Goal: Task Accomplishment & Management: Manage account settings

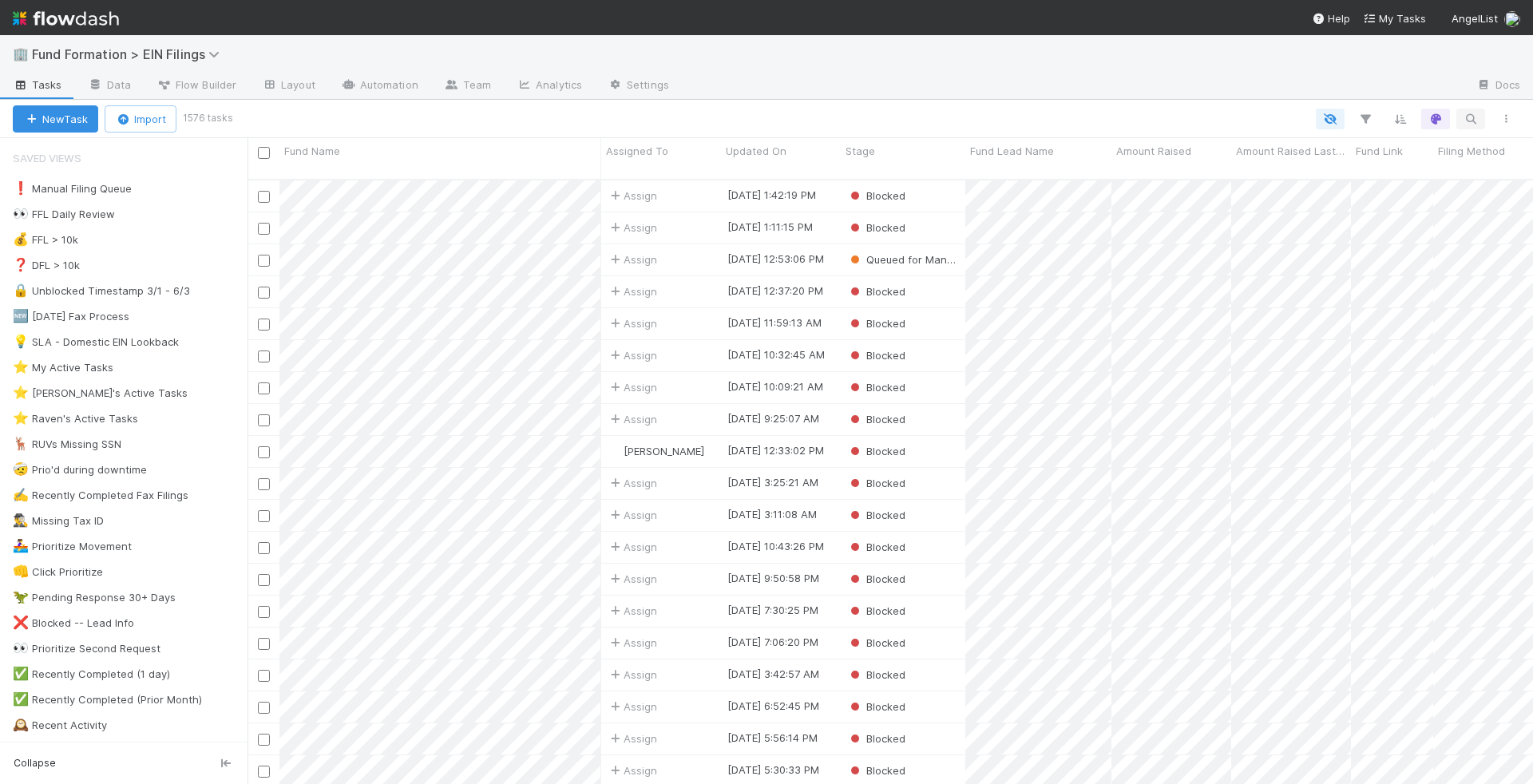
scroll to position [617, 1285]
click at [1473, 123] on icon "button" at bounding box center [1470, 118] width 16 height 14
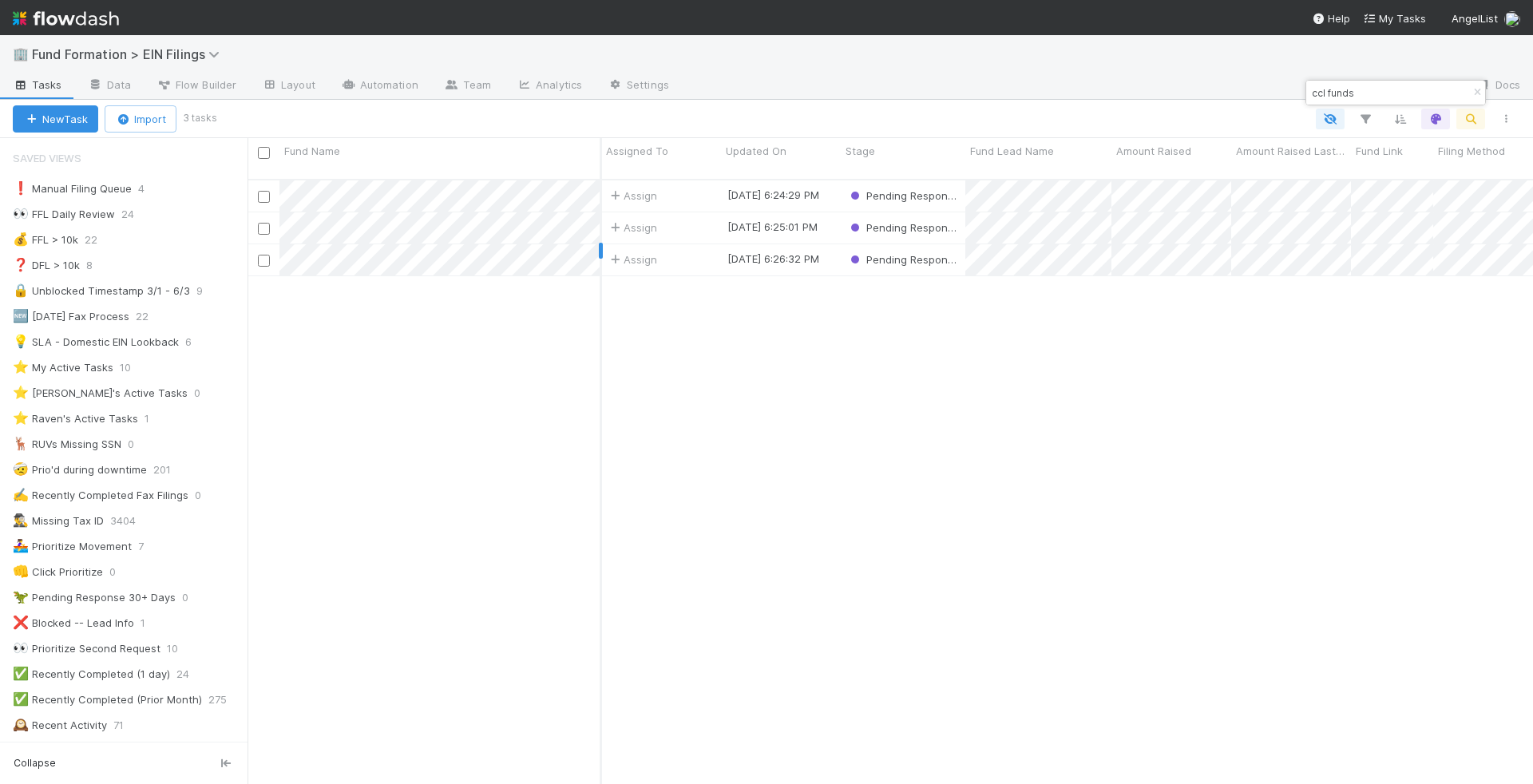
type input "ccl funds"
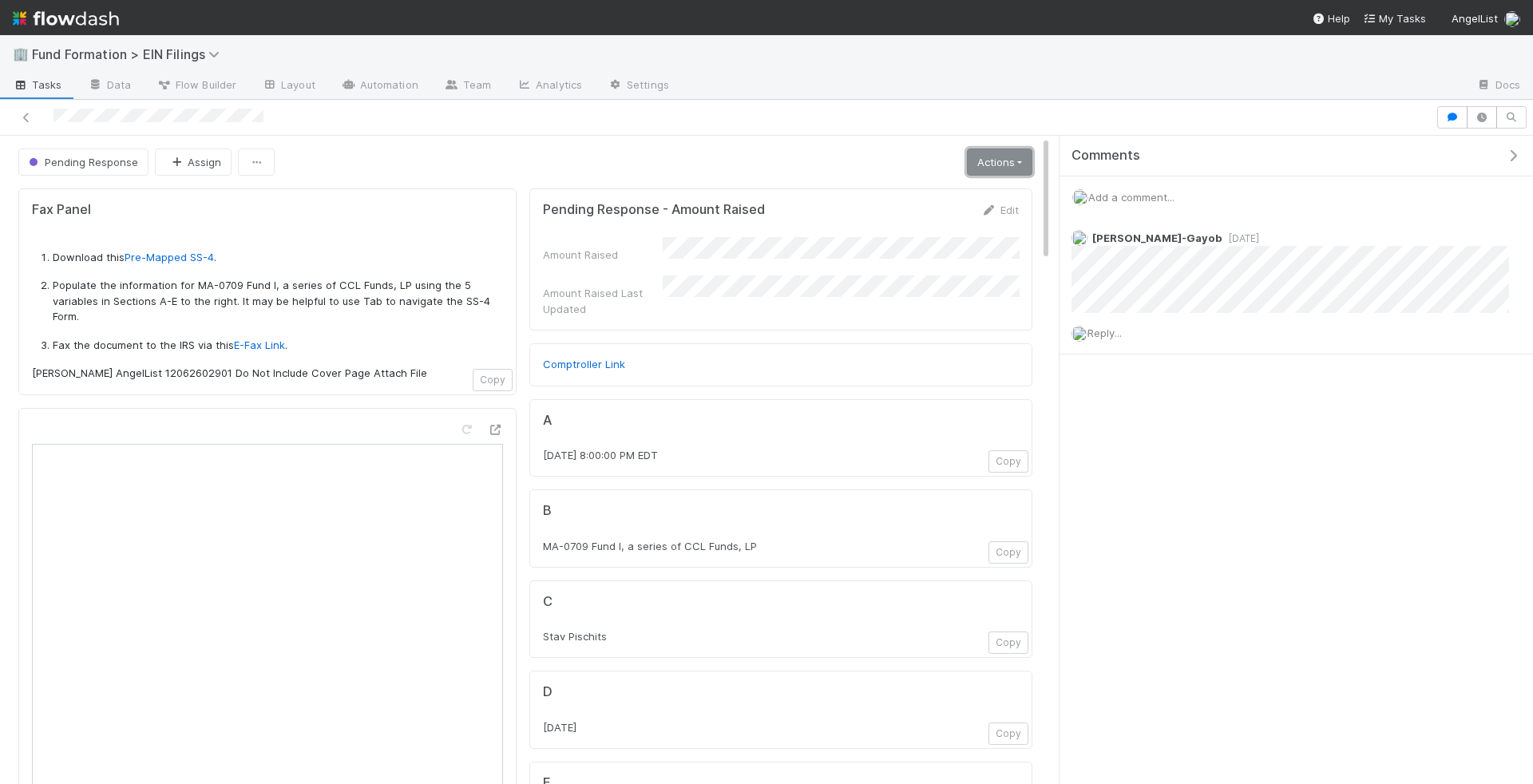
click at [992, 164] on link "Actions" at bounding box center [1000, 162] width 66 height 27
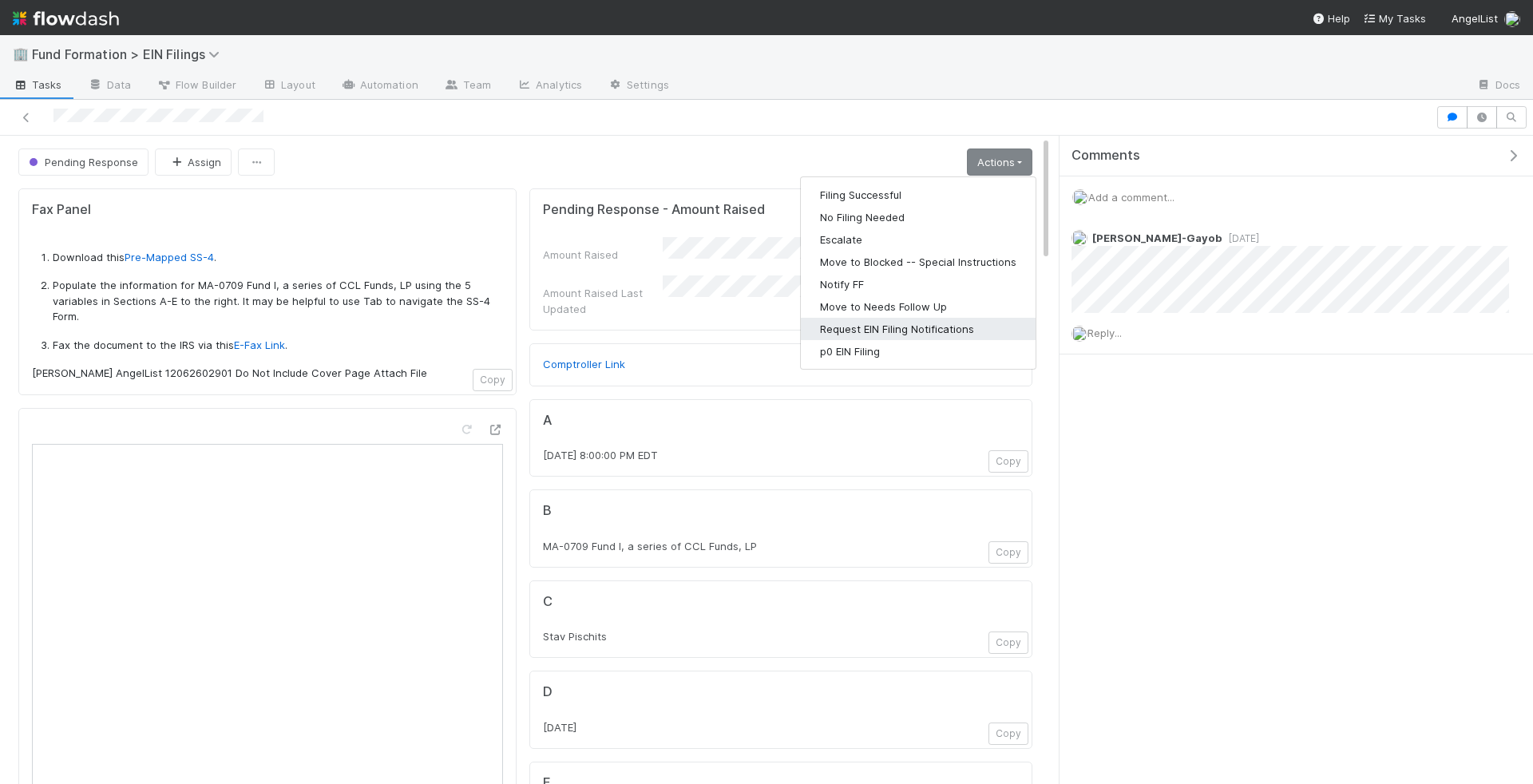
click at [955, 330] on button "Request EIN Filing Notifications" at bounding box center [918, 329] width 235 height 22
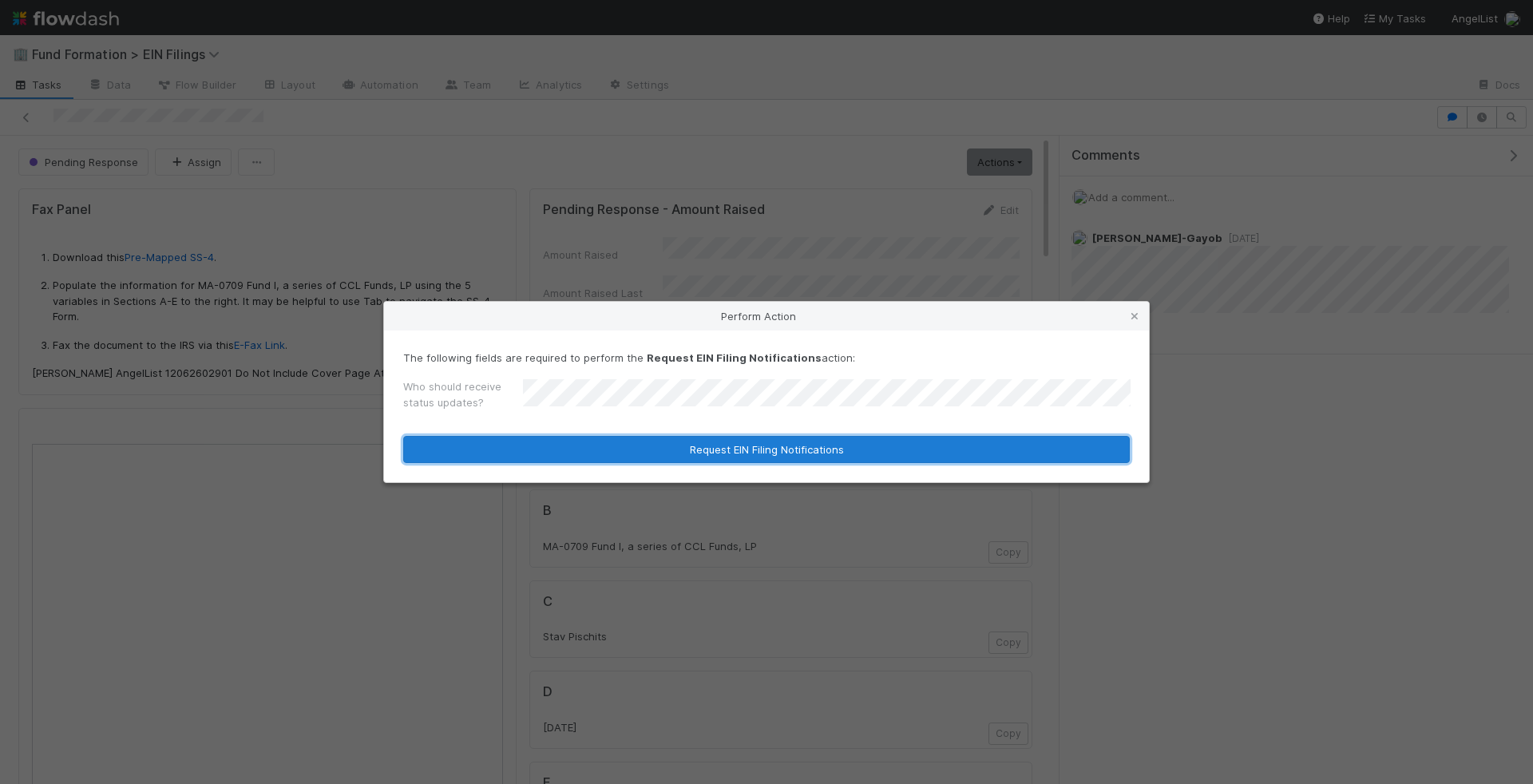
click at [767, 457] on button "Request EIN Filing Notifications" at bounding box center [766, 449] width 727 height 27
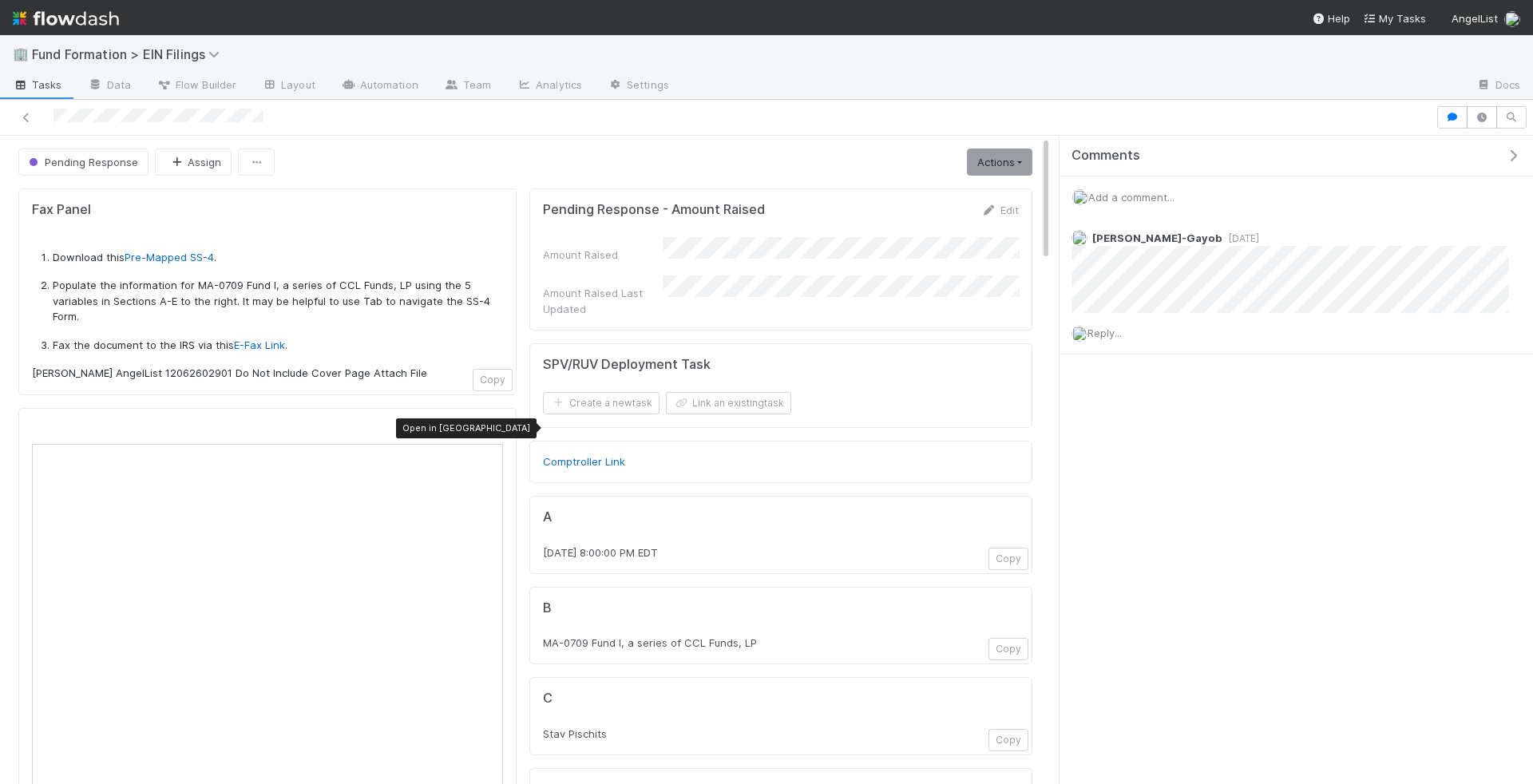
click at [500, 426] on icon at bounding box center [494, 429] width 16 height 10
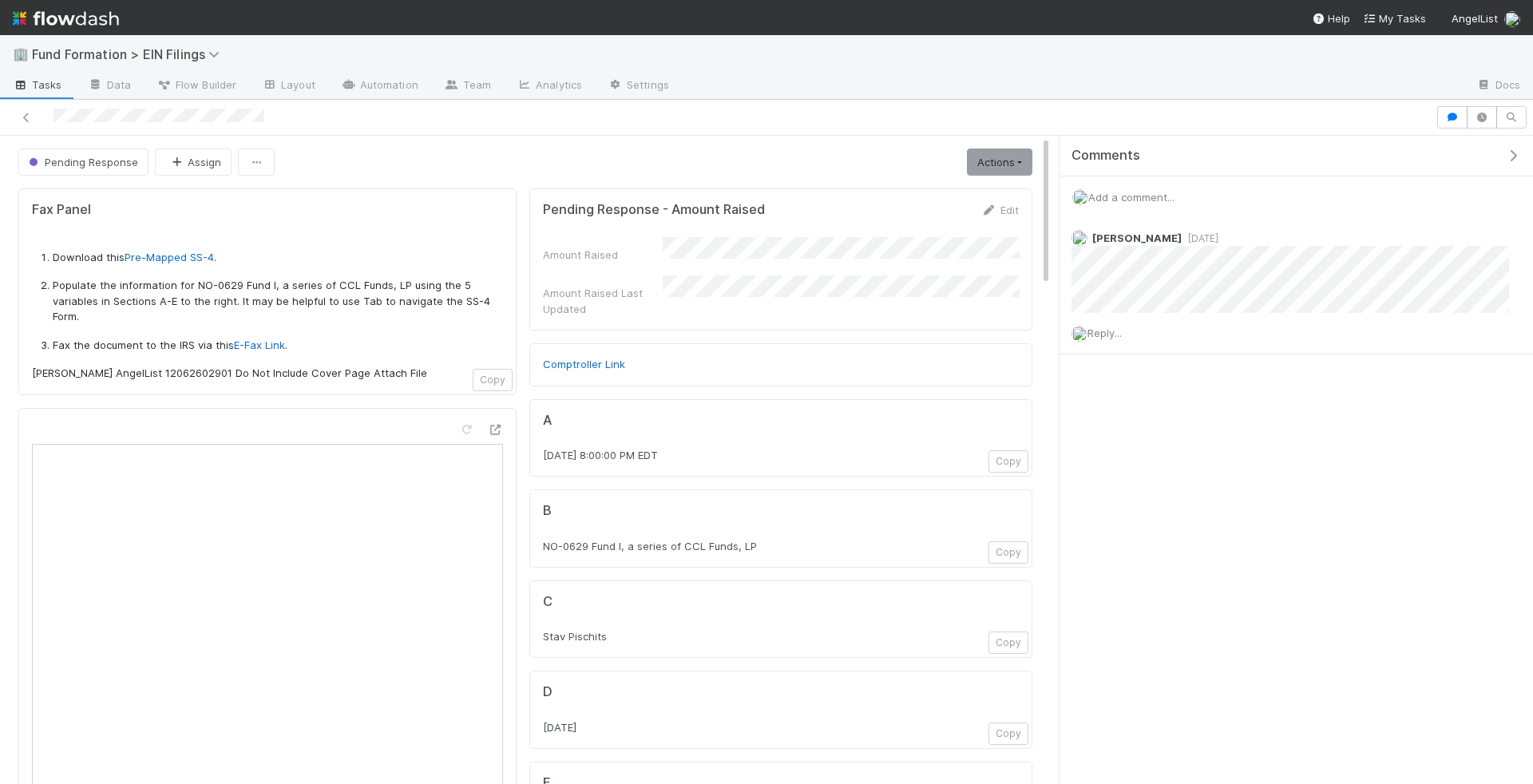
click at [1140, 186] on div "Add a comment..." at bounding box center [1296, 196] width 474 height 42
click at [1149, 199] on span "Add a comment..." at bounding box center [1131, 196] width 86 height 13
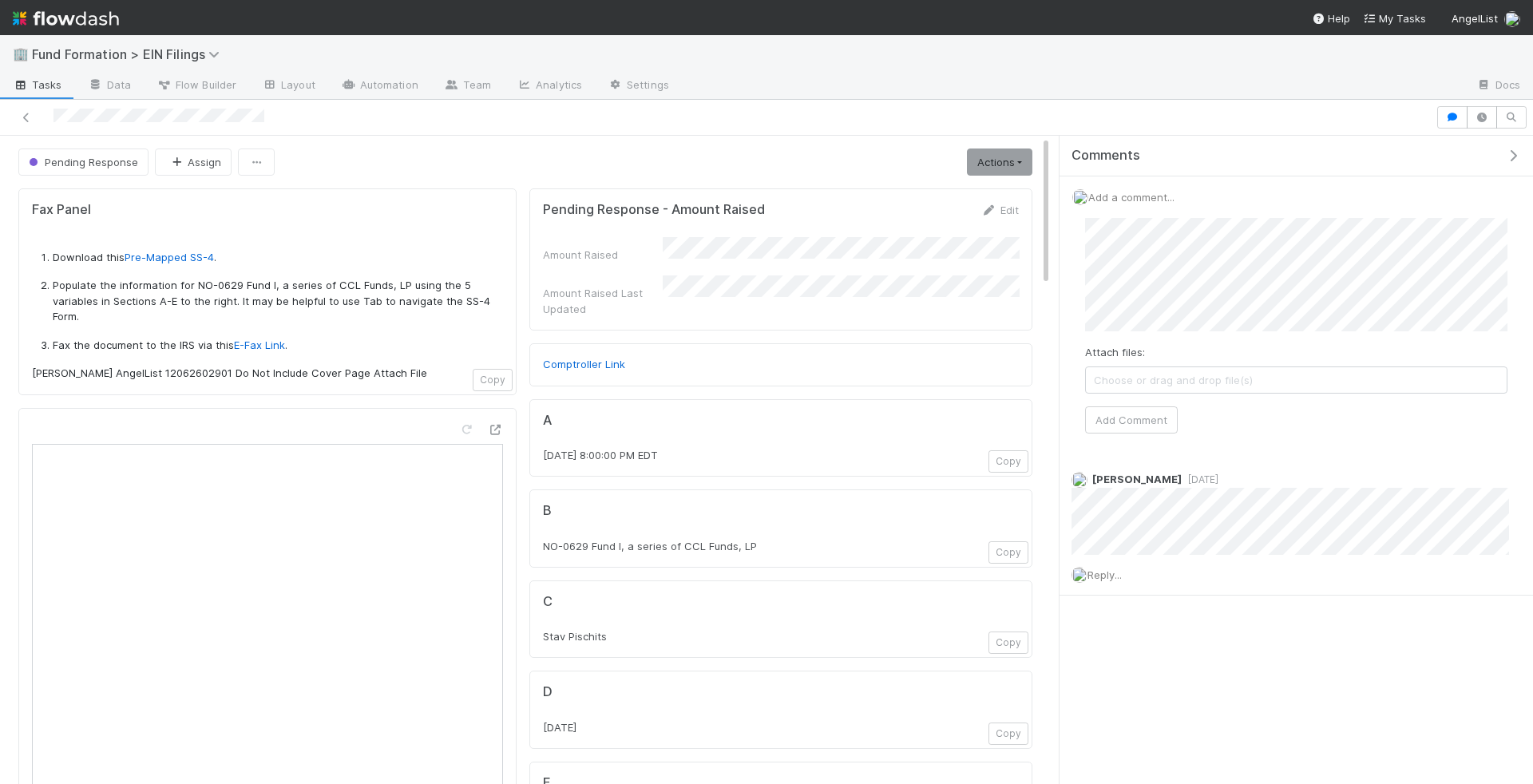
click at [1173, 386] on span "Choose or drag and drop file(s)" at bounding box center [1296, 380] width 421 height 26
click at [493, 425] on icon at bounding box center [494, 429] width 16 height 10
click at [1151, 417] on button "Add Comment" at bounding box center [1131, 421] width 93 height 27
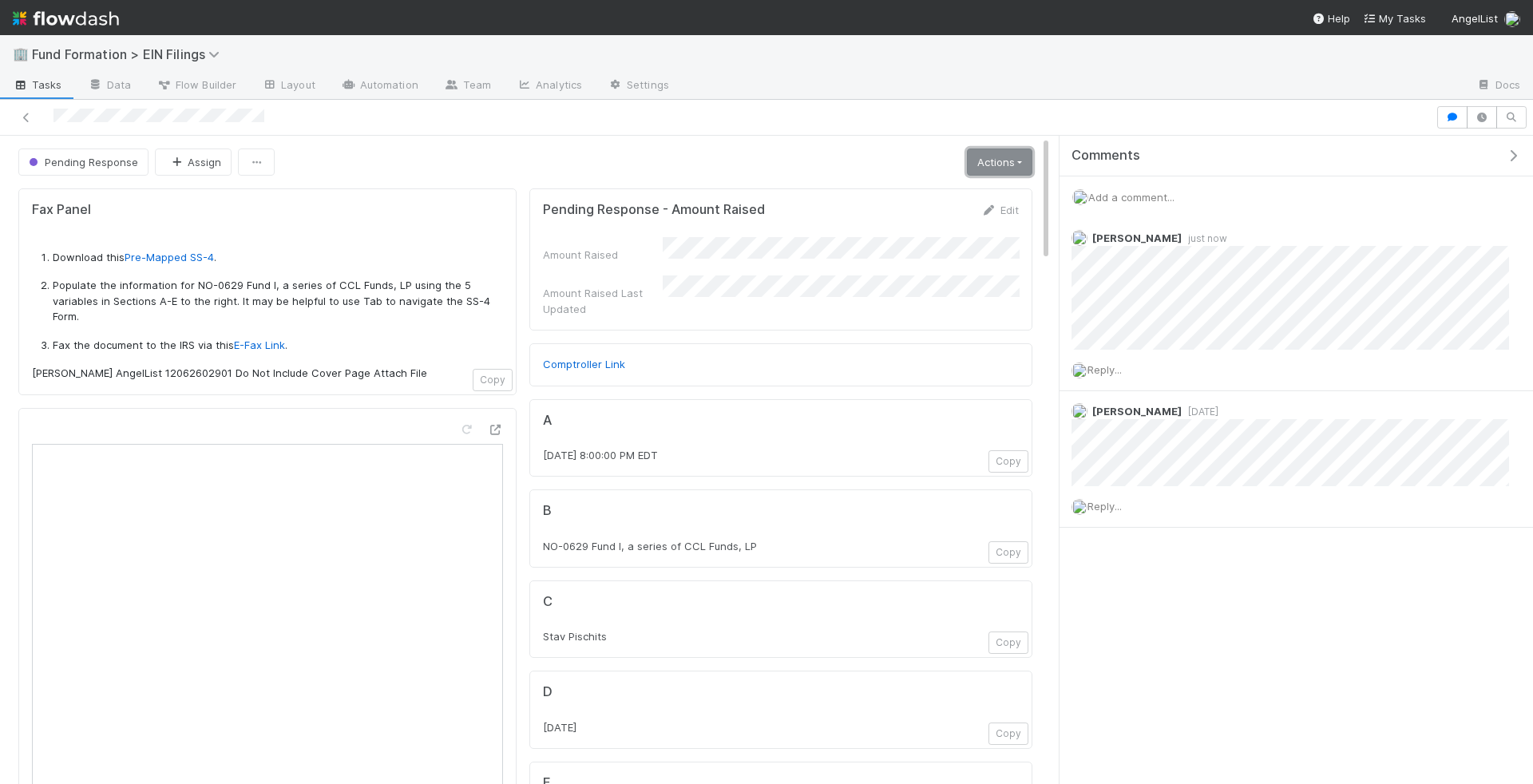
click at [1014, 162] on link "Actions" at bounding box center [1000, 162] width 66 height 27
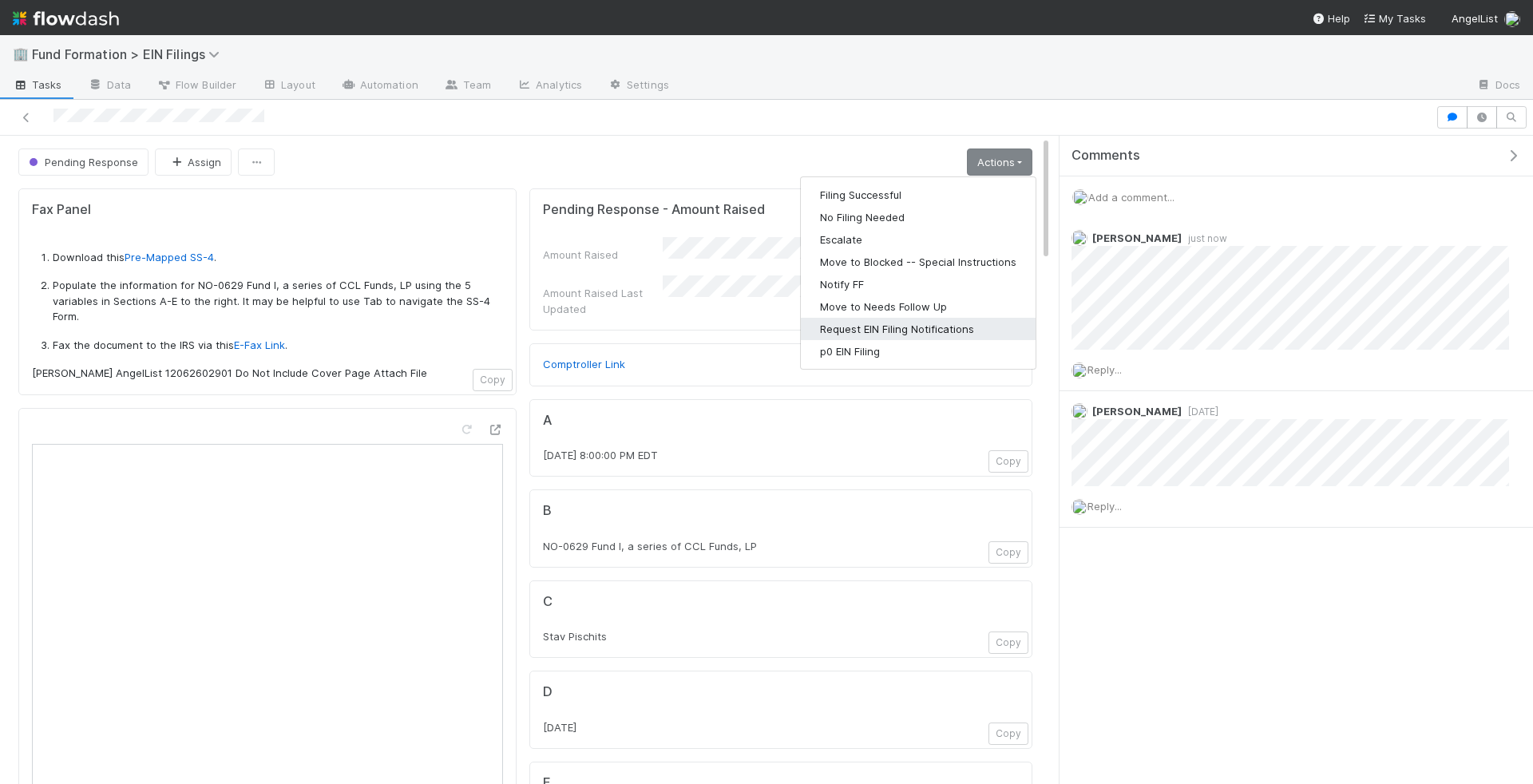
click at [926, 331] on button "Request EIN Filing Notifications" at bounding box center [918, 329] width 235 height 22
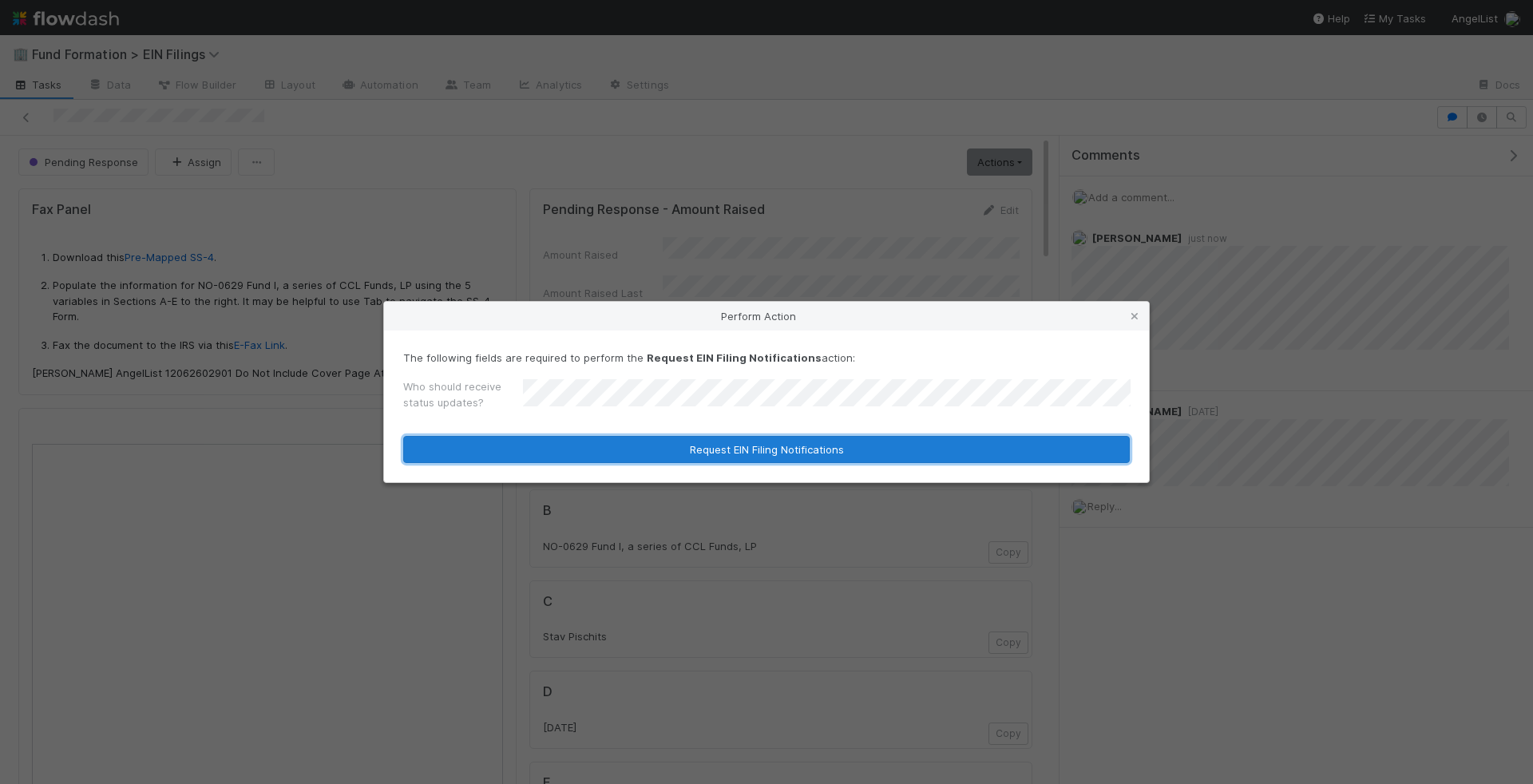
click at [760, 454] on button "Request EIN Filing Notifications" at bounding box center [766, 449] width 727 height 27
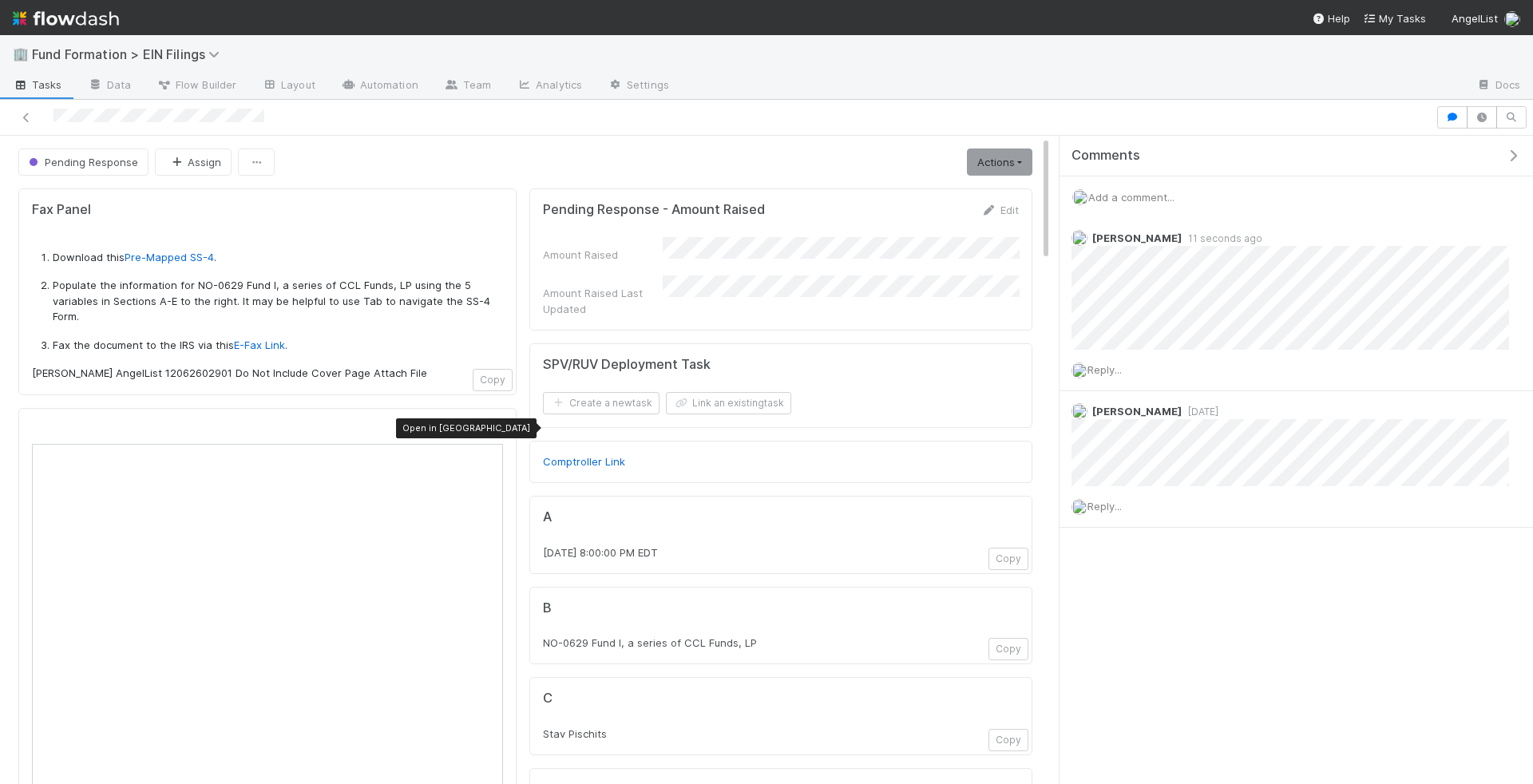
click at [491, 422] on div at bounding box center [494, 429] width 16 height 16
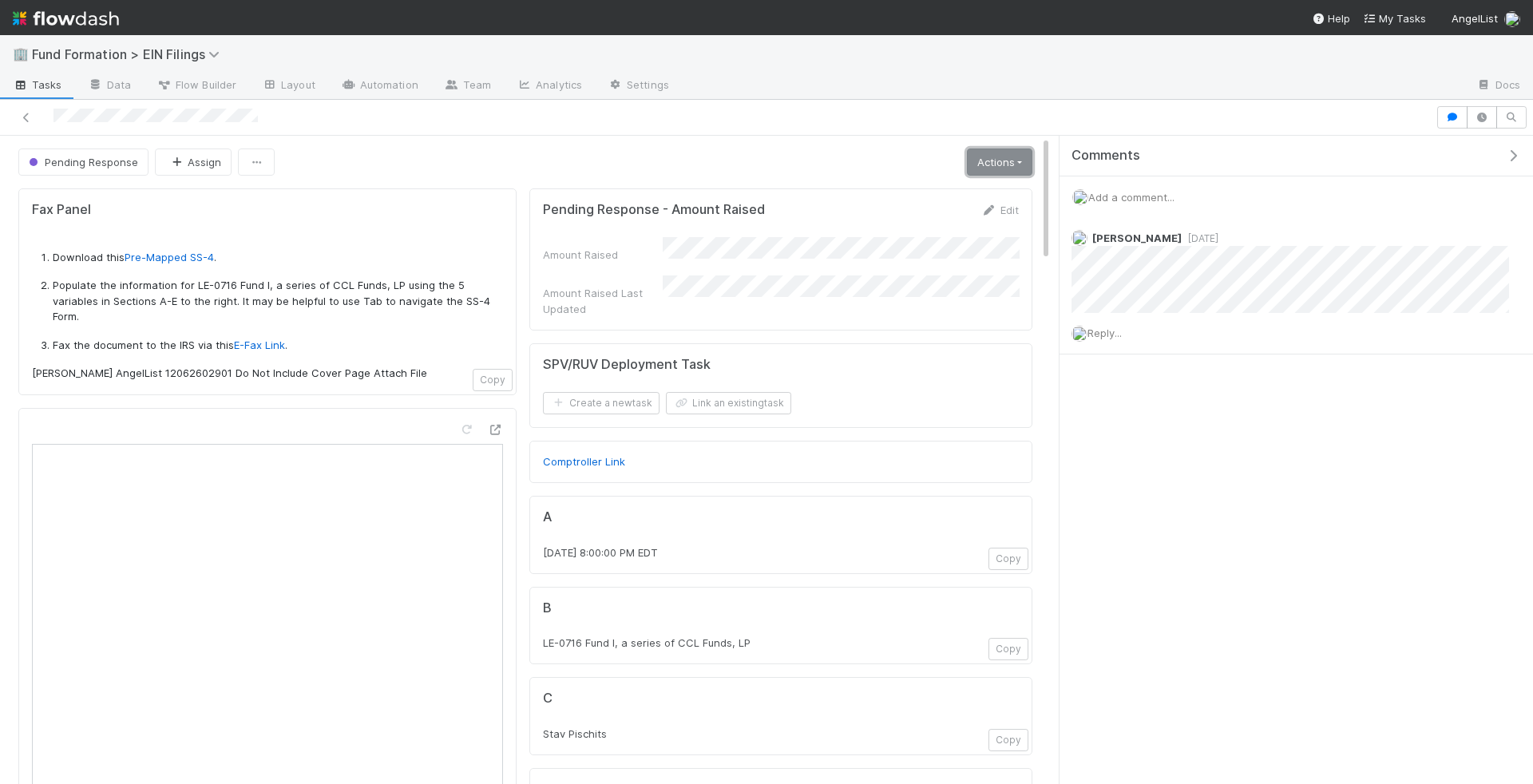
click at [1006, 161] on link "Actions" at bounding box center [1000, 162] width 66 height 27
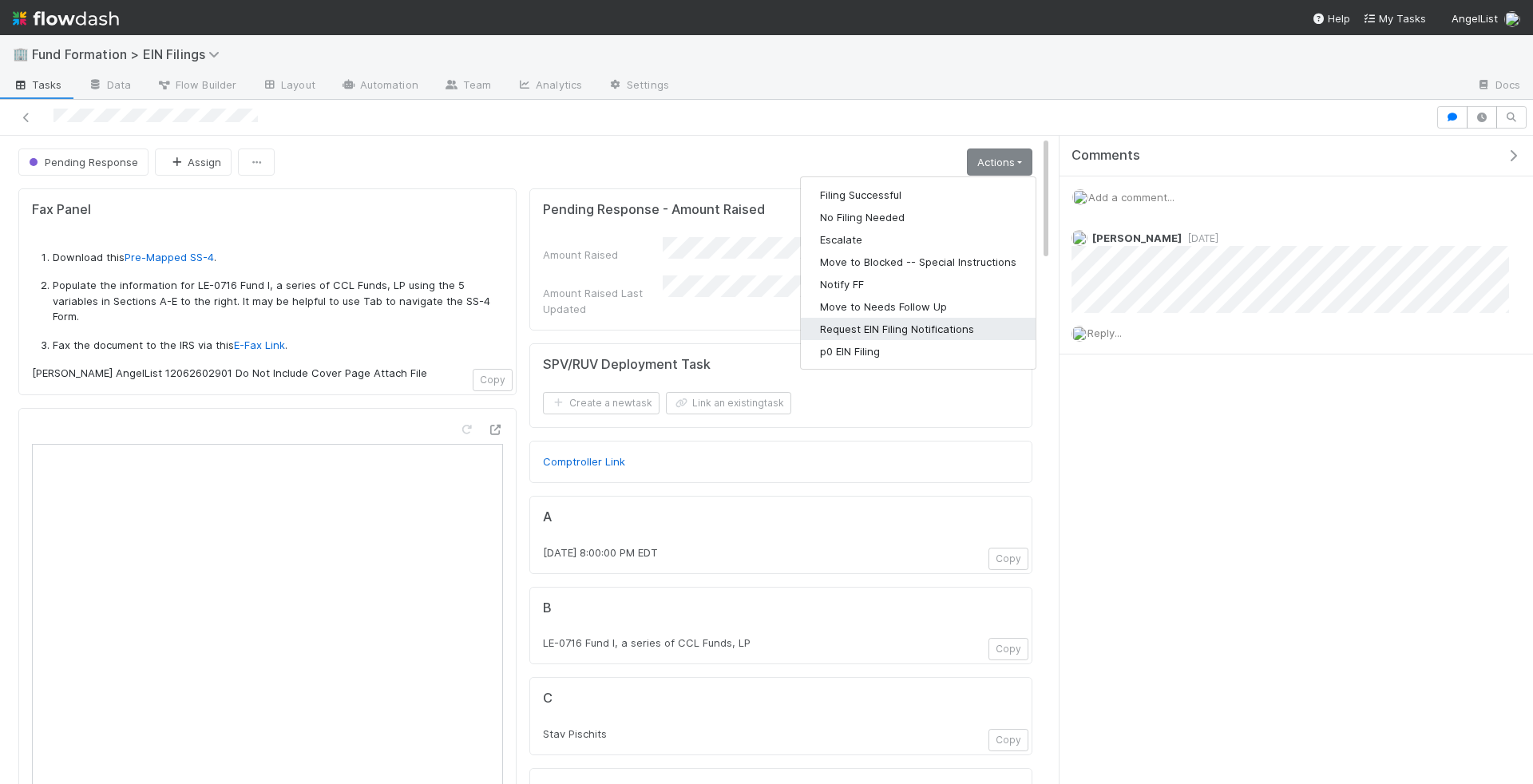
click at [911, 332] on button "Request EIN Filing Notifications" at bounding box center [918, 329] width 235 height 22
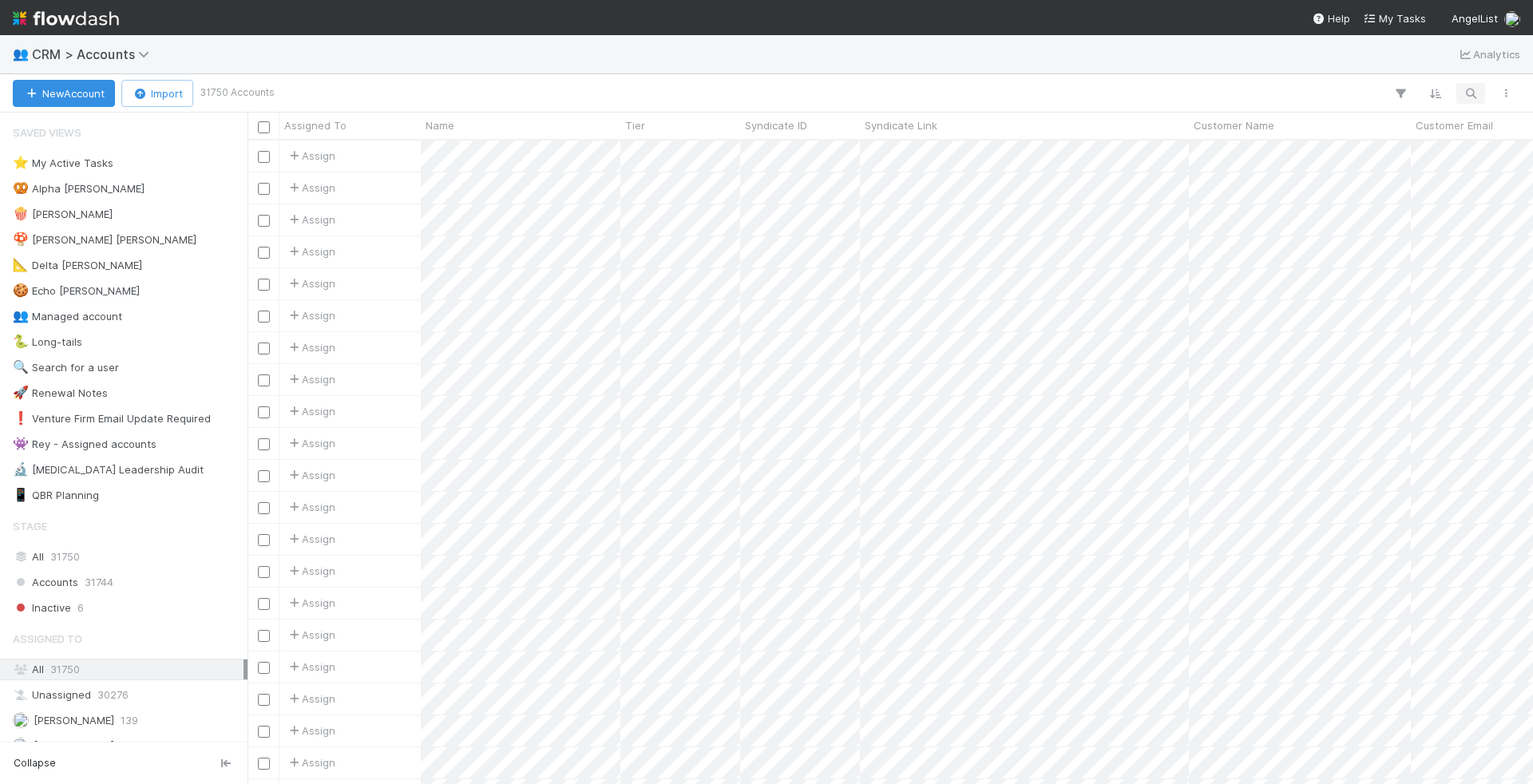
scroll to position [644, 1285]
click at [1472, 91] on icon "button" at bounding box center [1470, 93] width 16 height 14
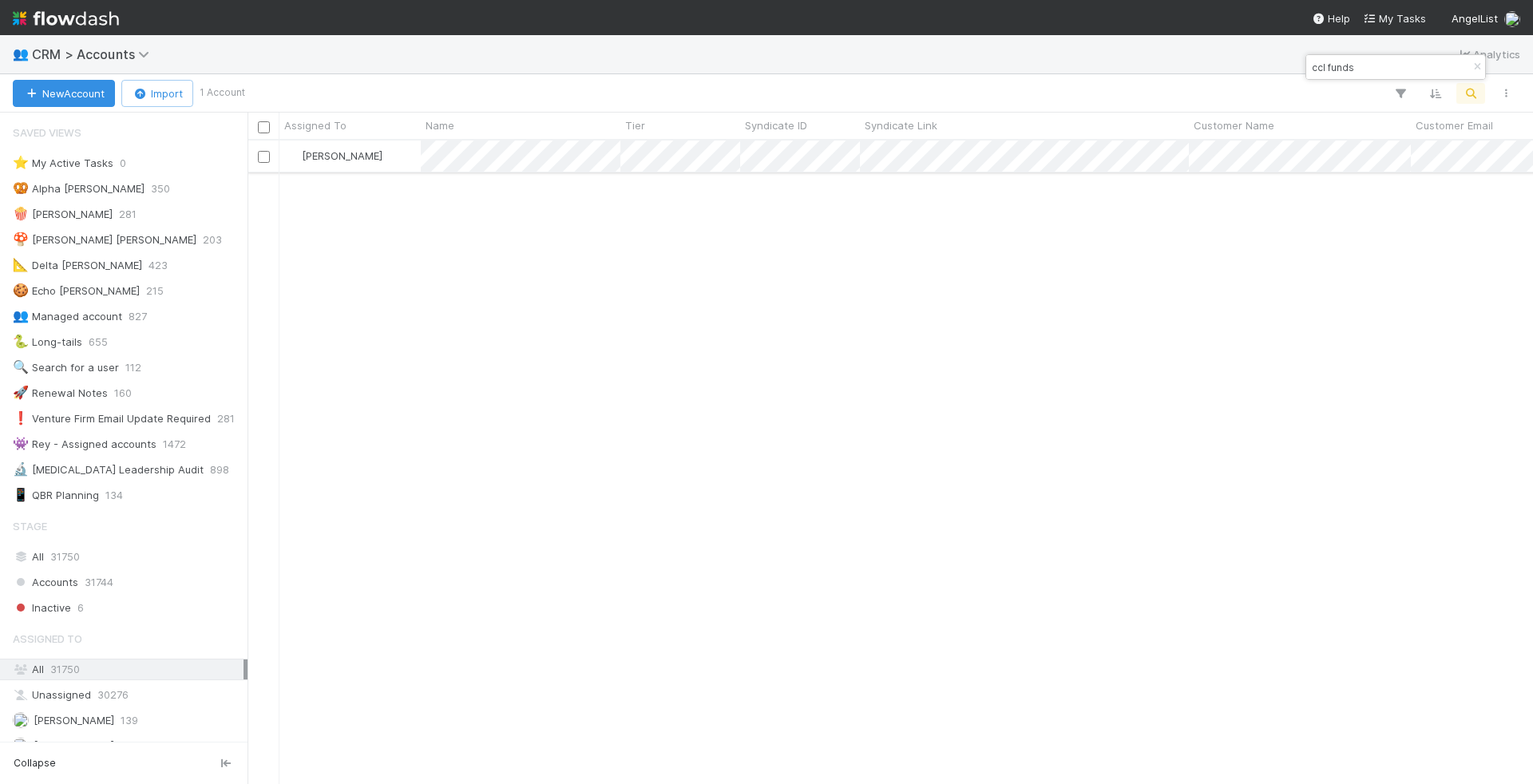
type input "ccl funds"
click at [385, 158] on div "[PERSON_NAME]" at bounding box center [350, 156] width 141 height 31
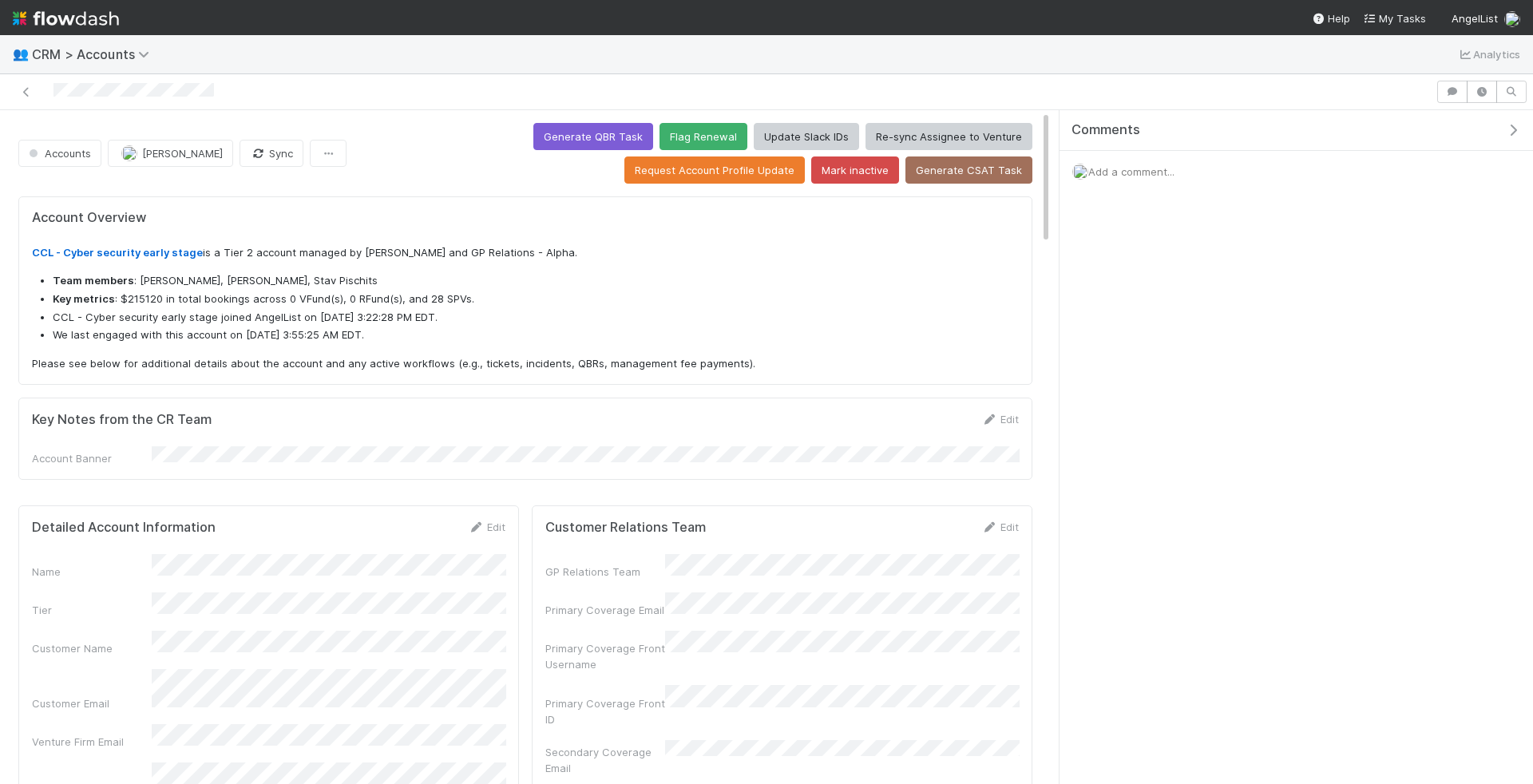
scroll to position [325, 467]
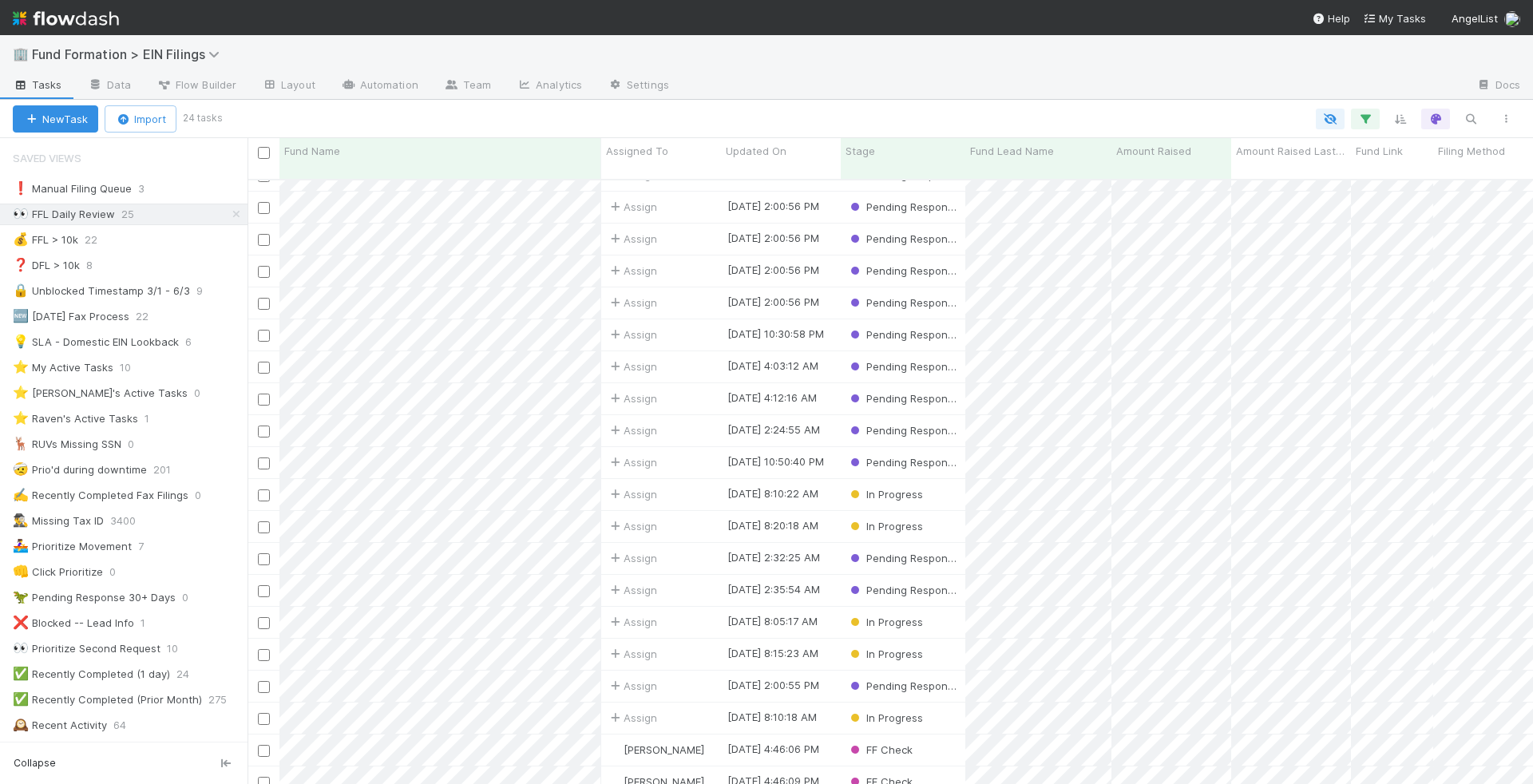
scroll to position [149, 0]
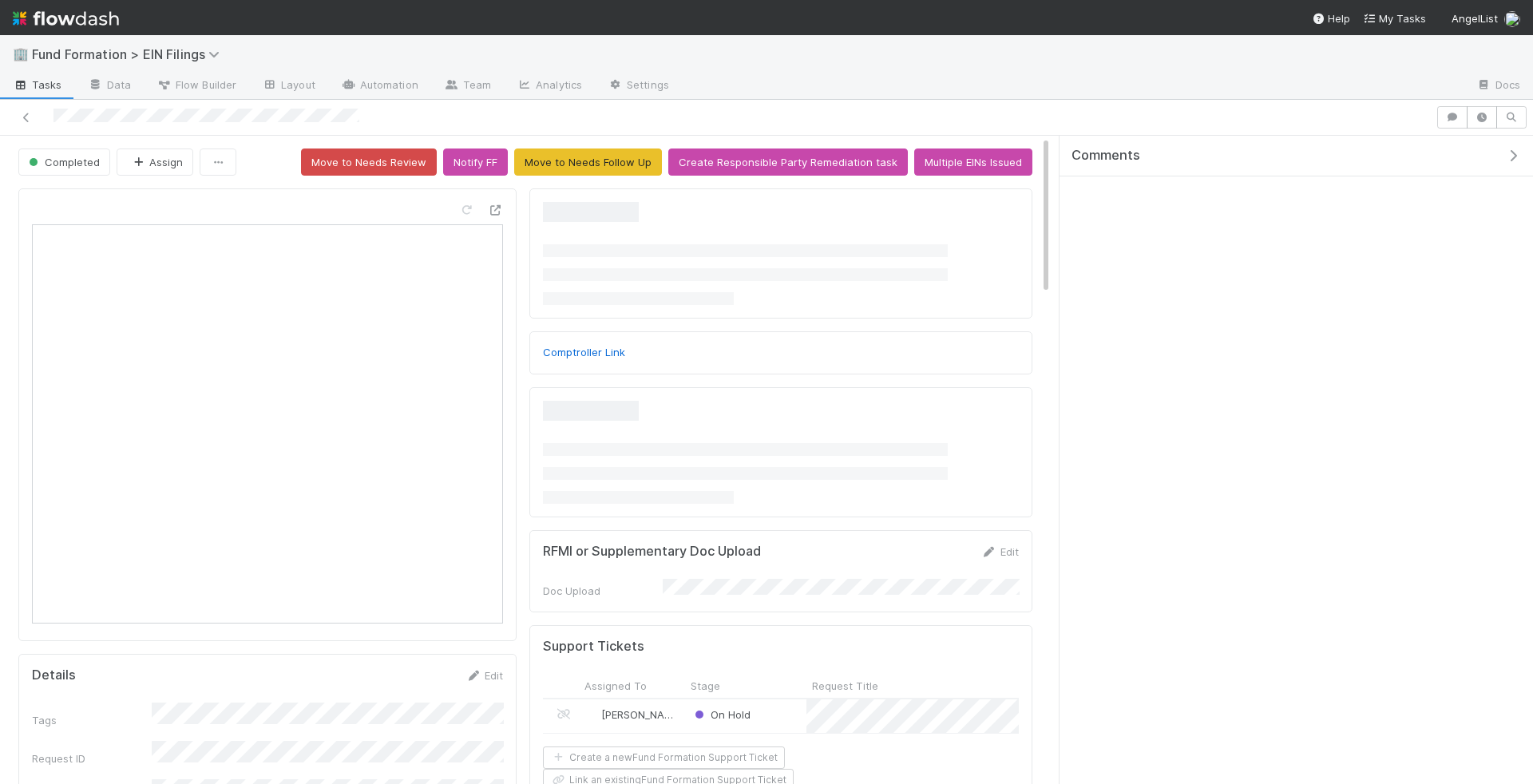
click at [175, 45] on span "Fund Formation > EIN Filings" at bounding box center [136, 54] width 208 height 20
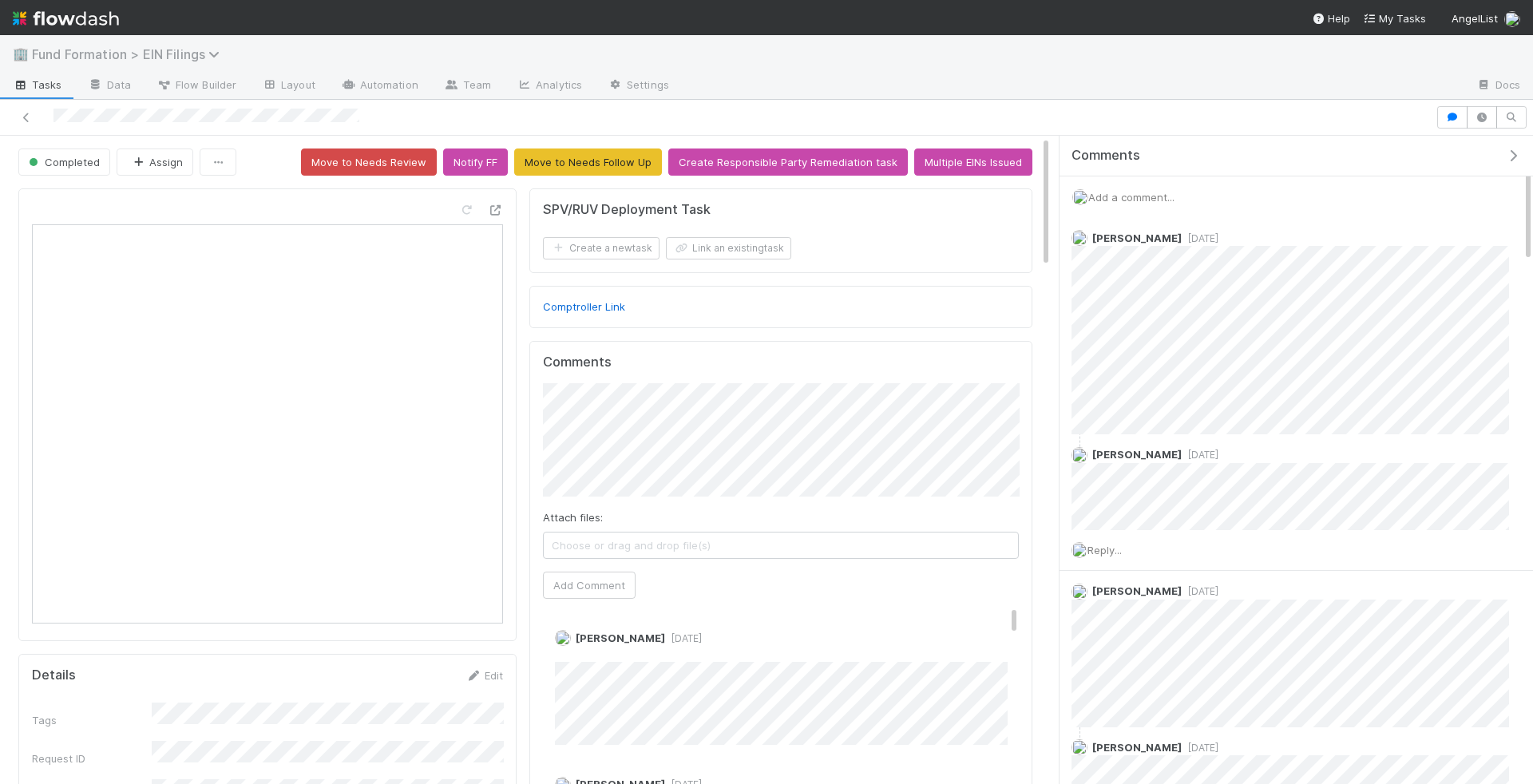
click at [168, 52] on span "Fund Formation > EIN Filings" at bounding box center [130, 54] width 196 height 16
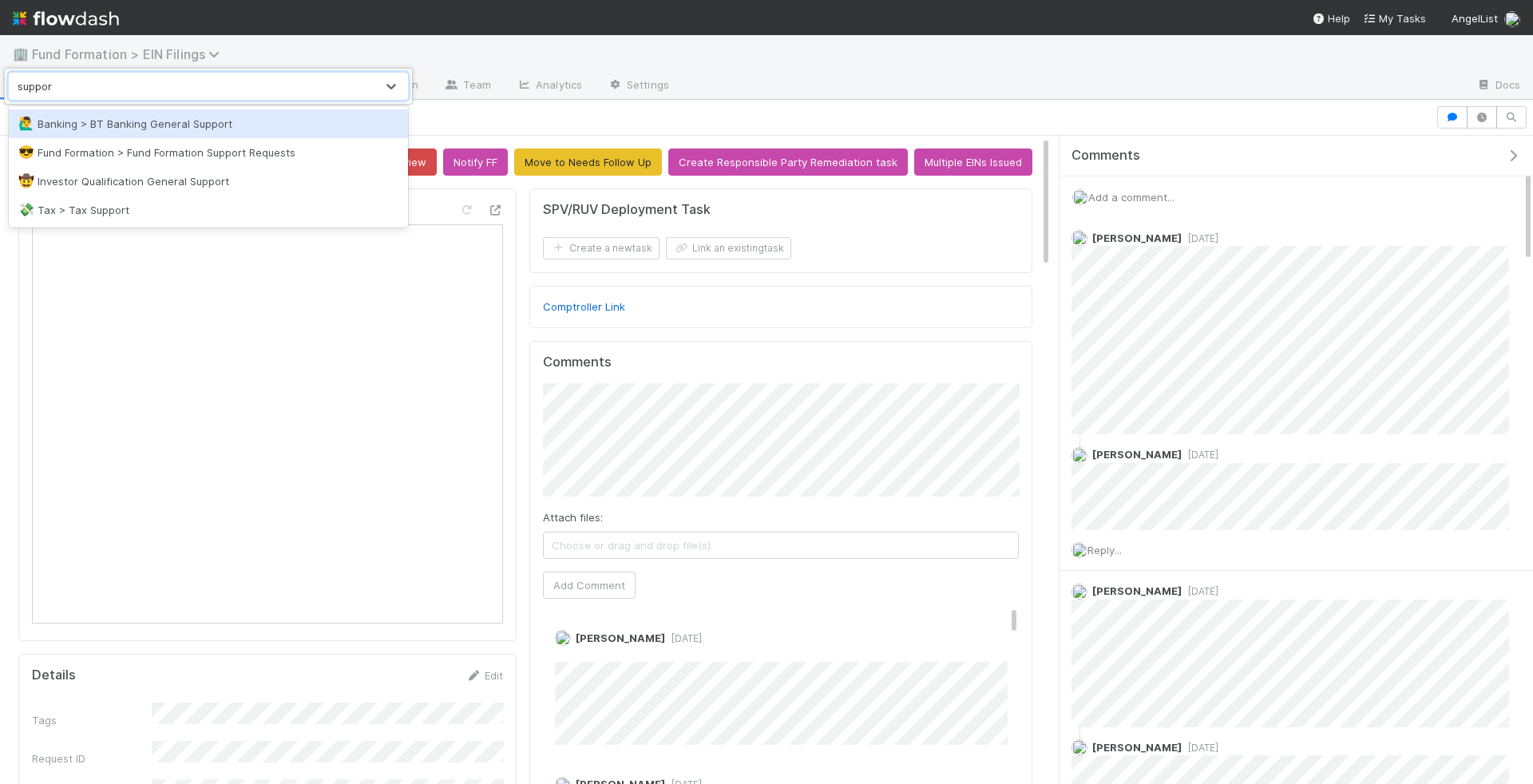
type input "support"
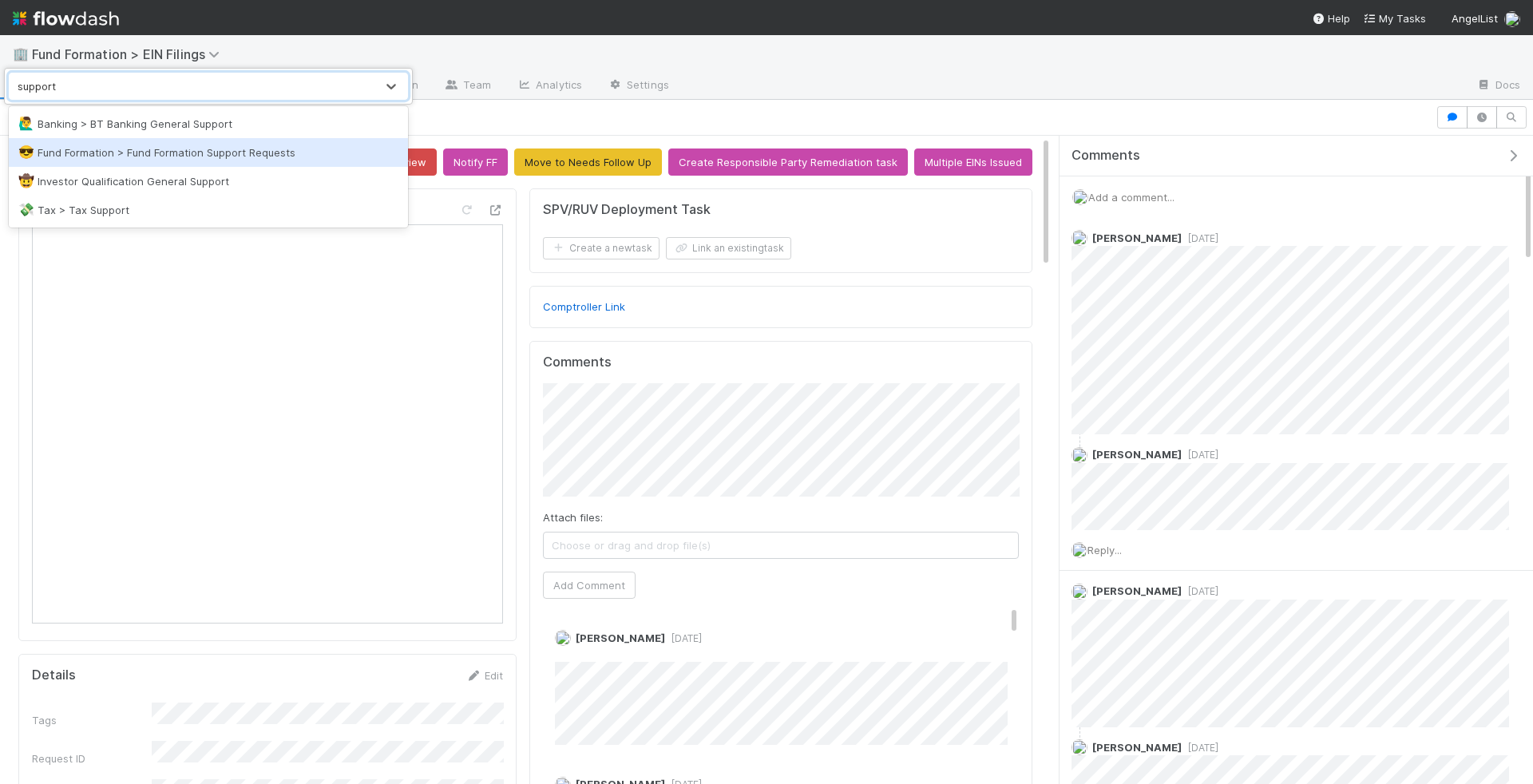
click at [225, 156] on div "😎 Fund Formation > Fund Formation Support Requests" at bounding box center [208, 152] width 380 height 16
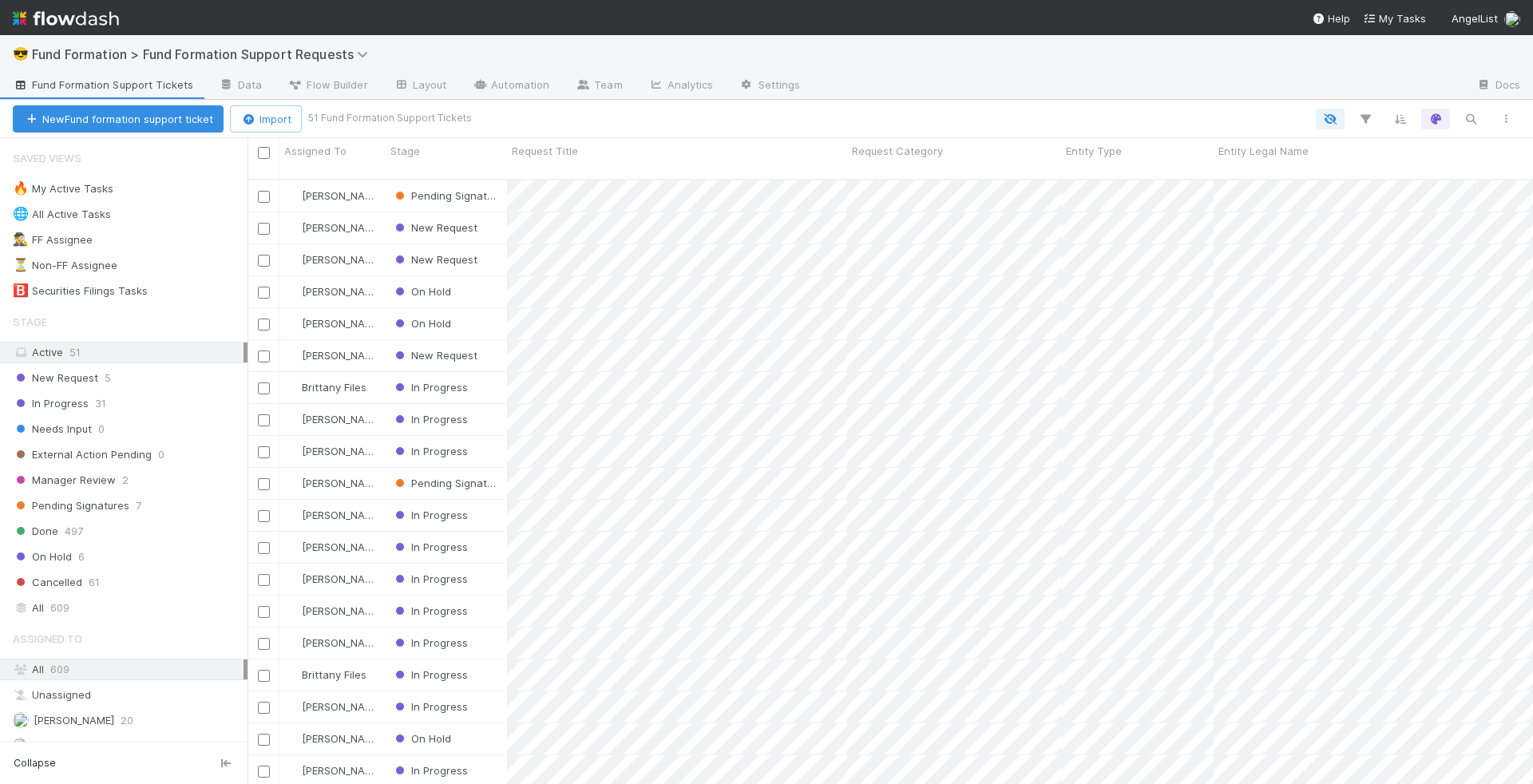
scroll to position [617, 1285]
click at [1466, 116] on icon "button" at bounding box center [1470, 118] width 16 height 14
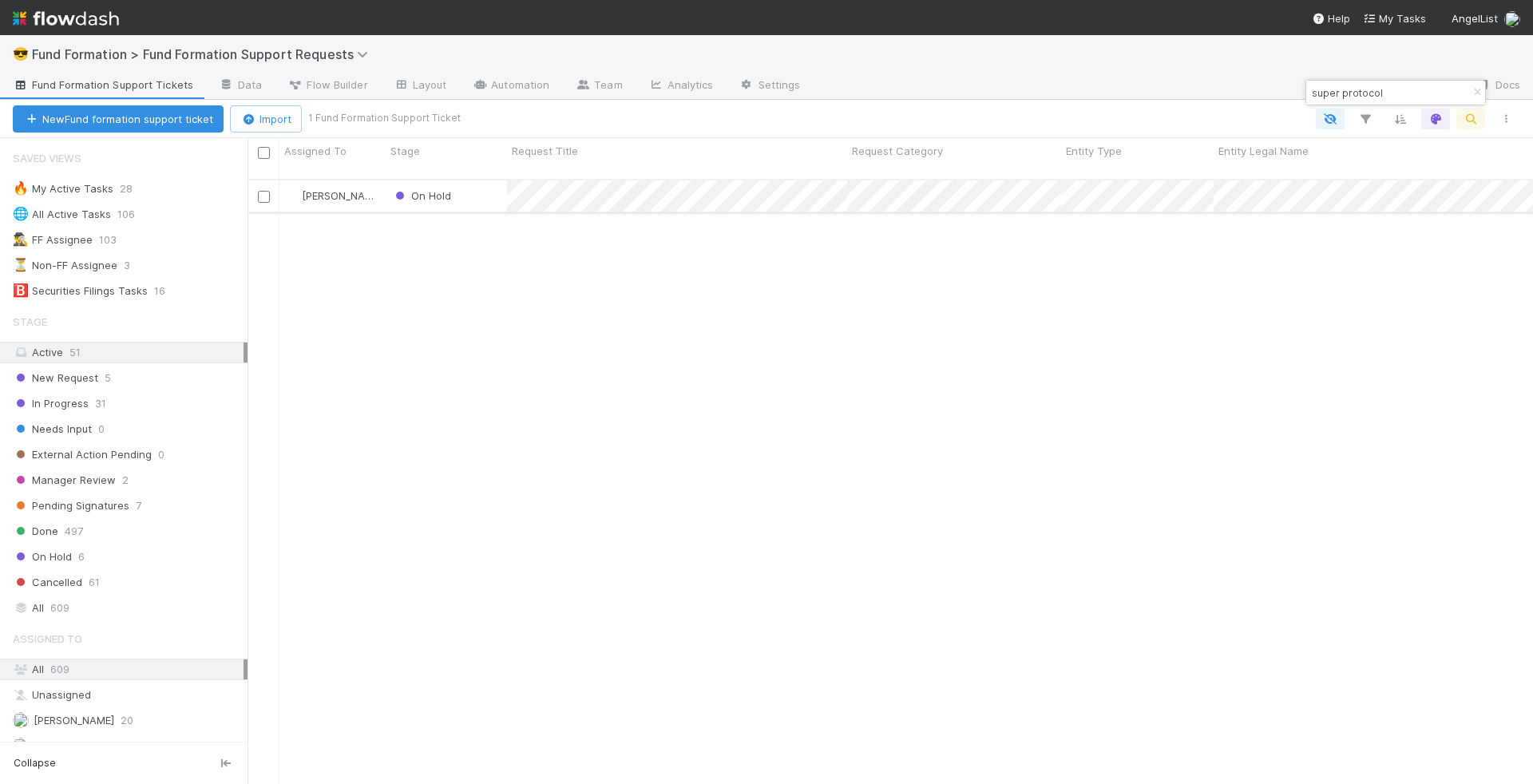
type input "super protocol"
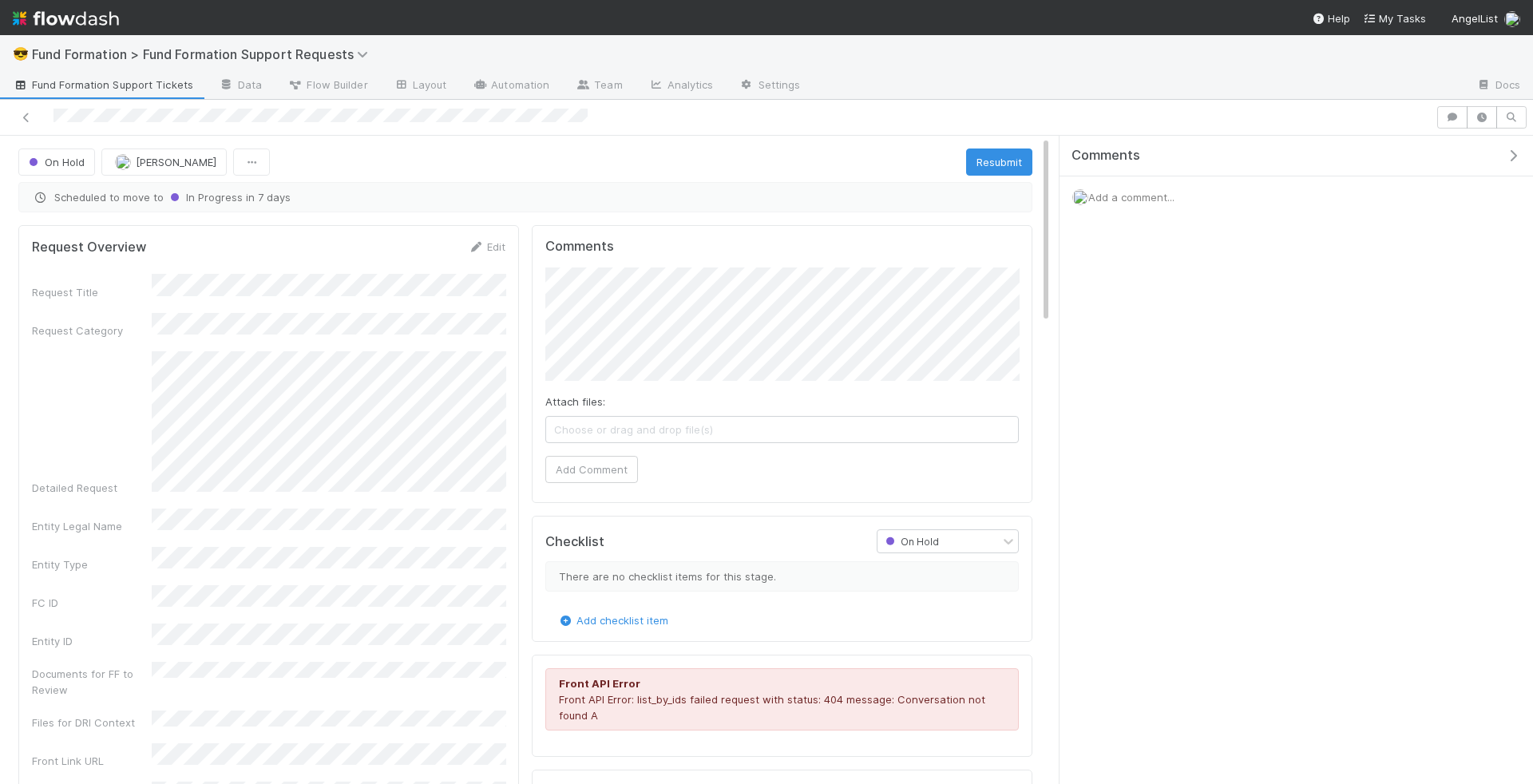
click at [1150, 196] on span "Add a comment..." at bounding box center [1131, 196] width 86 height 13
click at [1145, 372] on span "Choose or drag and drop file(s)" at bounding box center [1296, 380] width 421 height 26
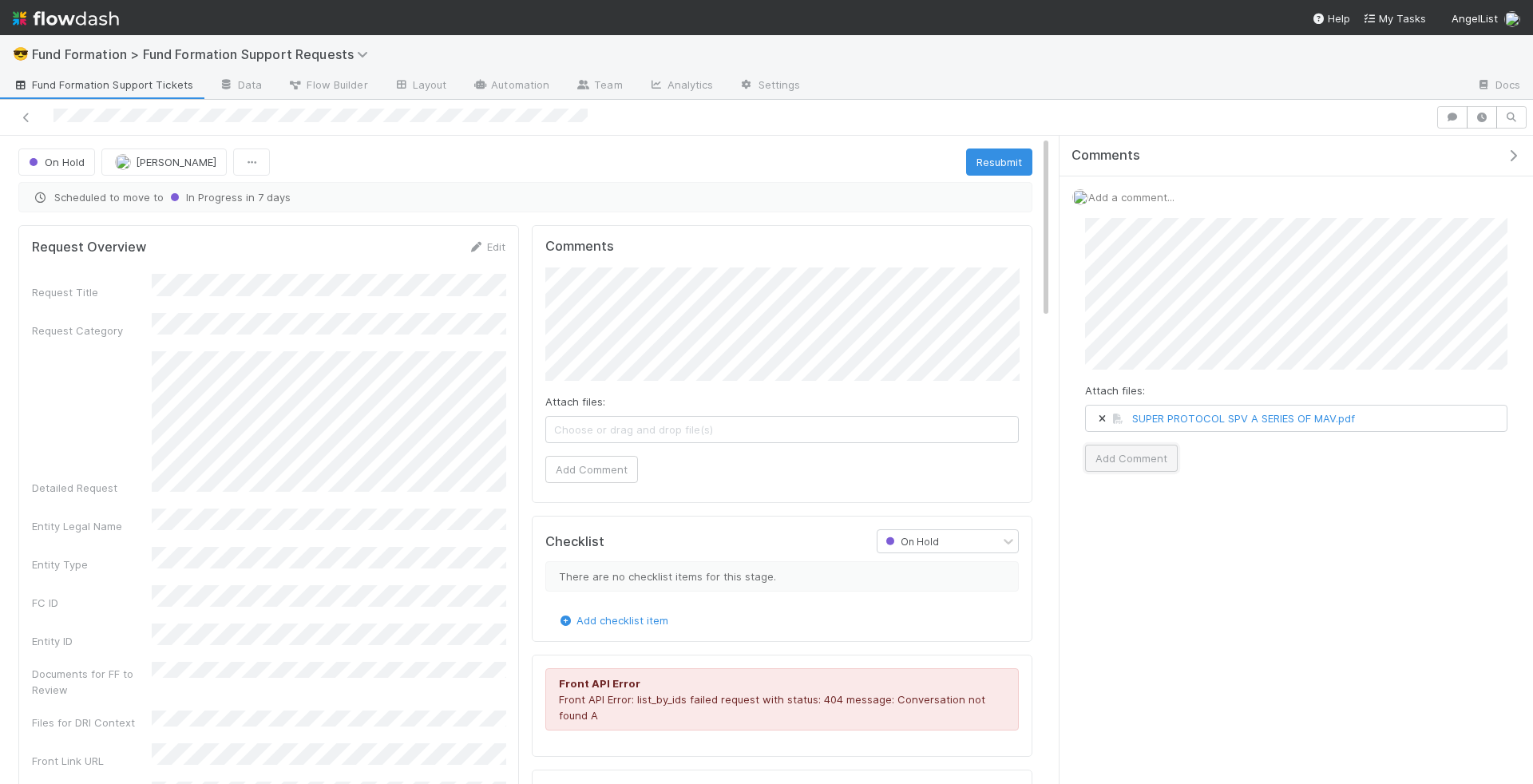
click at [1150, 455] on button "Add Comment" at bounding box center [1131, 458] width 93 height 27
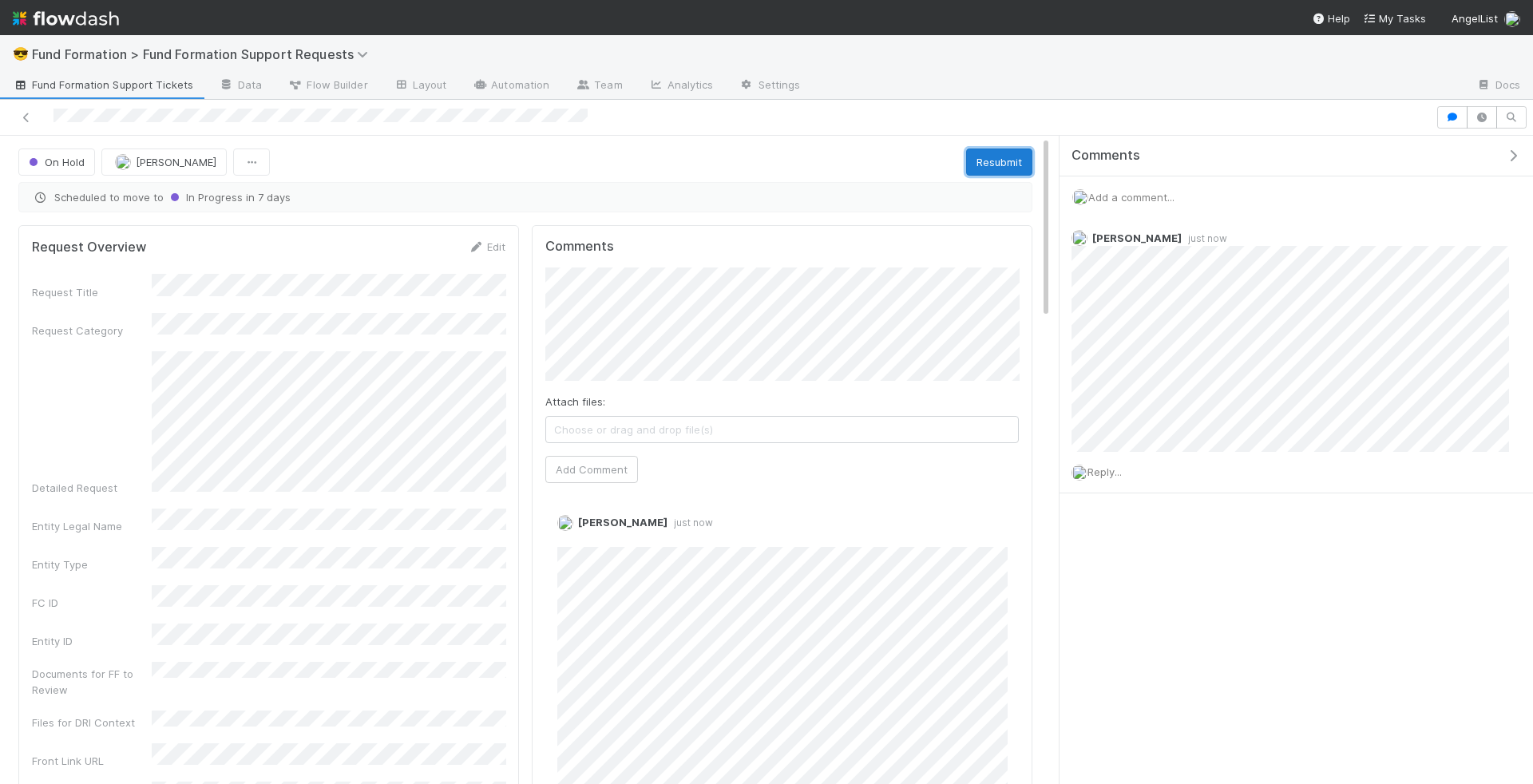
click at [994, 158] on button "Resubmit" at bounding box center [1000, 162] width 66 height 27
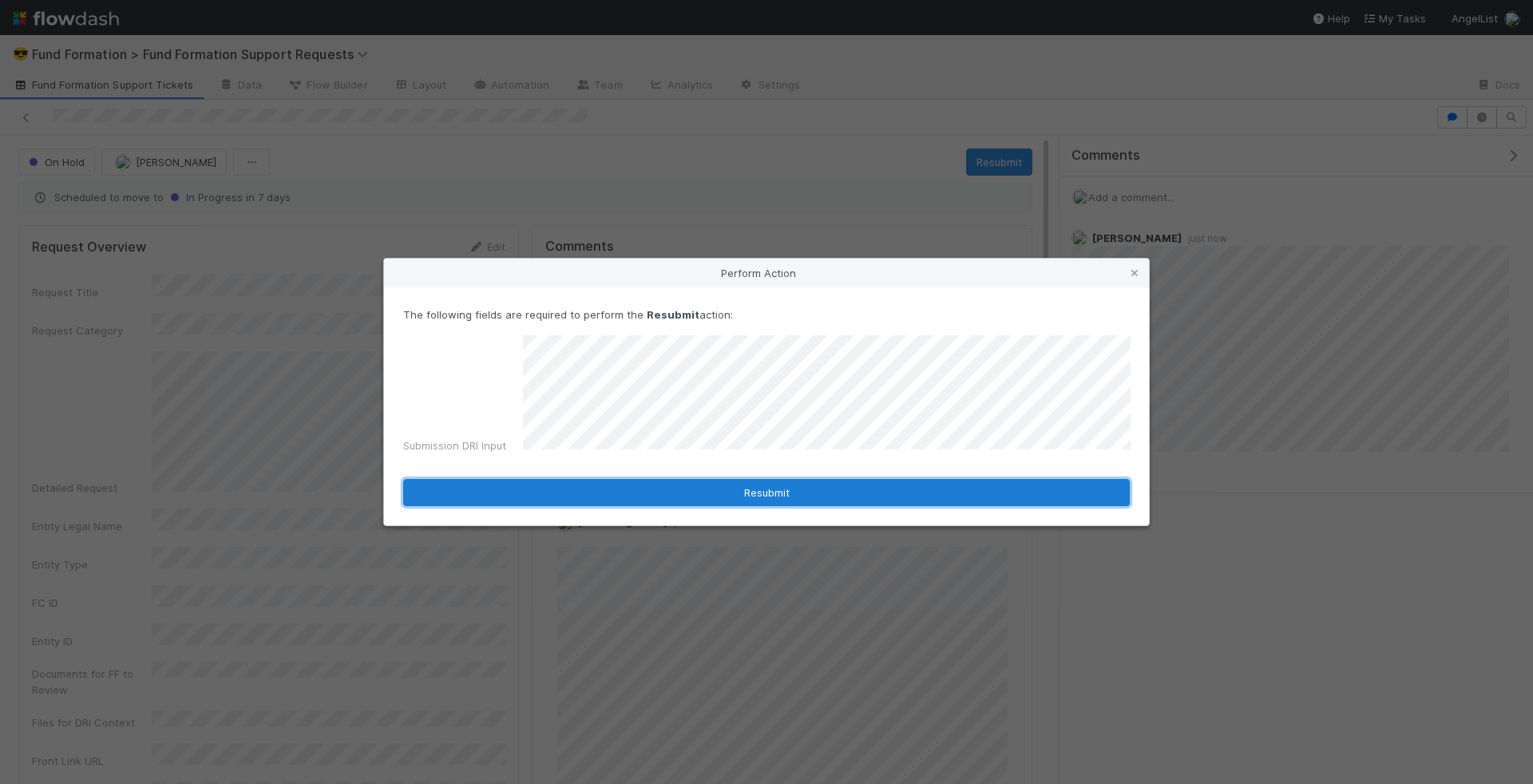
click at [802, 486] on button "Resubmit" at bounding box center [766, 492] width 727 height 27
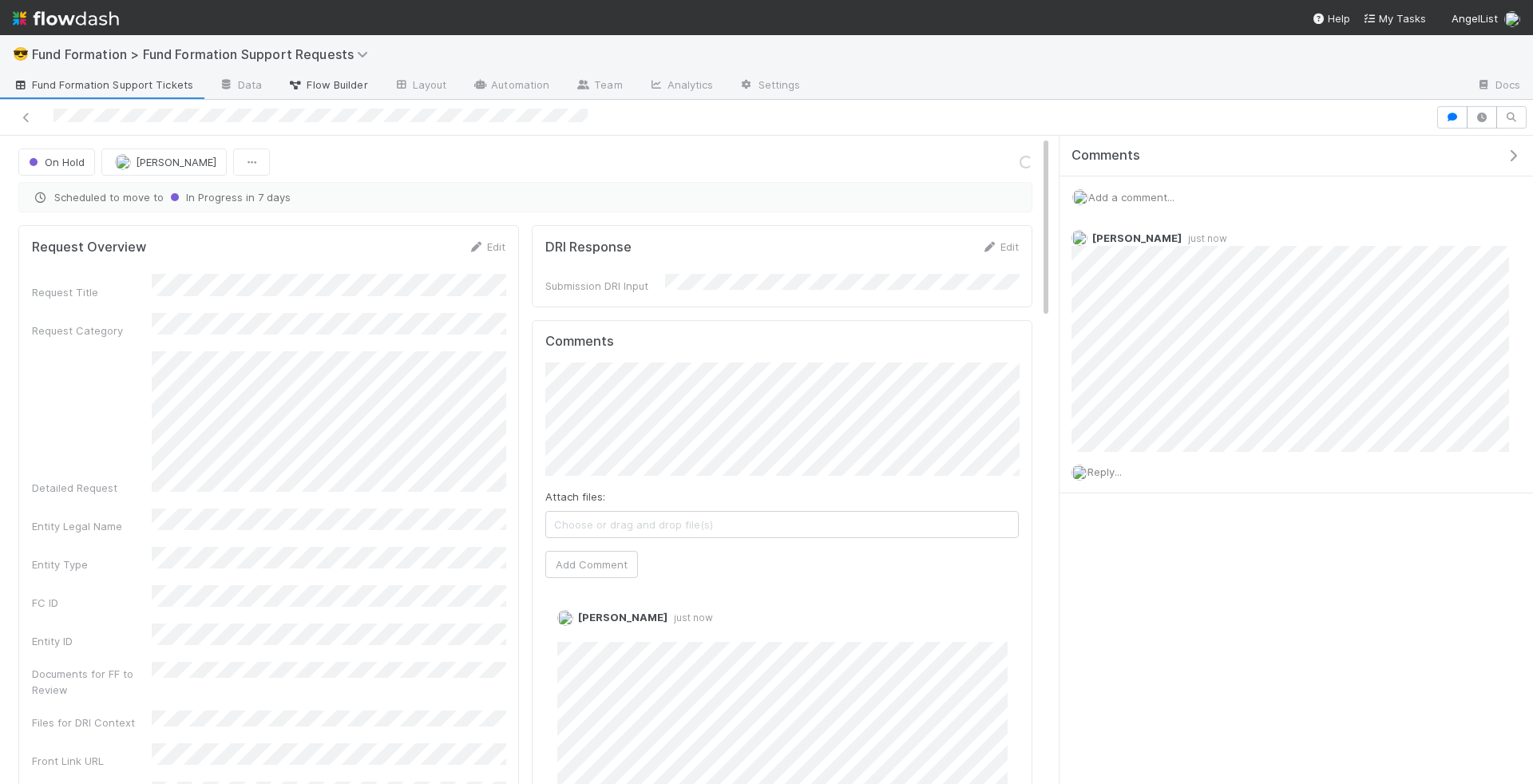
click at [353, 88] on span "Flow Builder" at bounding box center [328, 84] width 80 height 16
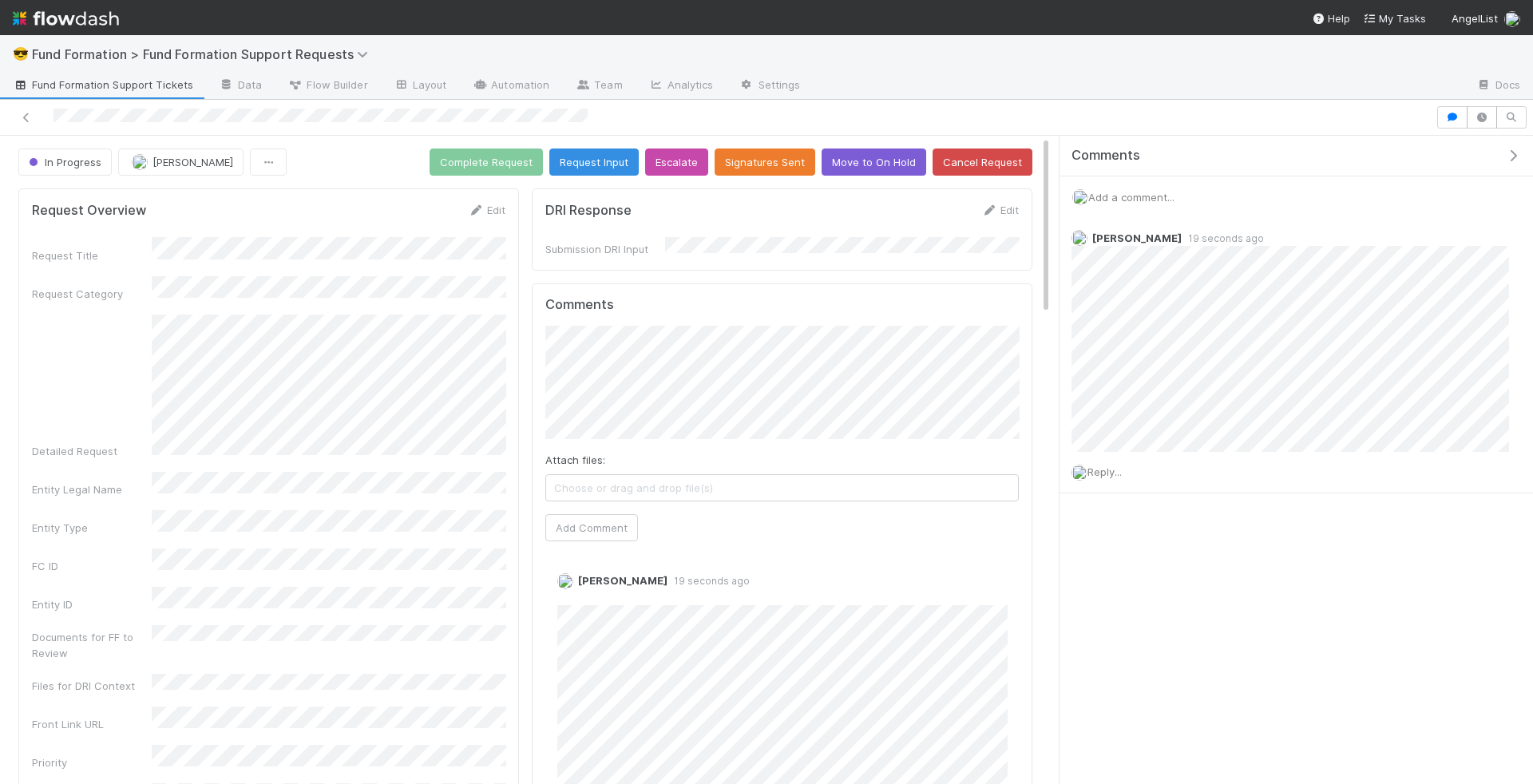
click at [111, 77] on span "Fund Formation Support Tickets" at bounding box center [103, 84] width 180 height 16
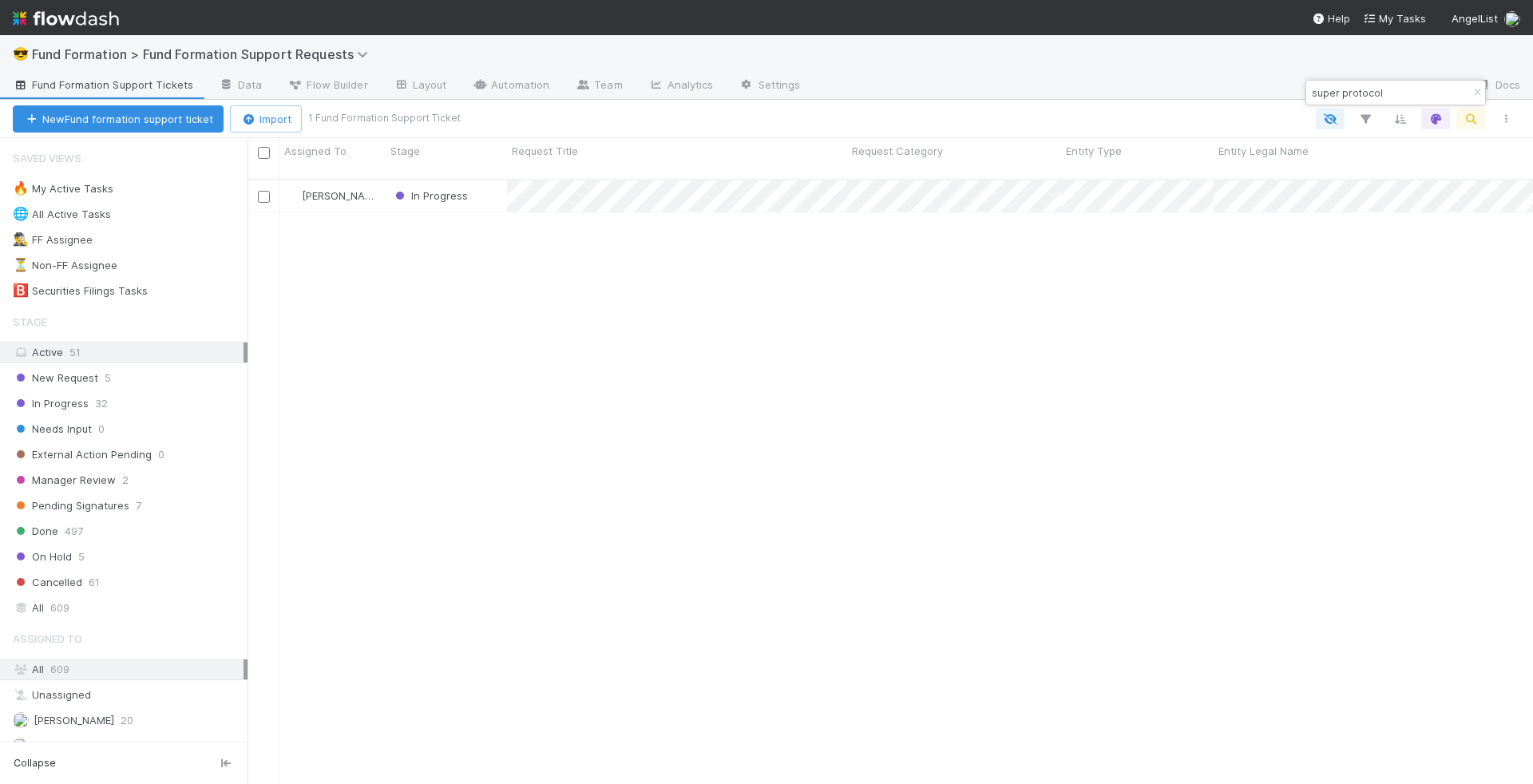
scroll to position [617, 1285]
click at [1475, 91] on icon "button" at bounding box center [1477, 92] width 16 height 9
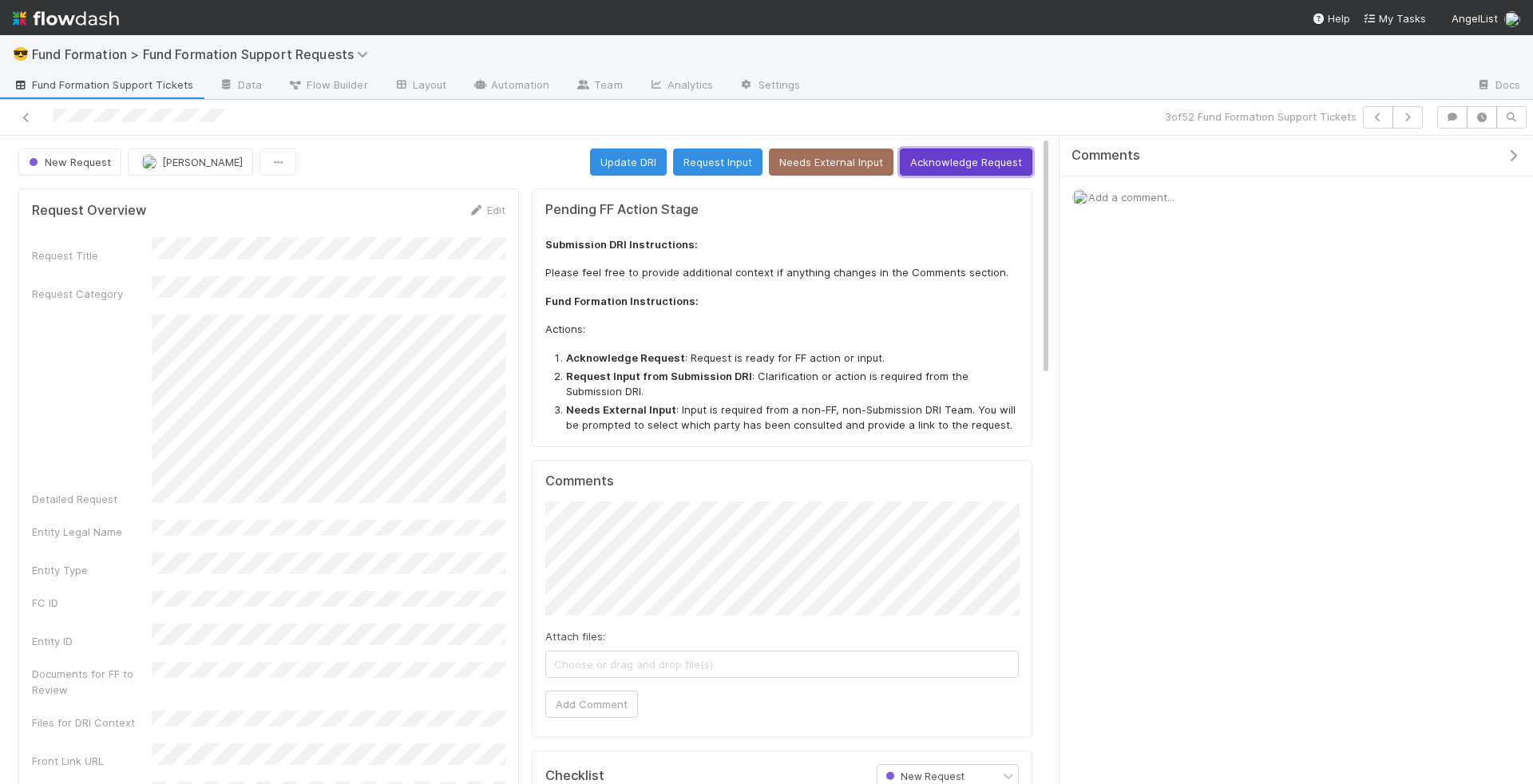
click at [989, 168] on button "Acknowledge Request" at bounding box center [966, 162] width 133 height 27
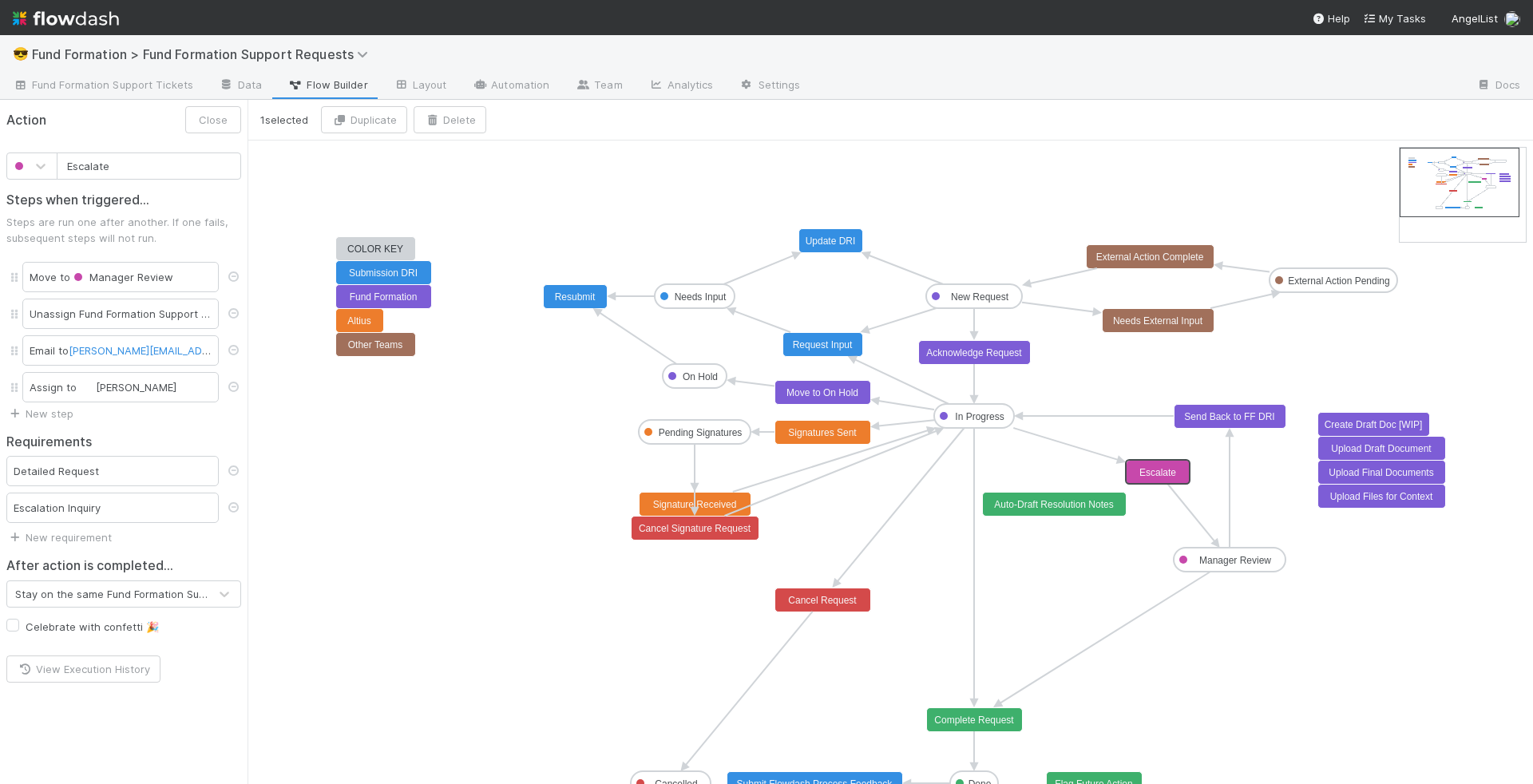
click at [1161, 467] on text "Escalate" at bounding box center [1157, 472] width 37 height 11
click at [140, 388] on span "[PERSON_NAME]" at bounding box center [136, 387] width 81 height 13
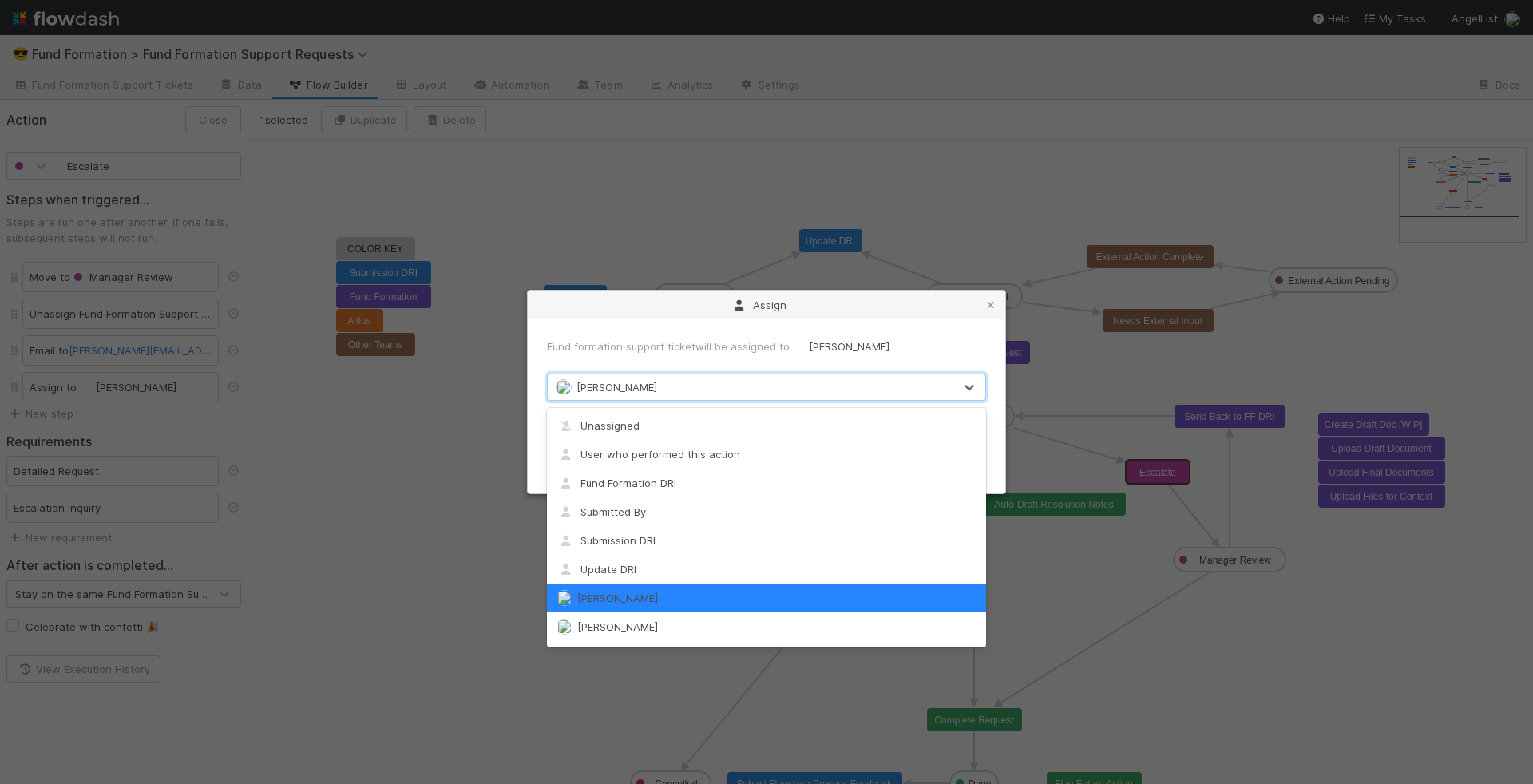
click at [827, 398] on div "[PERSON_NAME]" at bounding box center [750, 387] width 406 height 26
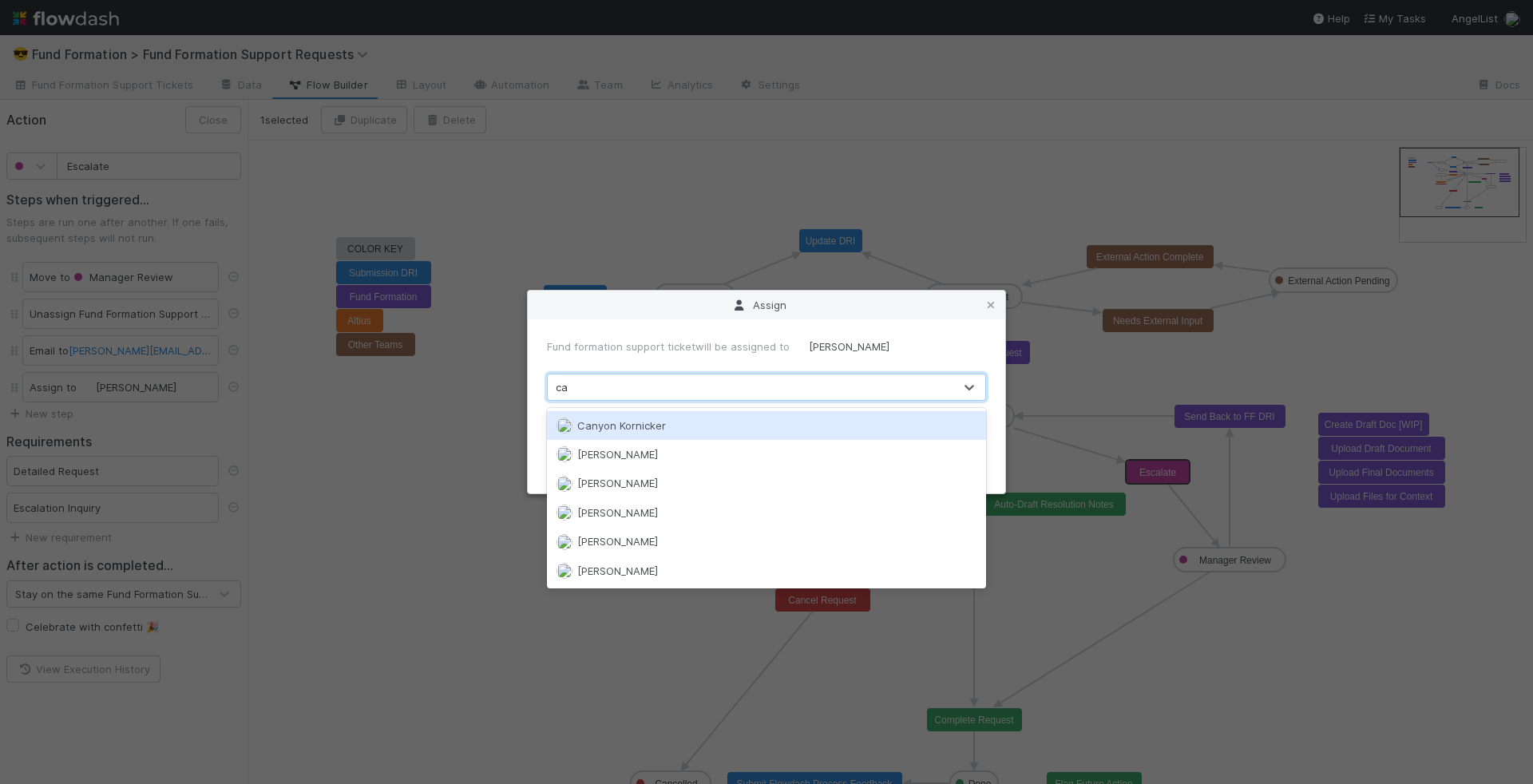
type input "cat"
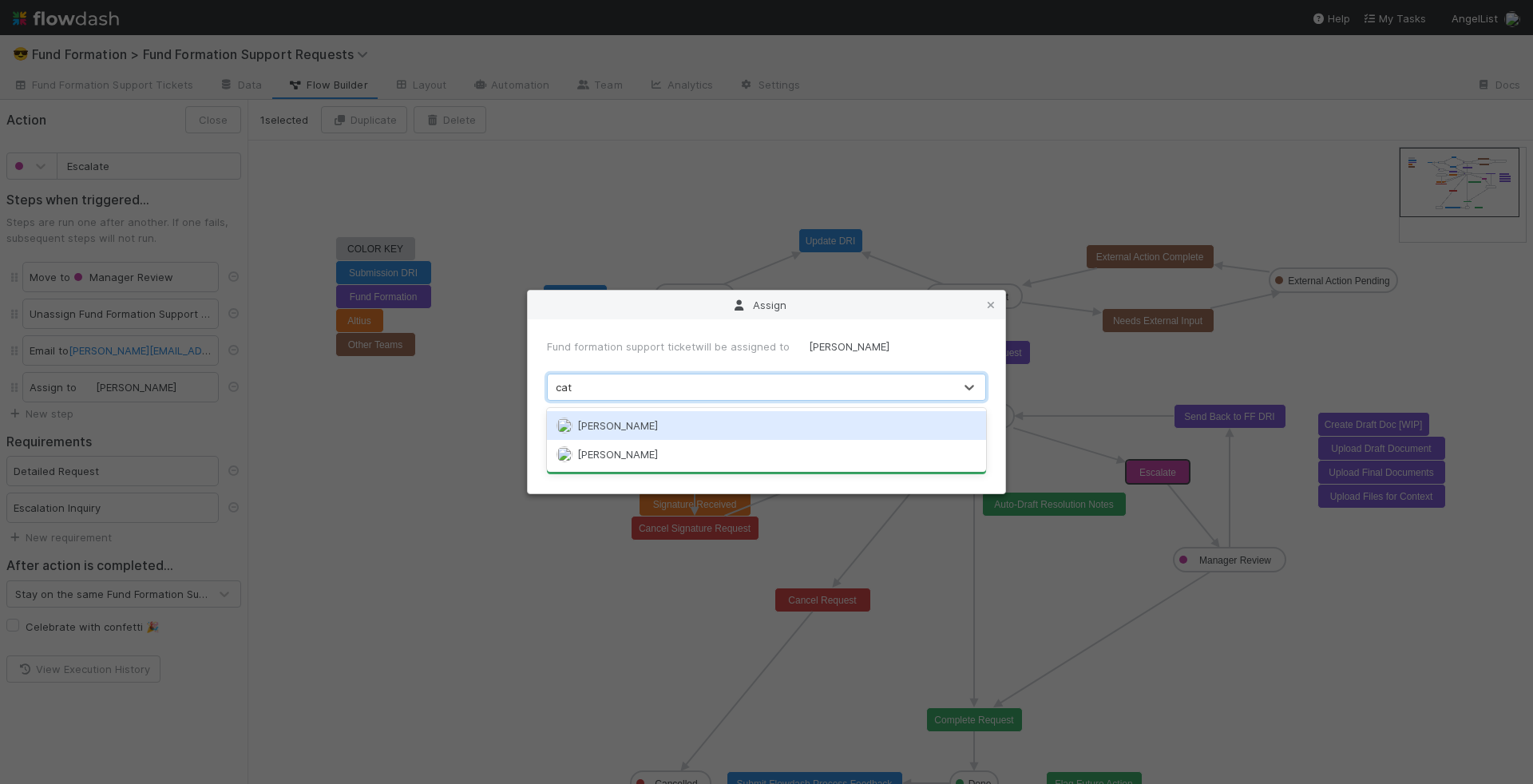
click at [792, 422] on div "[PERSON_NAME]" at bounding box center [766, 425] width 440 height 29
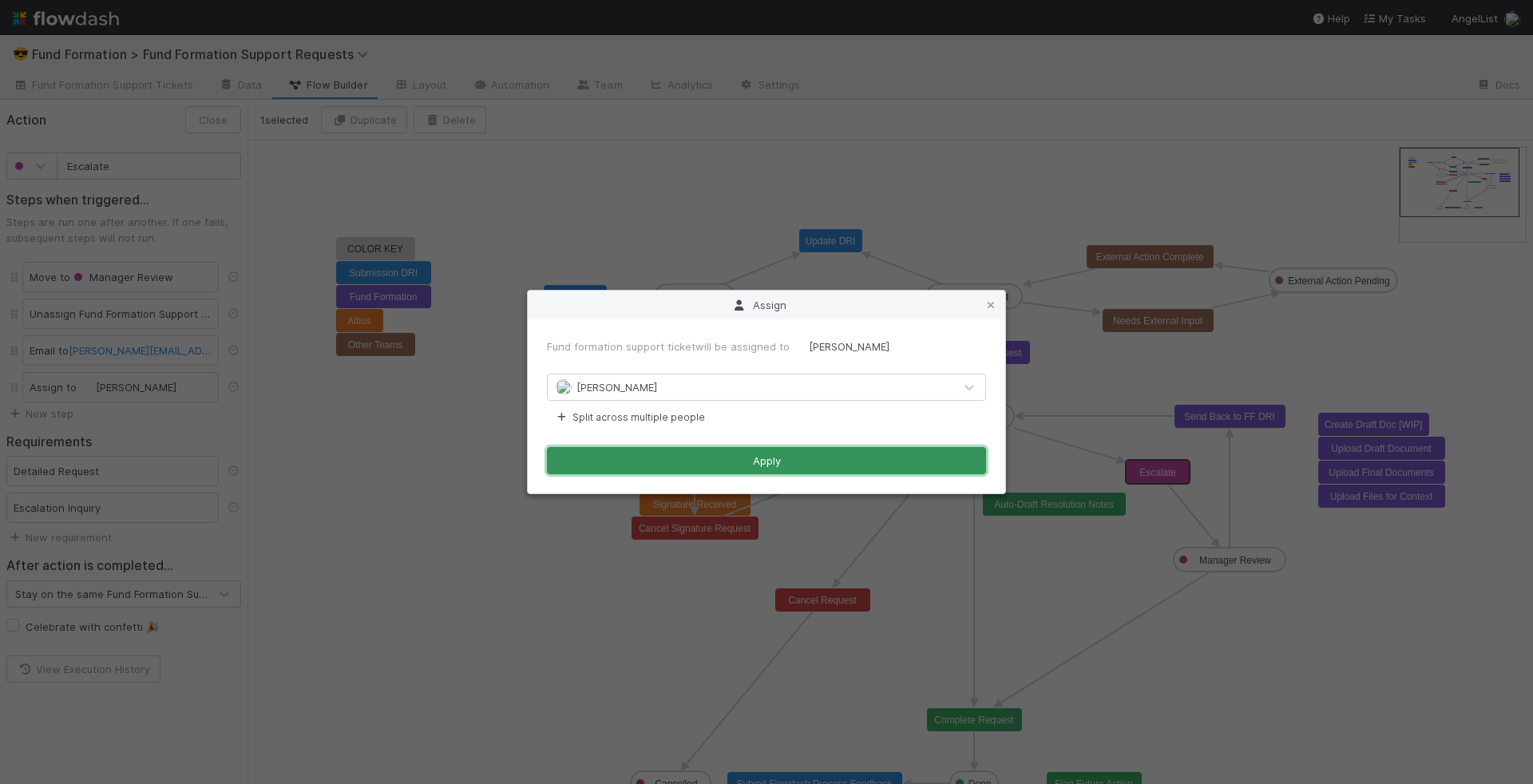
click at [792, 451] on button "Apply" at bounding box center [766, 461] width 439 height 27
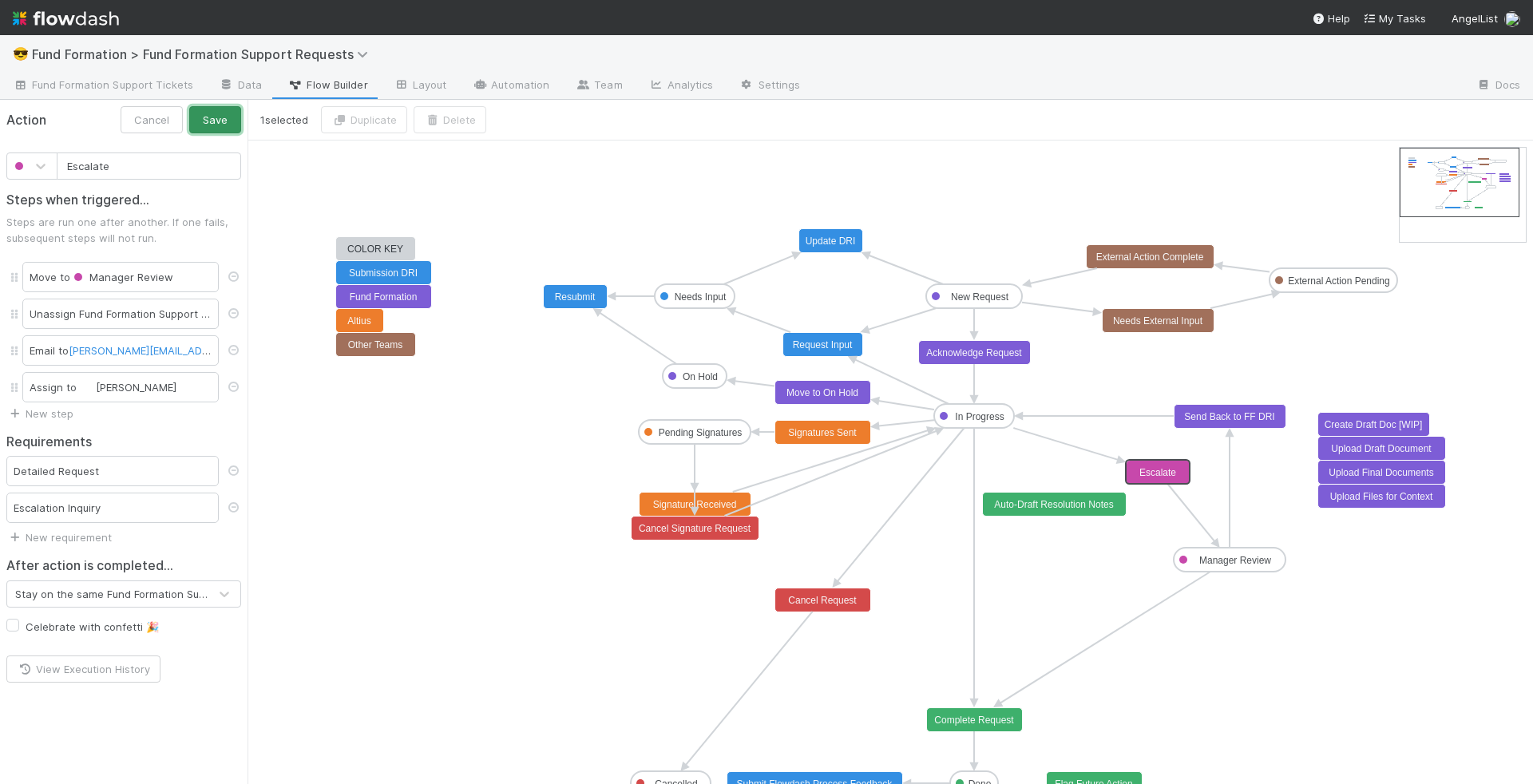
click at [214, 127] on button "Save" at bounding box center [214, 120] width 52 height 27
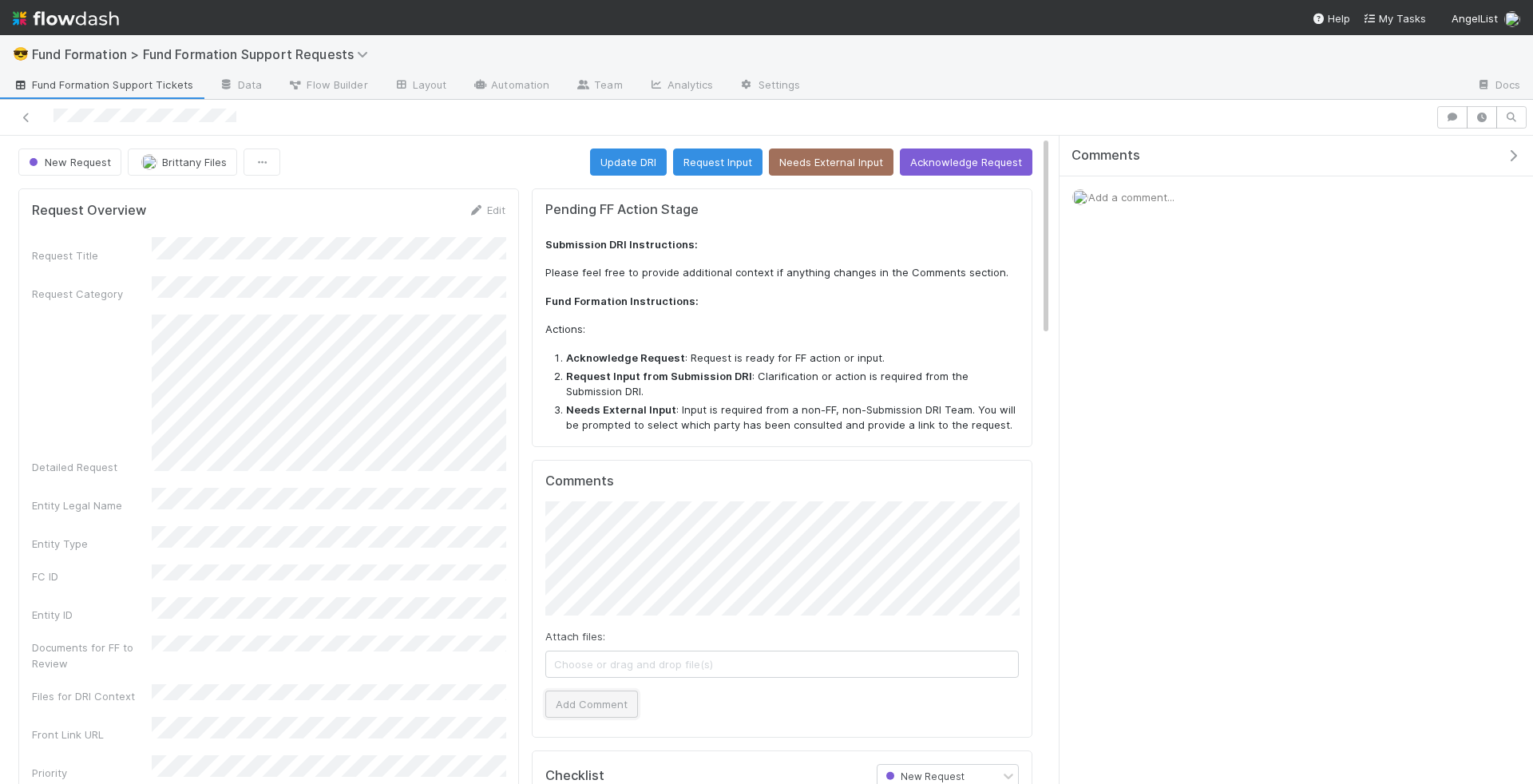
click at [613, 690] on button "Add Comment" at bounding box center [591, 704] width 93 height 27
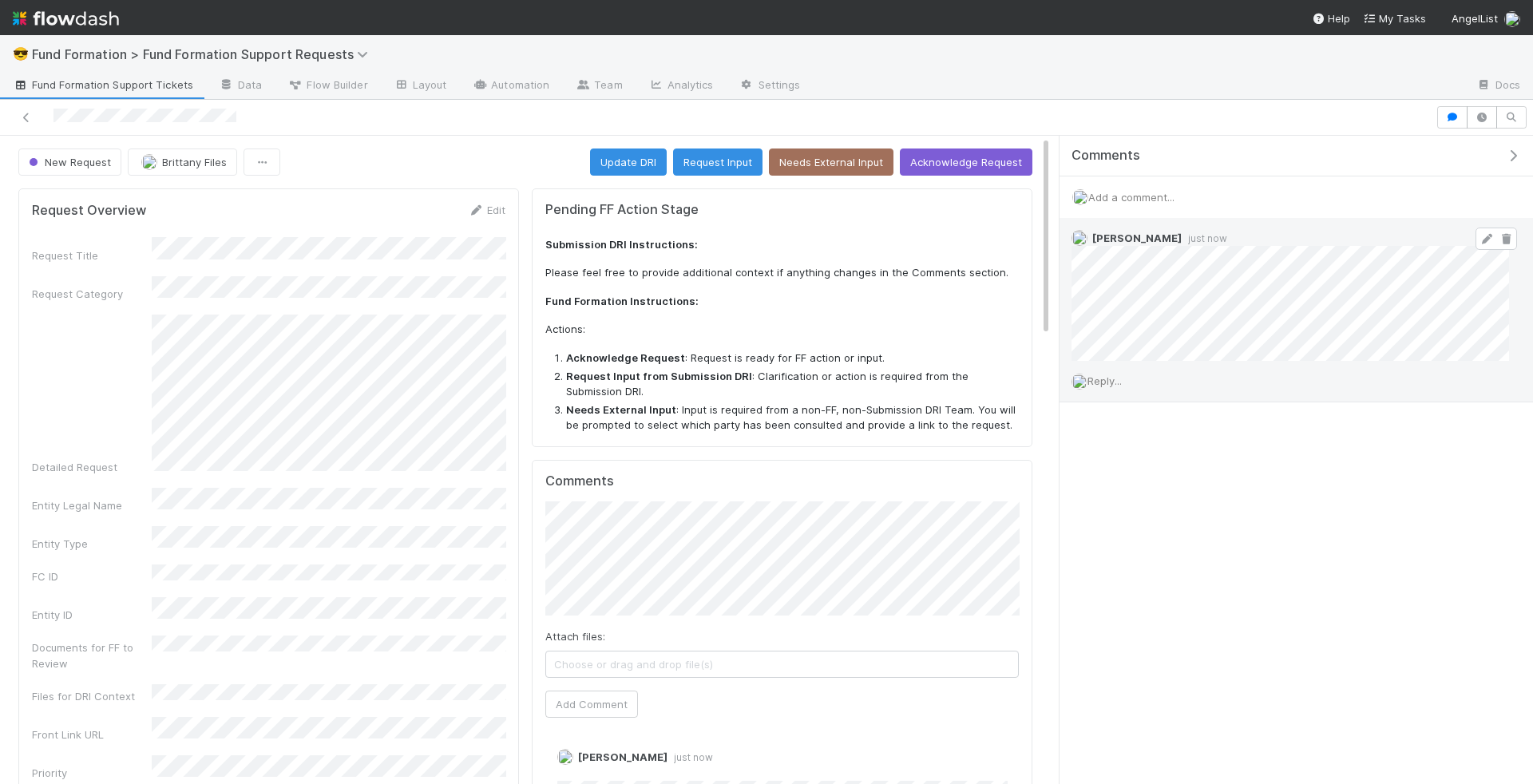
click at [1485, 234] on icon at bounding box center [1486, 239] width 16 height 10
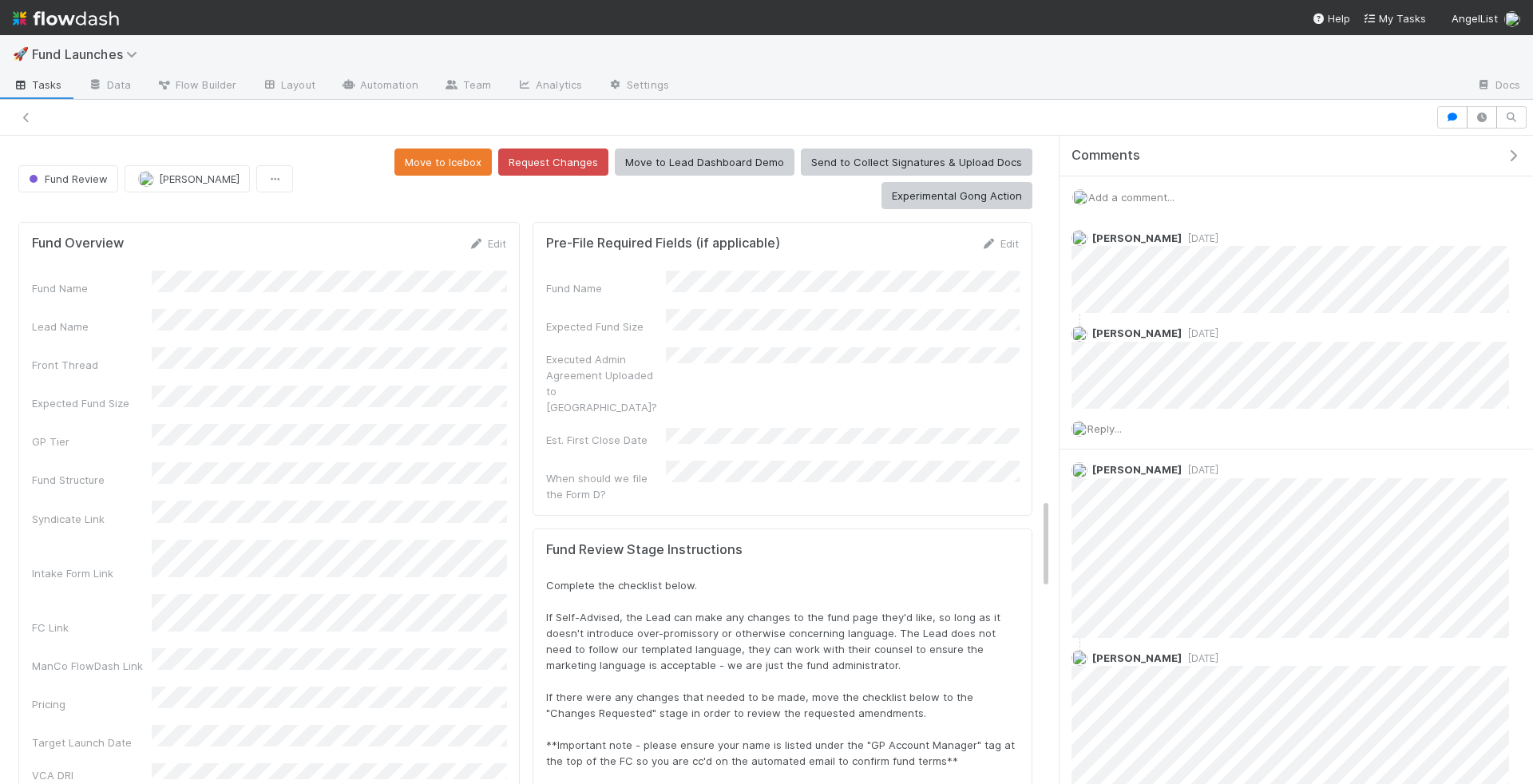
scroll to position [335, 0]
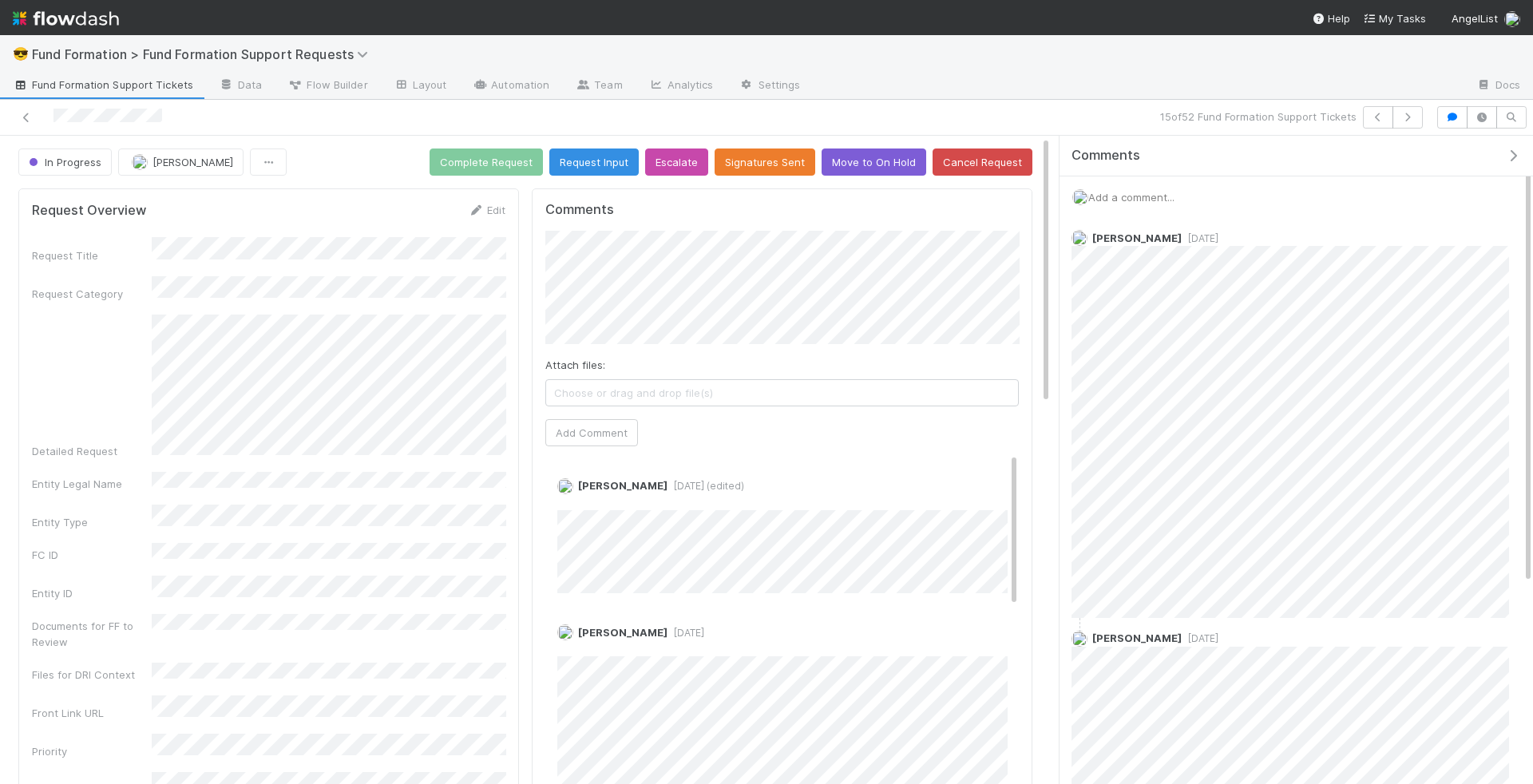
scroll to position [364, 0]
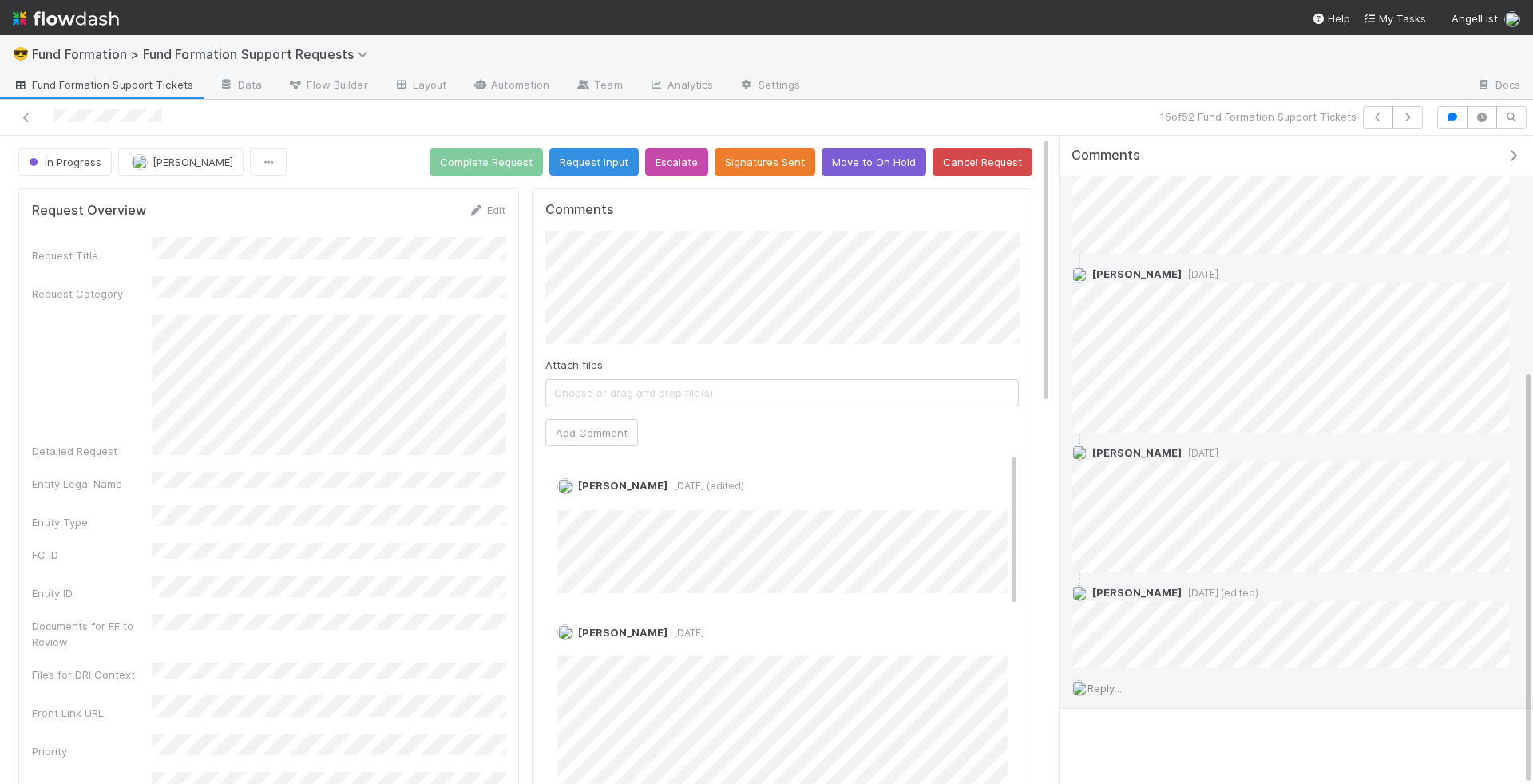
click at [1098, 693] on div "Reply..." at bounding box center [1290, 688] width 461 height 40
click at [1108, 681] on span "Reply..." at bounding box center [1104, 687] width 34 height 13
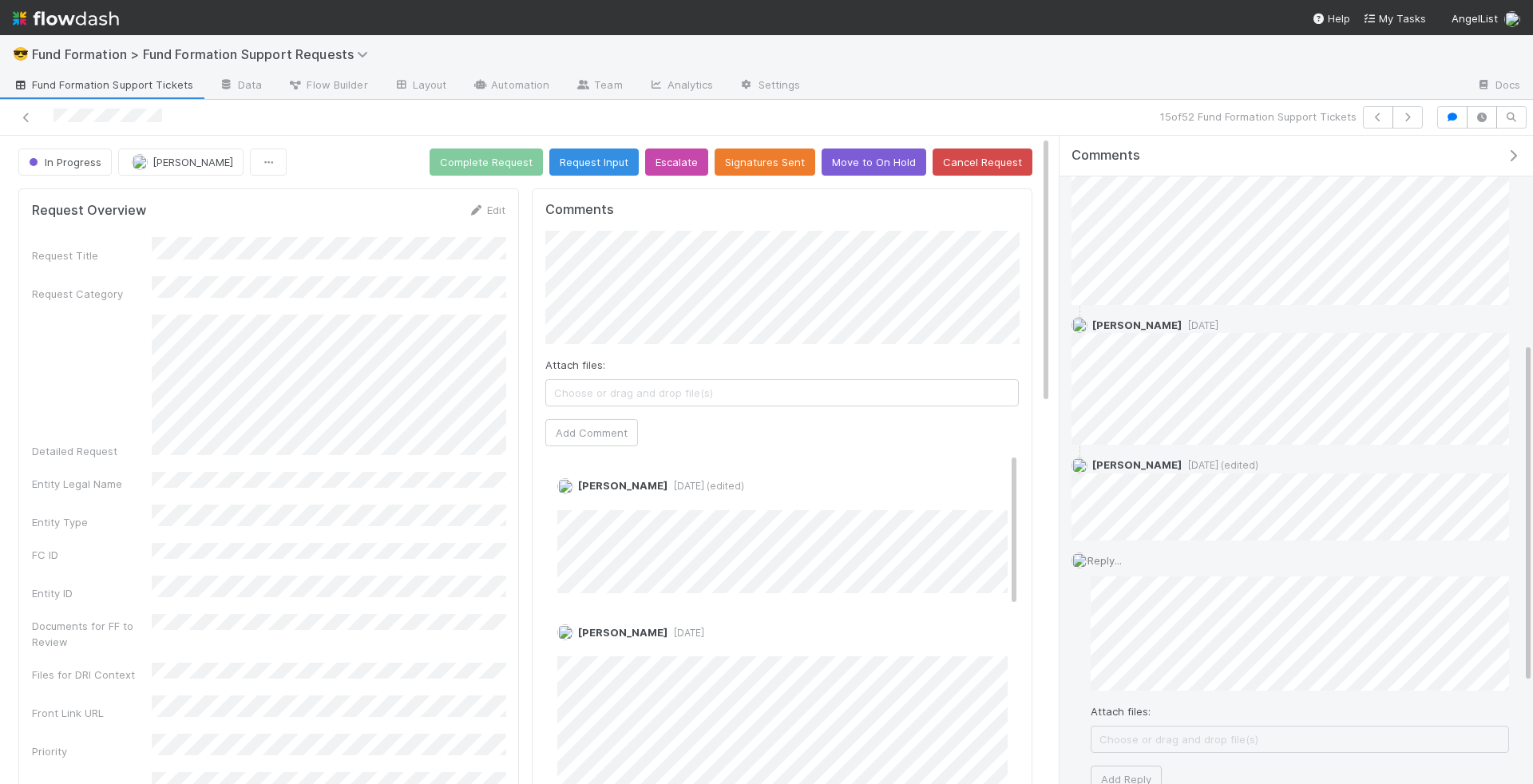
scroll to position [587, 0]
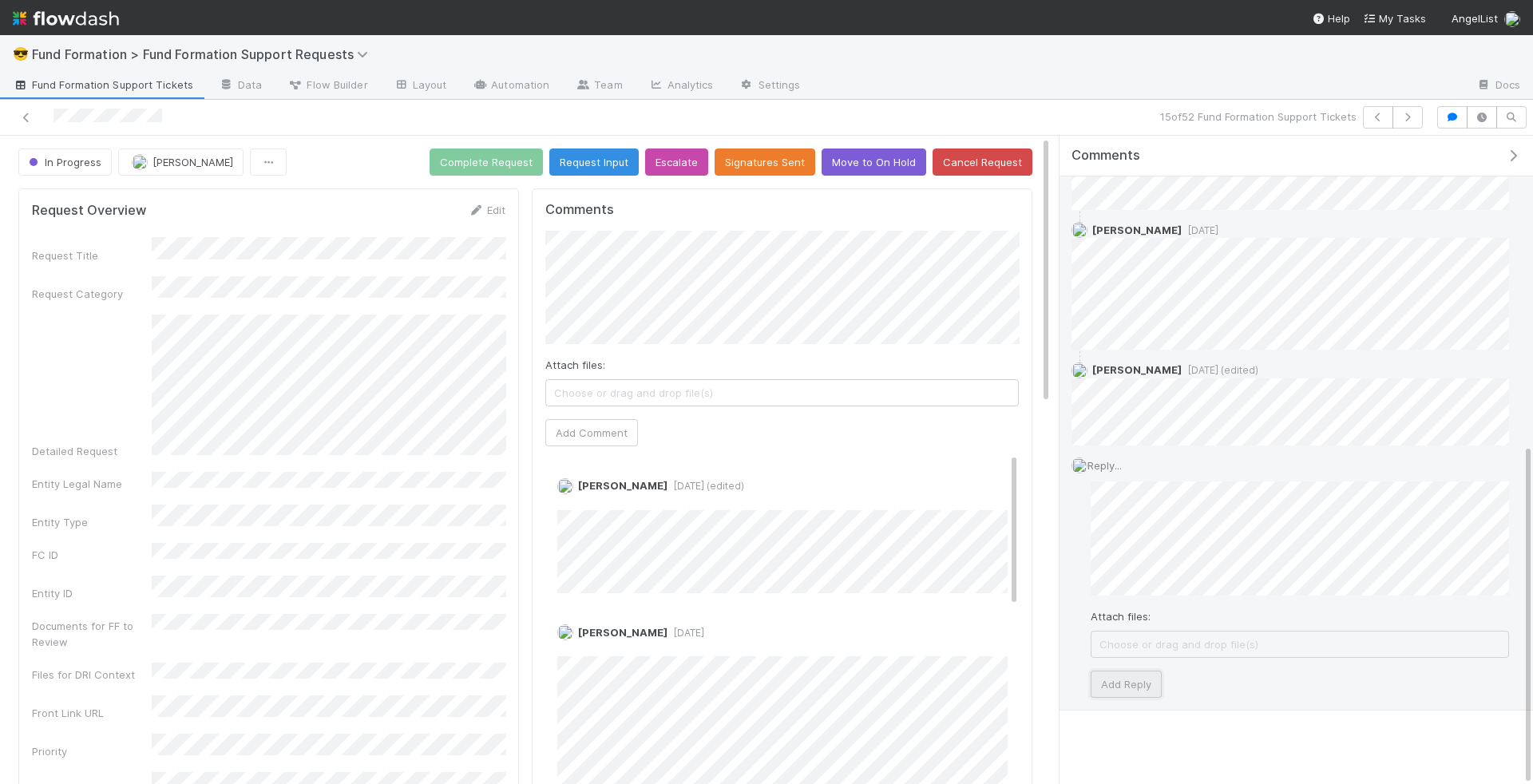
click at [1143, 690] on button "Add Reply" at bounding box center [1126, 684] width 71 height 27
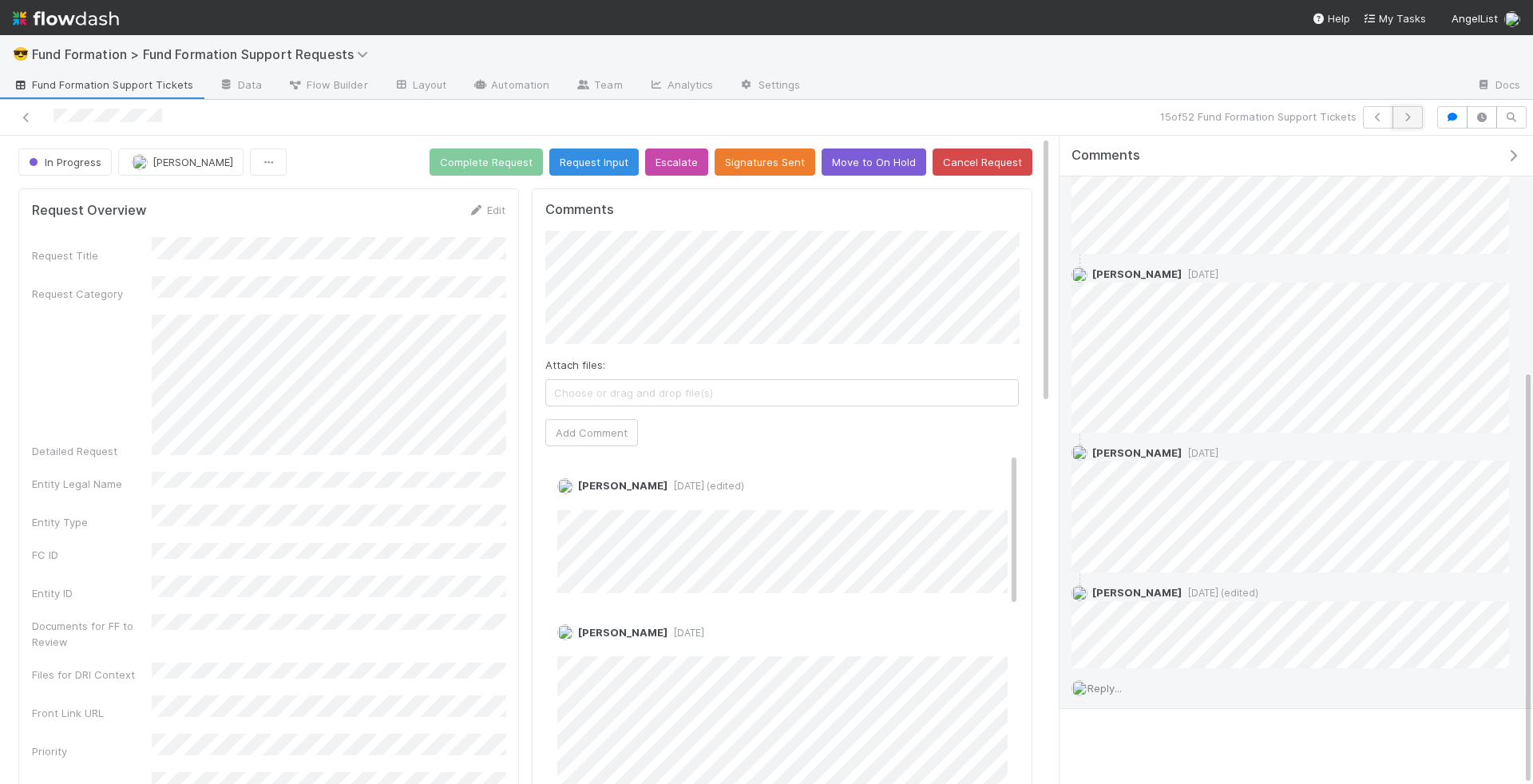
scroll to position [459, 0]
click at [1414, 115] on icon "button" at bounding box center [1407, 116] width 16 height 9
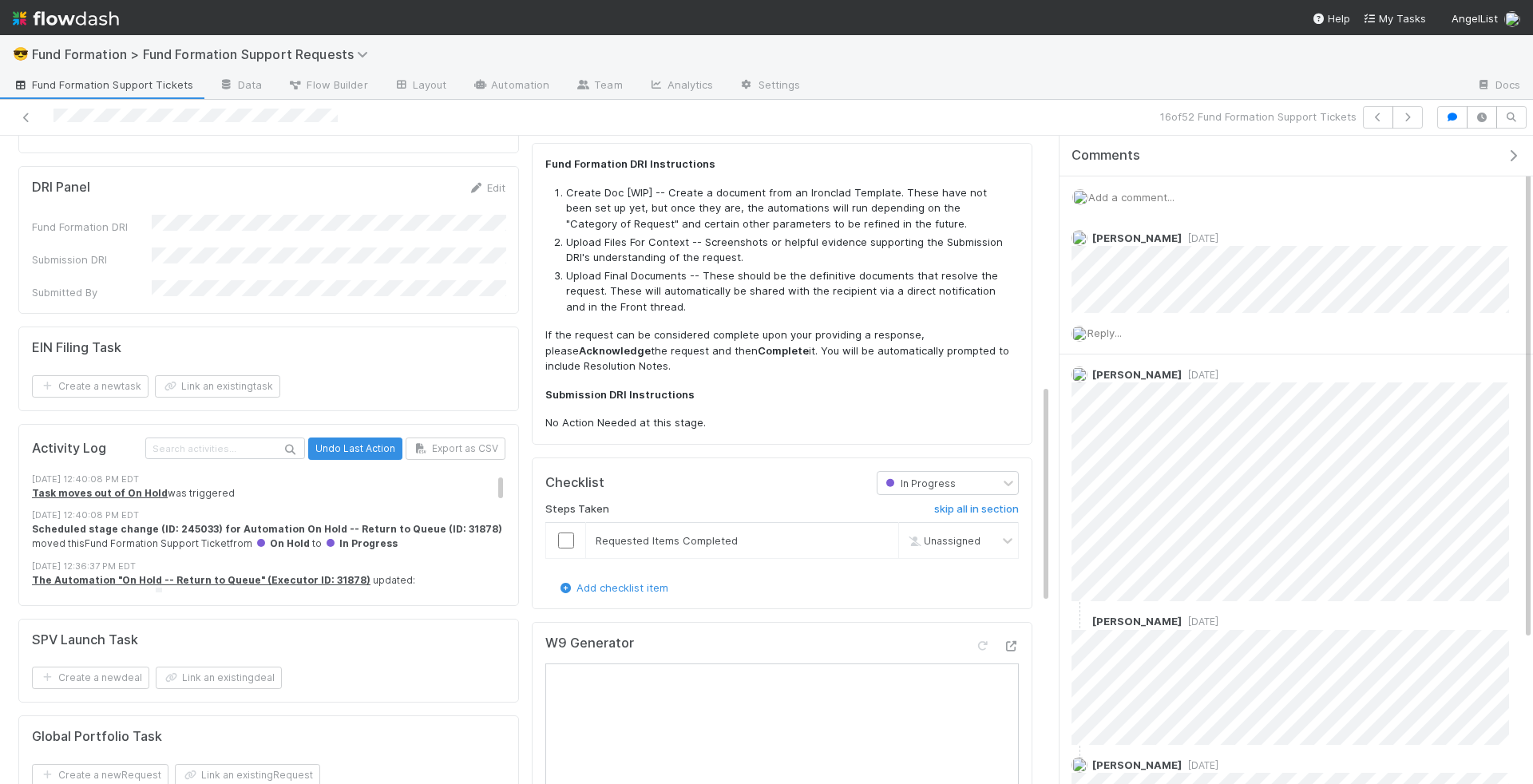
scroll to position [736, 0]
click at [563, 534] on input "checkbox" at bounding box center [566, 539] width 16 height 16
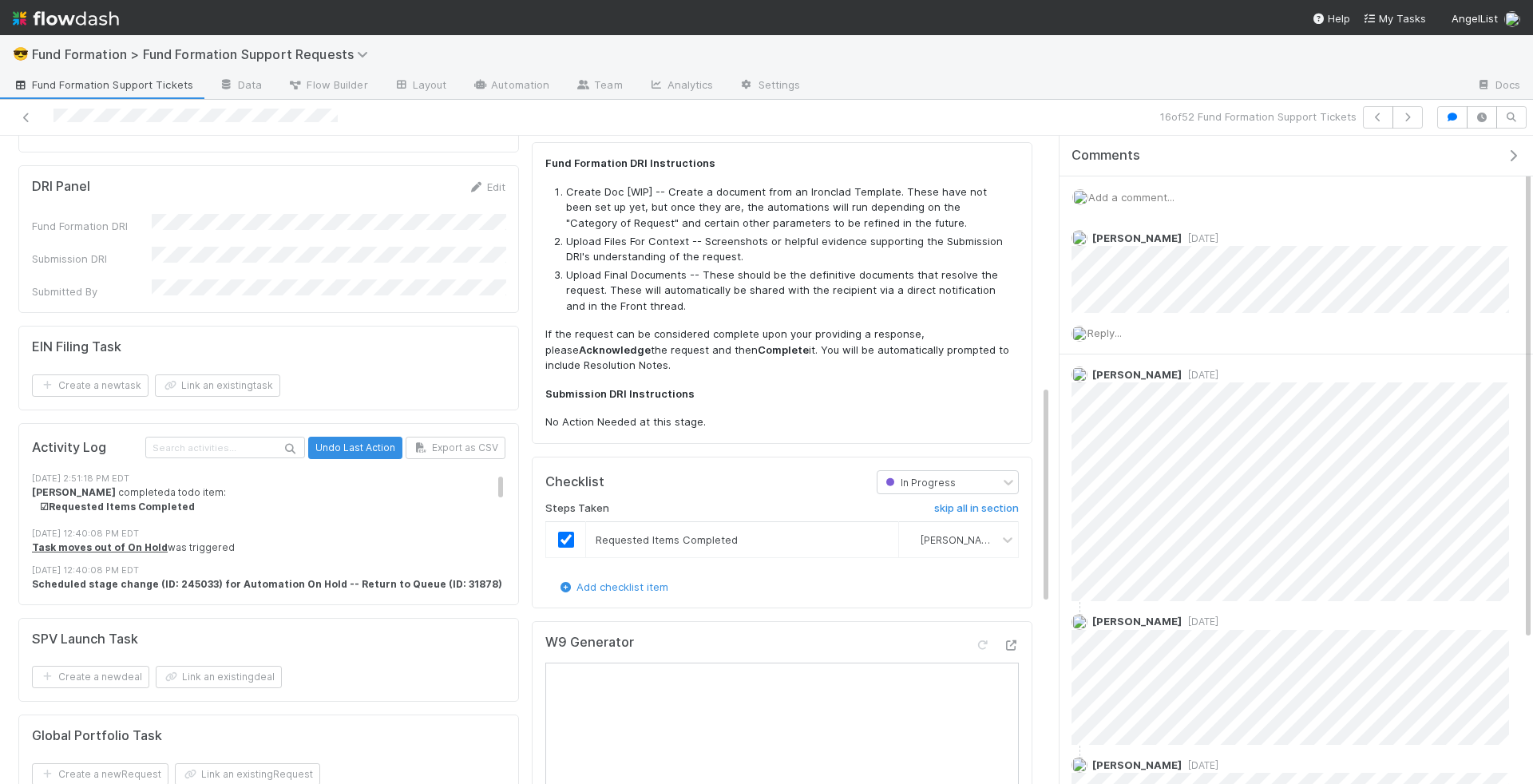
scroll to position [0, 0]
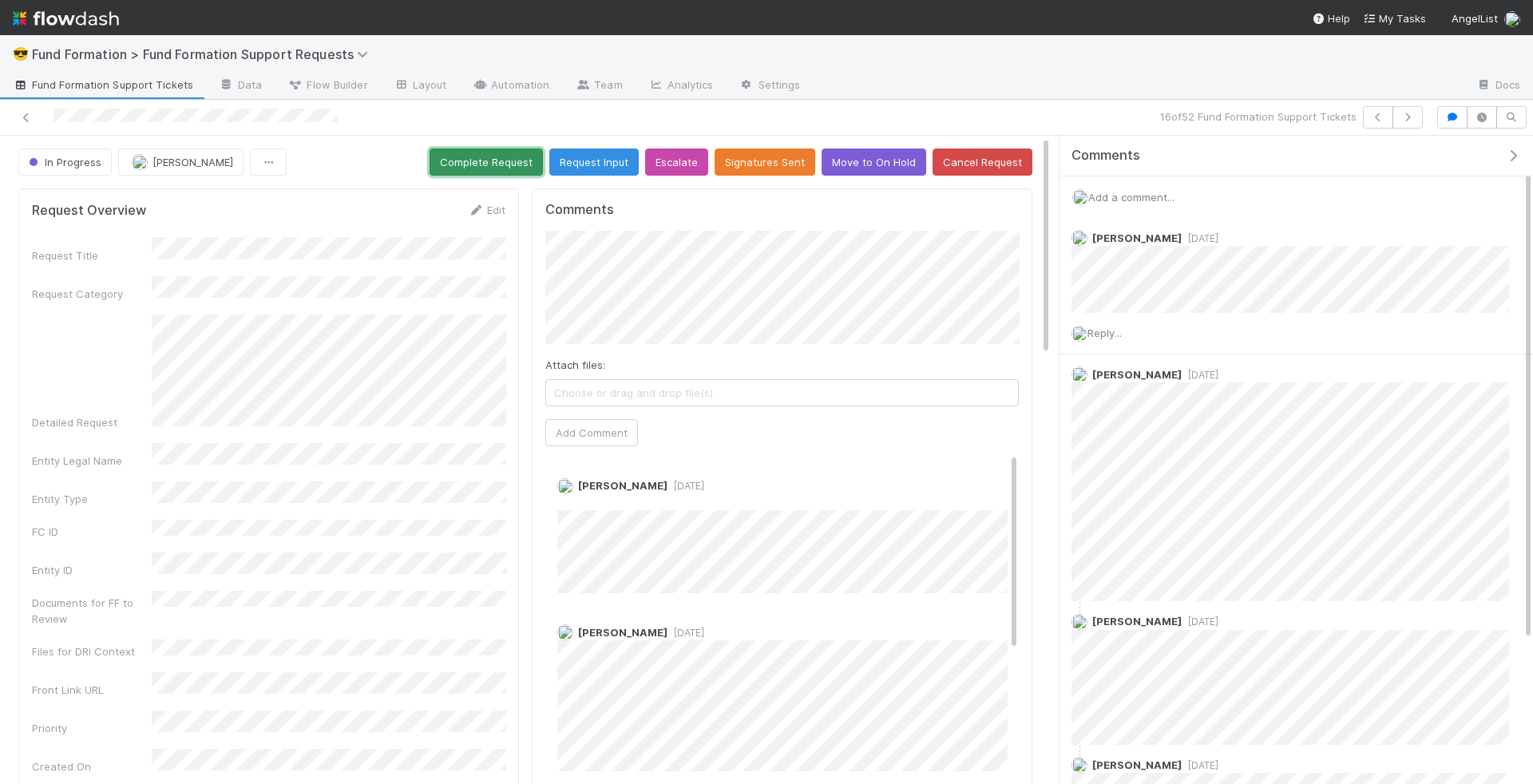
click at [513, 160] on button "Complete Request" at bounding box center [486, 162] width 113 height 27
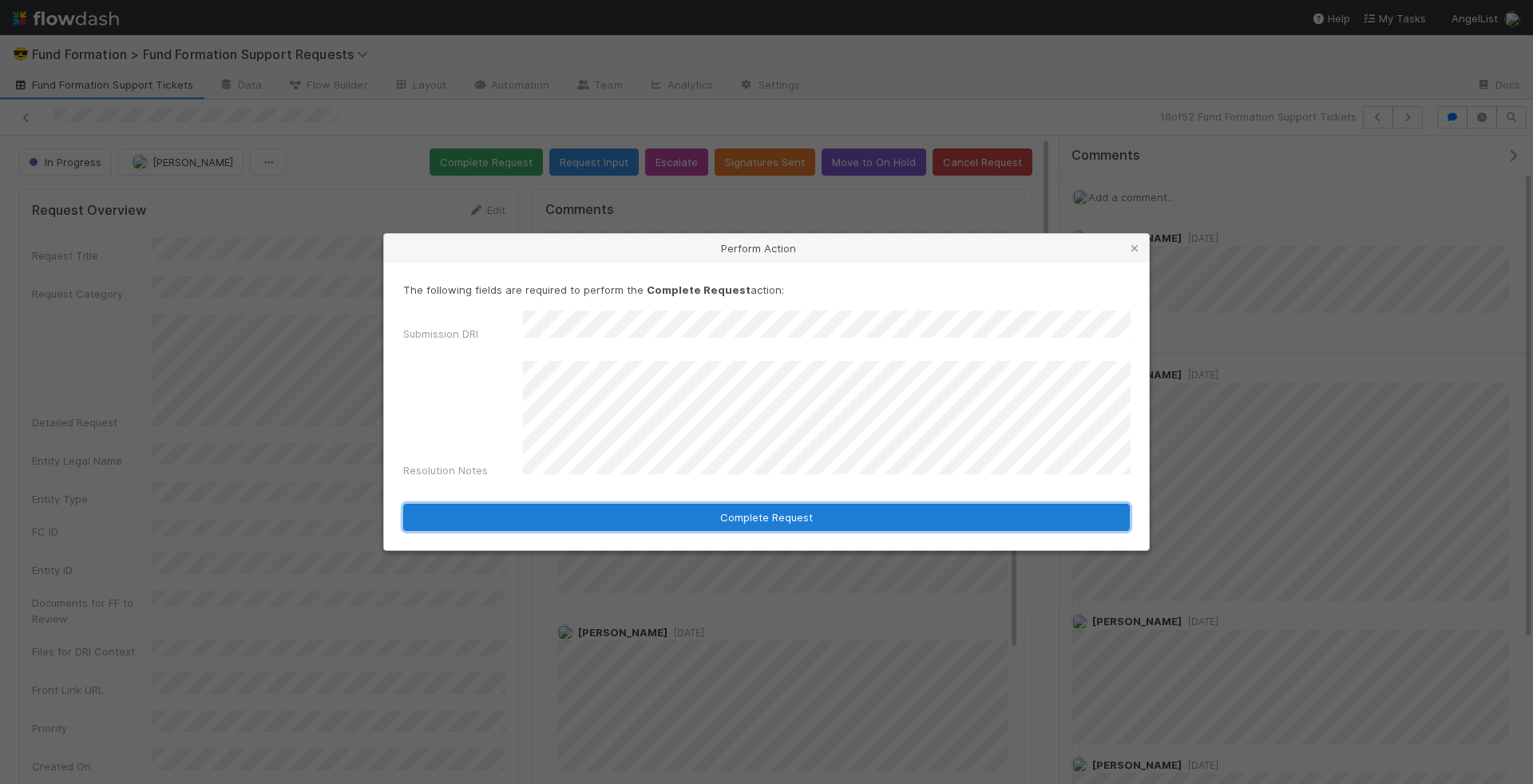
click at [735, 503] on button "Complete Request" at bounding box center [766, 517] width 727 height 27
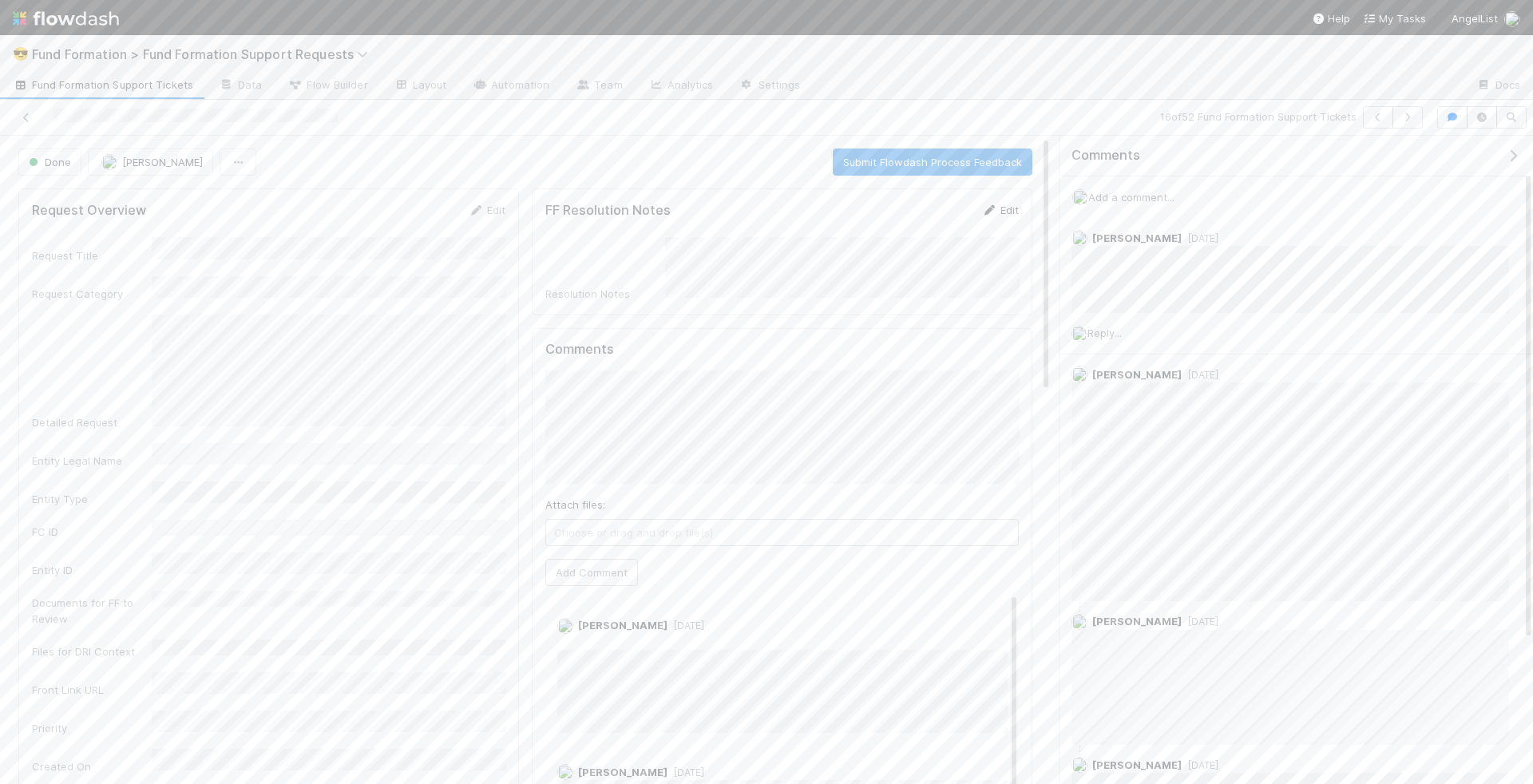
click at [1018, 206] on link "Edit" at bounding box center [1000, 209] width 37 height 13
click at [942, 207] on button "Save" at bounding box center [933, 215] width 45 height 27
click at [1414, 112] on icon "button" at bounding box center [1407, 116] width 16 height 9
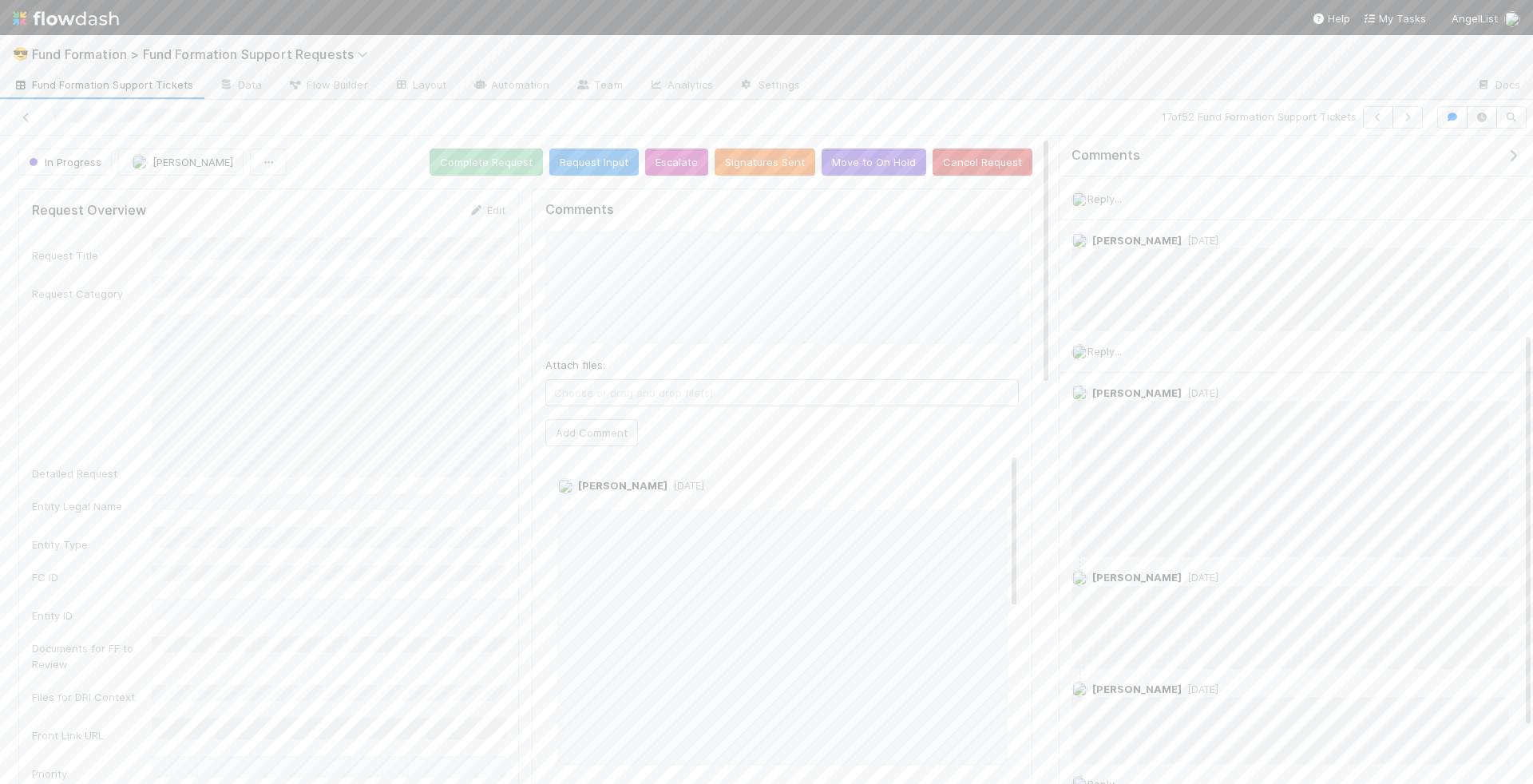
scroll to position [1, 0]
click at [1110, 193] on span "Reply..." at bounding box center [1104, 198] width 34 height 13
click at [1112, 419] on button "Add Reply" at bounding box center [1126, 418] width 71 height 27
click at [1419, 116] on button "button" at bounding box center [1408, 117] width 31 height 22
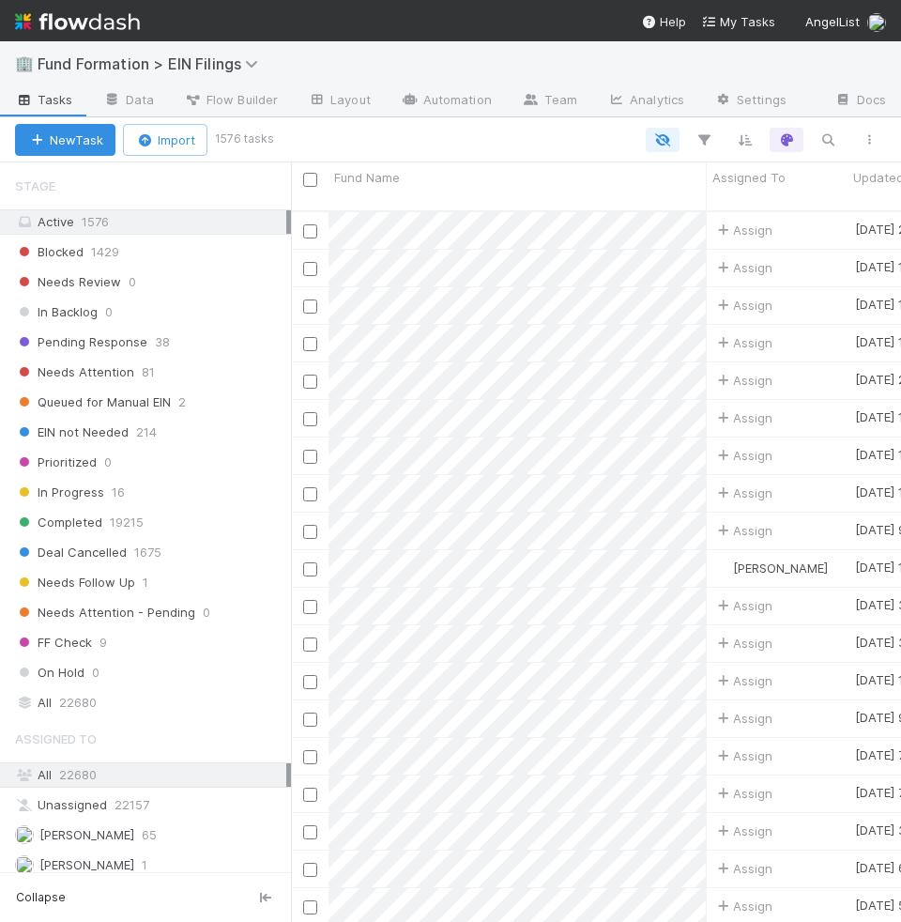
scroll to position [1118, 0]
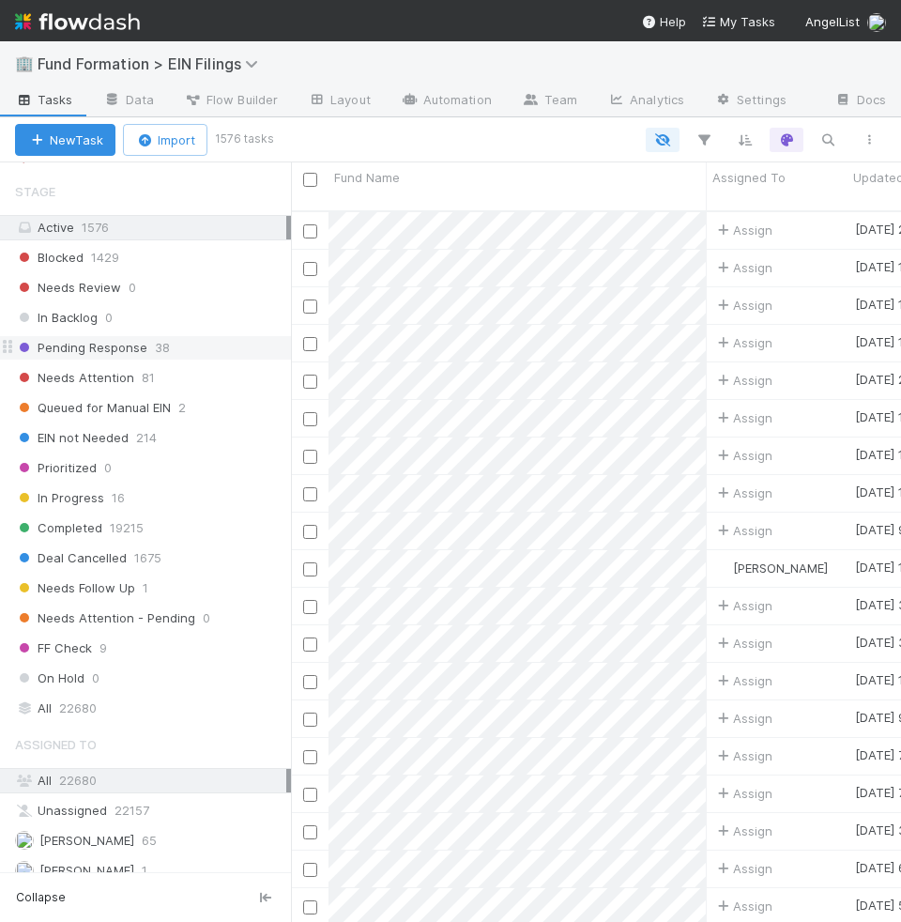
click at [222, 336] on div "Pending Response 38" at bounding box center [153, 347] width 276 height 23
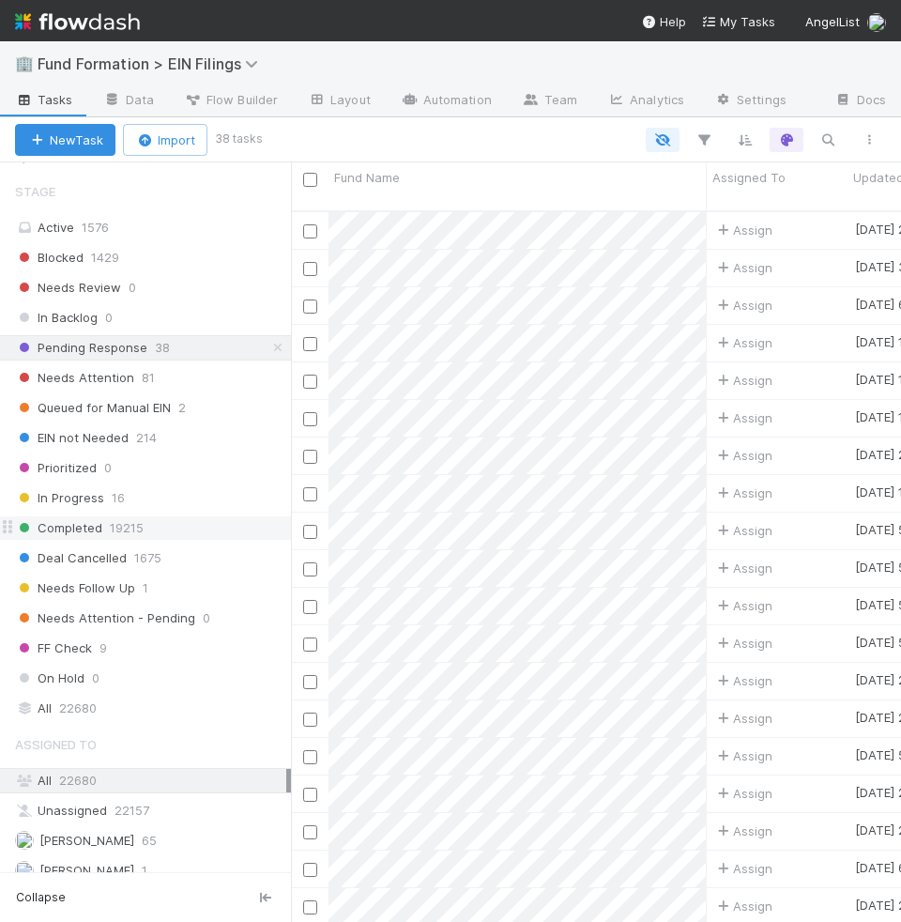
scroll to position [726, 610]
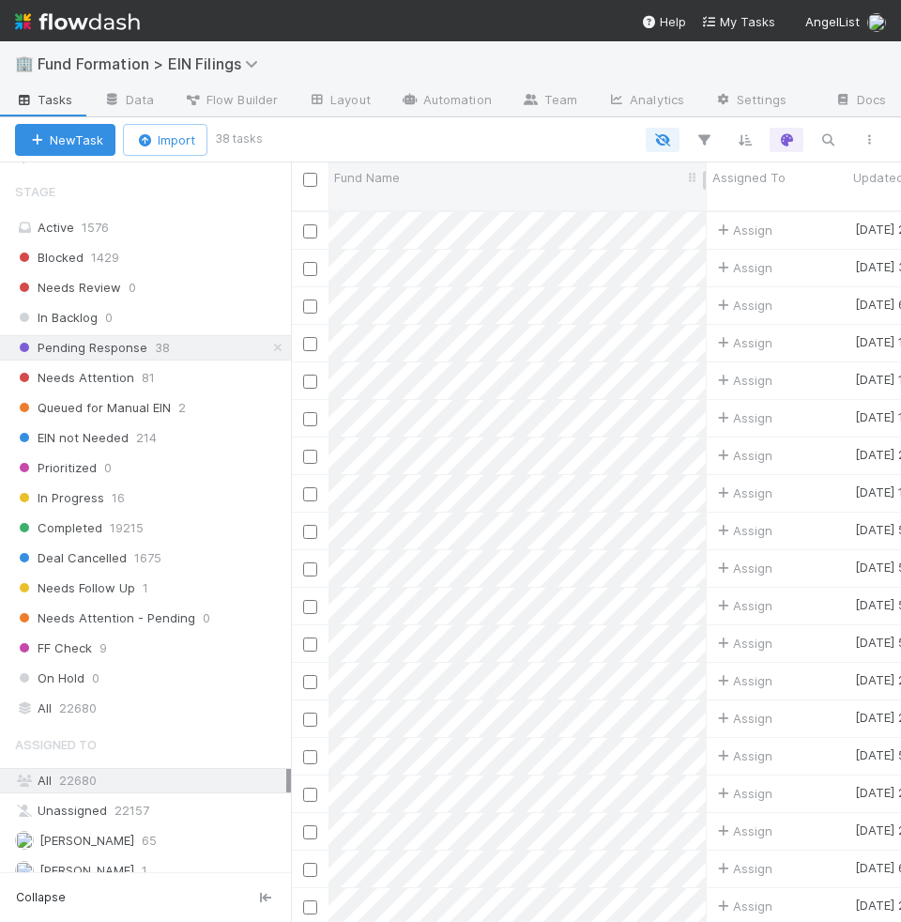
click at [439, 179] on div "Fund Name" at bounding box center [518, 177] width 368 height 19
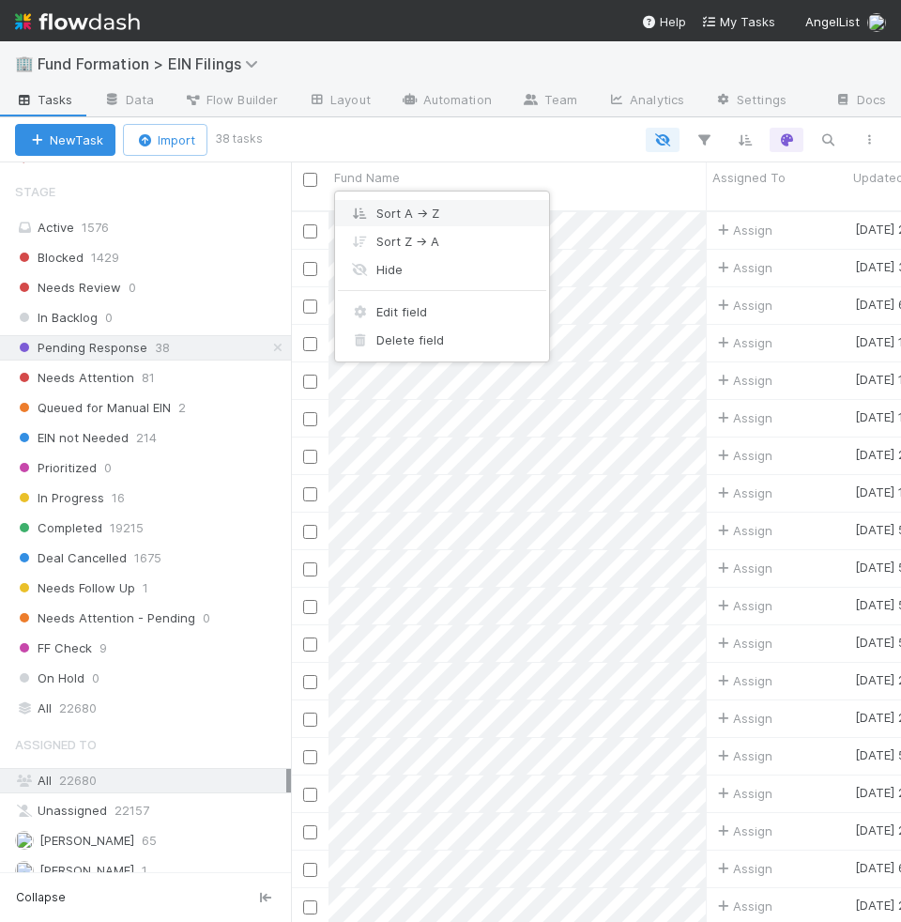
click at [462, 211] on div "Sort A → Z" at bounding box center [442, 213] width 214 height 28
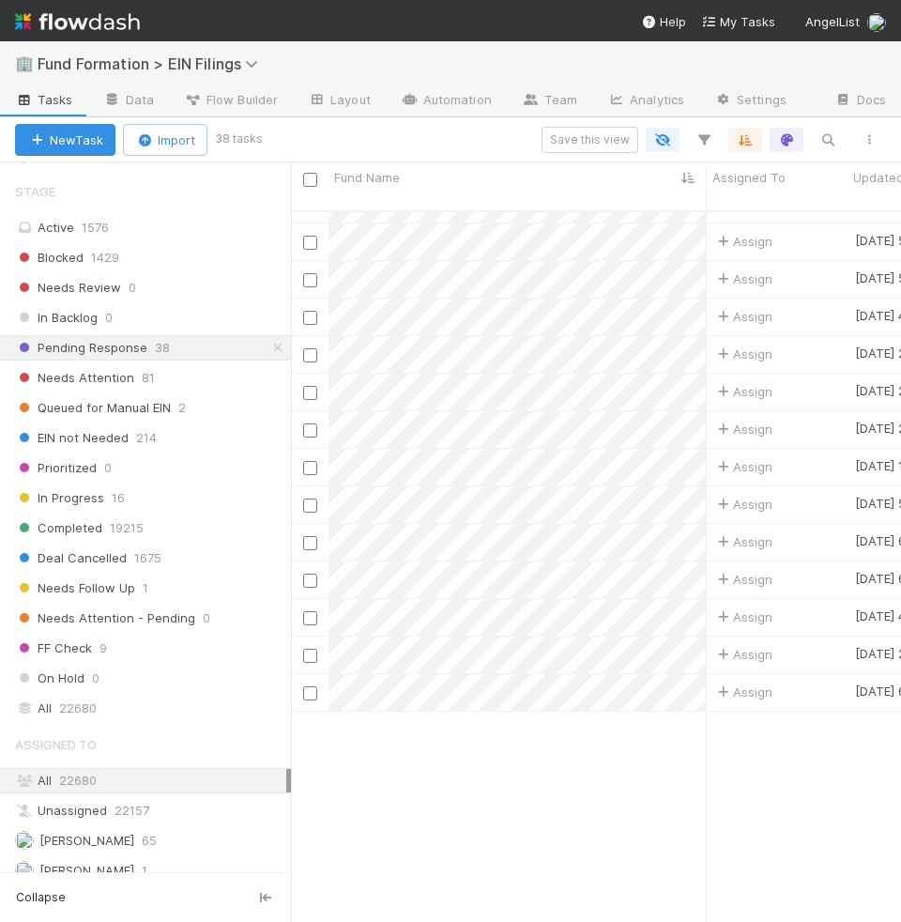
scroll to position [0, 0]
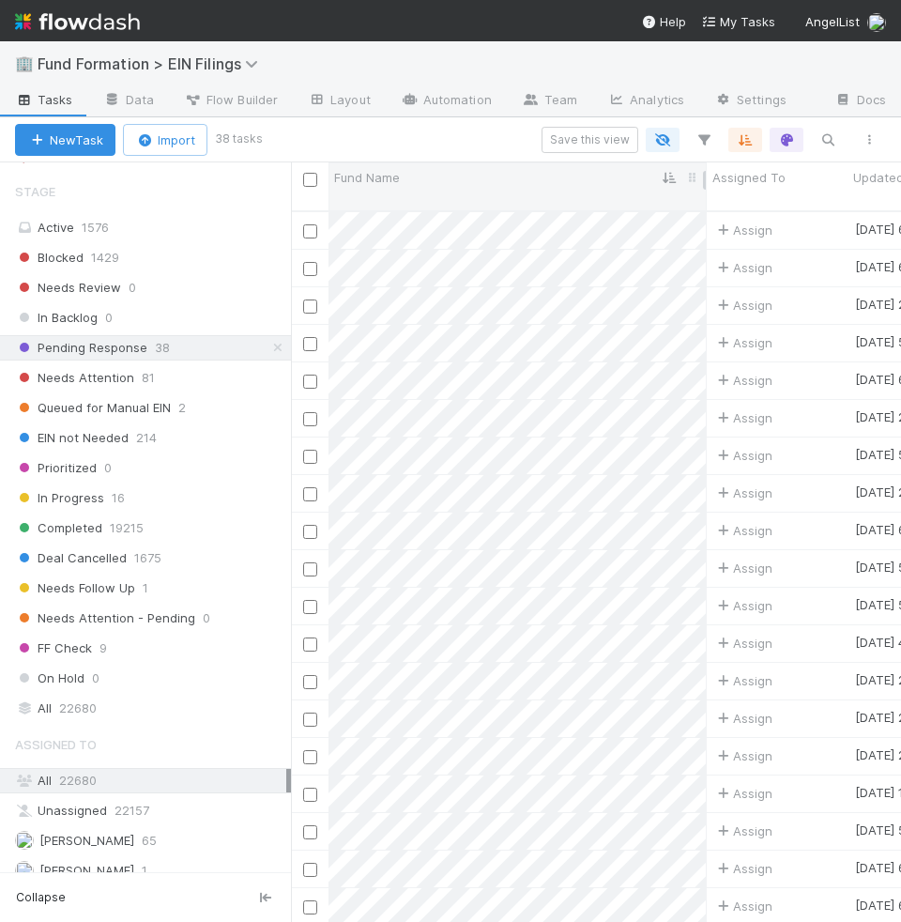
click at [484, 181] on div "Fund Name" at bounding box center [518, 177] width 368 height 19
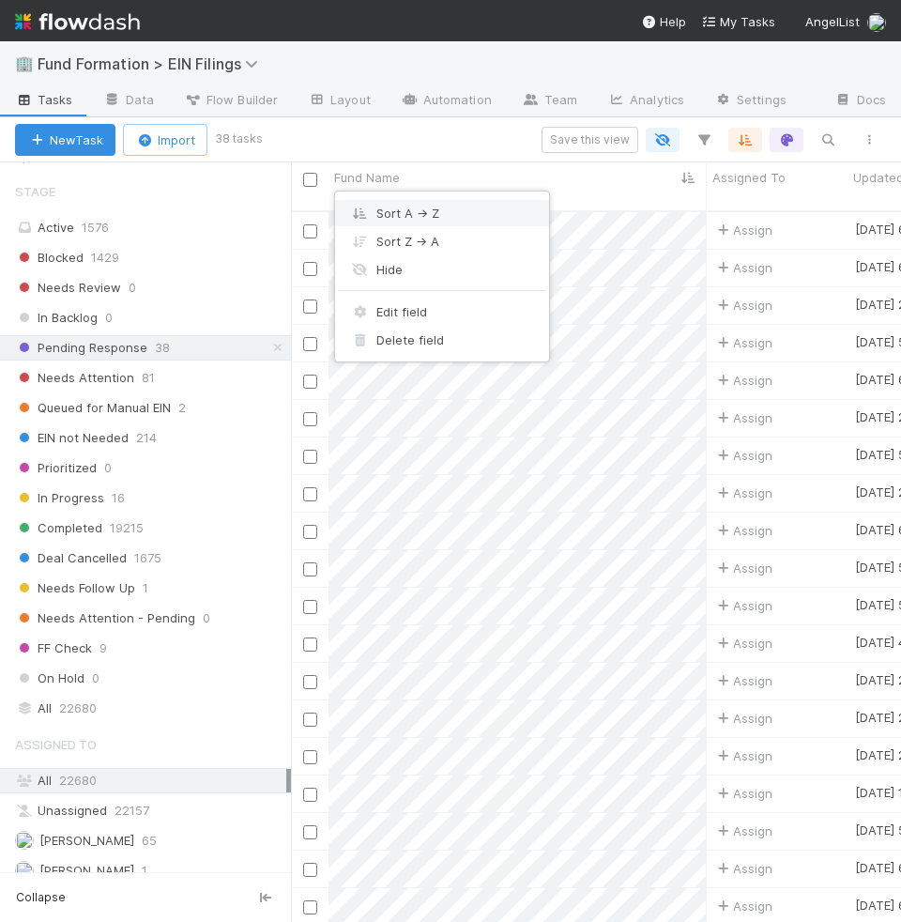
click at [432, 211] on div "Sort A → Z" at bounding box center [442, 213] width 214 height 28
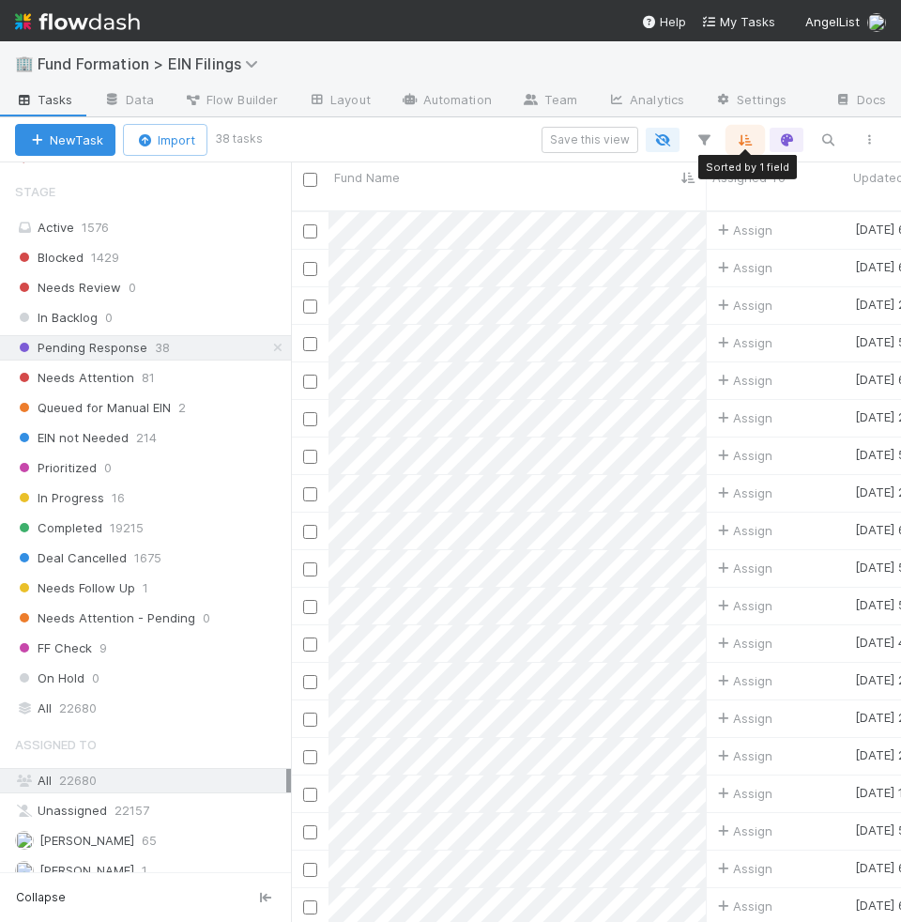
click at [740, 144] on icon "button" at bounding box center [745, 139] width 19 height 17
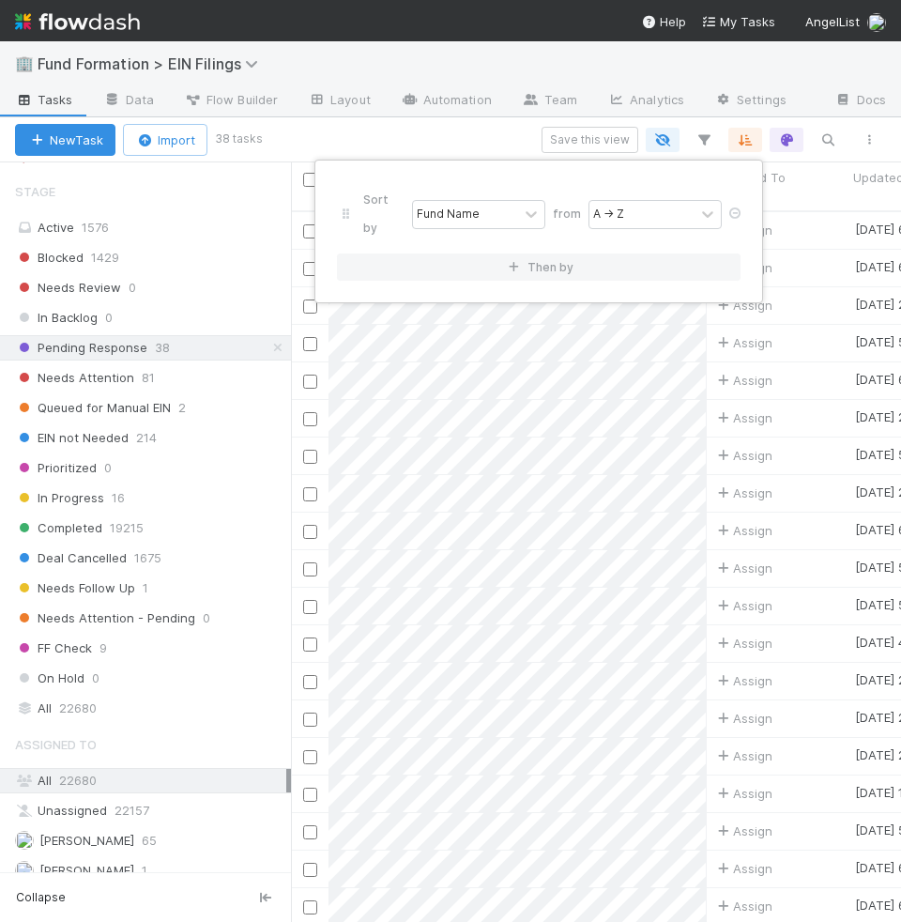
click at [371, 89] on div "Sort by Fund Name from A → Z Then by" at bounding box center [450, 461] width 901 height 922
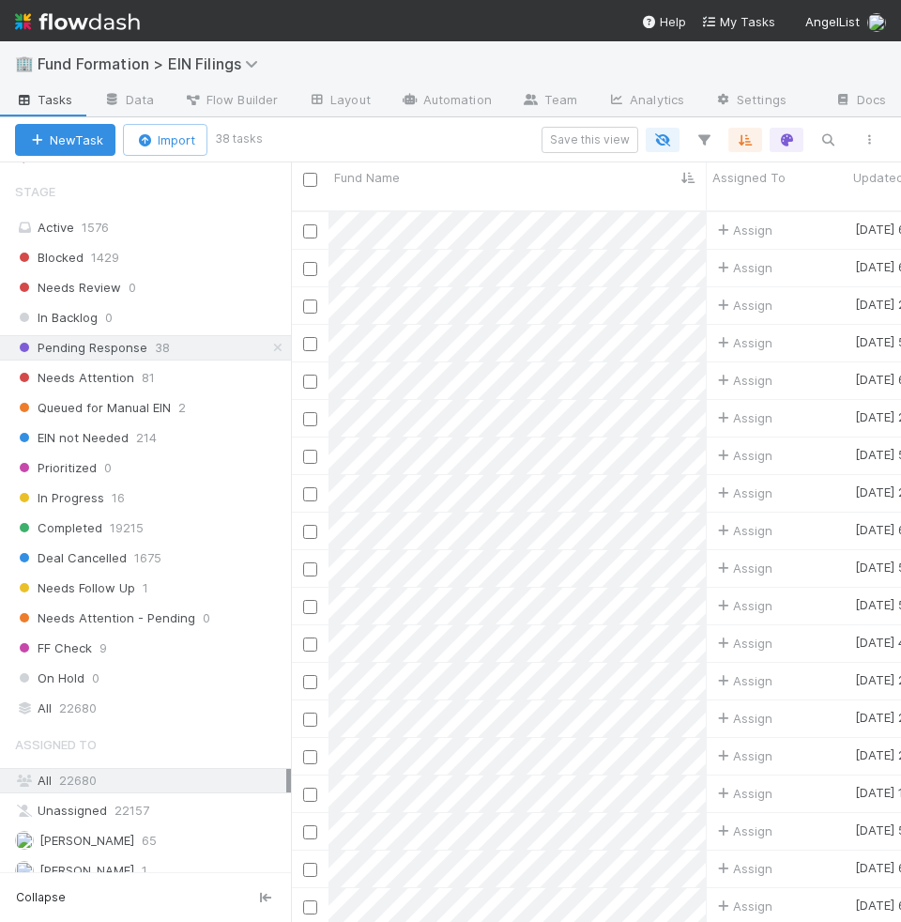
click at [762, 132] on div "Save this view" at bounding box center [574, 140] width 631 height 26
click at [747, 132] on icon "button" at bounding box center [745, 139] width 19 height 17
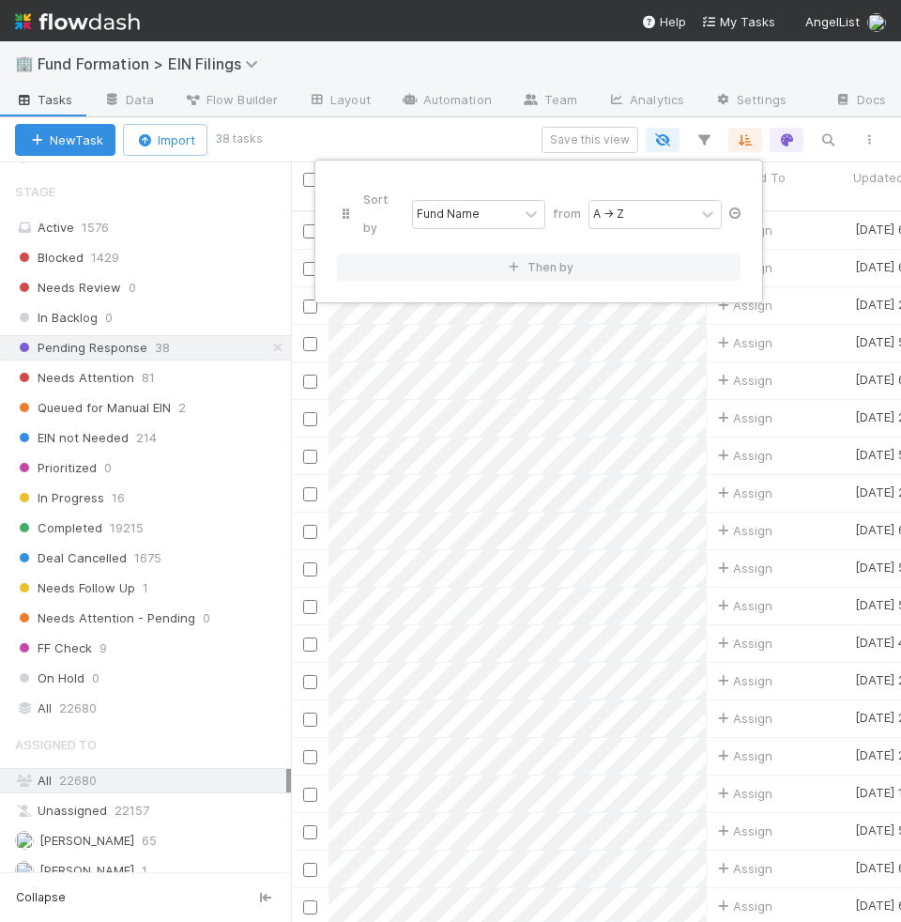
click at [740, 207] on icon at bounding box center [734, 212] width 19 height 11
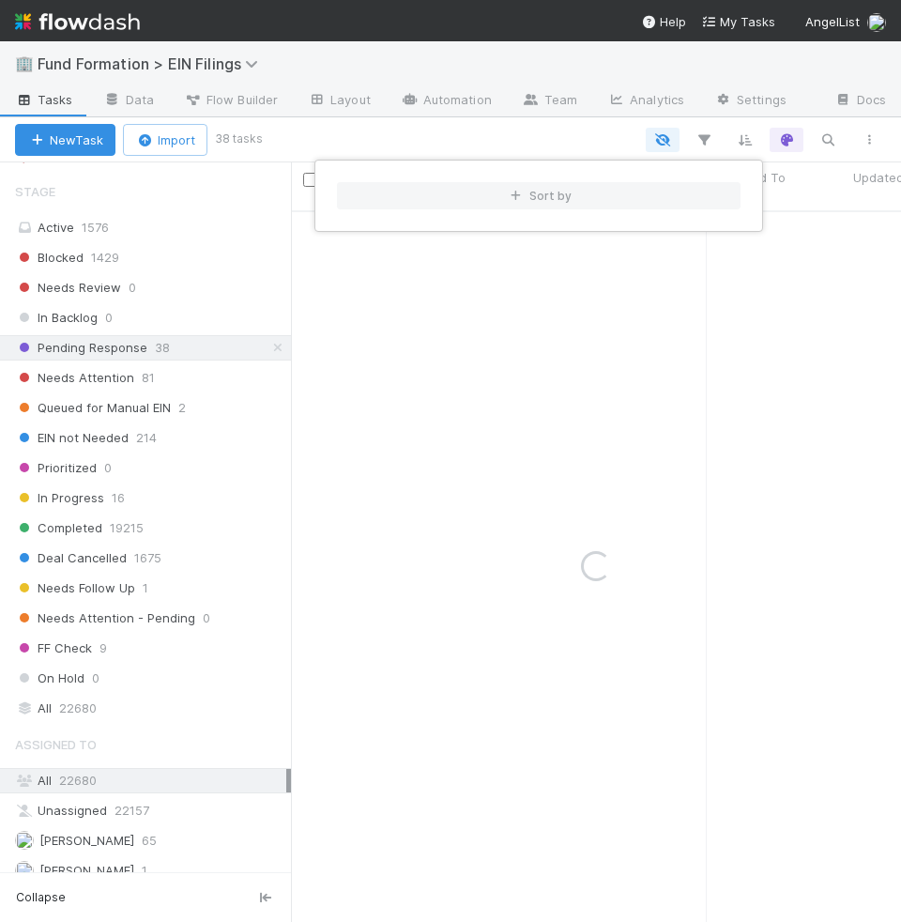
click at [548, 133] on div "Sort by" at bounding box center [450, 461] width 901 height 922
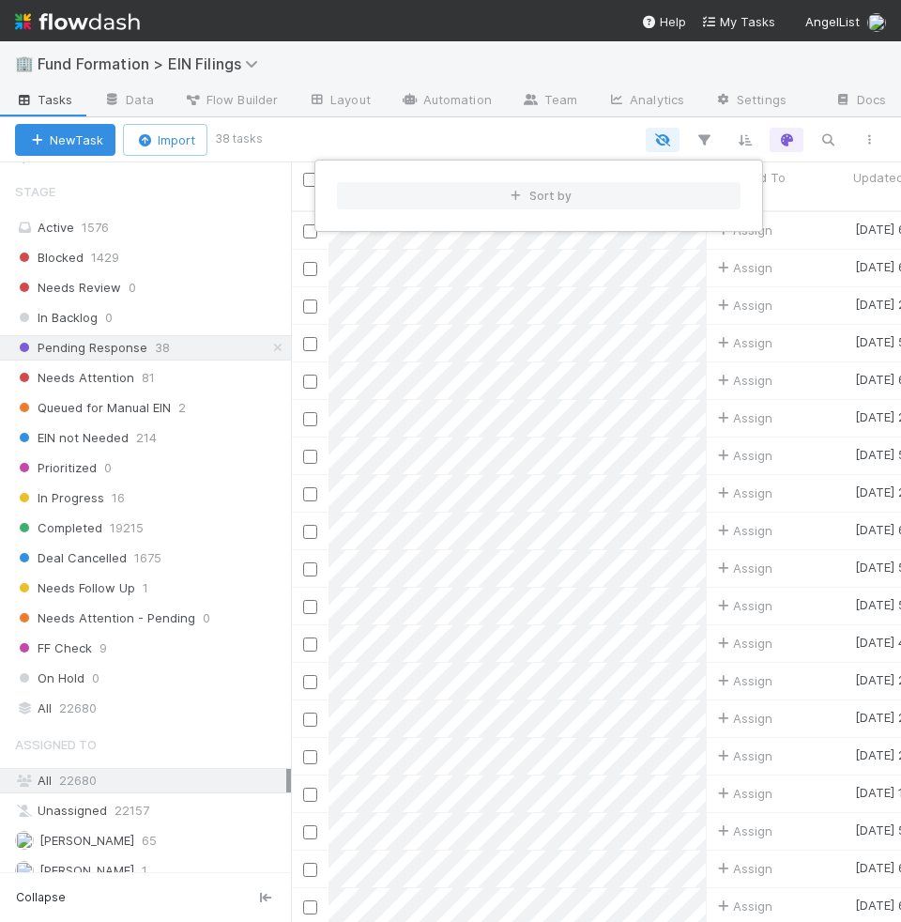
scroll to position [726, 610]
click at [553, 202] on button "Sort by" at bounding box center [539, 195] width 404 height 27
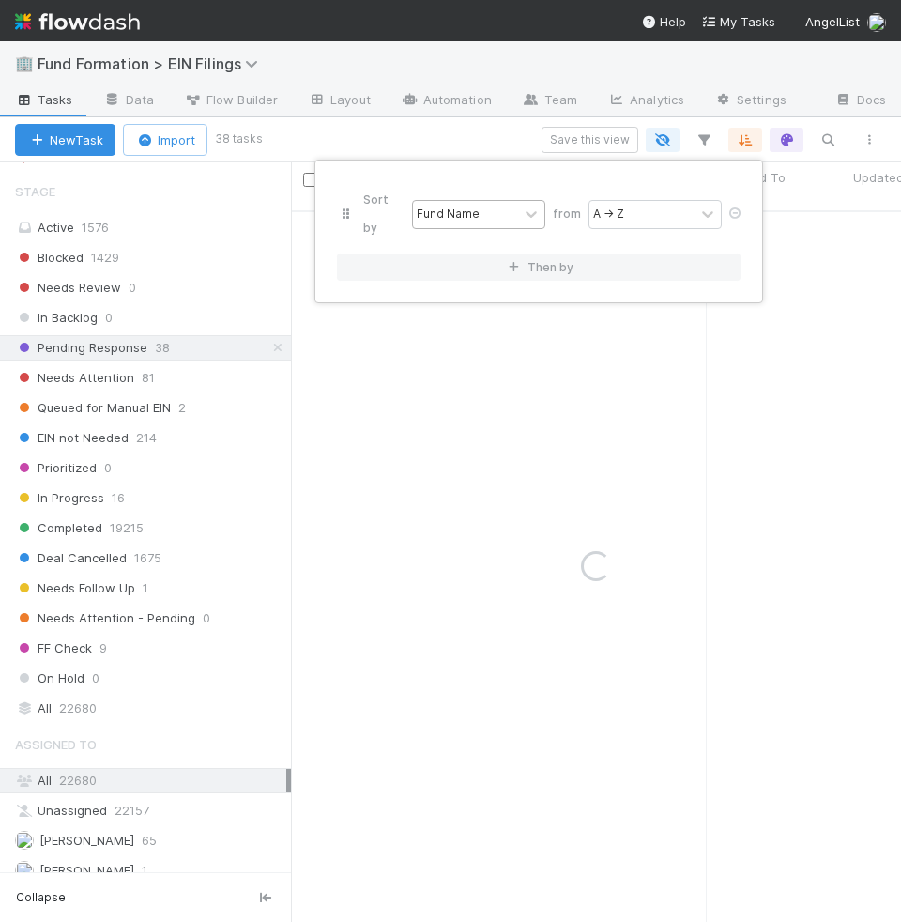
click at [482, 201] on div "Fund Name" at bounding box center [465, 214] width 105 height 27
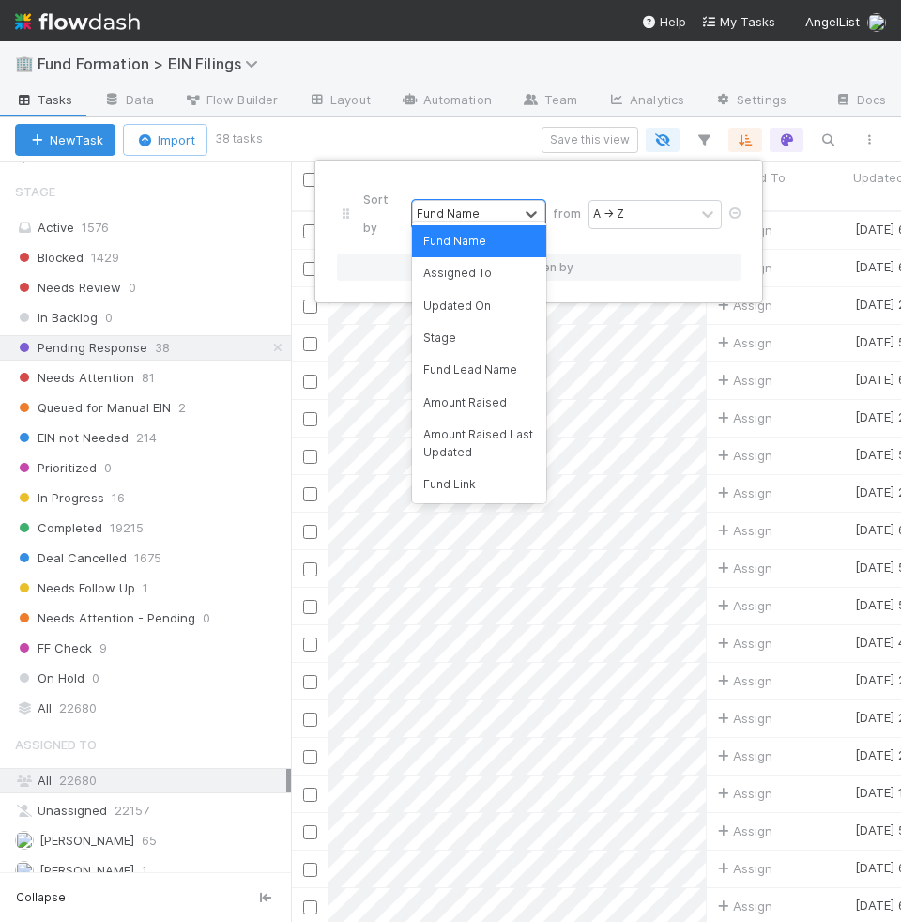
click at [472, 122] on div "Sort by option Fund Name focused, 1 of 39. 39 results available. Use Up and Dow…" at bounding box center [450, 461] width 901 height 922
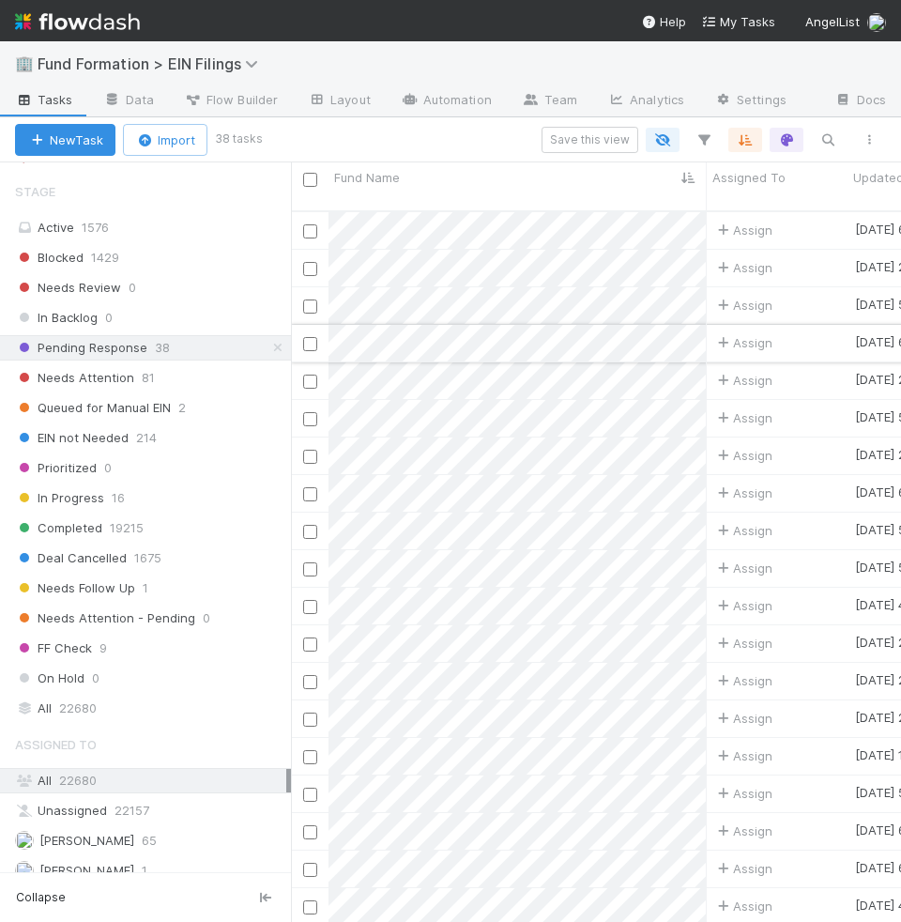
click at [312, 337] on input "checkbox" at bounding box center [310, 344] width 14 height 14
click at [308, 483] on div at bounding box center [309, 492] width 23 height 21
click at [309, 487] on input "checkbox" at bounding box center [310, 494] width 14 height 14
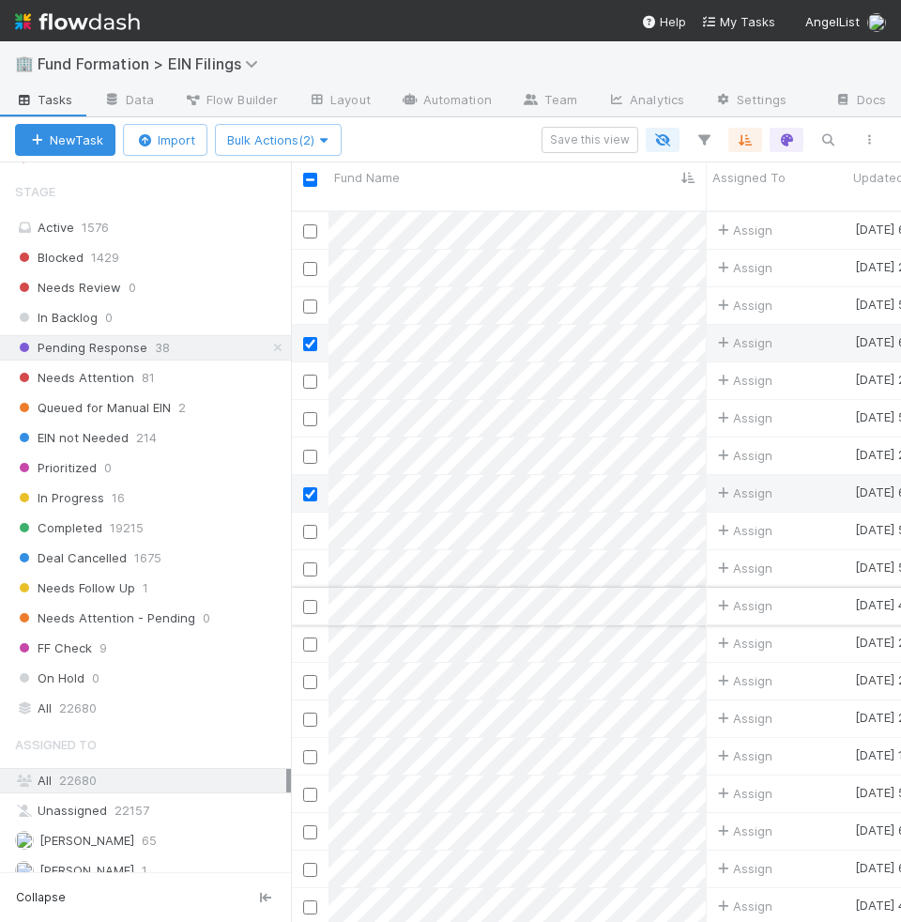
click at [309, 600] on input "checkbox" at bounding box center [310, 607] width 14 height 14
click at [313, 675] on input "checkbox" at bounding box center [310, 682] width 14 height 14
click at [313, 712] on input "checkbox" at bounding box center [310, 719] width 14 height 14
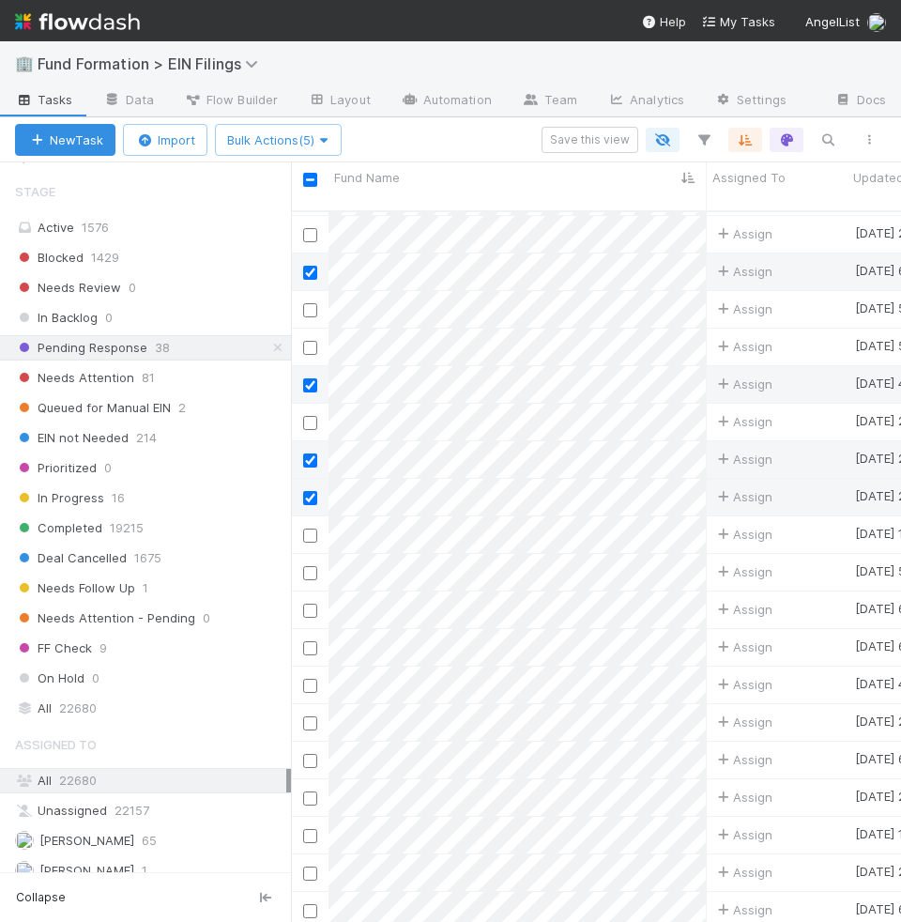
scroll to position [273, 0]
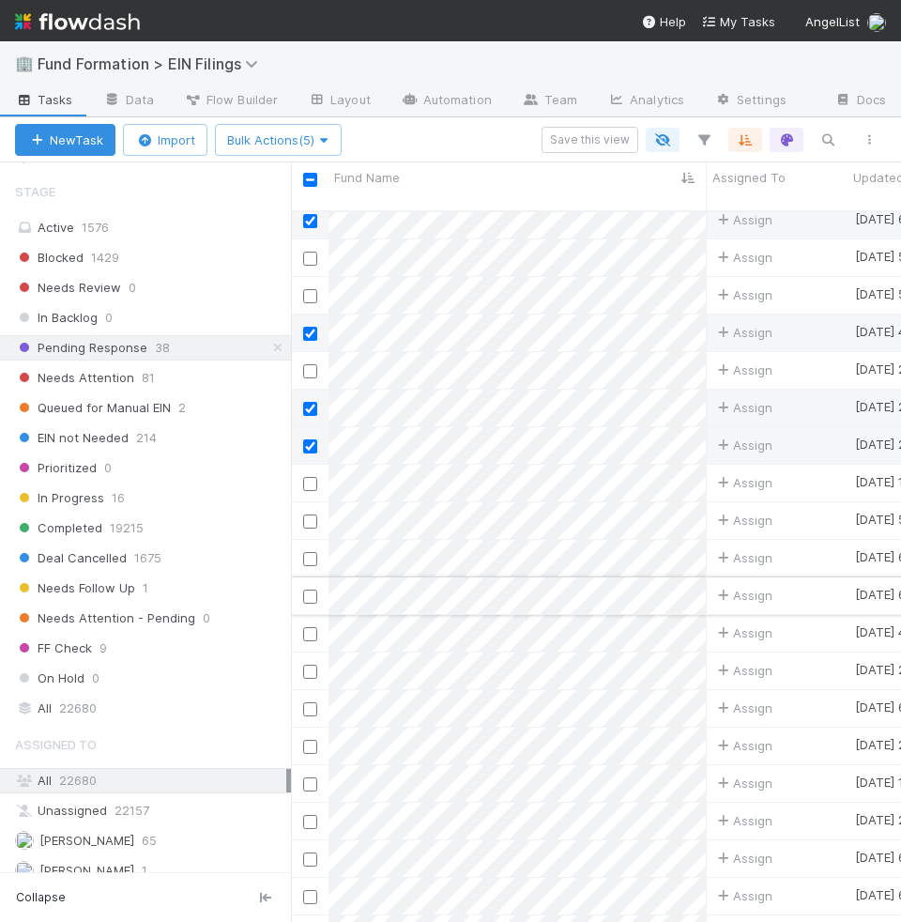
click at [309, 589] on input "checkbox" at bounding box center [310, 596] width 14 height 14
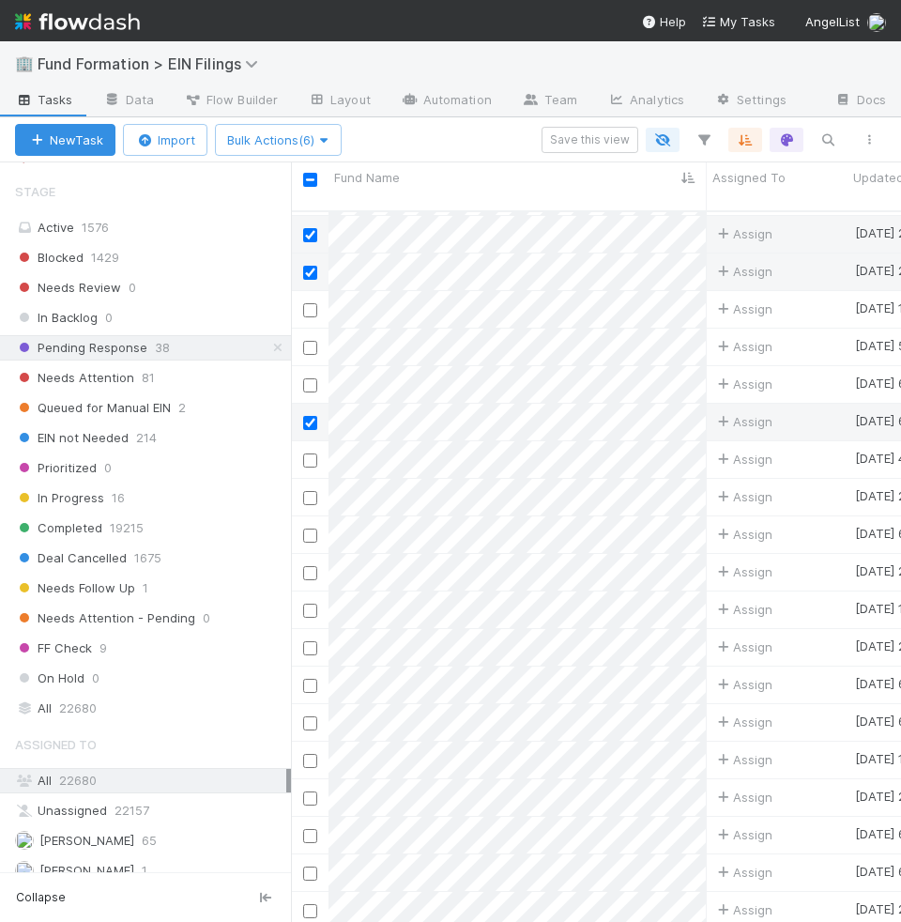
scroll to position [448, 0]
click at [312, 452] on input "checkbox" at bounding box center [310, 459] width 14 height 14
click at [313, 527] on input "checkbox" at bounding box center [310, 534] width 14 height 14
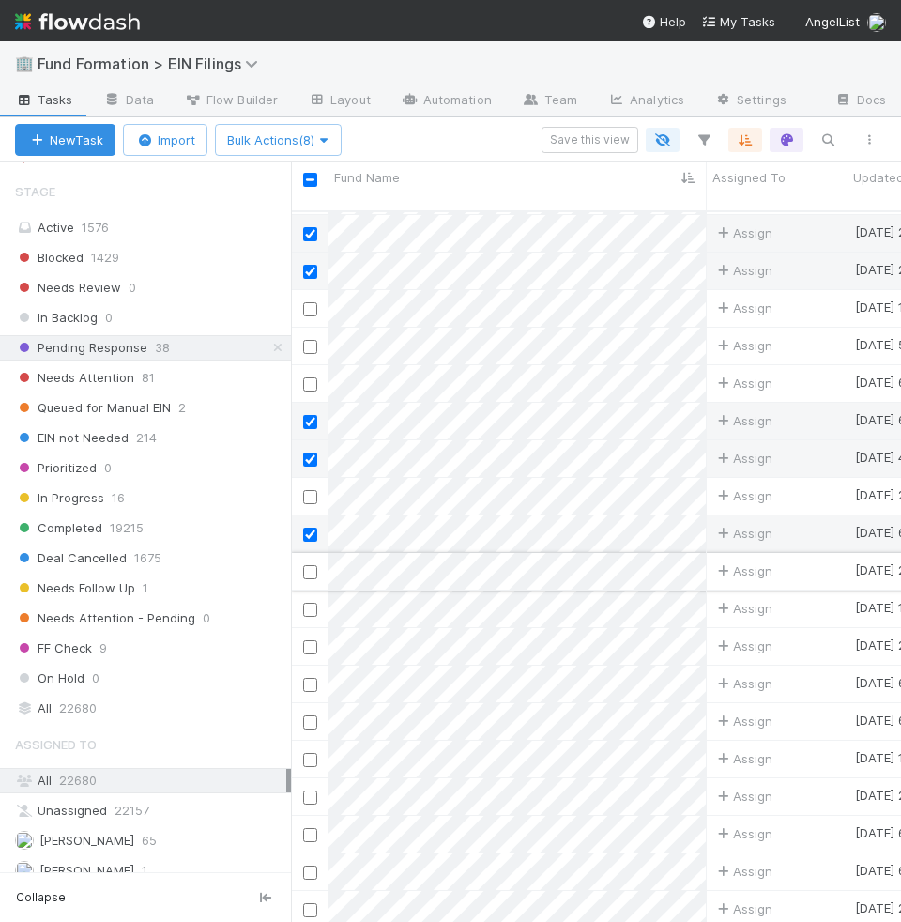
click at [307, 565] on input "checkbox" at bounding box center [310, 572] width 14 height 14
click at [309, 678] on input "checkbox" at bounding box center [310, 685] width 14 height 14
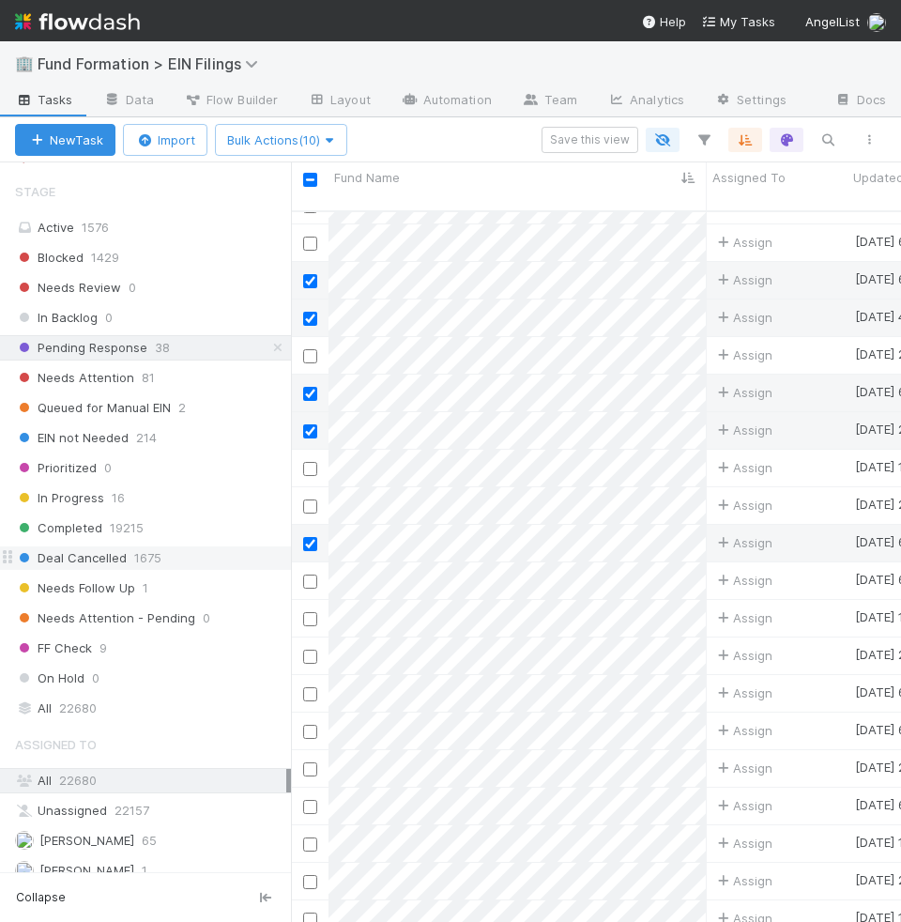
scroll to position [629, 0]
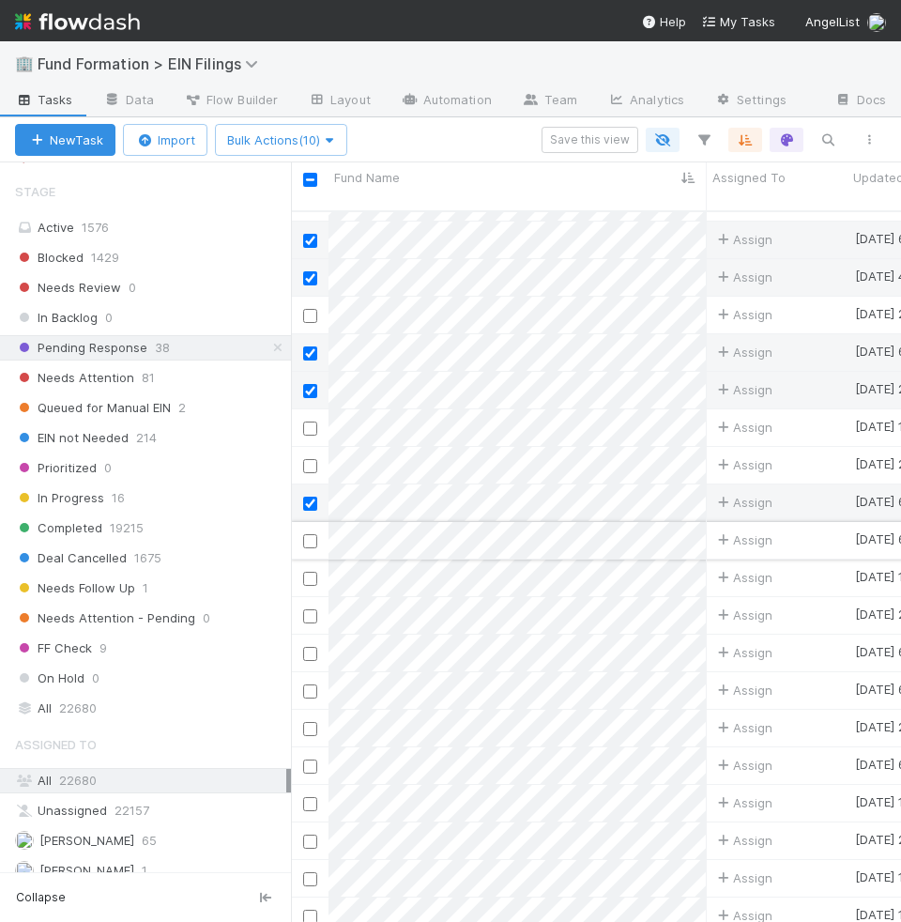
click at [310, 534] on input "checkbox" at bounding box center [310, 541] width 14 height 14
click at [309, 572] on input "checkbox" at bounding box center [310, 579] width 14 height 14
click at [312, 609] on input "checkbox" at bounding box center [310, 616] width 14 height 14
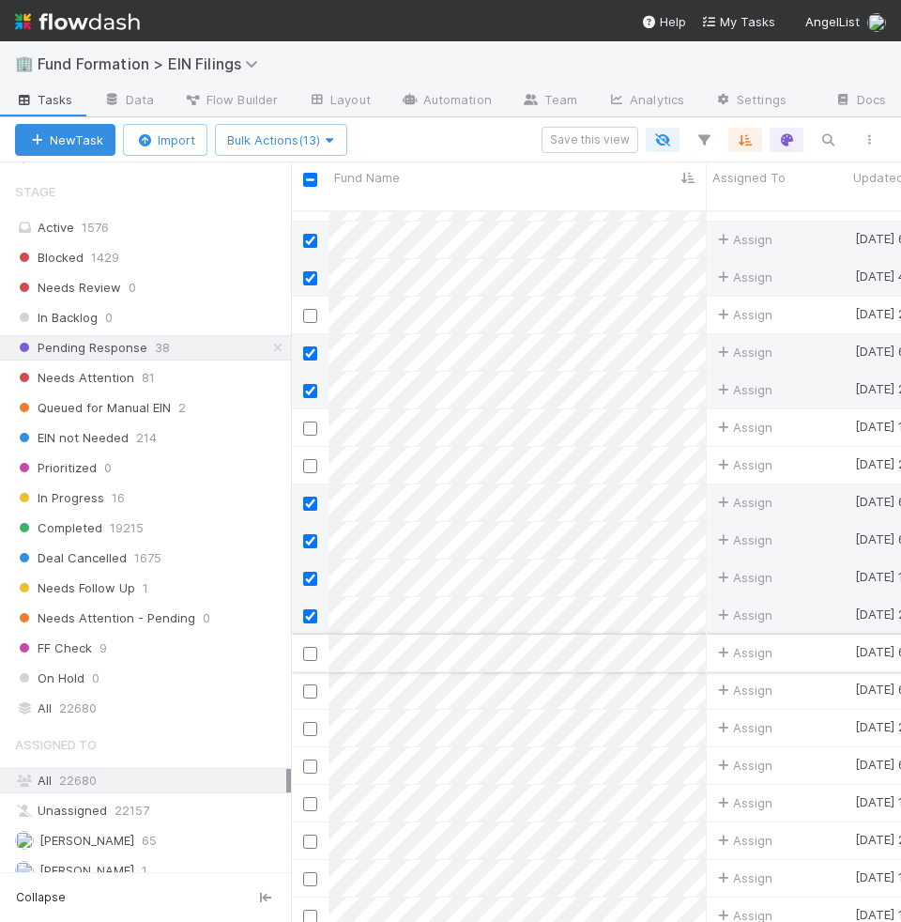
click at [313, 647] on input "checkbox" at bounding box center [310, 654] width 14 height 14
click at [308, 684] on input "checkbox" at bounding box center [310, 691] width 14 height 14
click at [313, 722] on input "checkbox" at bounding box center [310, 729] width 14 height 14
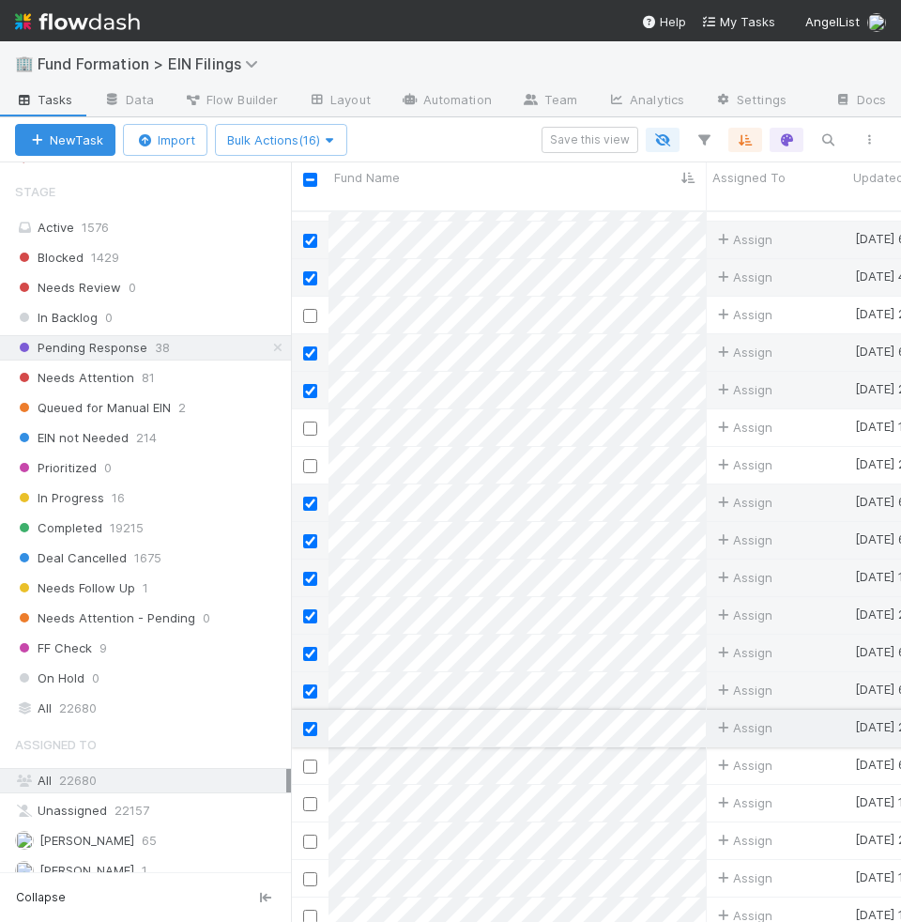
click at [311, 722] on input "checkbox" at bounding box center [310, 729] width 14 height 14
click at [311, 759] on input "checkbox" at bounding box center [310, 766] width 14 height 14
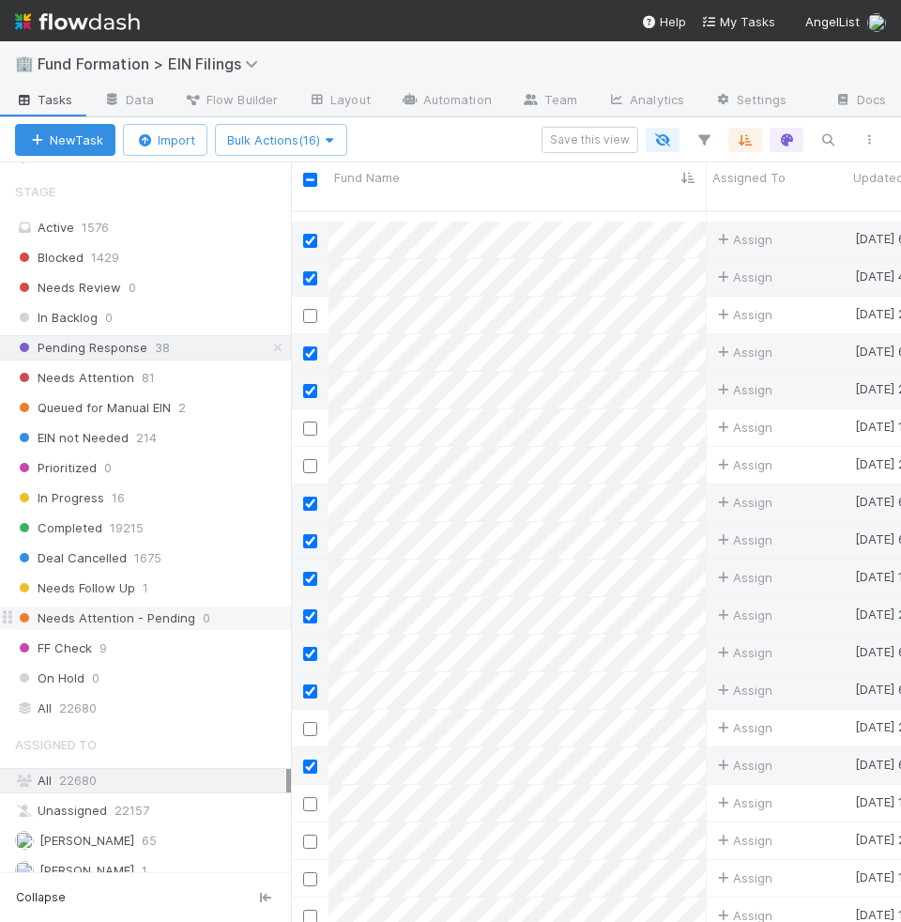
scroll to position [700, 0]
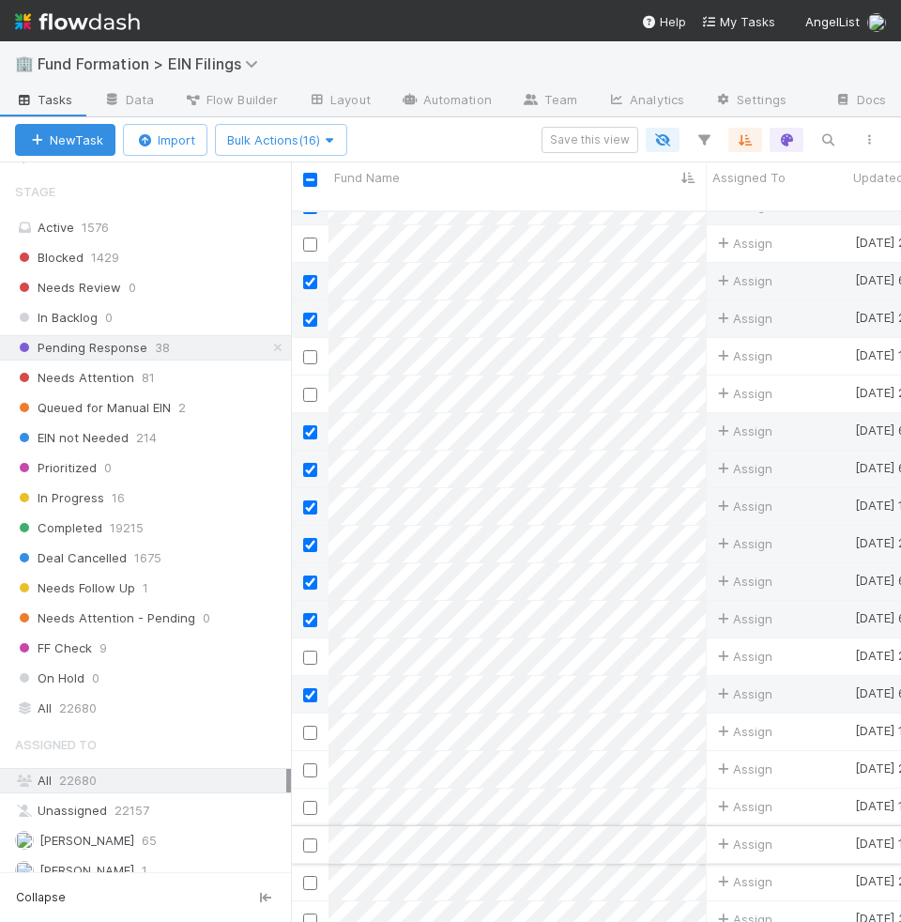
click at [313, 838] on input "checkbox" at bounding box center [310, 845] width 14 height 14
click at [300, 142] on span "Bulk Actions (17)" at bounding box center [280, 139] width 107 height 15
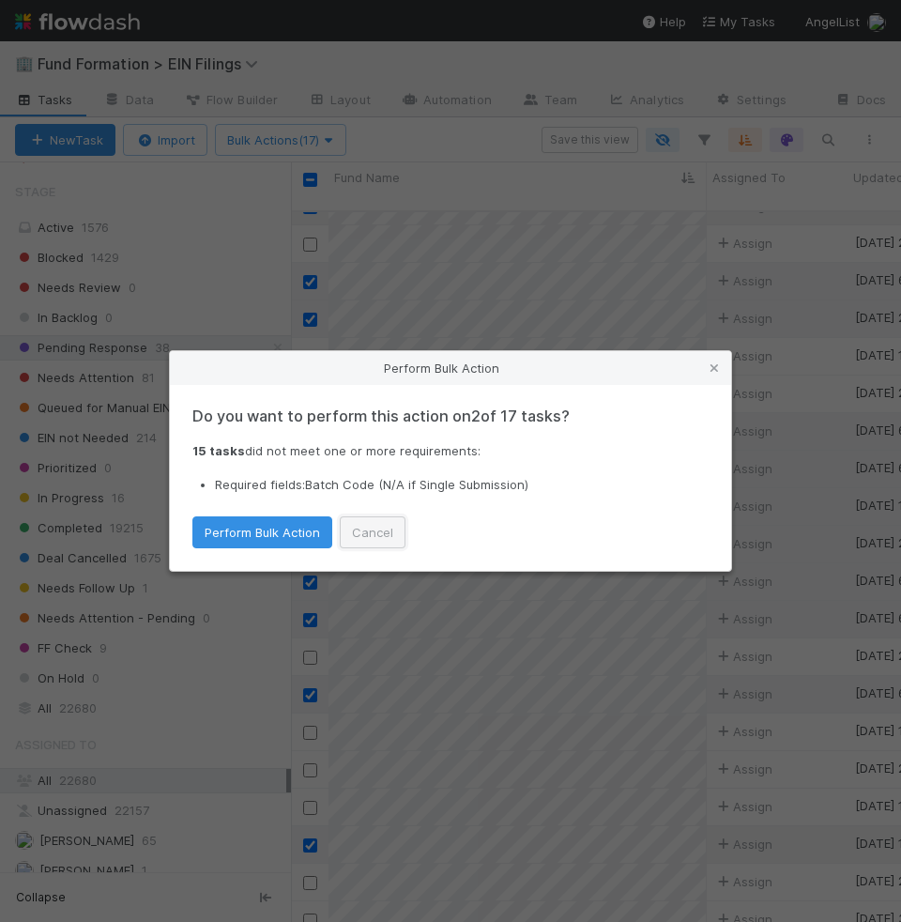
click at [374, 541] on button "Cancel" at bounding box center [373, 532] width 66 height 32
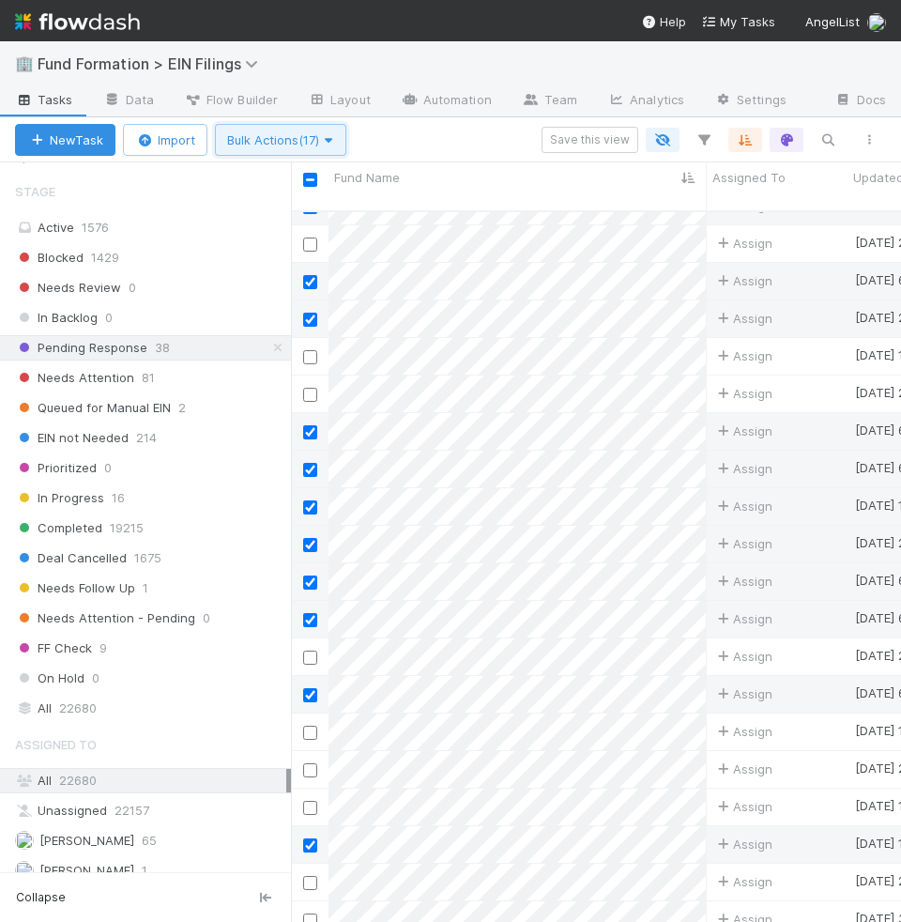
click at [308, 136] on span "Bulk Actions (17)" at bounding box center [280, 139] width 107 height 15
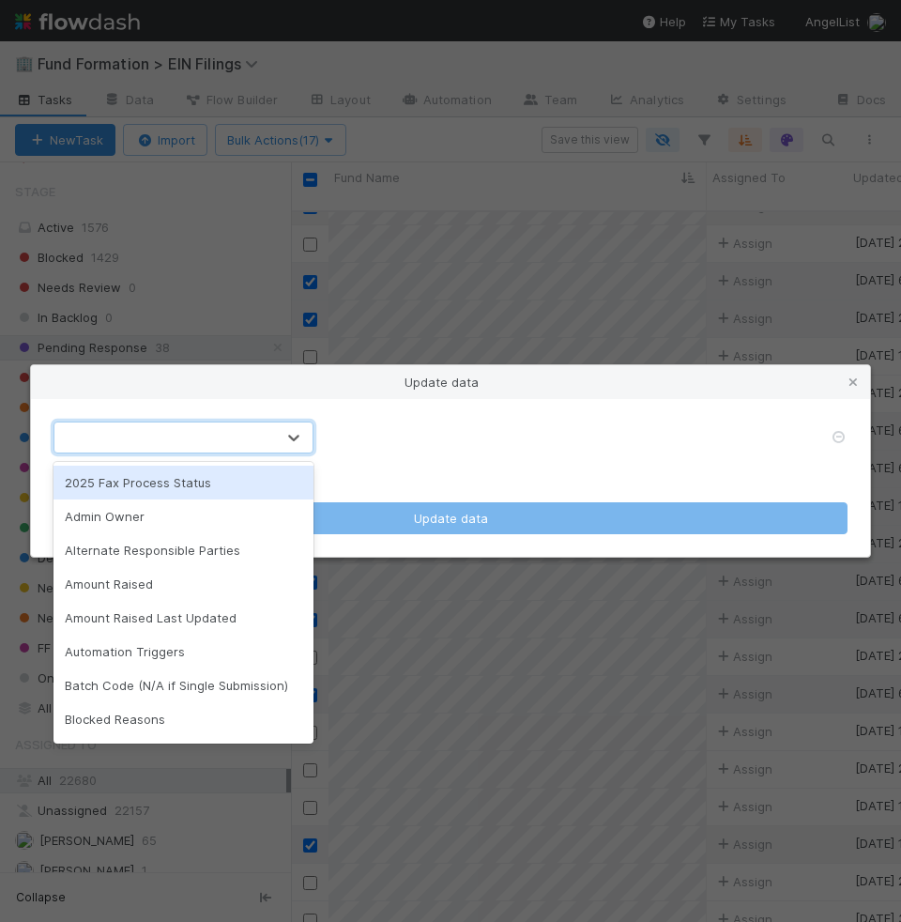
click at [273, 447] on div at bounding box center [164, 437] width 221 height 30
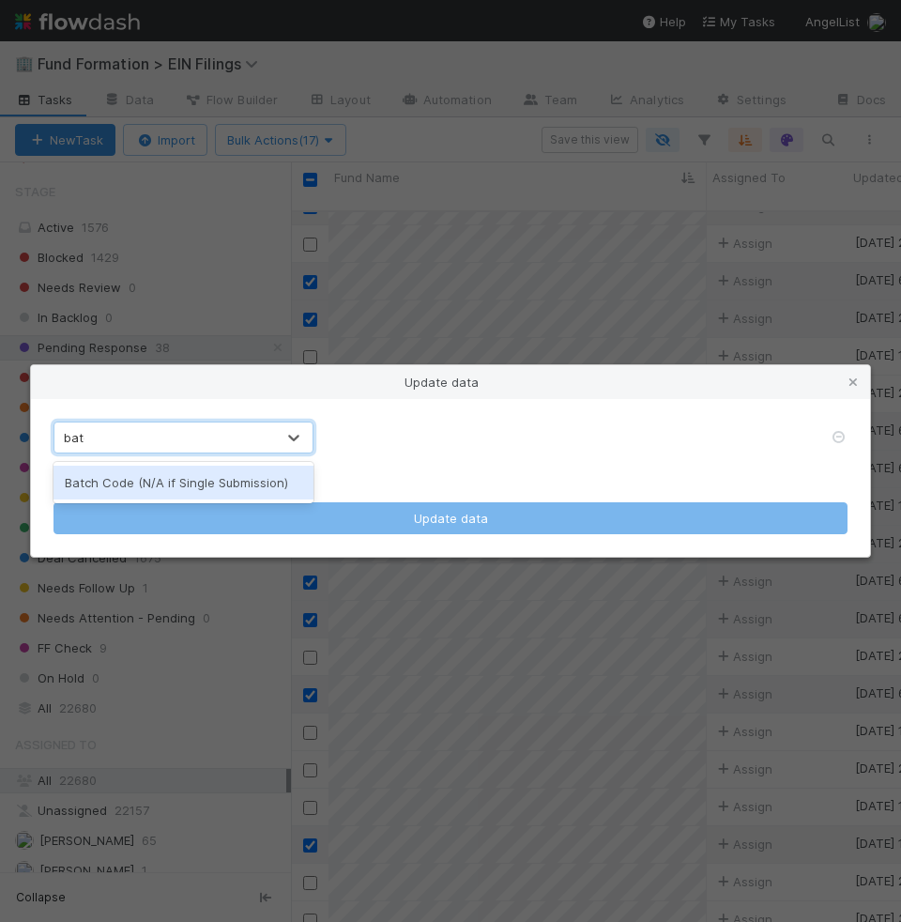
type input "batch"
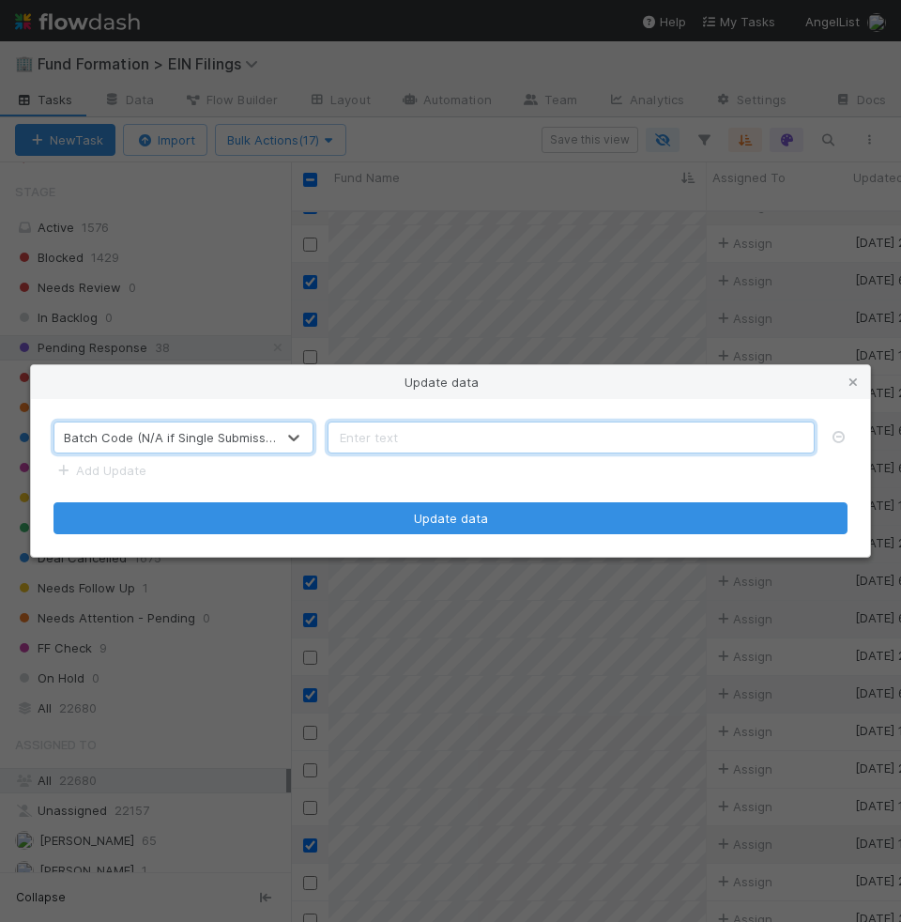
click at [430, 425] on input "text" at bounding box center [571, 437] width 487 height 32
type input "n/a"
click at [53, 502] on button "Update data" at bounding box center [450, 518] width 794 height 32
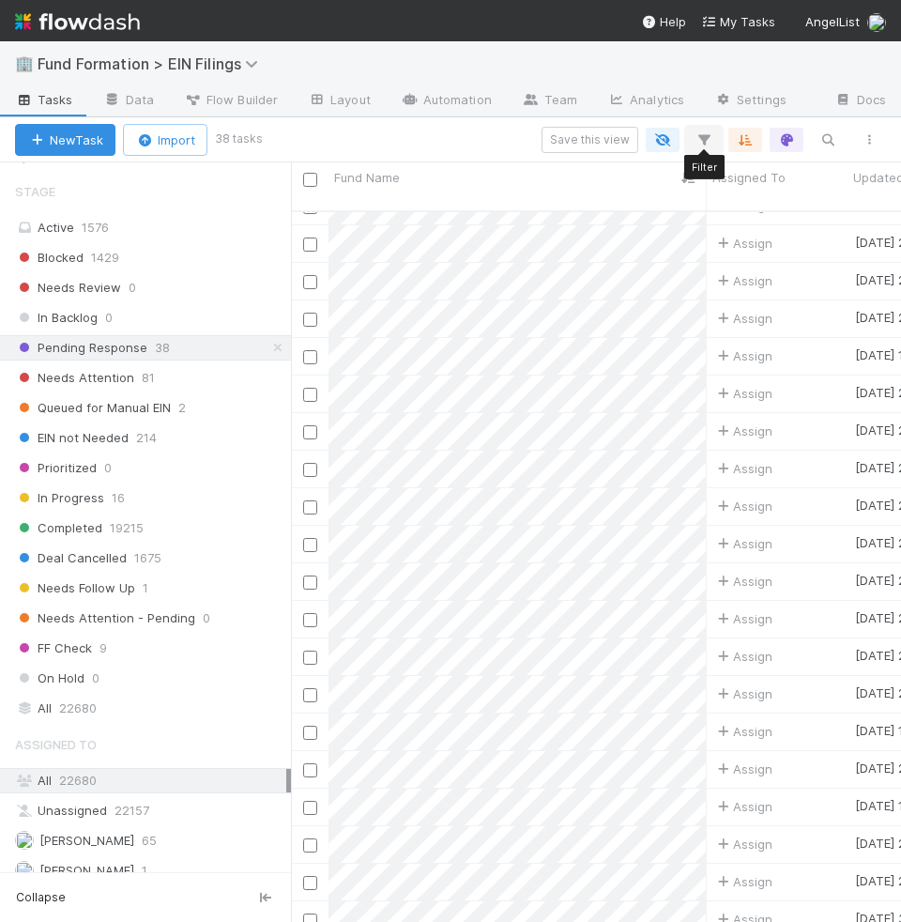
click at [710, 137] on icon "button" at bounding box center [703, 139] width 19 height 17
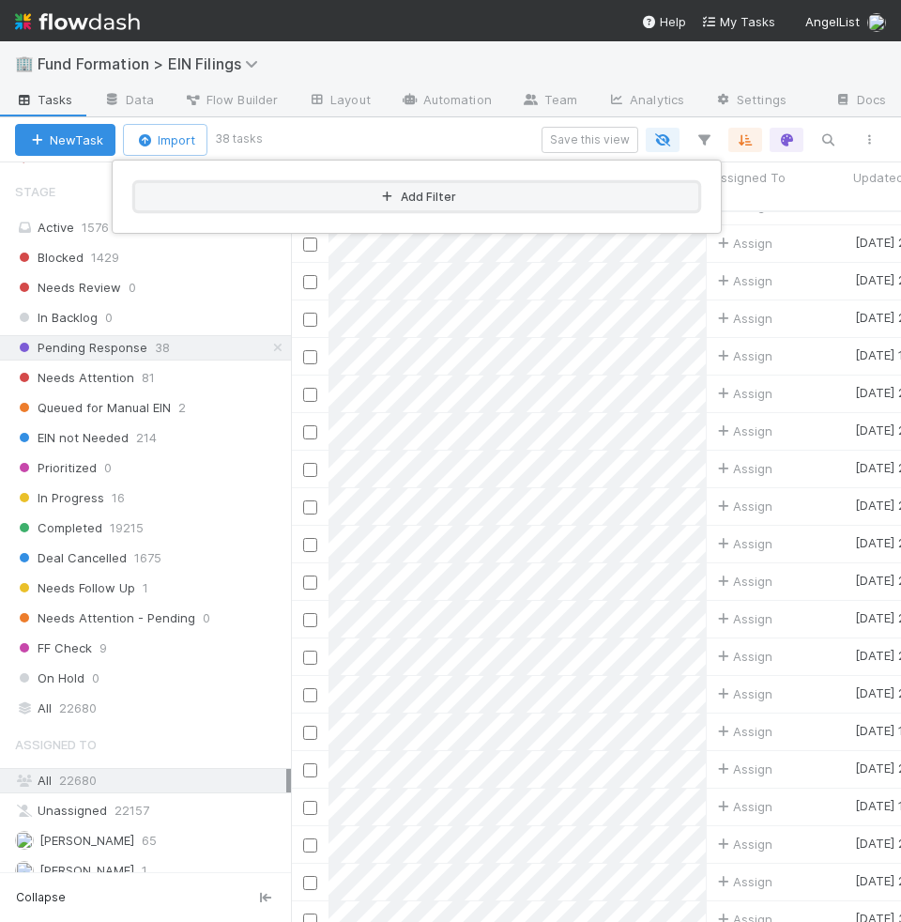
click at [447, 191] on button "Add Filter" at bounding box center [416, 196] width 563 height 27
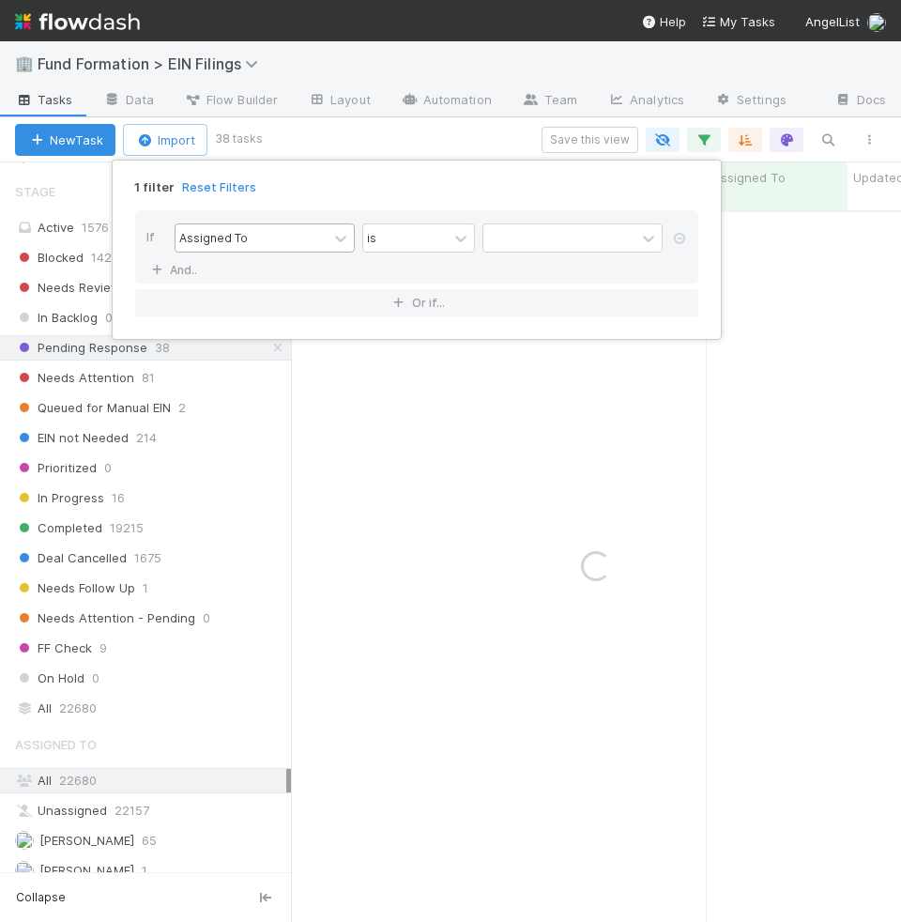
click at [281, 237] on div "Assigned To" at bounding box center [252, 237] width 152 height 27
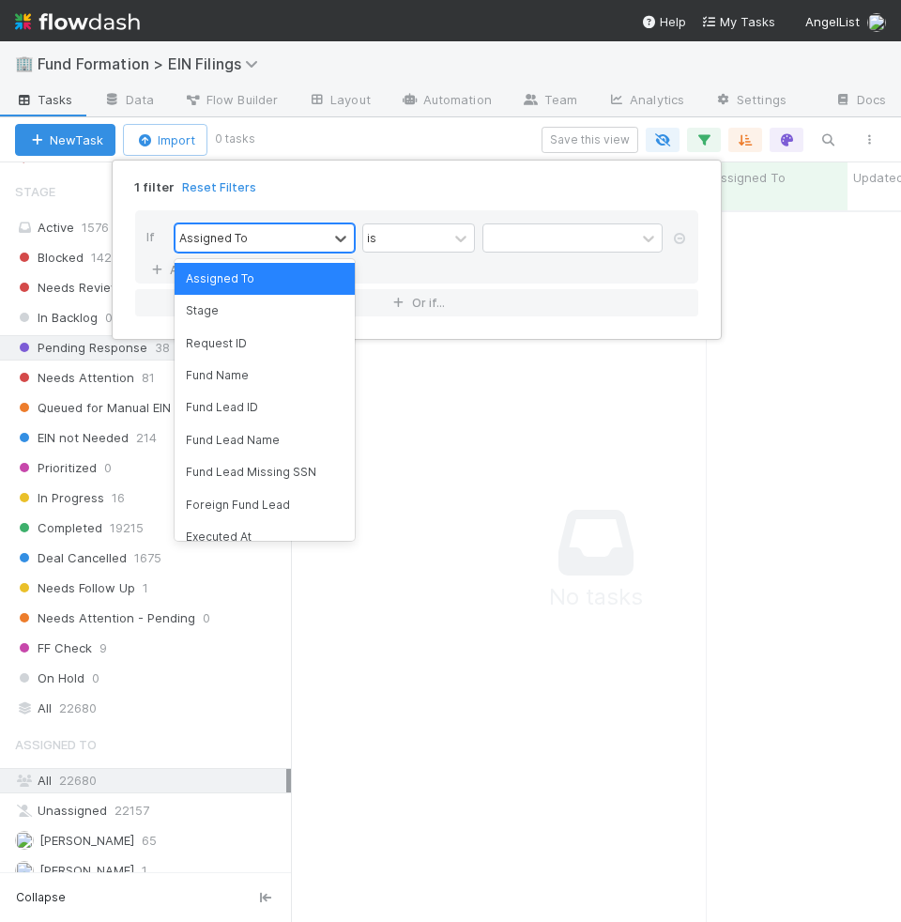
scroll to position [726, 610]
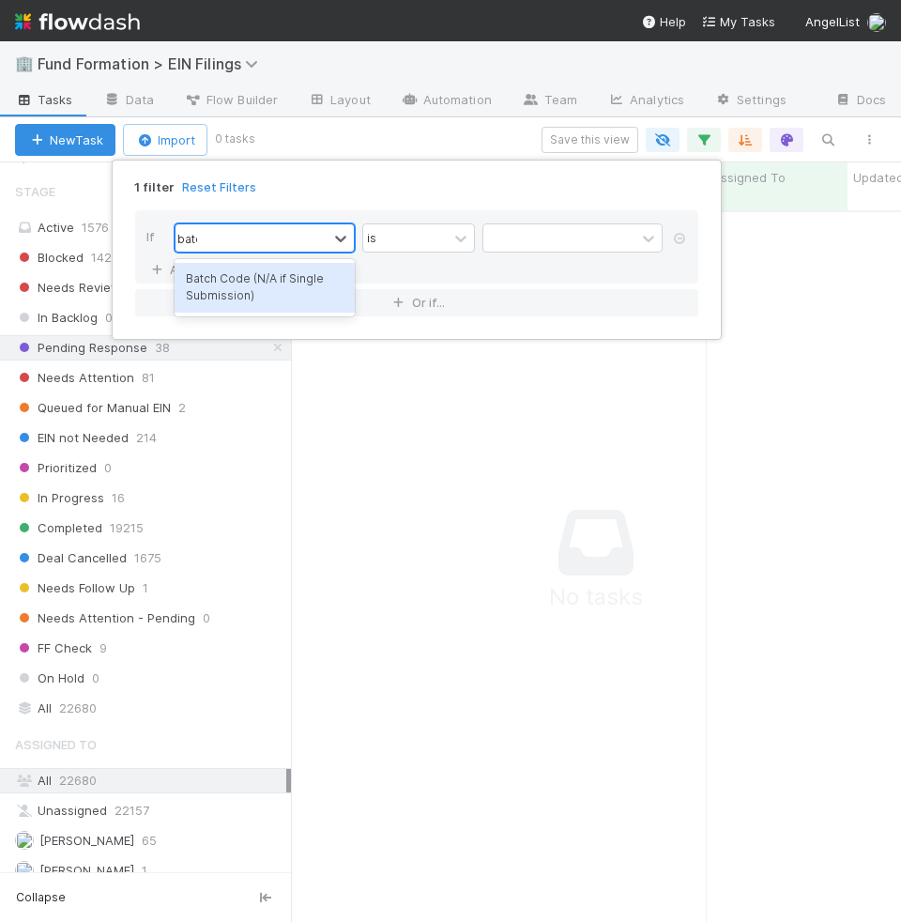
type input "batch"
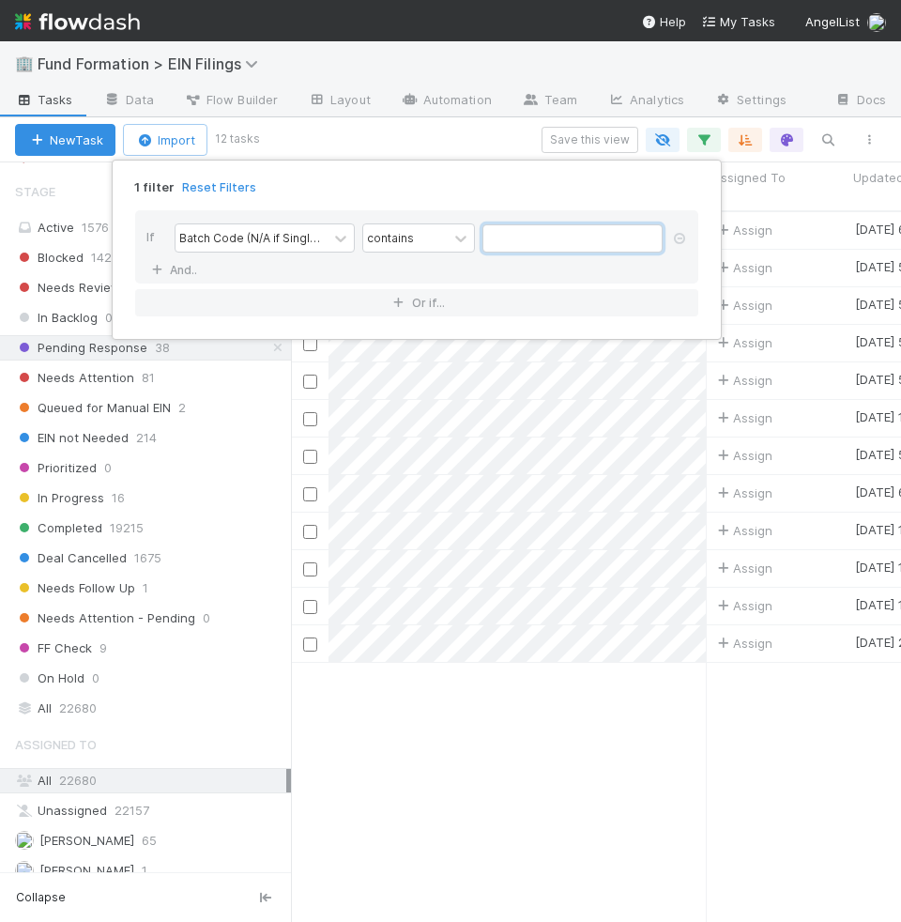
click at [525, 232] on input "text" at bounding box center [572, 238] width 180 height 28
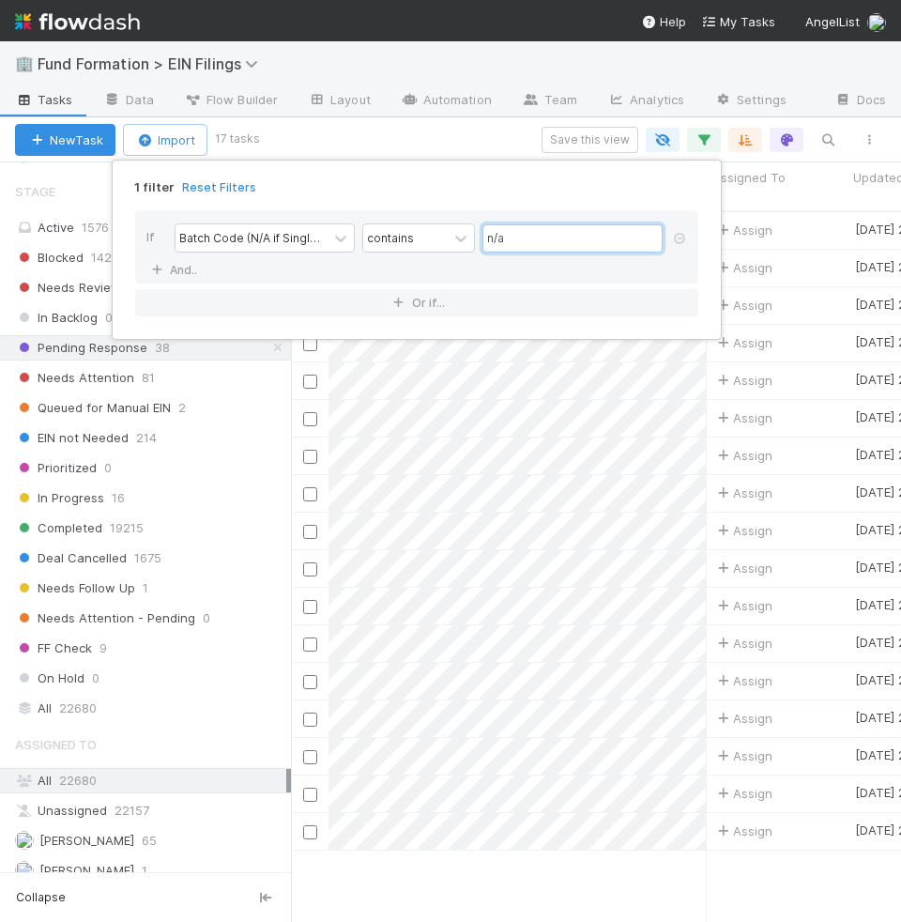
type input "n/a"
click at [353, 136] on div "1 filter Reset Filters If Batch Code (N/A if Single Submission) contains n/a An…" at bounding box center [450, 461] width 901 height 922
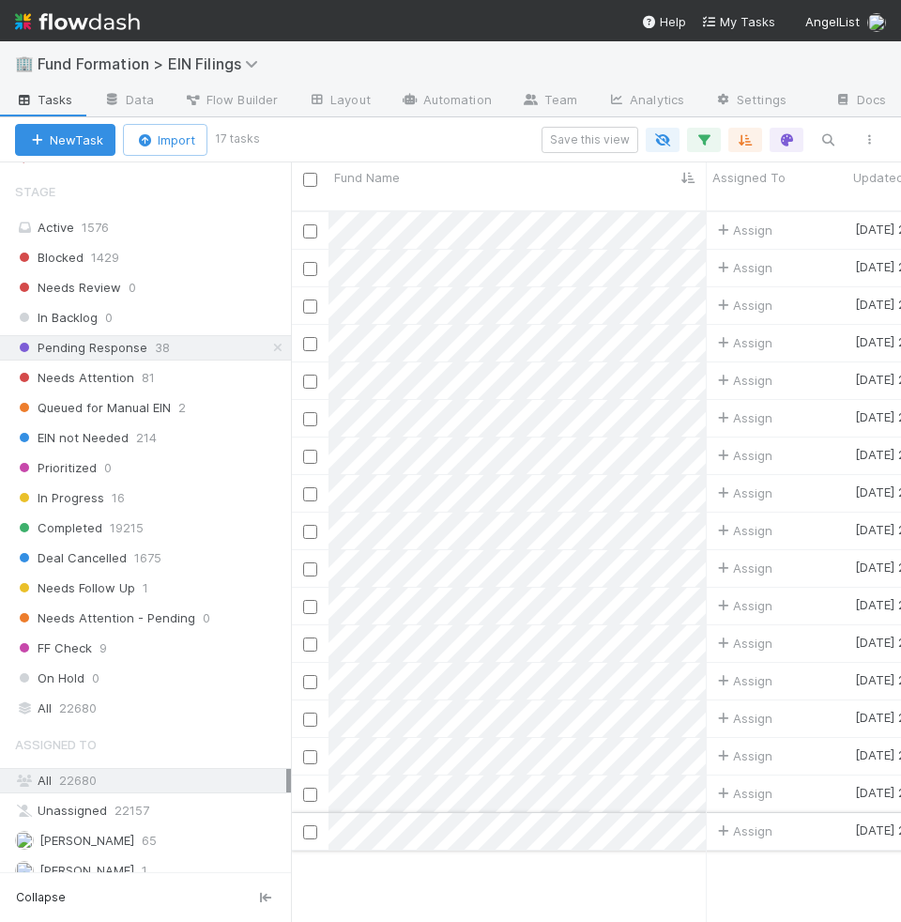
click at [315, 825] on input "checkbox" at bounding box center [310, 832] width 14 height 14
click at [311, 224] on input "checkbox" at bounding box center [310, 231] width 14 height 14
checkbox input "true"
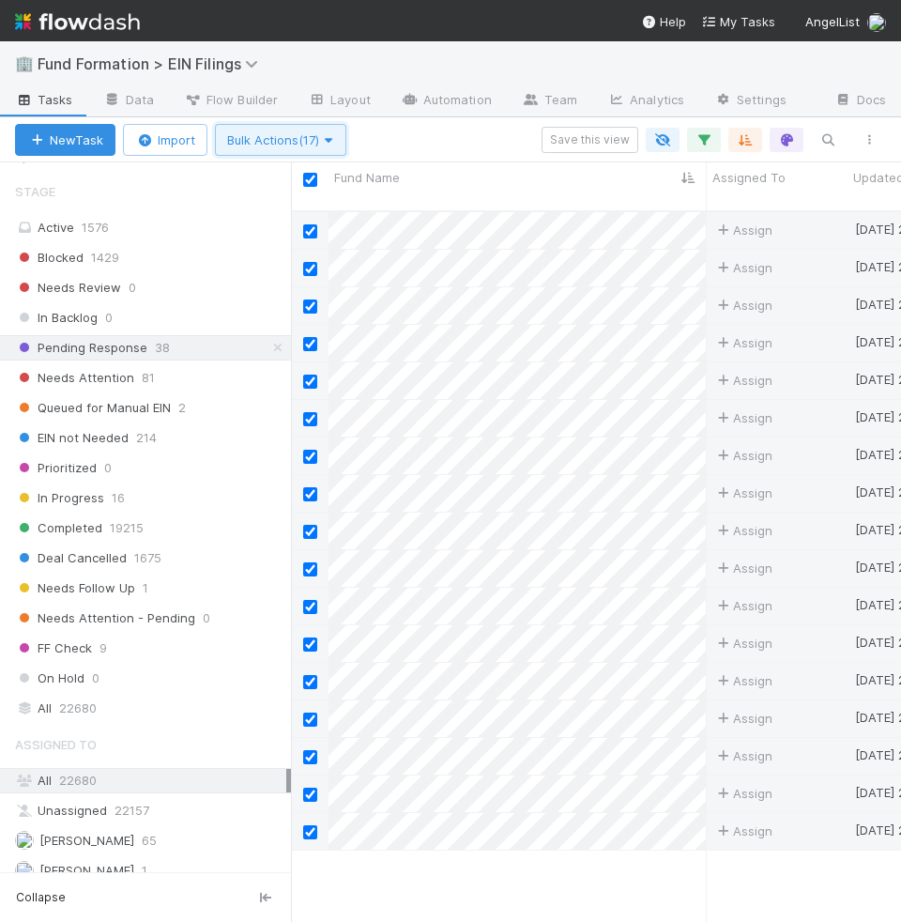
click at [307, 130] on button "Bulk Actions (17)" at bounding box center [280, 140] width 131 height 32
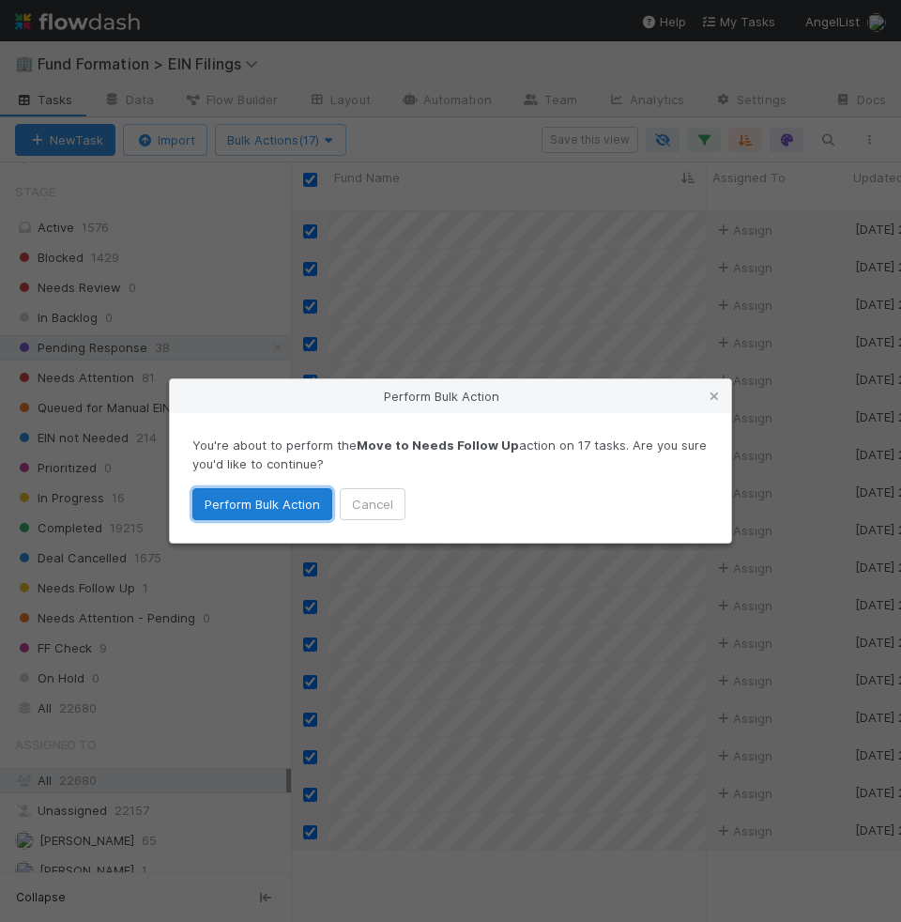
click at [285, 494] on button "Perform Bulk Action" at bounding box center [262, 504] width 140 height 32
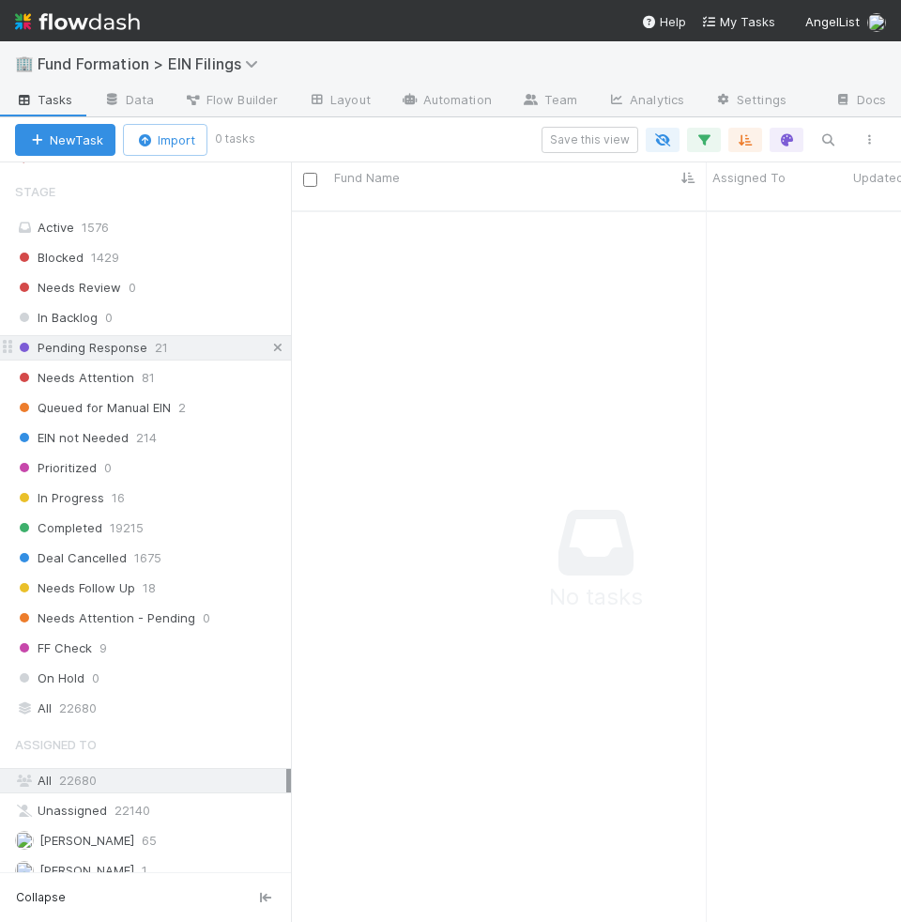
click at [282, 342] on icon at bounding box center [277, 348] width 19 height 12
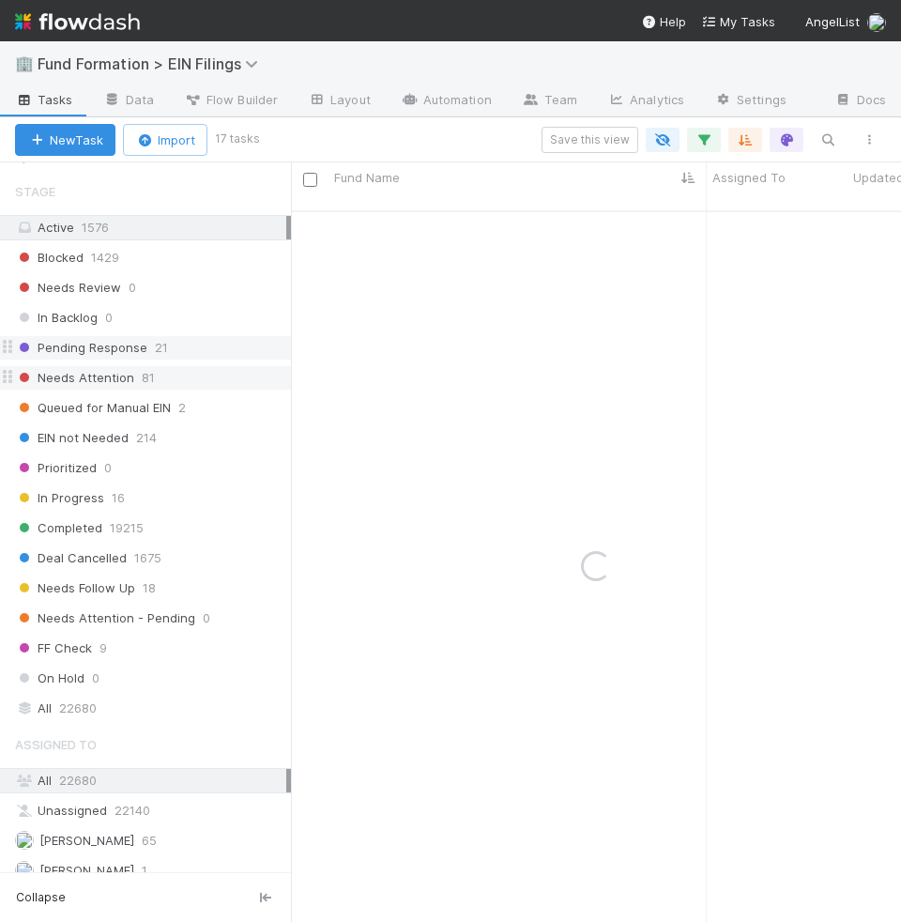
click at [214, 366] on div "Needs Attention 81" at bounding box center [153, 377] width 276 height 23
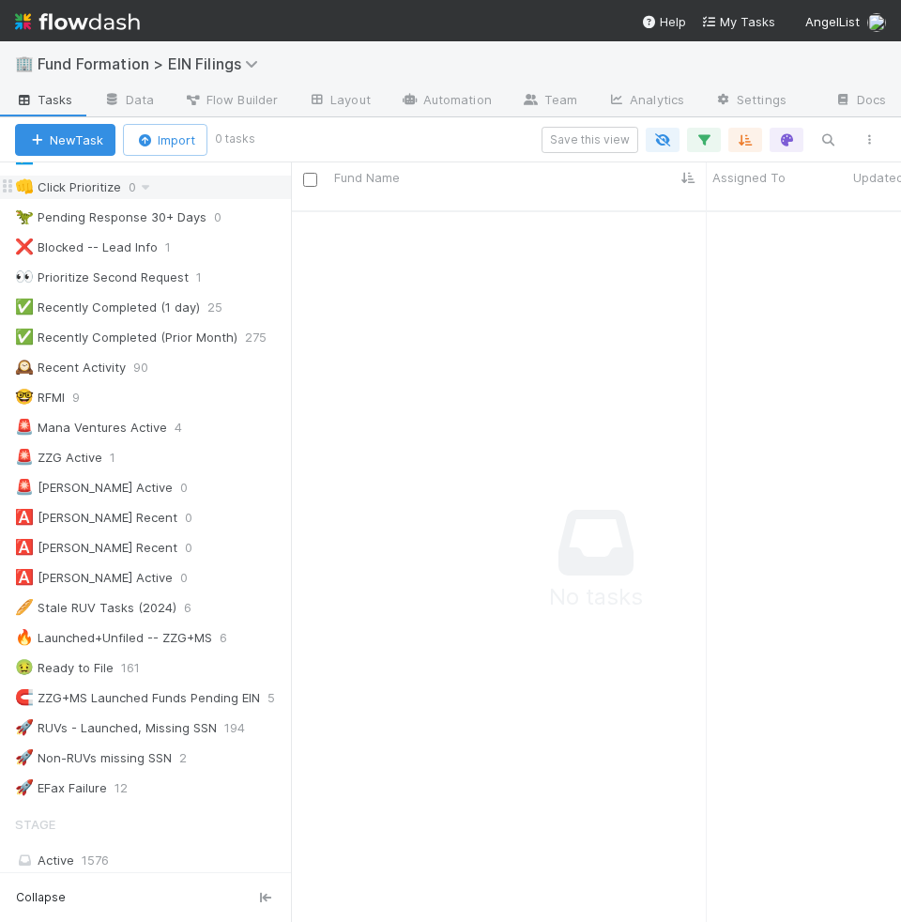
scroll to position [510, 0]
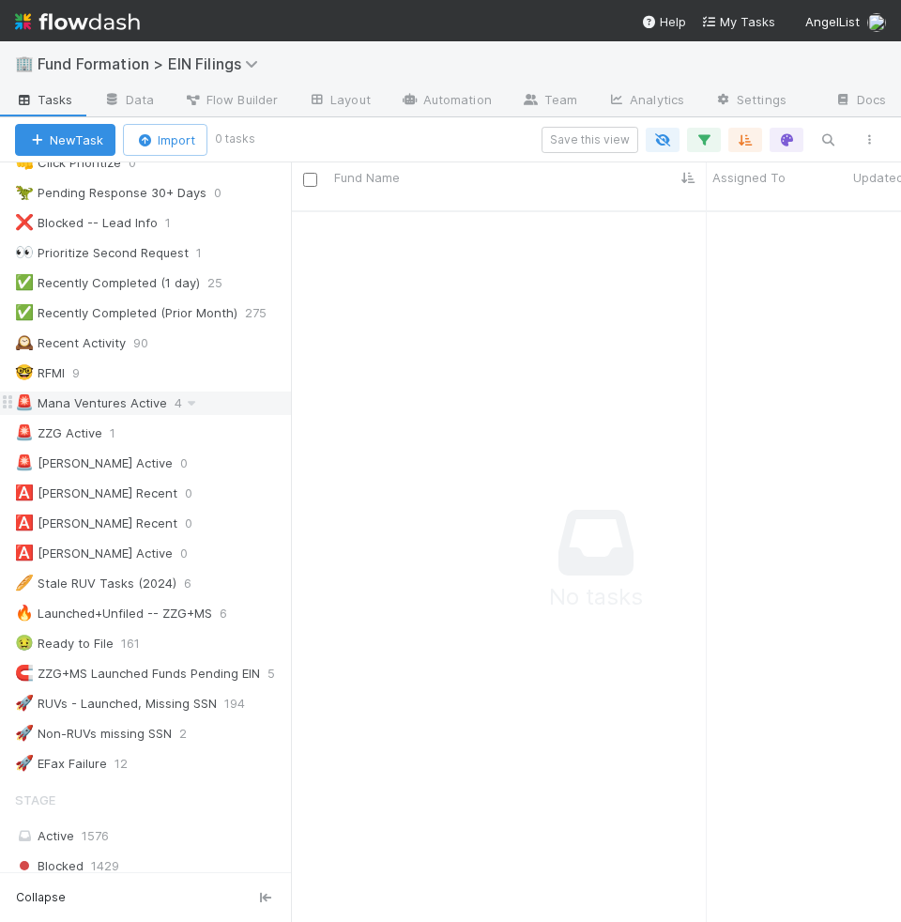
click at [214, 391] on div "🚨 Mana Ventures Active 4" at bounding box center [153, 402] width 276 height 23
click at [222, 451] on div "🚨 Alex Pattis Active 0" at bounding box center [153, 462] width 276 height 23
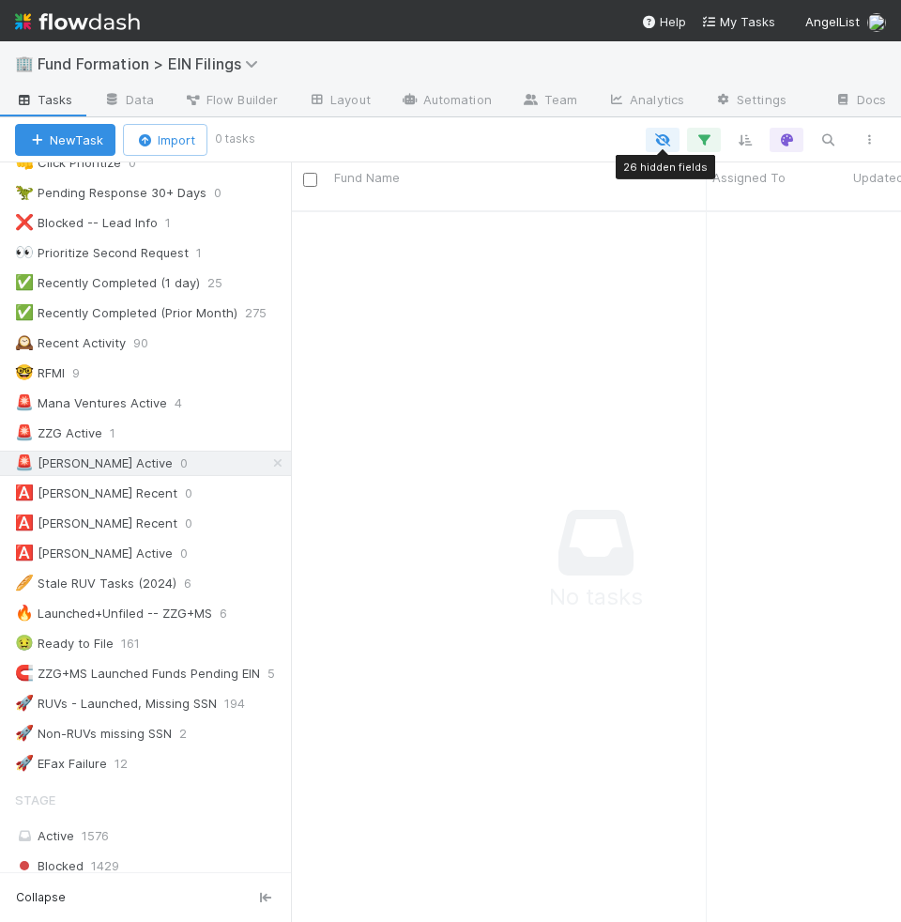
scroll to position [726, 610]
click at [720, 137] on button "button" at bounding box center [704, 140] width 34 height 24
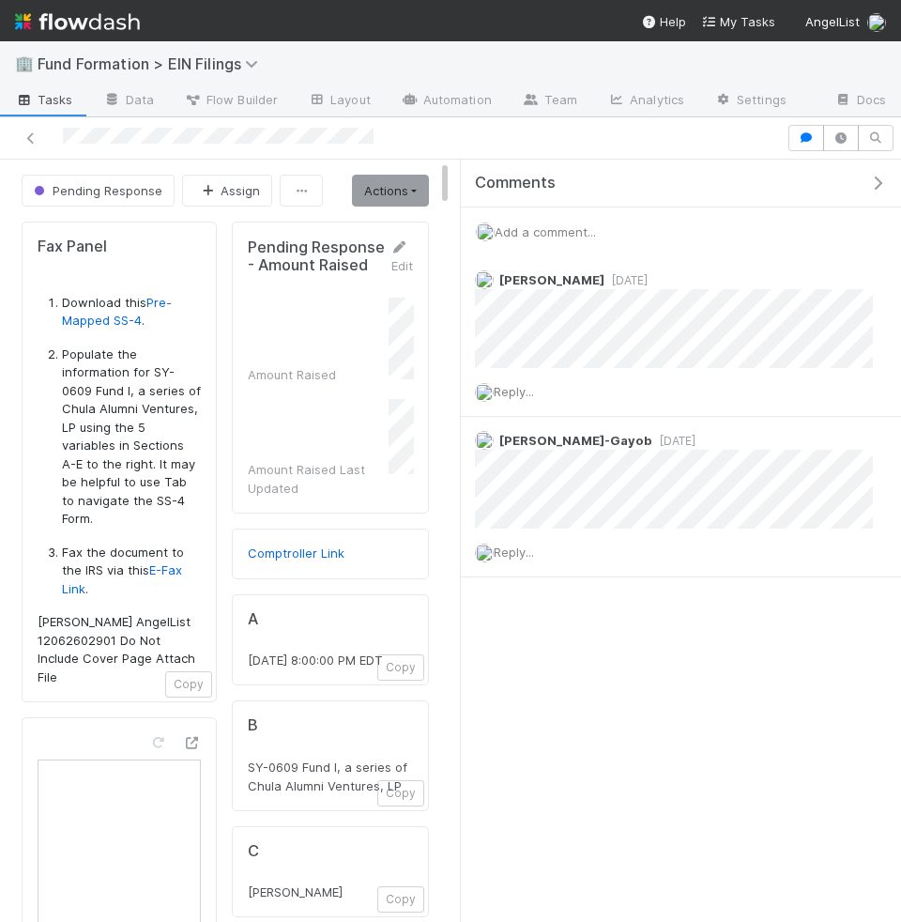
click at [556, 237] on div "Add a comment..." at bounding box center [681, 231] width 440 height 49
click at [556, 231] on span "Add a comment..." at bounding box center [545, 231] width 101 height 15
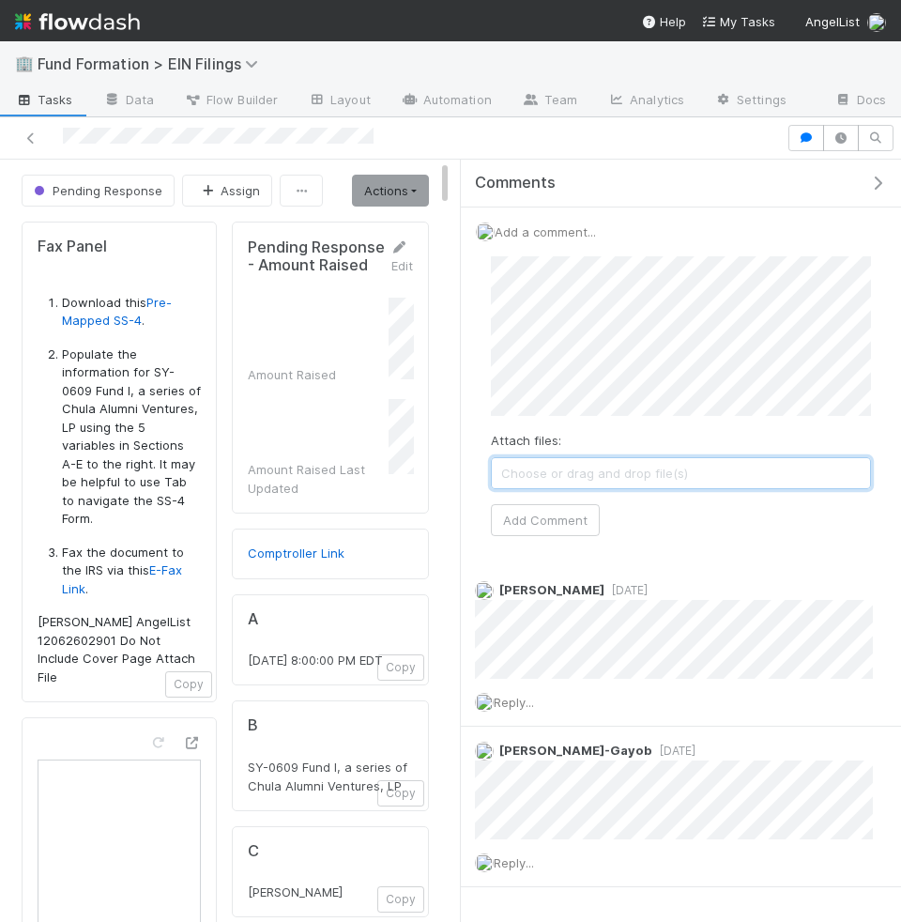
click at [575, 465] on span "Choose or drag and drop file(s)" at bounding box center [681, 473] width 378 height 30
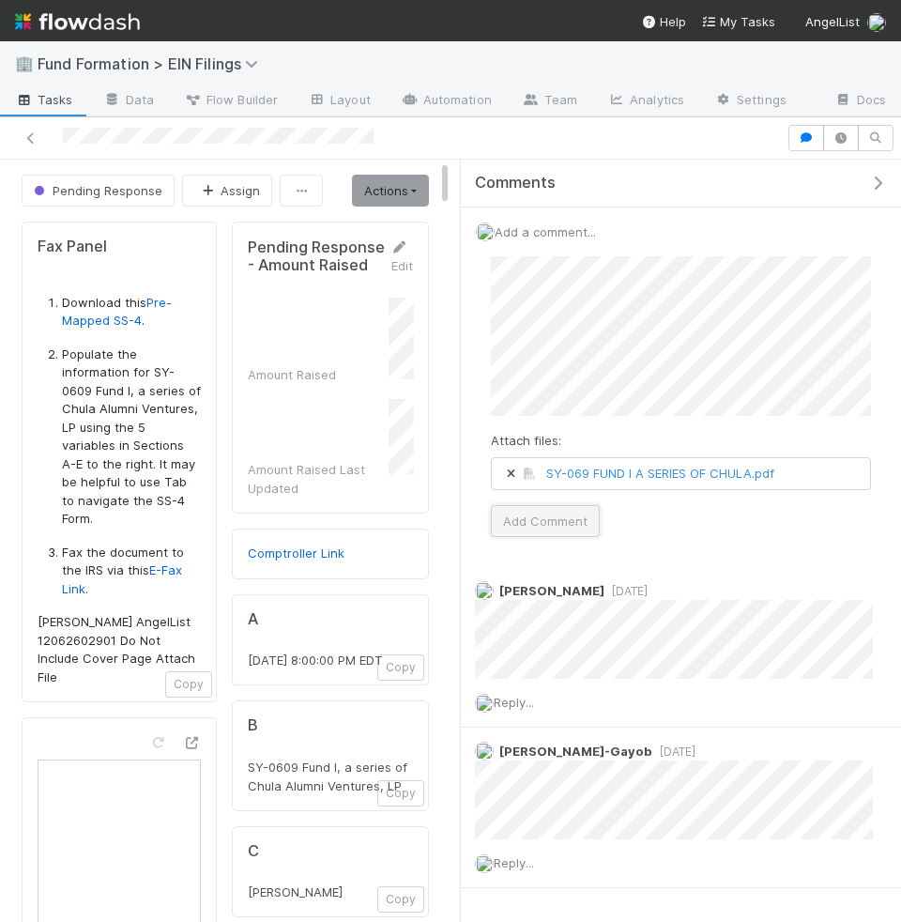
click at [551, 524] on button "Add Comment" at bounding box center [545, 521] width 109 height 32
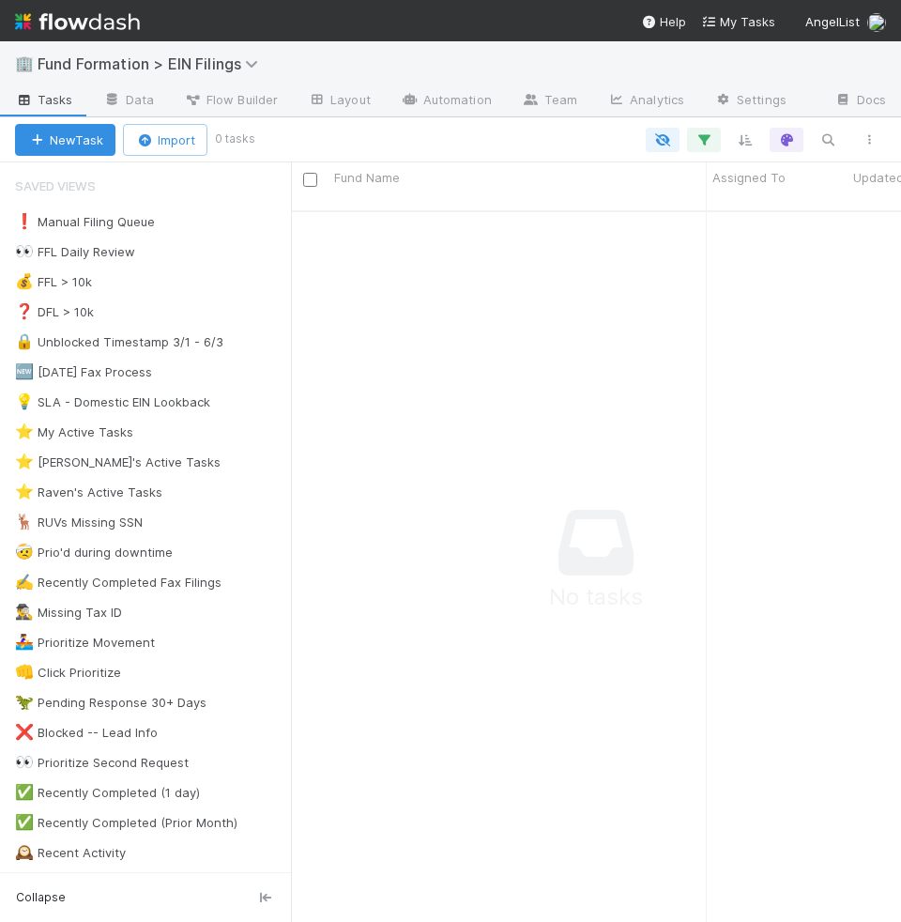
scroll to position [1, 1]
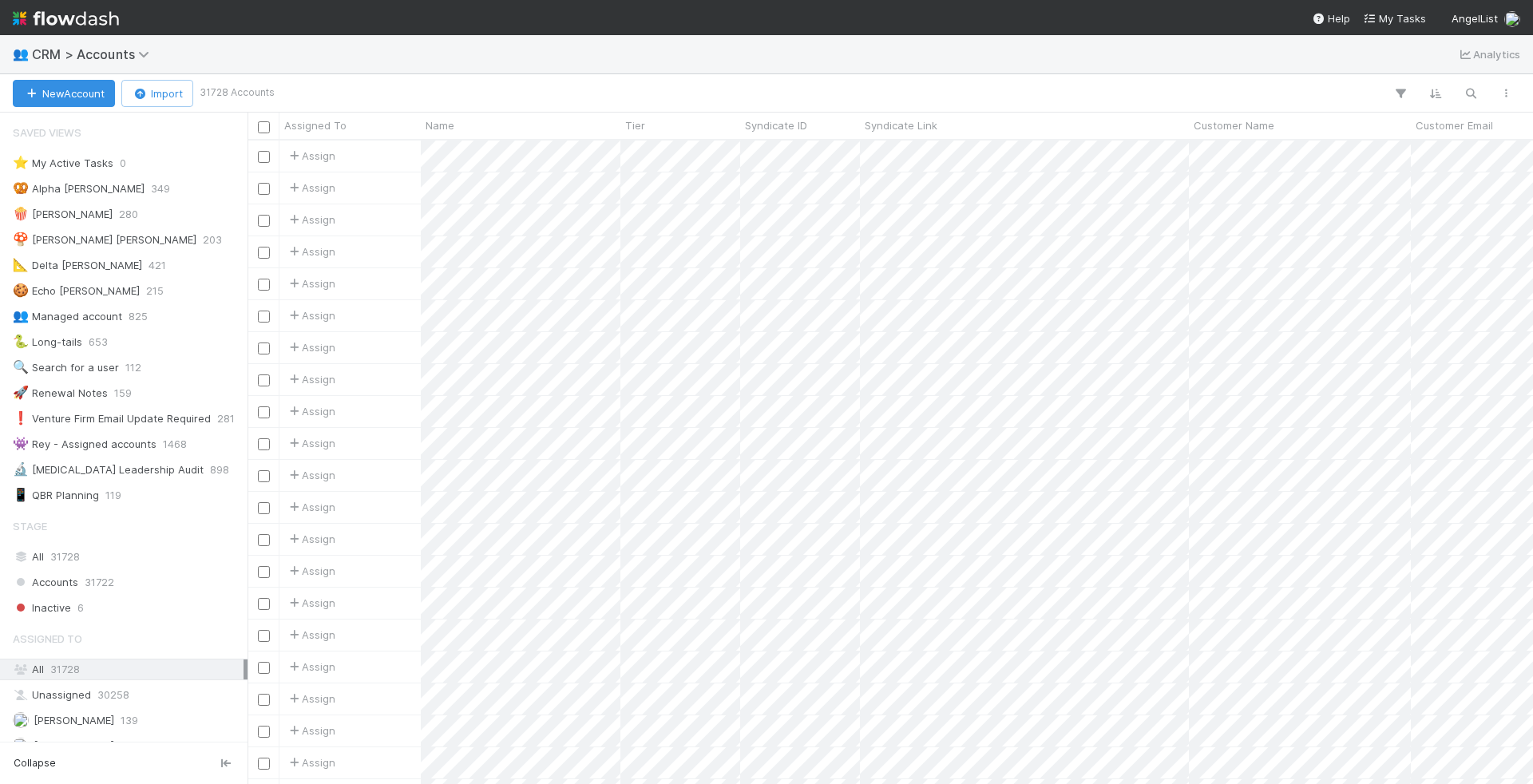
scroll to position [644, 1285]
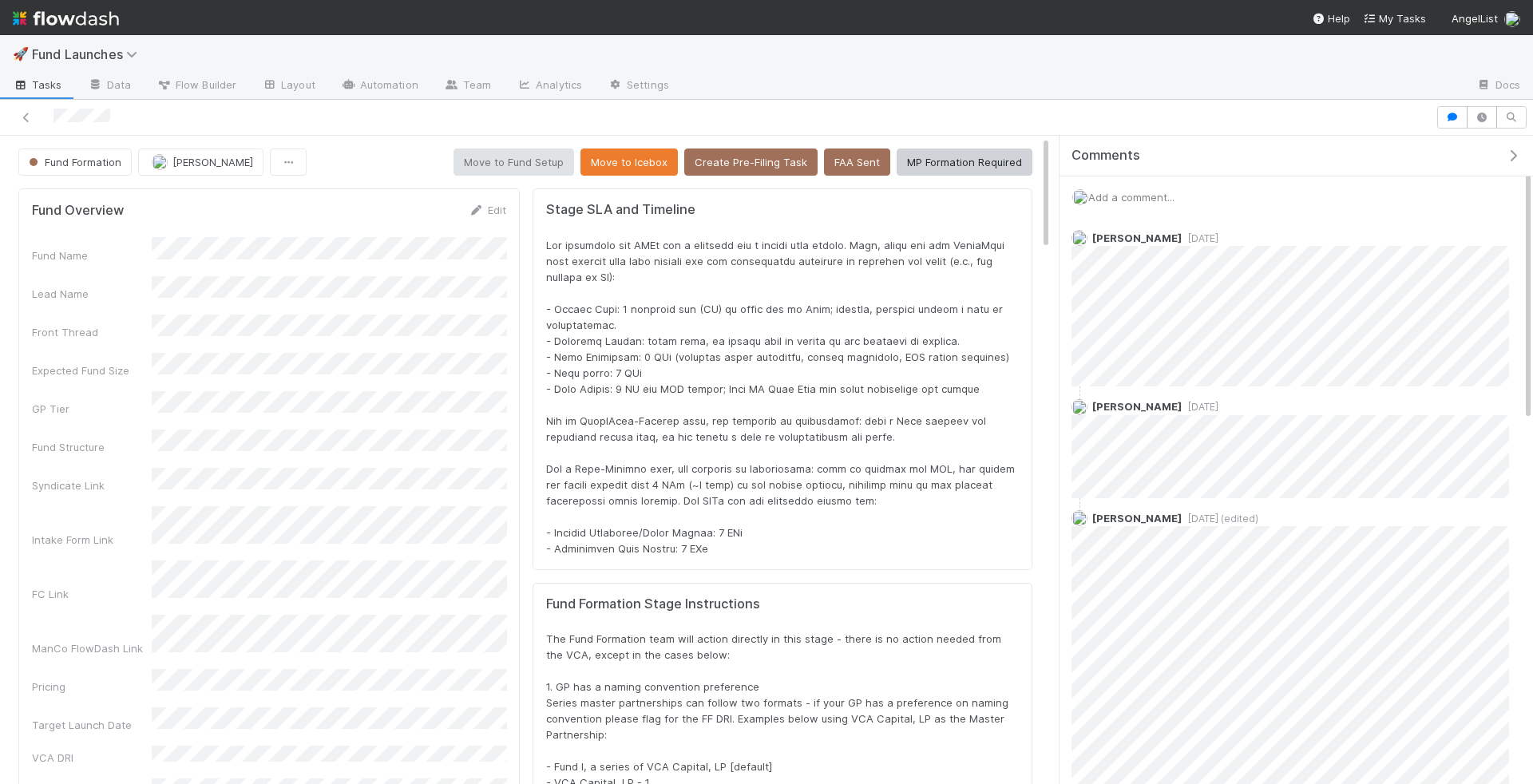
click at [816, 324] on div at bounding box center [783, 396] width 473 height 319
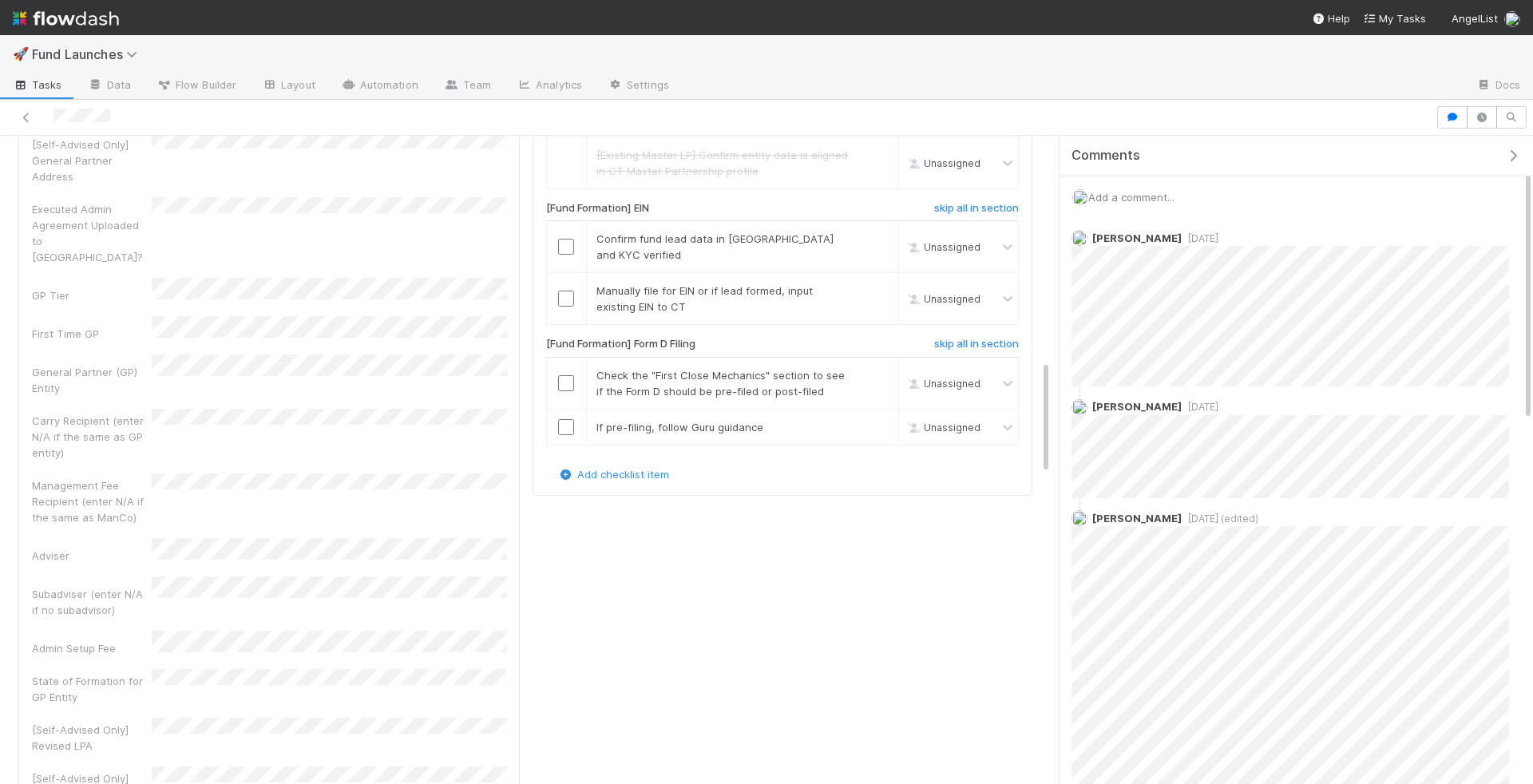
scroll to position [1293, 0]
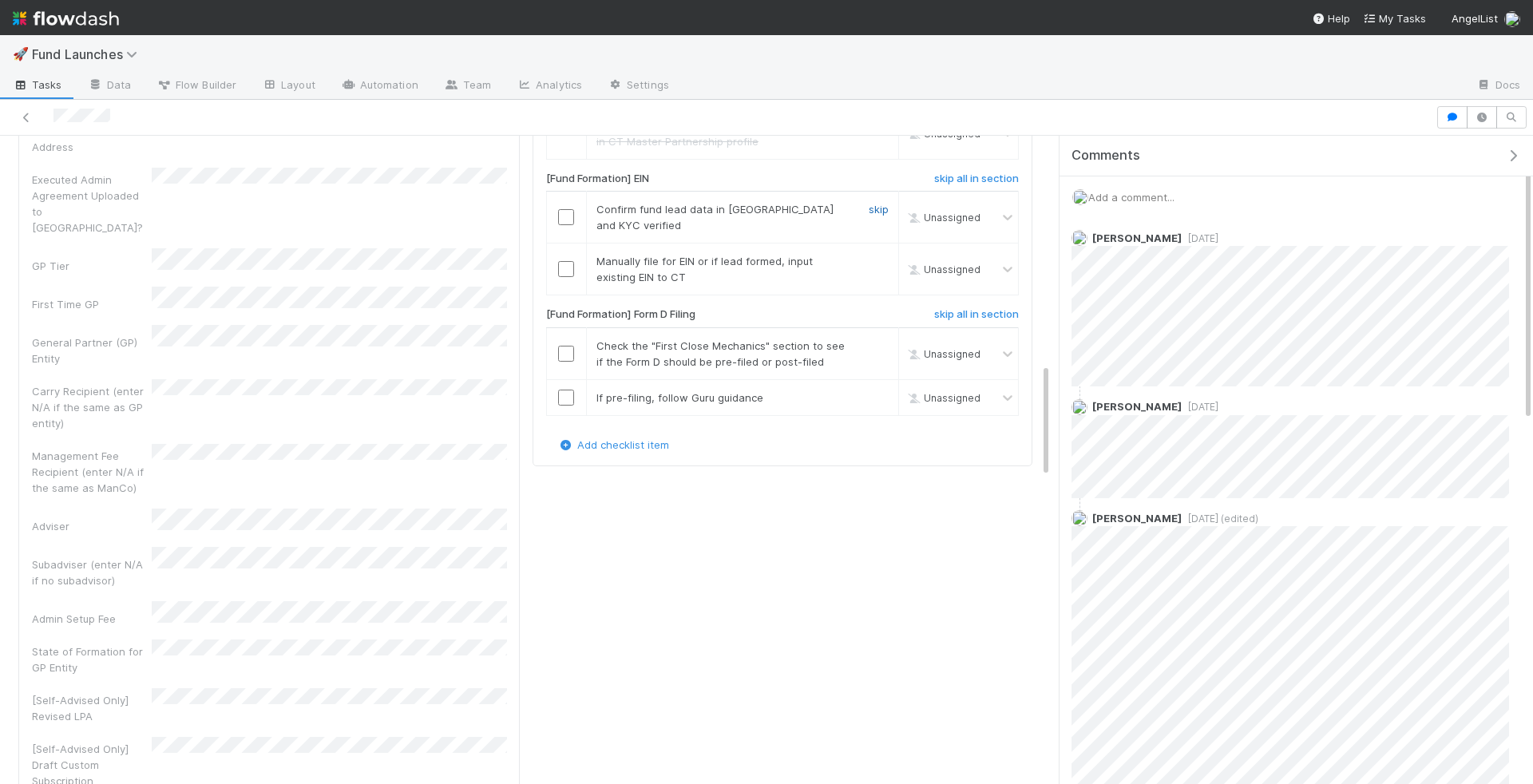
click at [886, 215] on link "skip" at bounding box center [878, 208] width 20 height 13
click at [571, 295] on td at bounding box center [566, 269] width 40 height 52
click at [571, 277] on input "checkbox" at bounding box center [566, 269] width 16 height 16
click at [576, 361] on div at bounding box center [567, 353] width 39 height 16
click at [567, 361] on input "checkbox" at bounding box center [566, 353] width 16 height 16
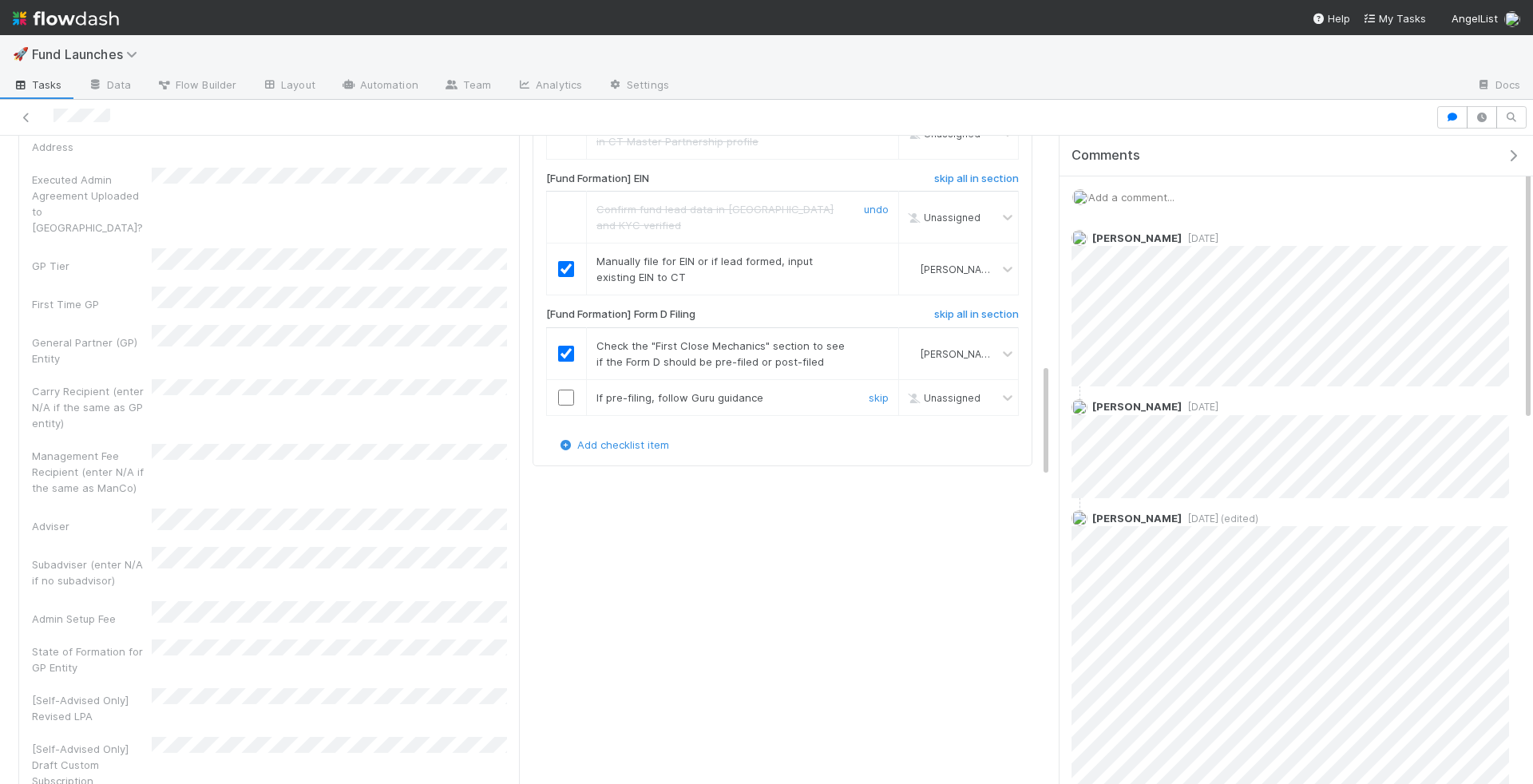
click at [862, 406] on div "skip" at bounding box center [876, 397] width 48 height 16
click at [882, 404] on link "skip" at bounding box center [878, 397] width 20 height 13
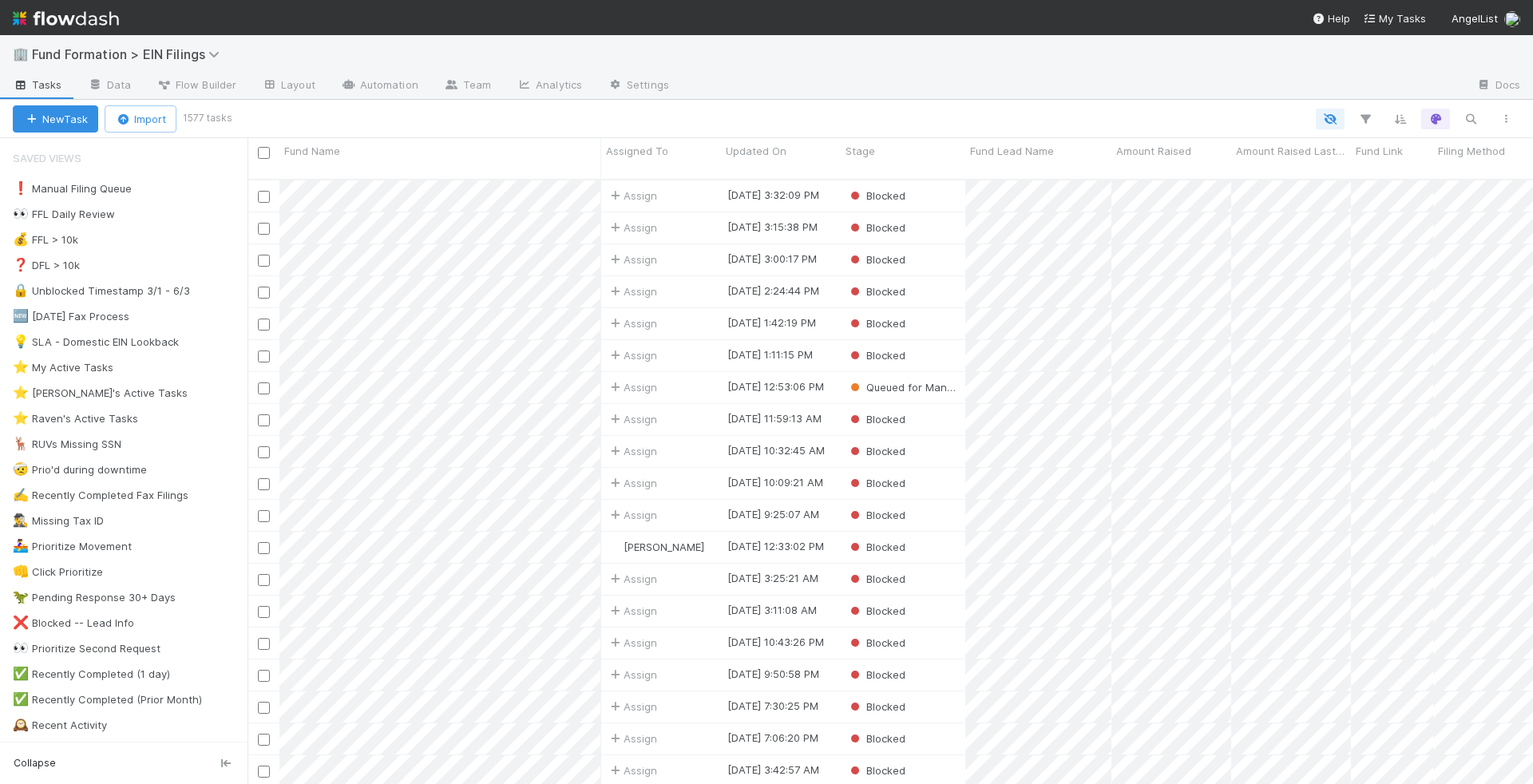
scroll to position [617, 1285]
click at [1480, 116] on button "button" at bounding box center [1471, 119] width 29 height 20
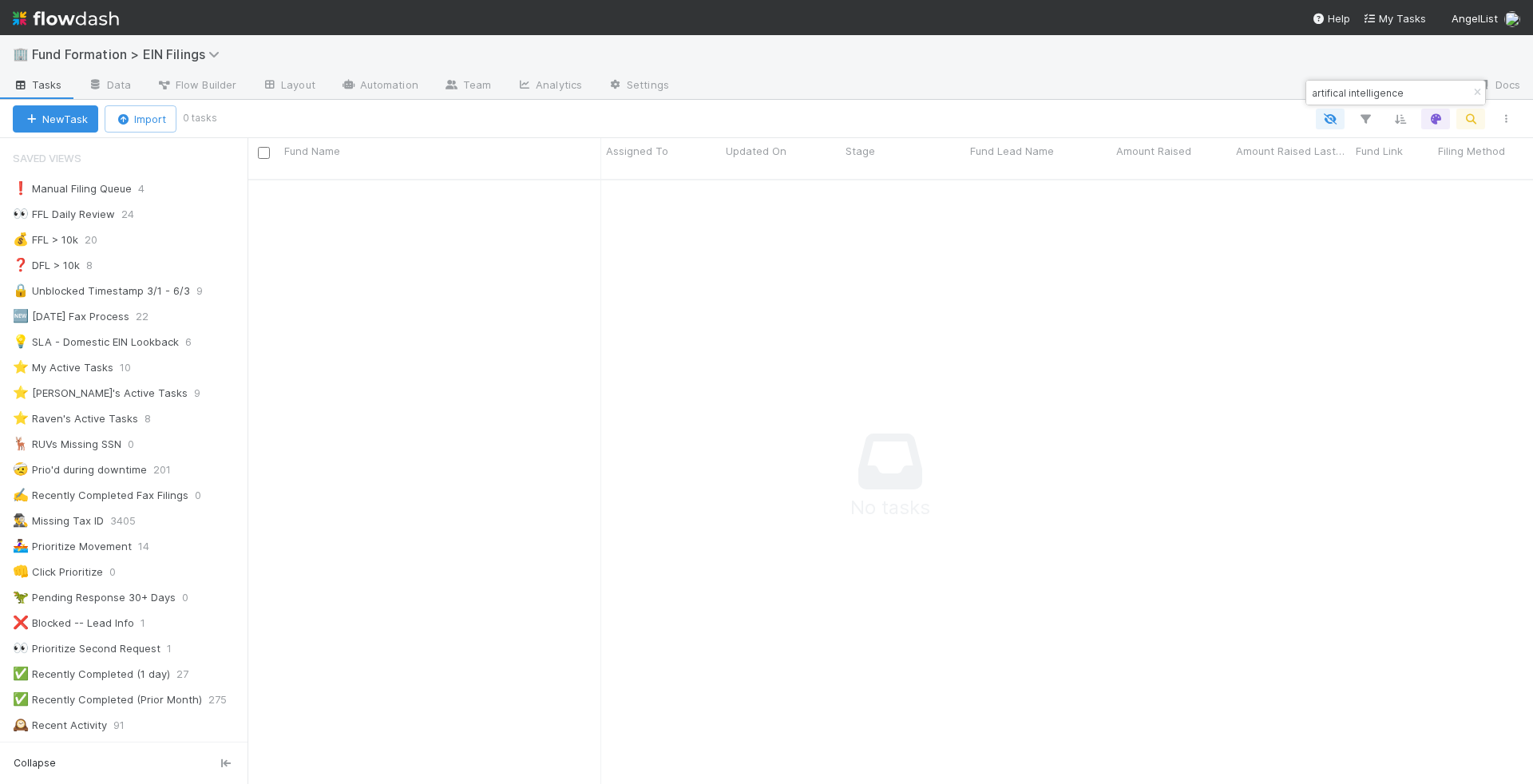
click at [1323, 97] on input "artifical intelligence" at bounding box center [1388, 93] width 160 height 20
type input "intelligenc"
click at [263, 190] on input "checkbox" at bounding box center [264, 196] width 12 height 12
checkbox input "true"
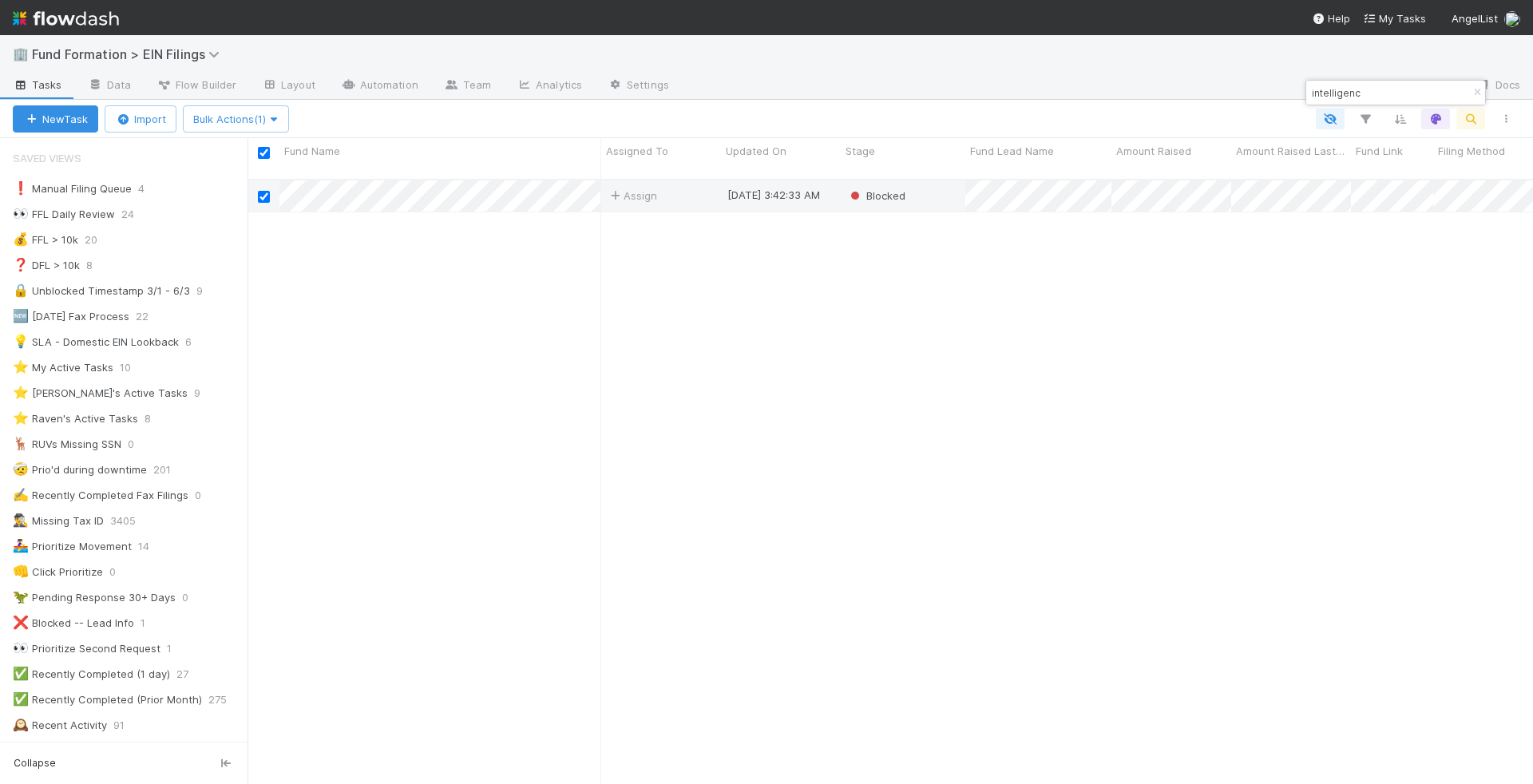
click at [235, 103] on div "New Task Import Bulk Actions (1)" at bounding box center [766, 118] width 1533 height 38
click at [235, 107] on button "Bulk Actions (1)" at bounding box center [236, 119] width 106 height 27
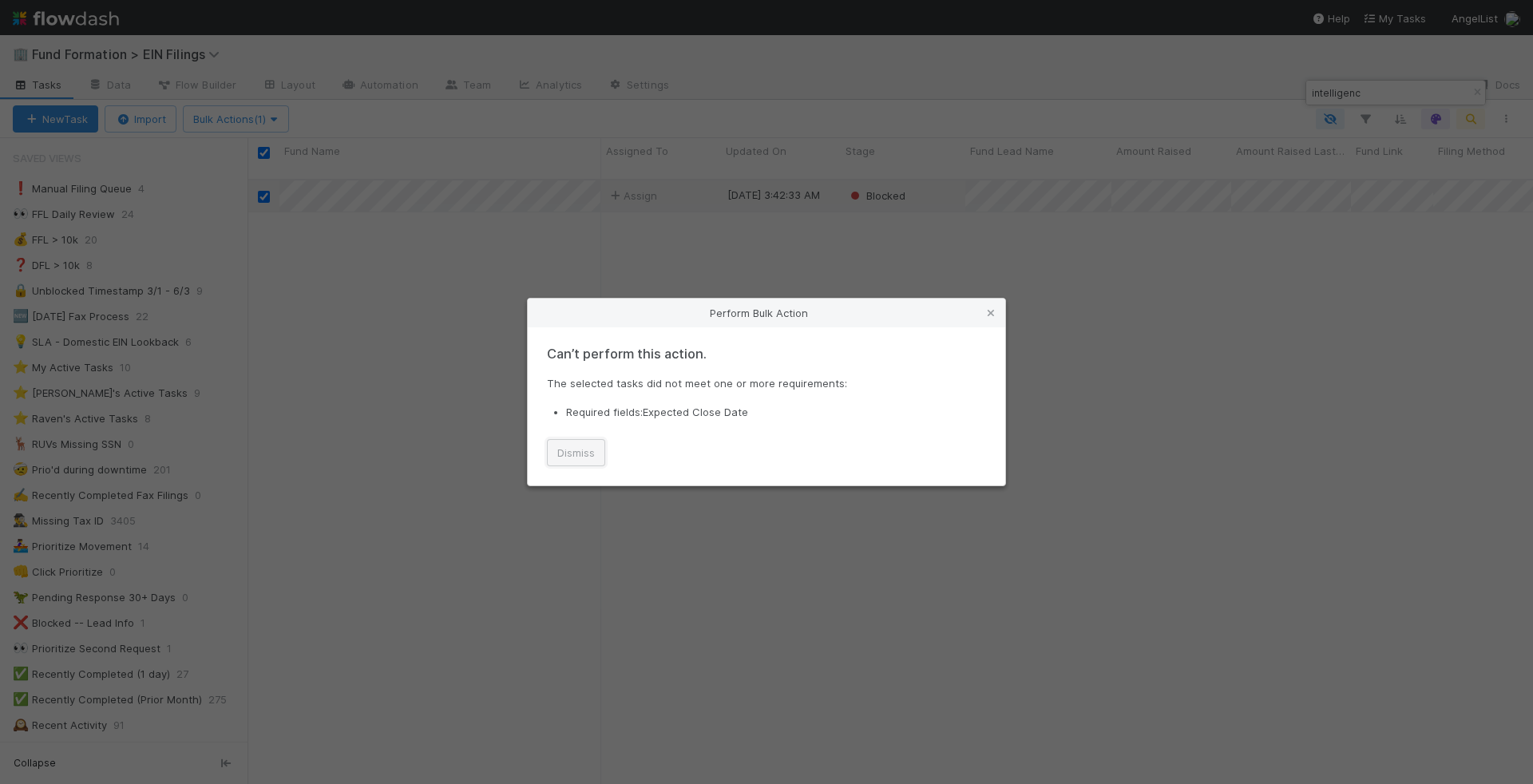
click at [583, 459] on button "Dismiss" at bounding box center [576, 452] width 59 height 27
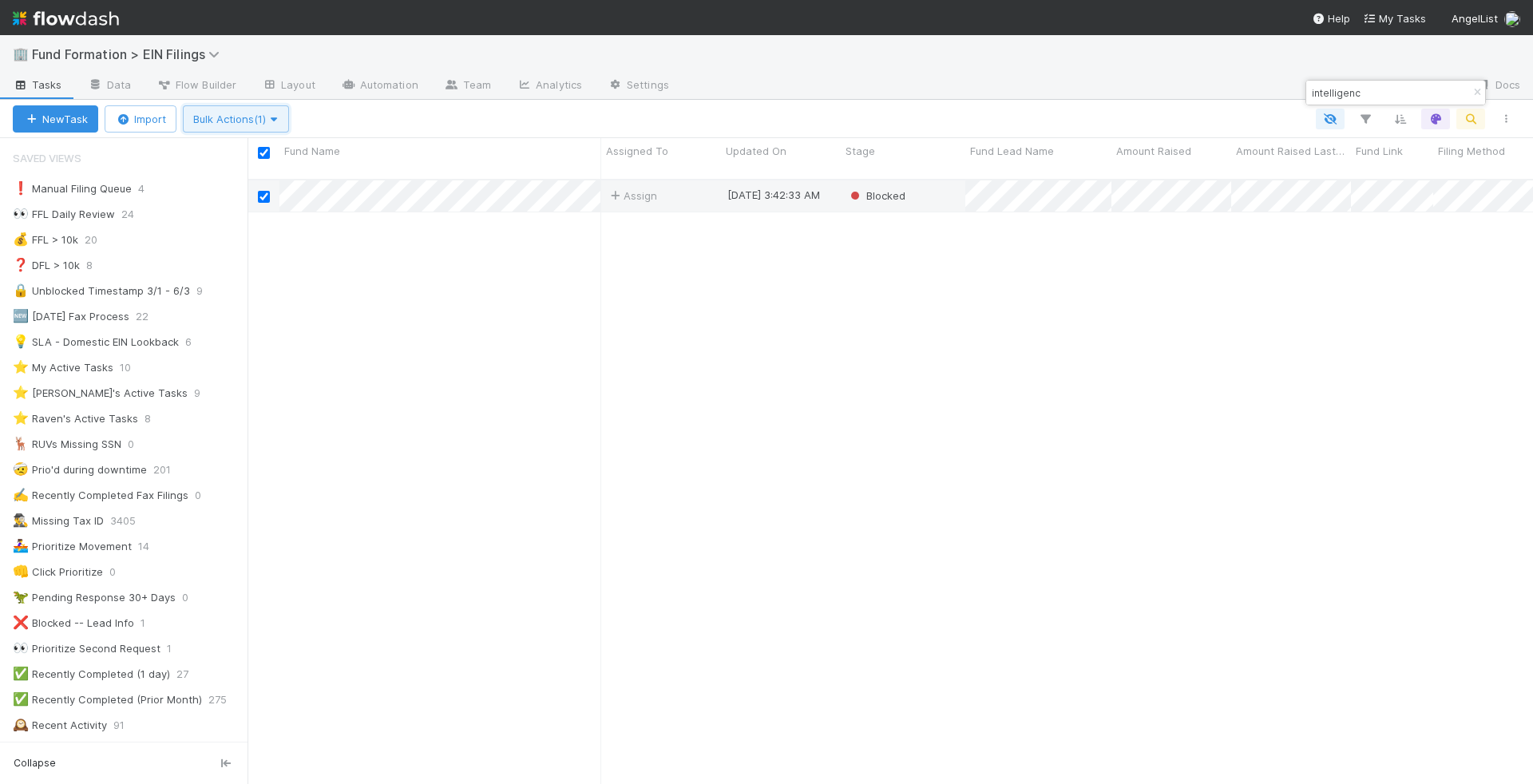
click at [221, 107] on button "Bulk Actions (1)" at bounding box center [236, 119] width 106 height 27
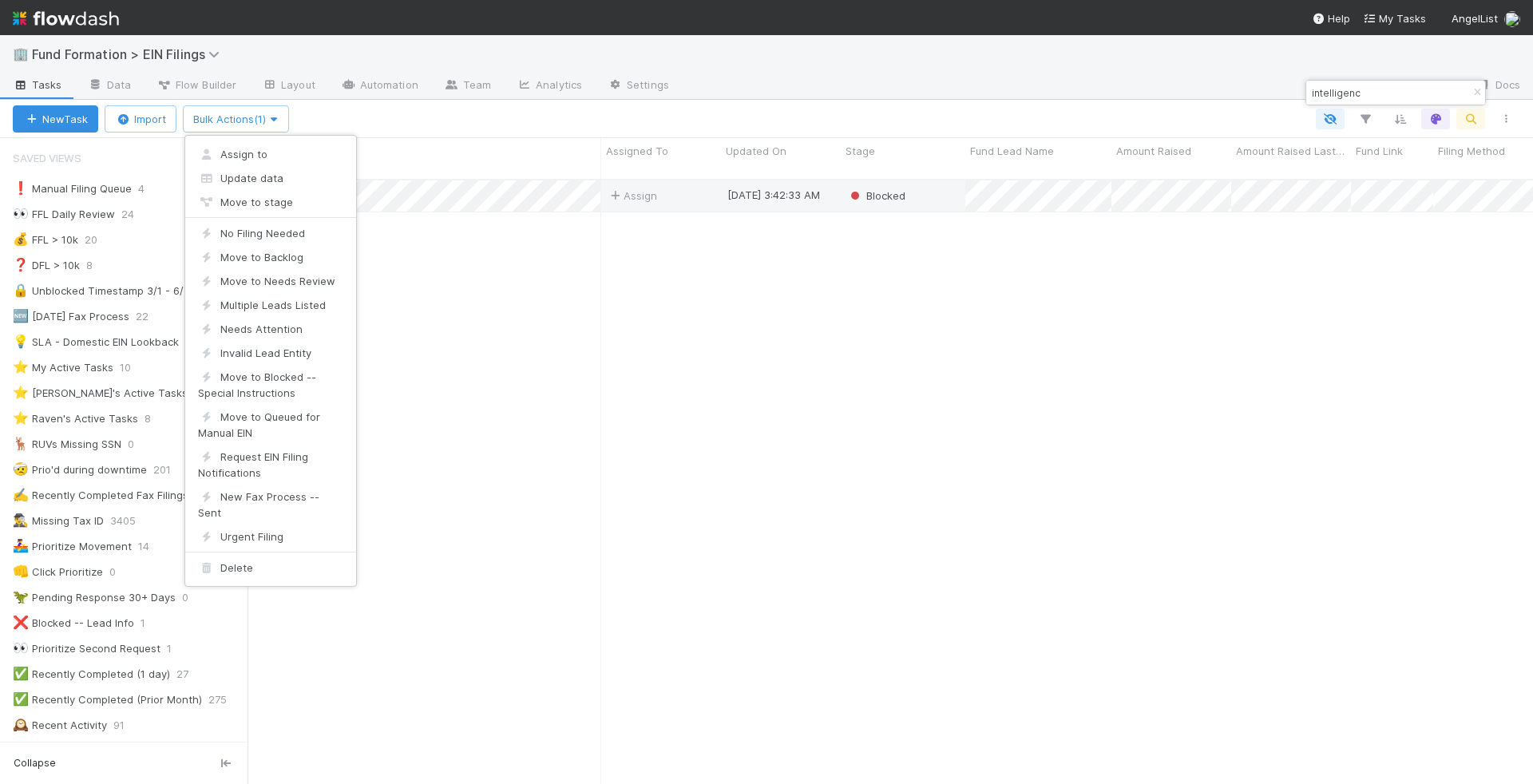
click at [412, 122] on div "Assign to Update data Move to stage No Filing Needed Move to Backlog Move to Ne…" at bounding box center [766, 392] width 1533 height 784
click at [603, 198] on div "Assign to Update data Move to stage No Filing Needed Move to Backlog Move to Ne…" at bounding box center [766, 392] width 1533 height 784
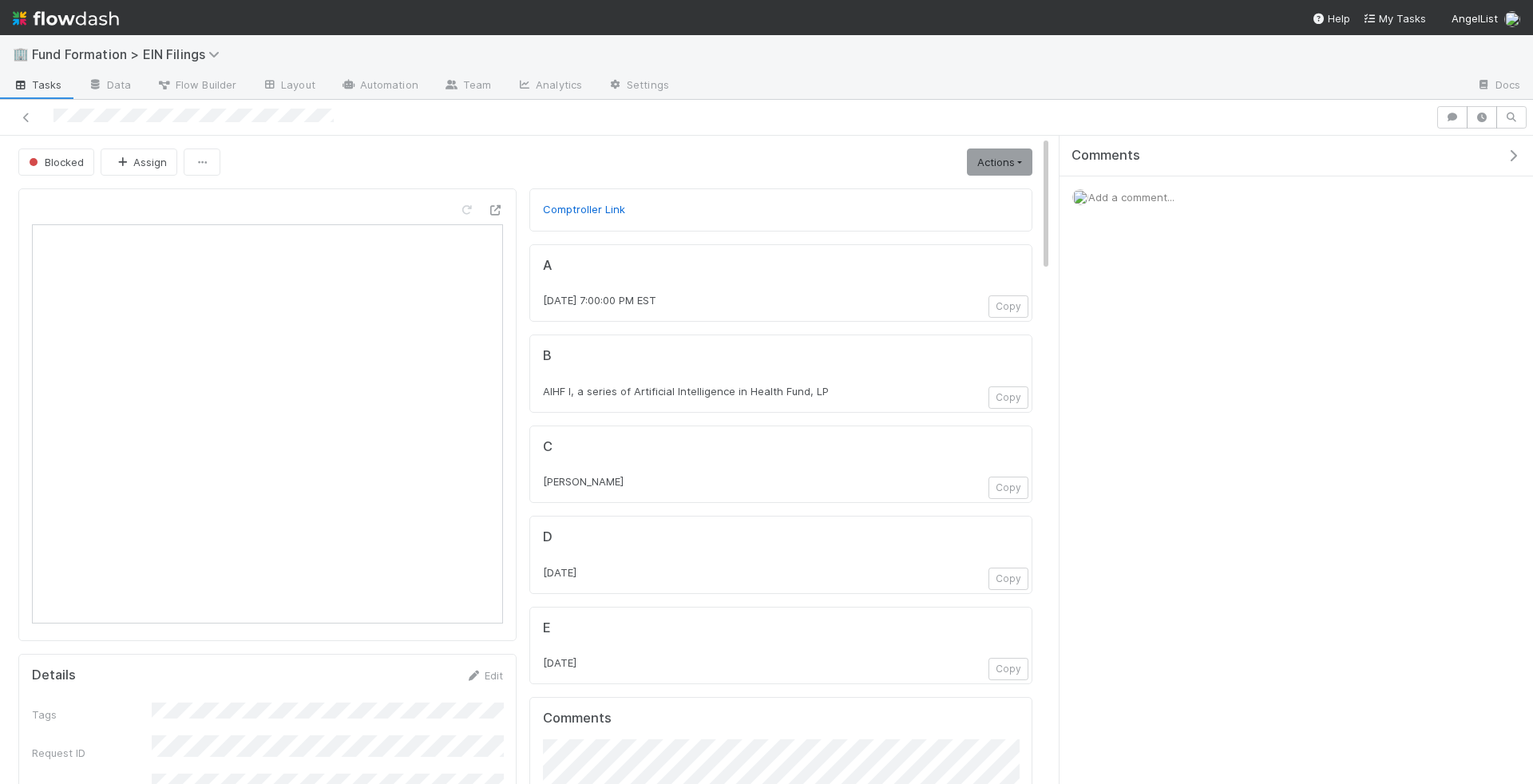
click at [1033, 149] on div "Blocked Assign Actions No Filing Needed Move to Backlog Move to Needs Review Mu…" at bounding box center [526, 162] width 1038 height 27
click at [1025, 152] on link "Actions" at bounding box center [1000, 162] width 66 height 27
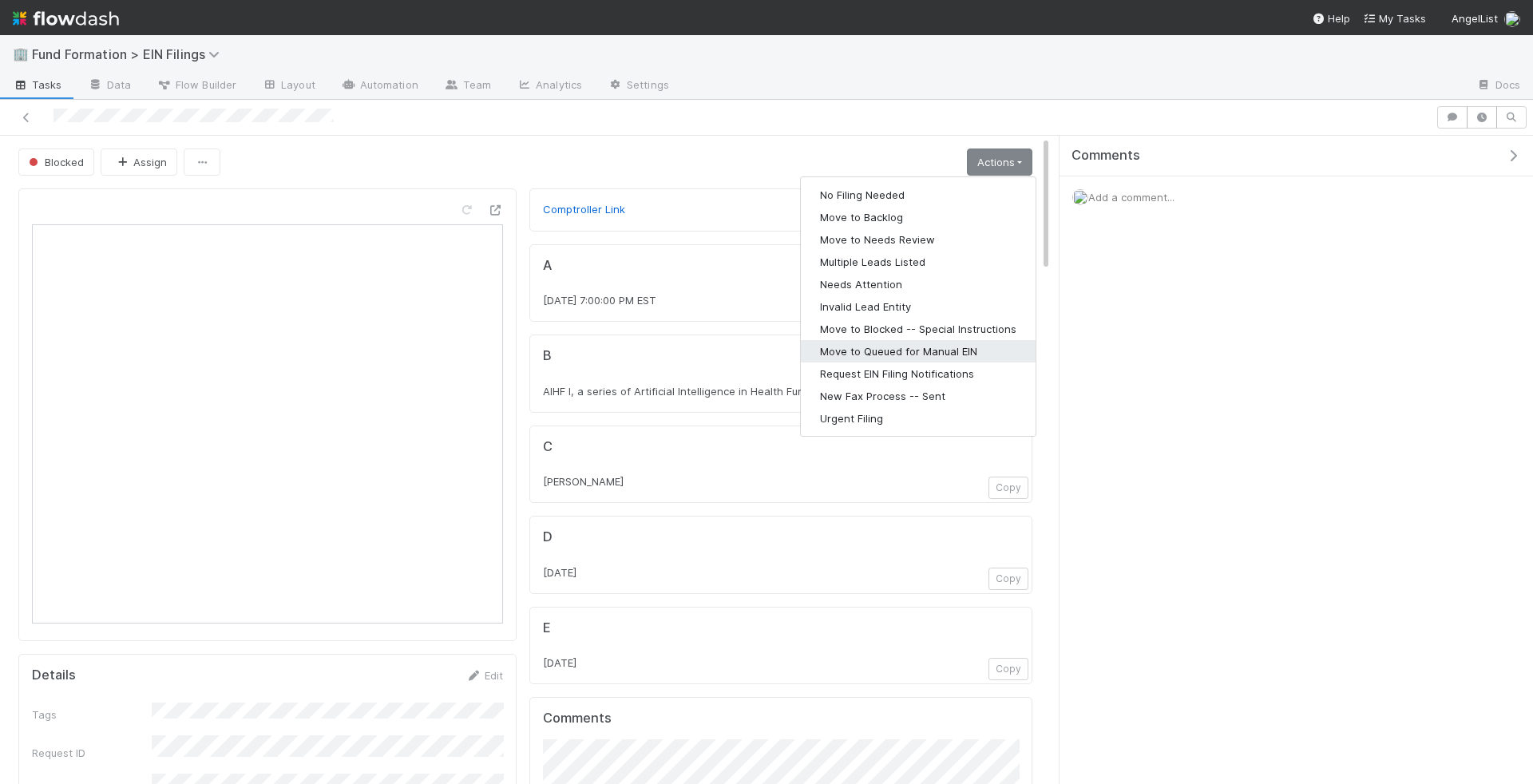
click at [986, 340] on button "Move to Queued for Manual EIN" at bounding box center [918, 351] width 235 height 22
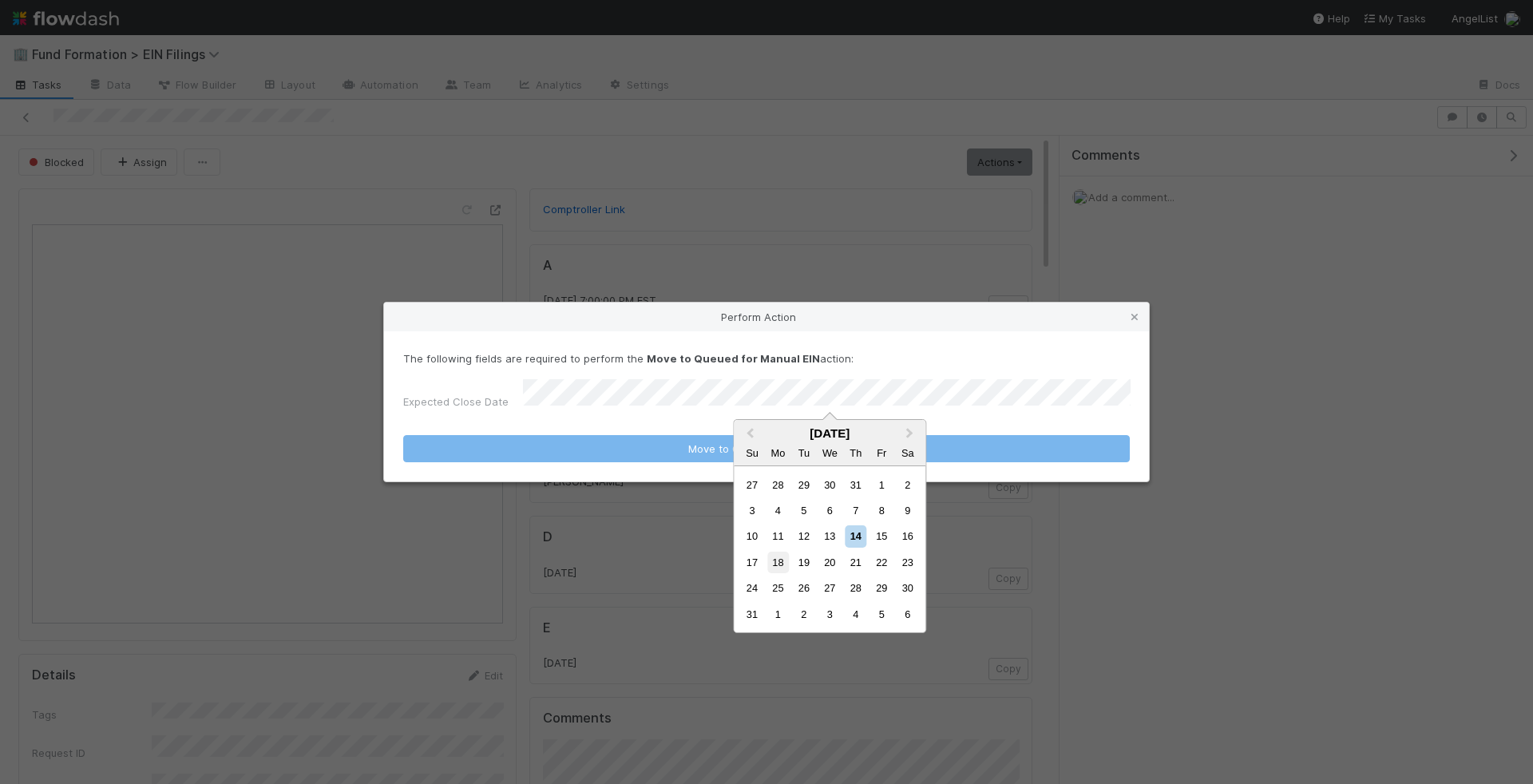
click at [783, 558] on div "18" at bounding box center [778, 562] width 21 height 21
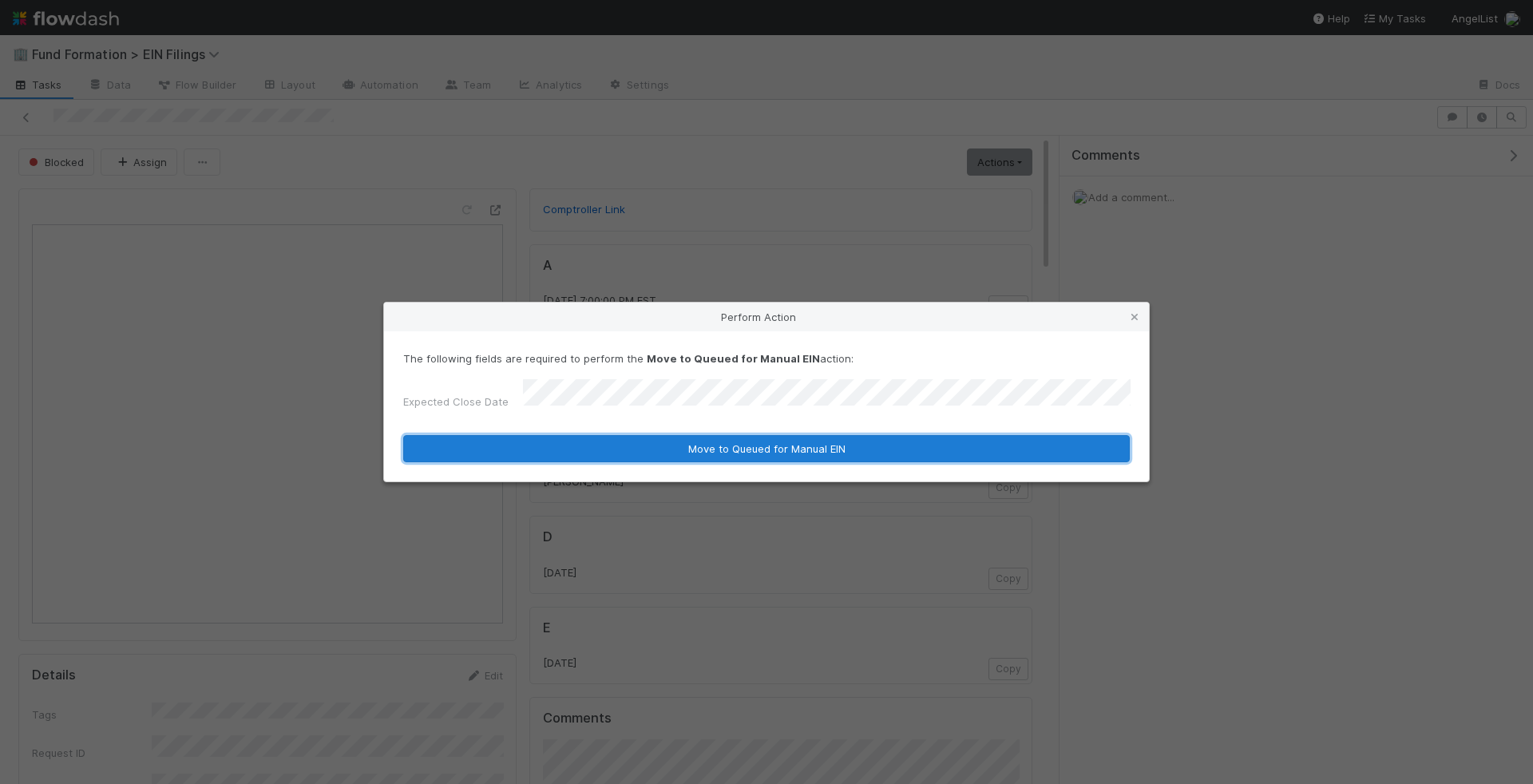
click at [960, 447] on button "Move to Queued for Manual EIN" at bounding box center [766, 448] width 727 height 27
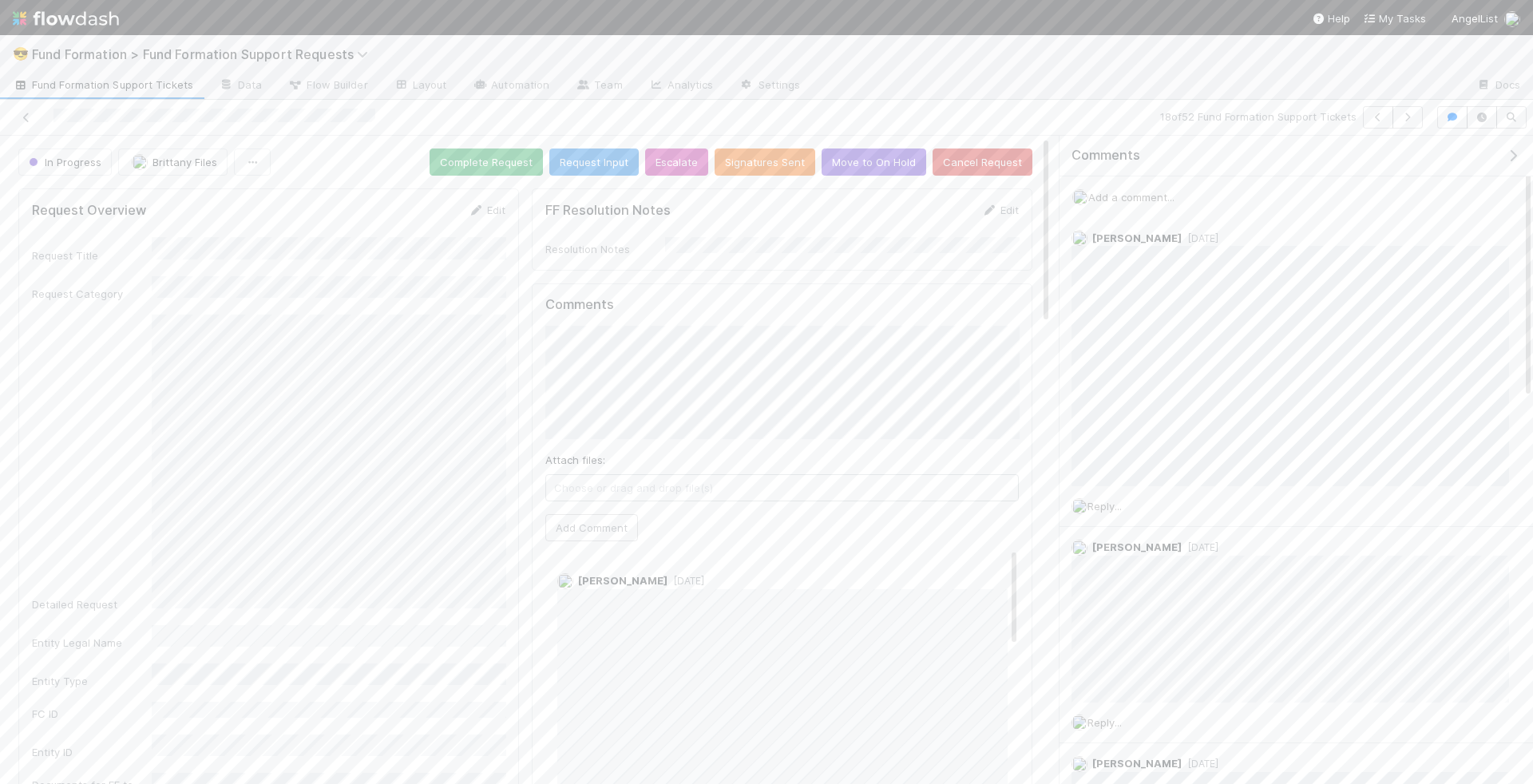
click at [1125, 190] on span "Add a comment..." at bounding box center [1131, 196] width 86 height 13
click at [1099, 522] on span "Reply..." at bounding box center [1104, 528] width 34 height 13
click at [1120, 719] on button "Add Reply" at bounding box center [1126, 724] width 71 height 27
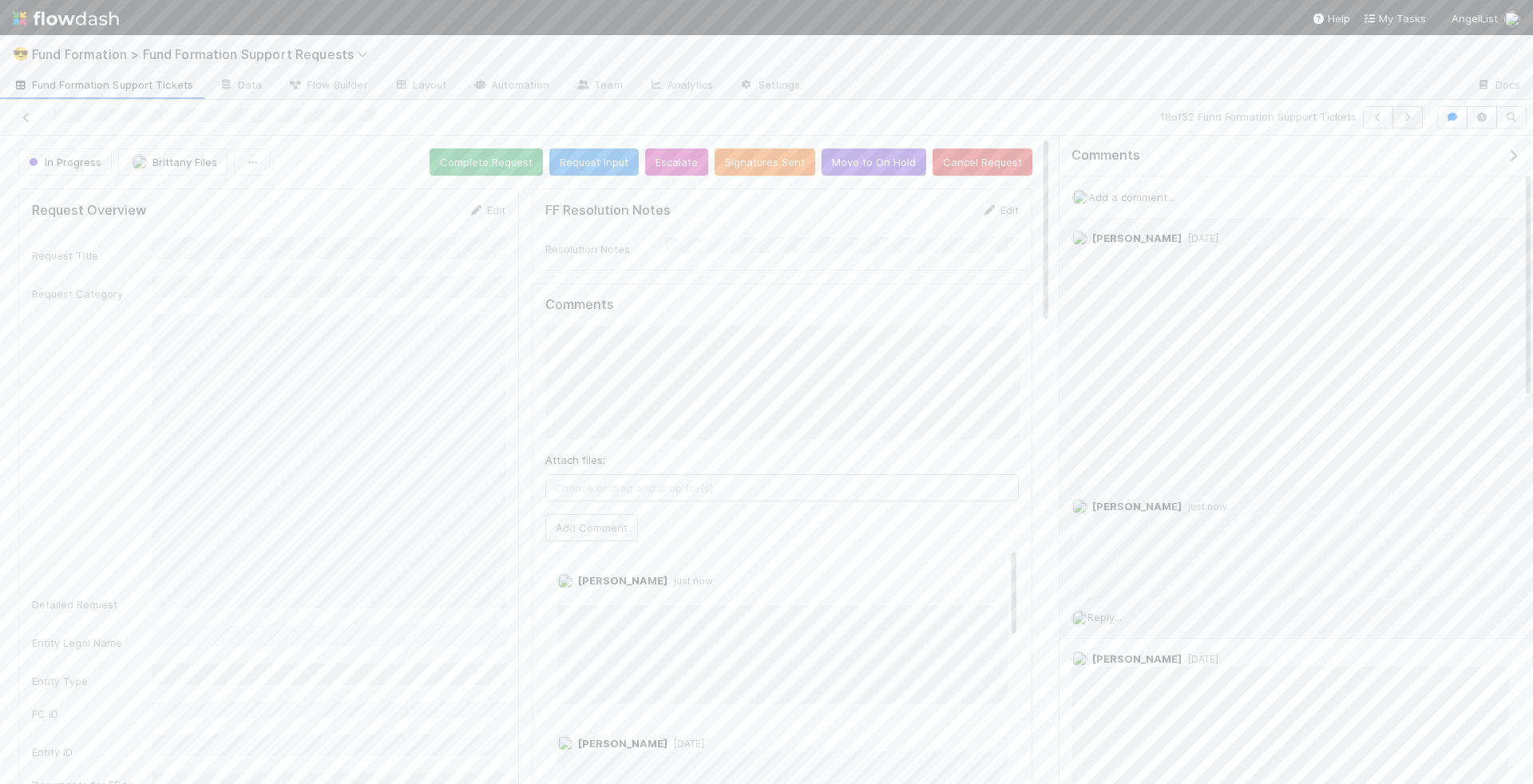
click at [1413, 110] on button "button" at bounding box center [1408, 117] width 31 height 22
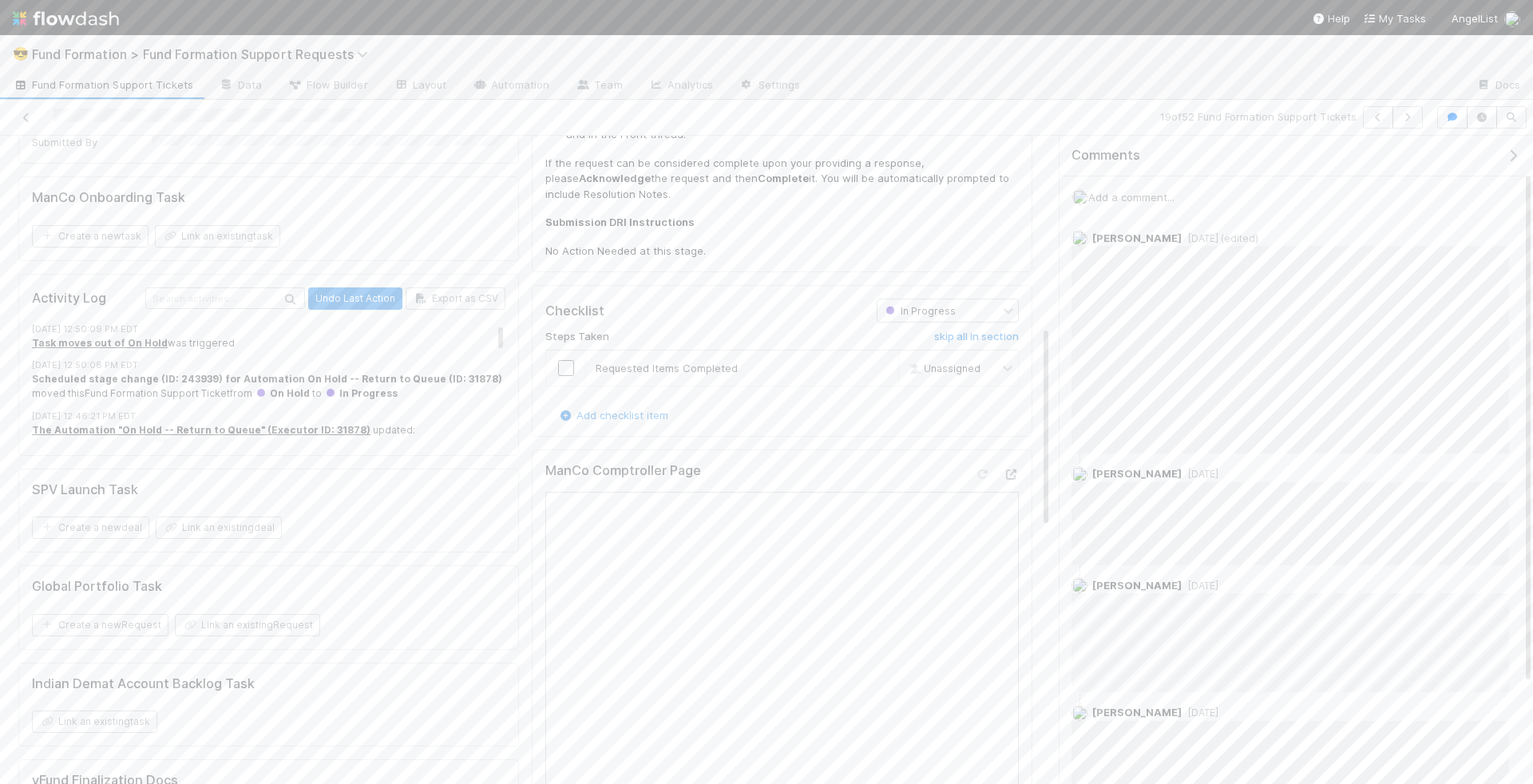
scroll to position [1032, 0]
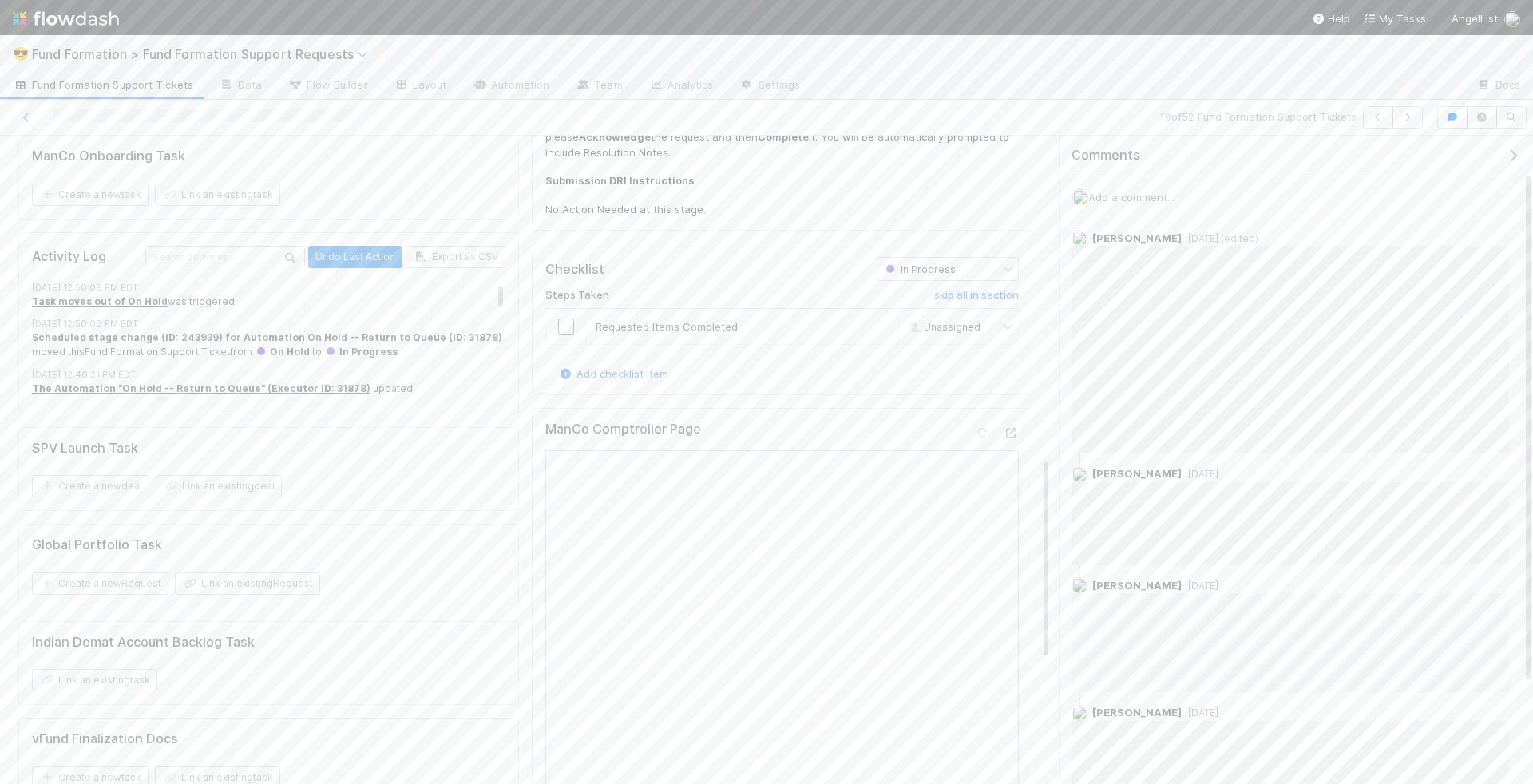
click at [912, 270] on div "In Progress" at bounding box center [919, 270] width 77 height 18
click at [915, 304] on div "New Request" at bounding box center [947, 297] width 142 height 27
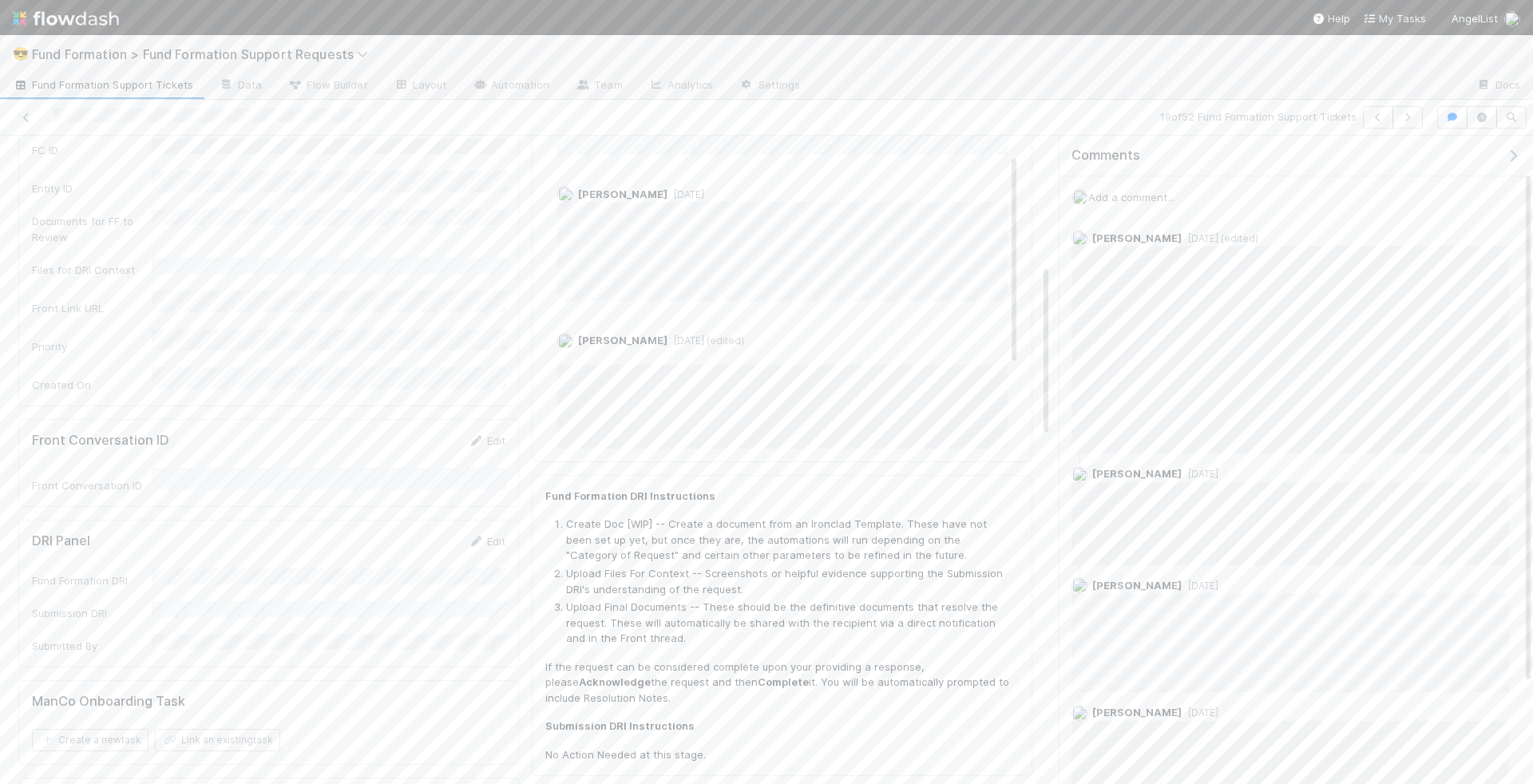
scroll to position [516, 0]
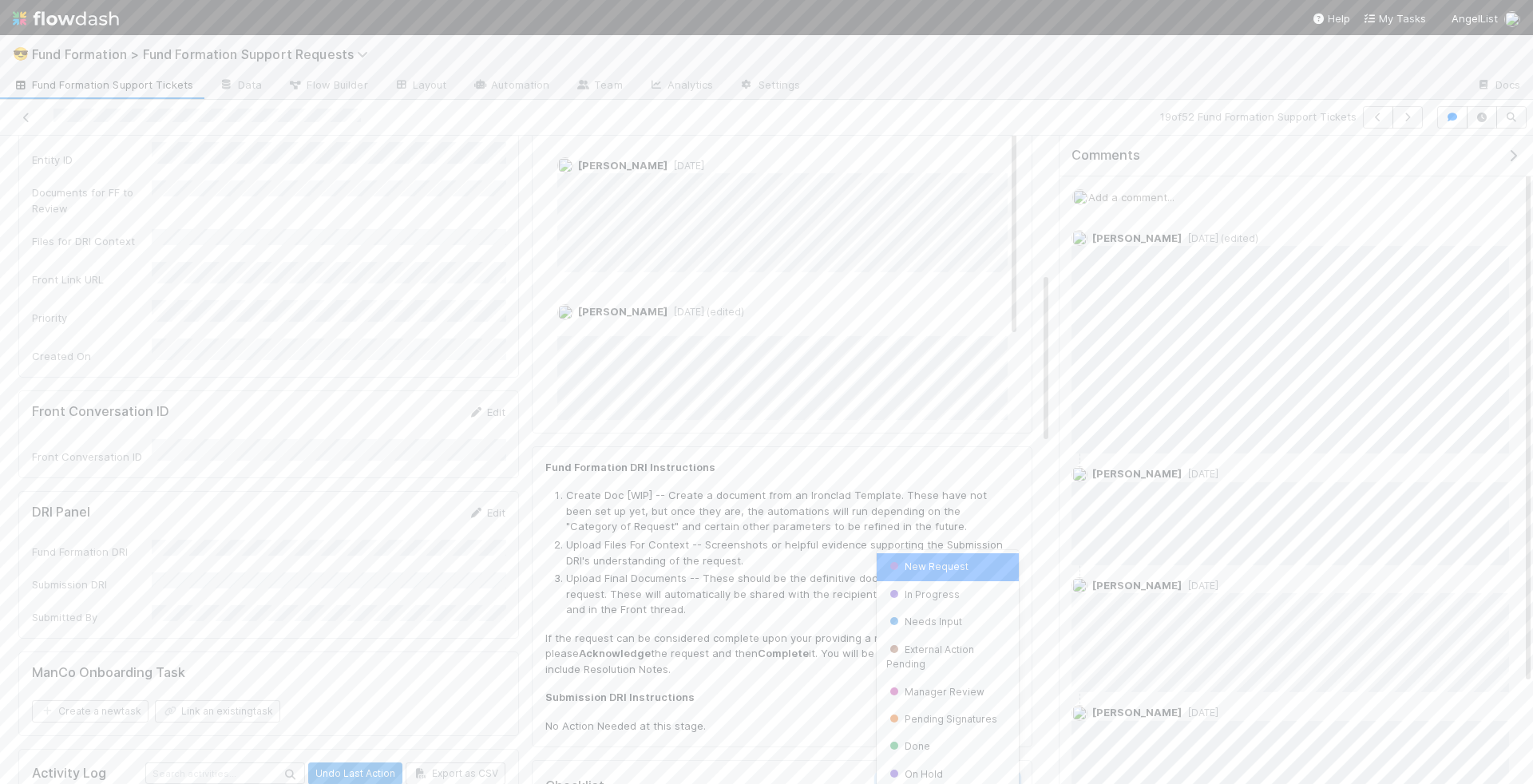
type input "f"
click at [675, 496] on li "Create Doc [WIP] -- Create a document from an Ironclad Template. These have not…" at bounding box center [789, 510] width 447 height 47
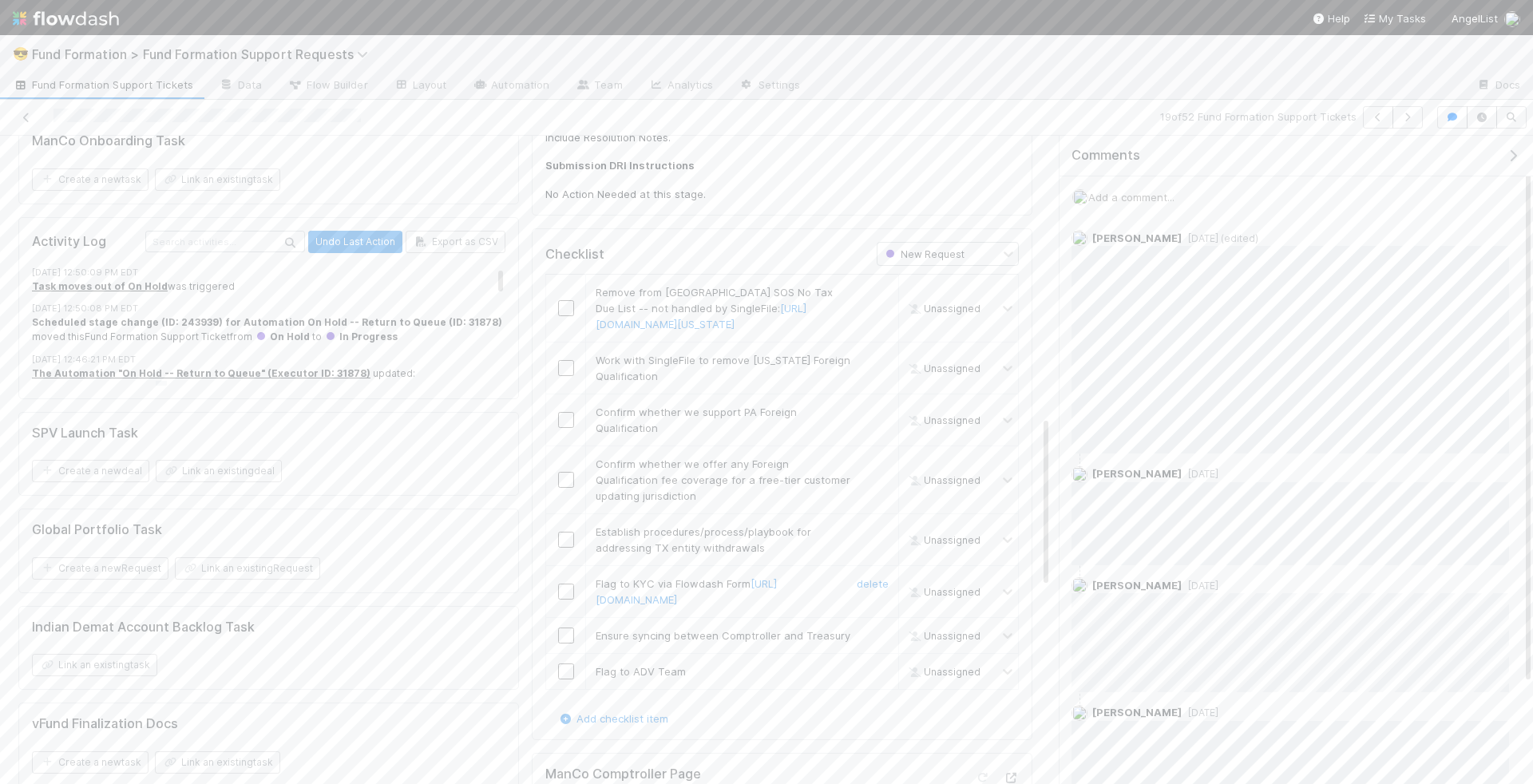
scroll to position [1086, 0]
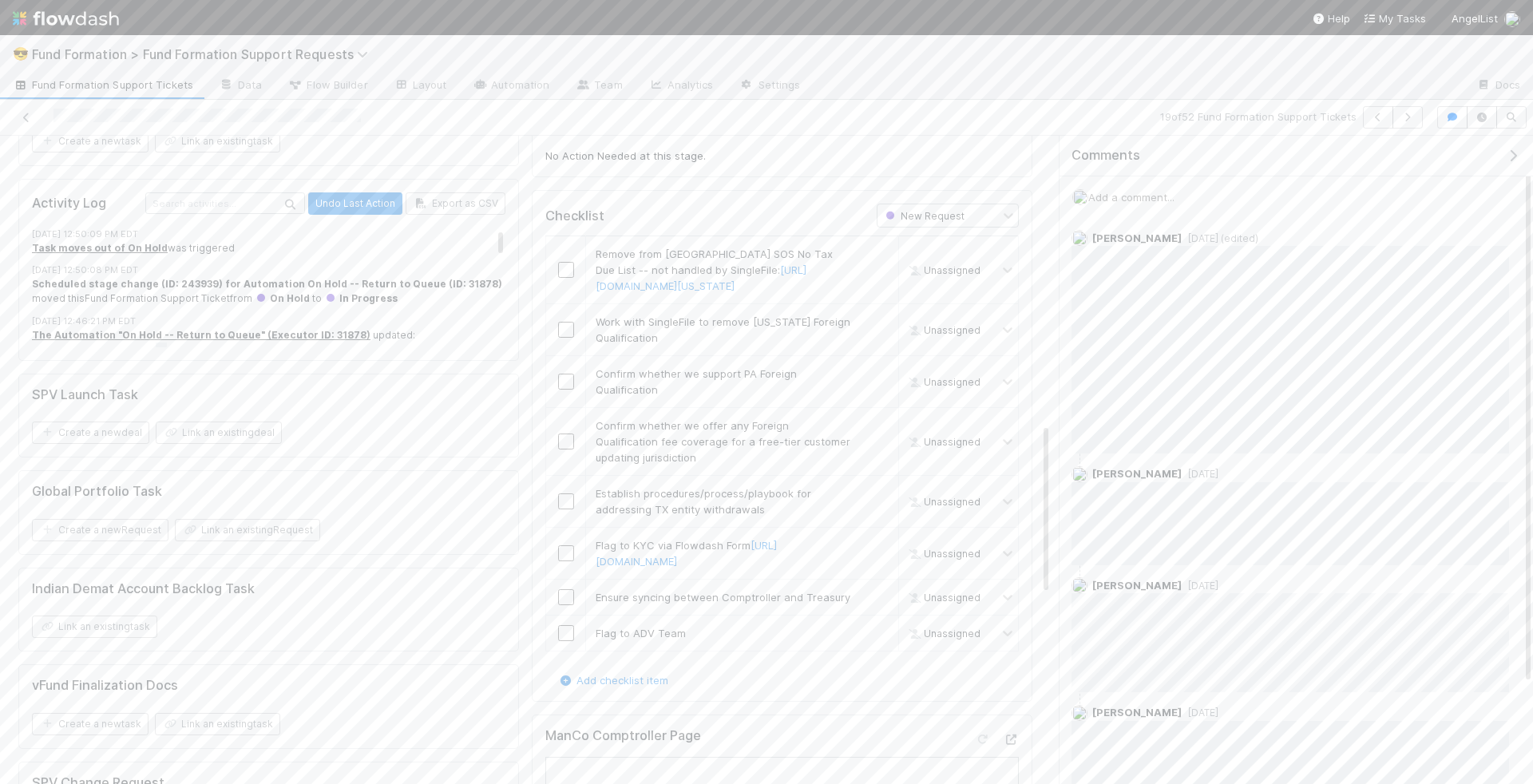
click at [1154, 194] on span "Add a comment..." at bounding box center [1131, 196] width 86 height 13
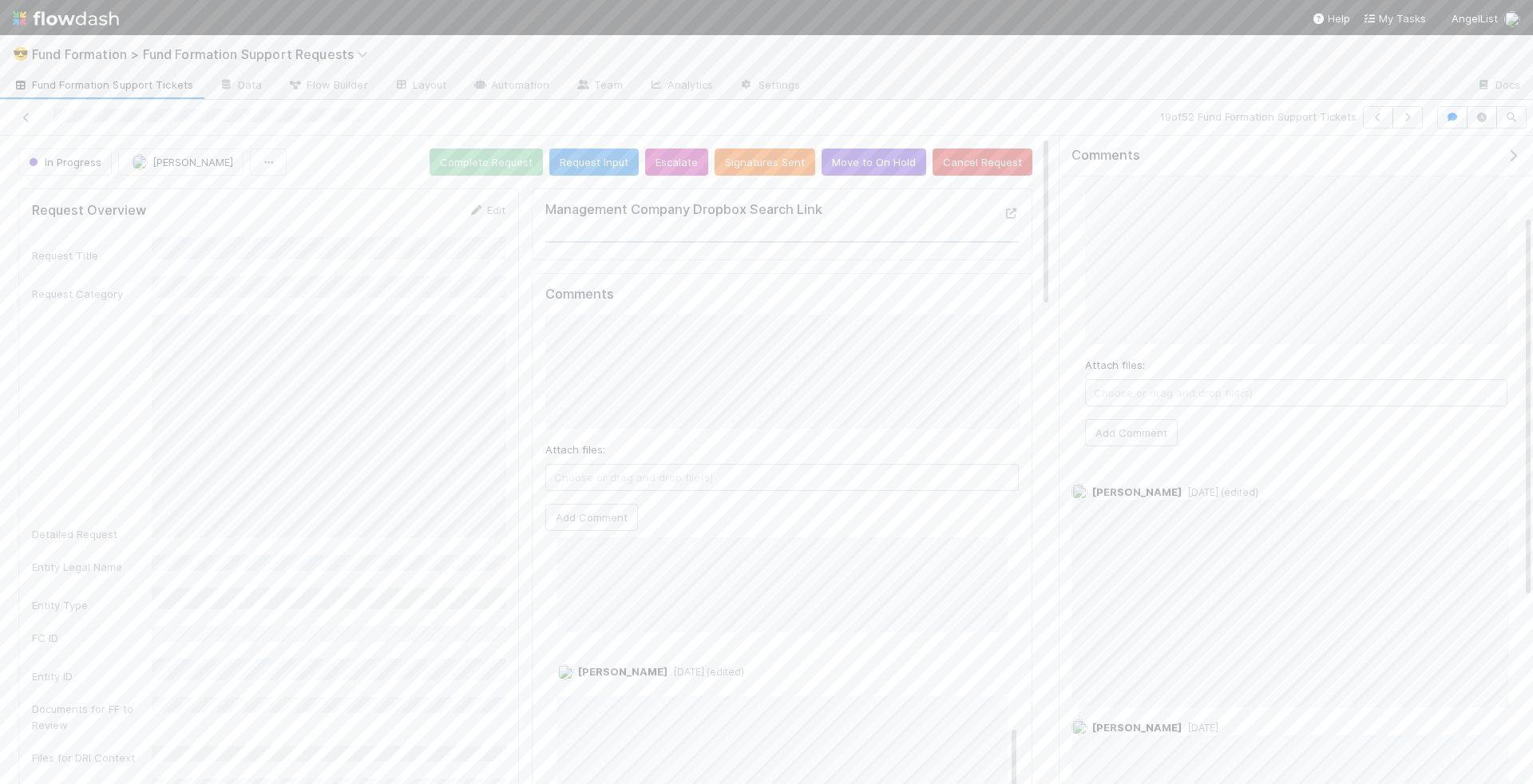
scroll to position [0, 0]
click at [1160, 513] on button "Add Comment" at bounding box center [1131, 513] width 93 height 27
click at [875, 162] on button "Move to On Hold" at bounding box center [874, 162] width 105 height 27
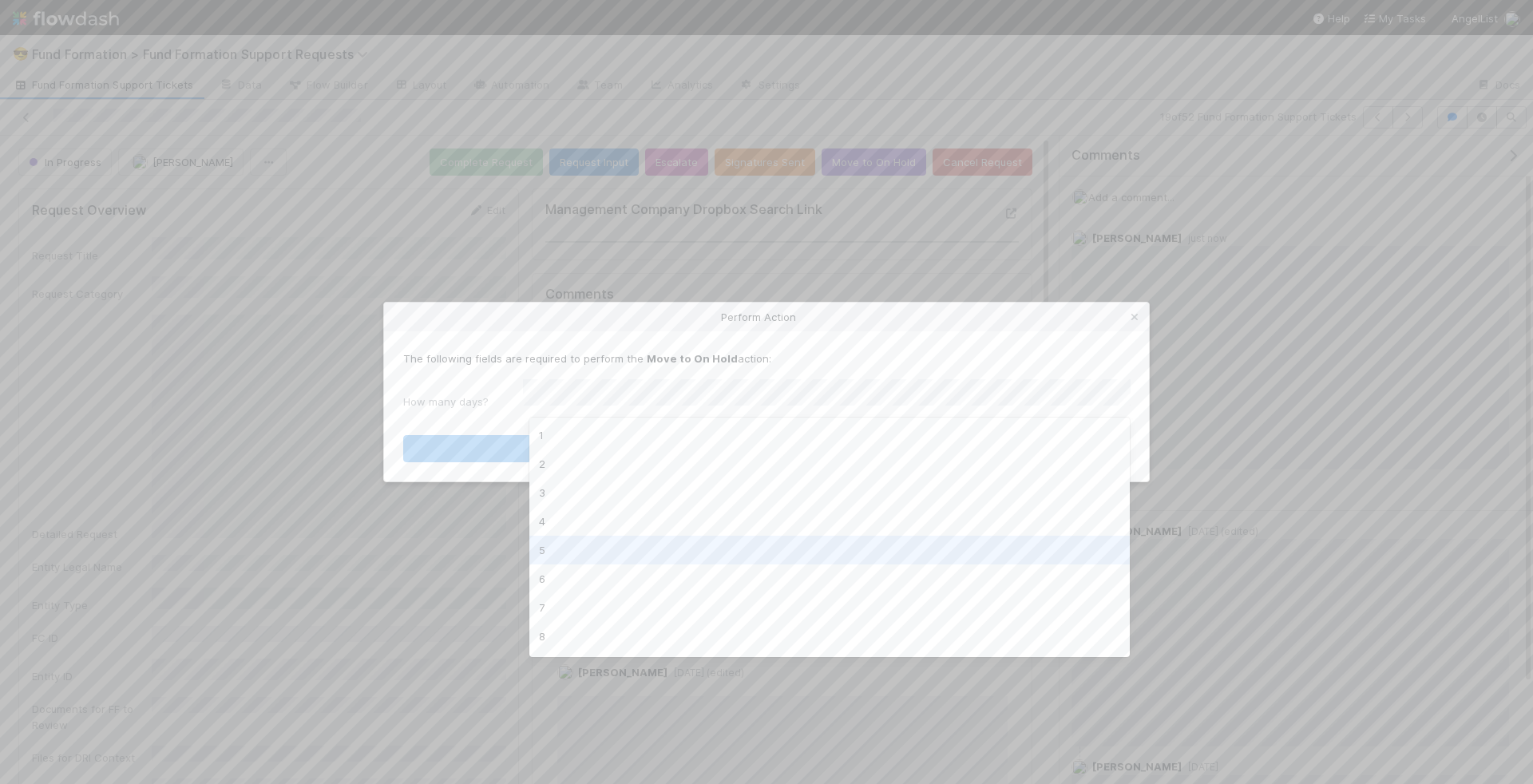
click at [693, 549] on div "5" at bounding box center [829, 550] width 601 height 29
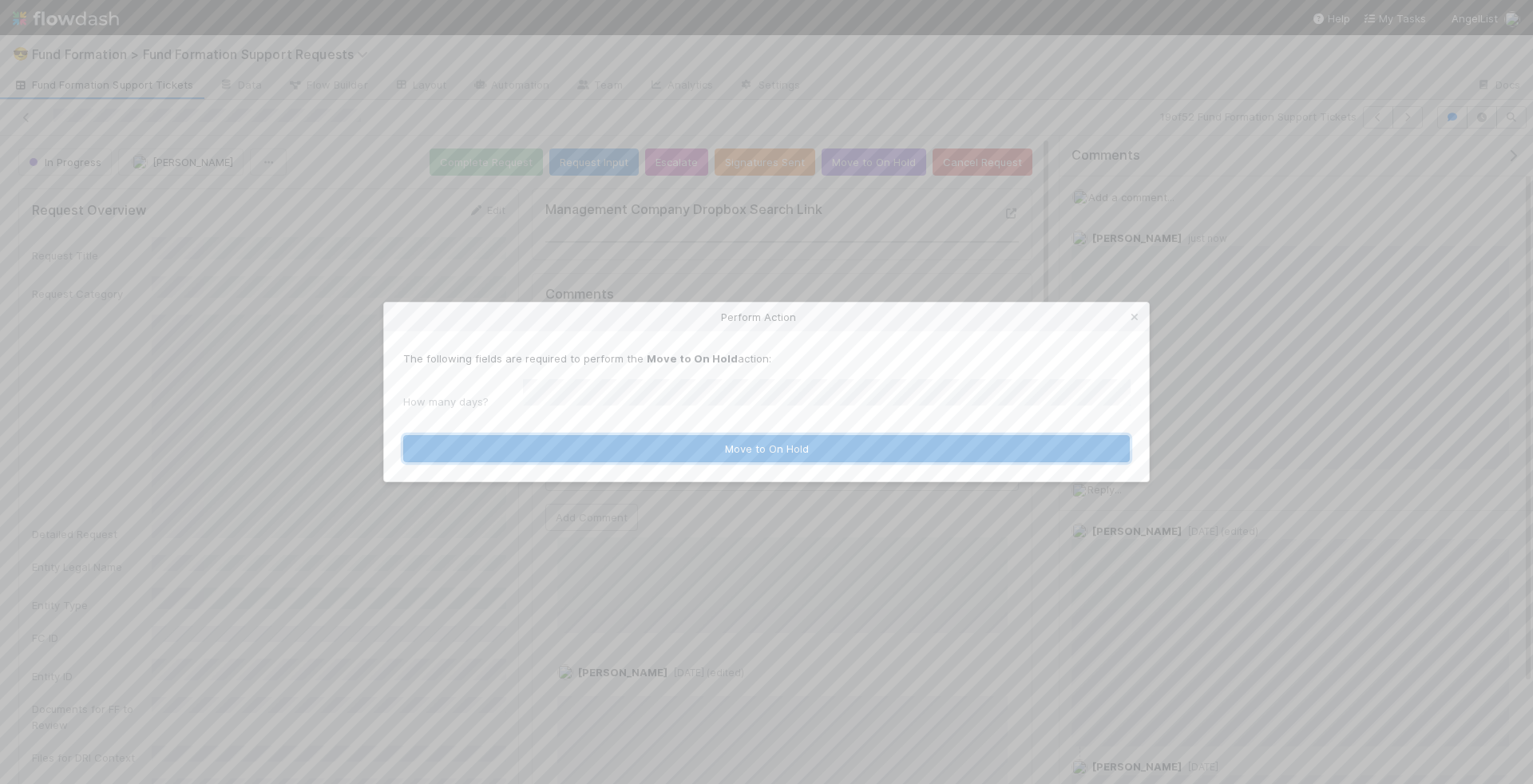
click at [694, 443] on button "Move to On Hold" at bounding box center [766, 448] width 727 height 27
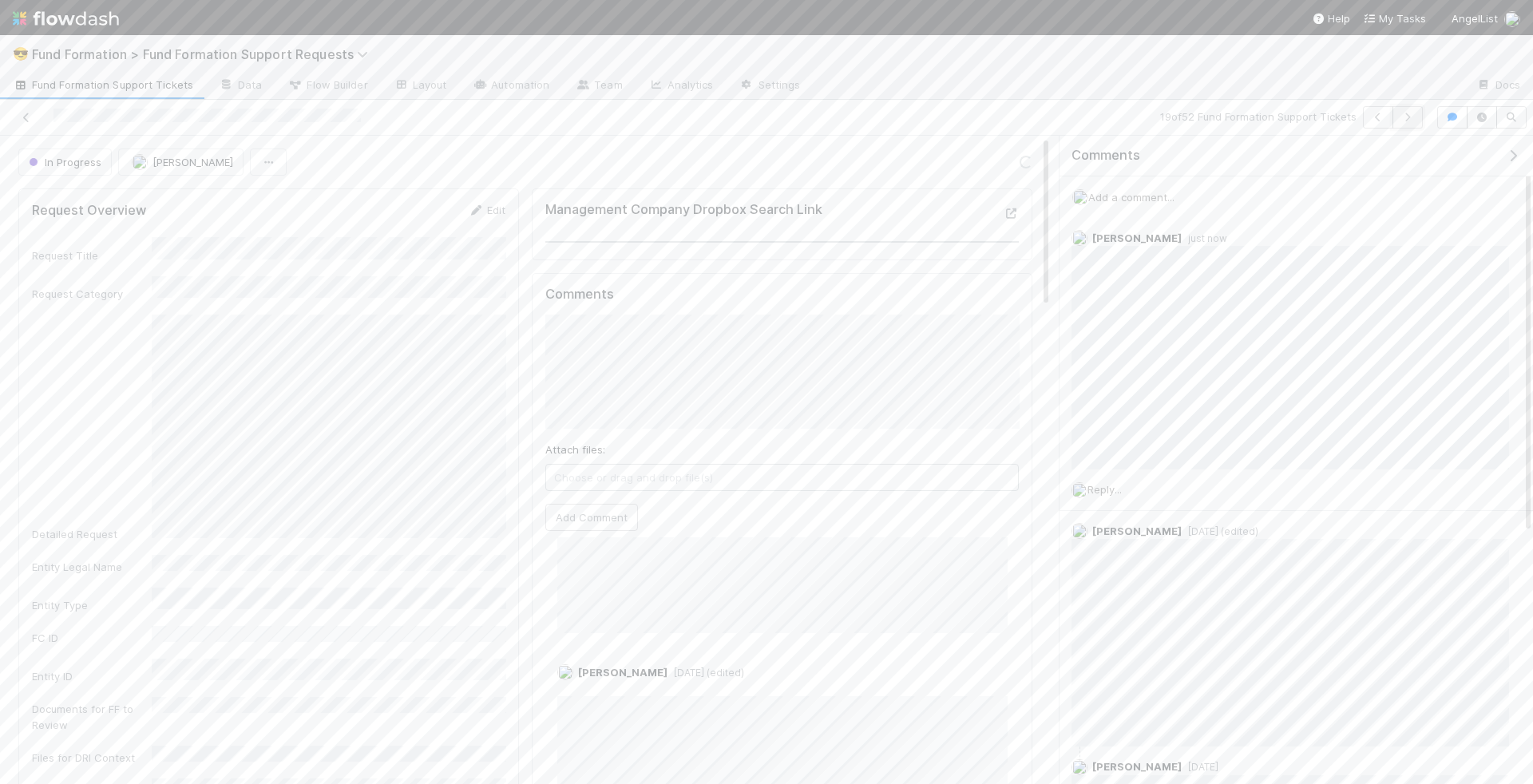
click at [1410, 112] on icon "button" at bounding box center [1407, 116] width 16 height 9
click at [1160, 199] on span "Add a comment..." at bounding box center [1131, 196] width 86 height 13
click at [1007, 153] on button "Resubmit" at bounding box center [1000, 162] width 66 height 27
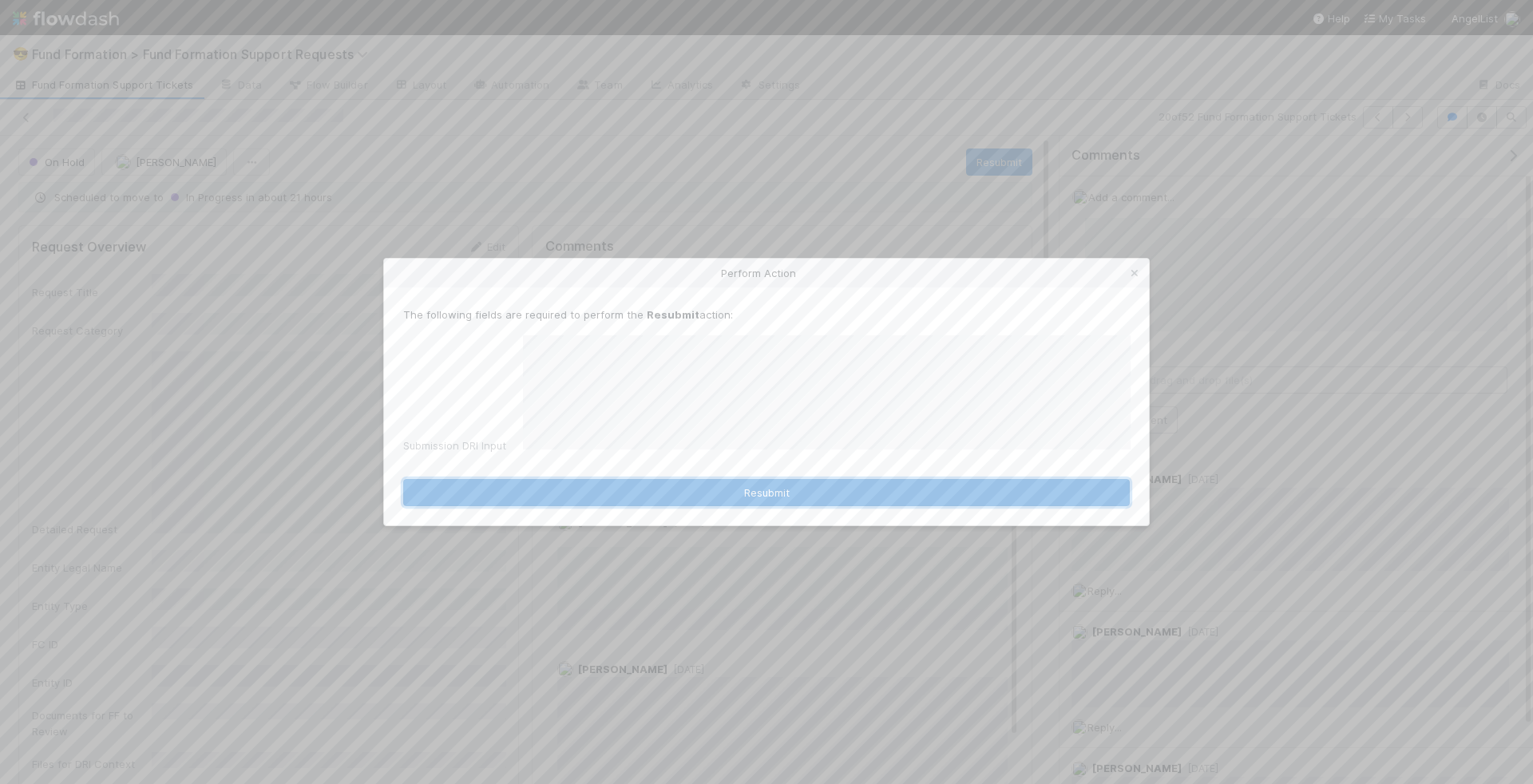
click at [858, 486] on button "Resubmit" at bounding box center [766, 492] width 727 height 27
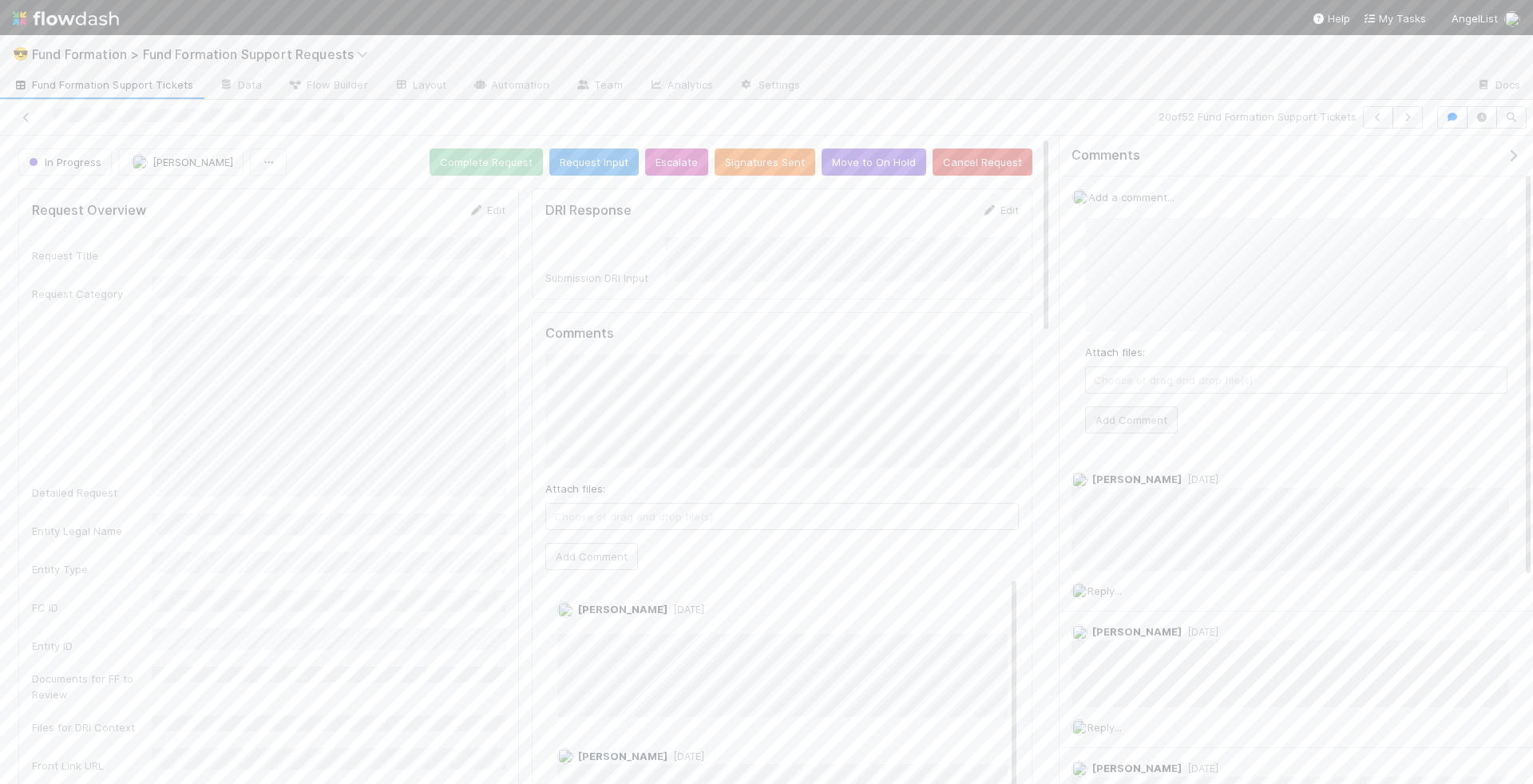
click at [1154, 429] on div "Attach files: Choose or drag and drop file(s) Add Comment" at bounding box center [1296, 326] width 422 height 216
click at [1141, 417] on button "Add Comment" at bounding box center [1131, 420] width 93 height 27
click at [1410, 119] on icon "button" at bounding box center [1407, 116] width 16 height 9
click at [1114, 418] on div "Reply..." at bounding box center [1290, 412] width 461 height 40
click at [1115, 395] on div "Reply..." at bounding box center [1290, 412] width 461 height 40
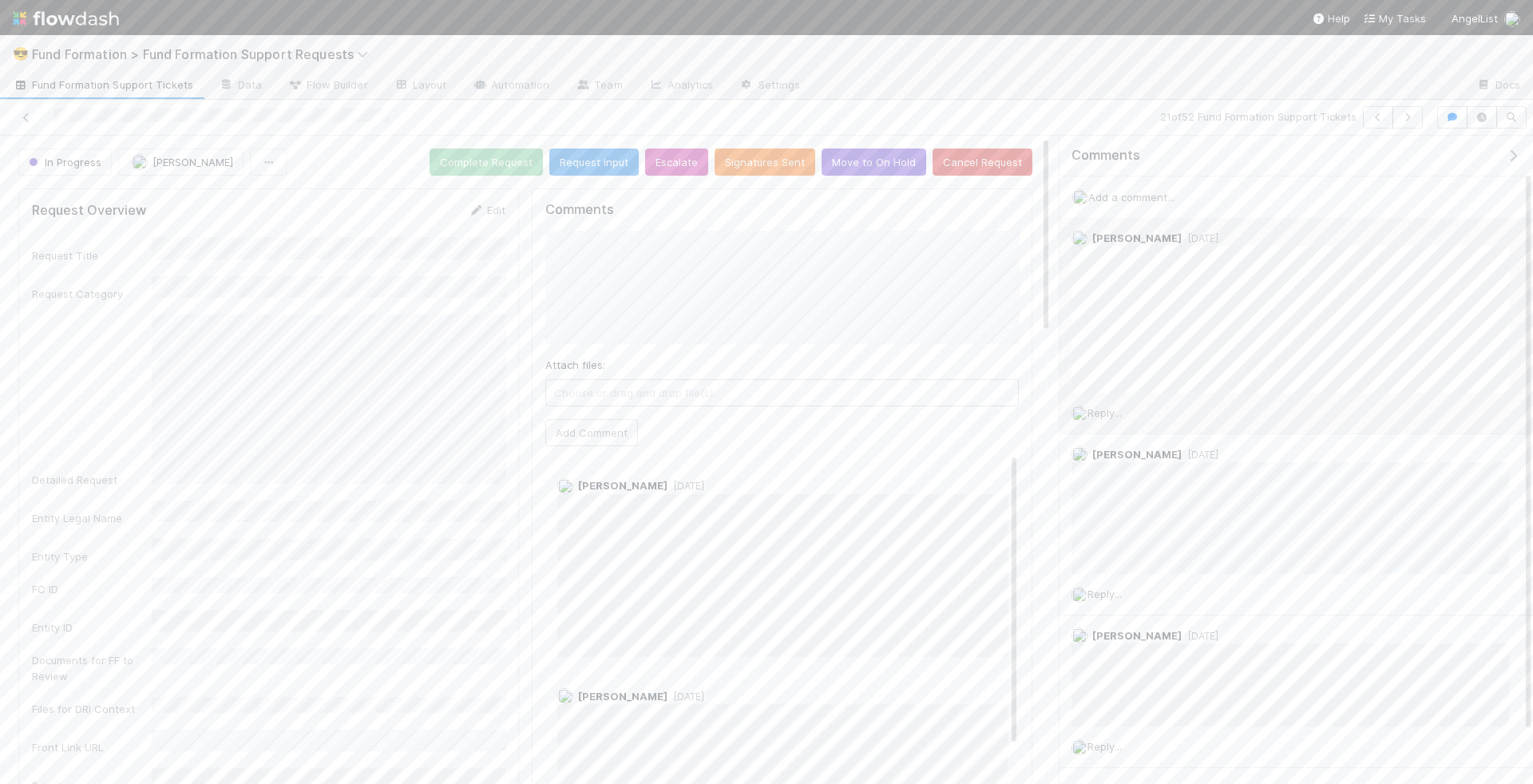
click at [1115, 406] on span "Reply..." at bounding box center [1104, 412] width 34 height 13
click at [1104, 588] on icon at bounding box center [1107, 592] width 16 height 9
click at [1123, 630] on button "Add Reply" at bounding box center [1126, 631] width 71 height 27
click at [1411, 113] on icon "button" at bounding box center [1407, 116] width 16 height 9
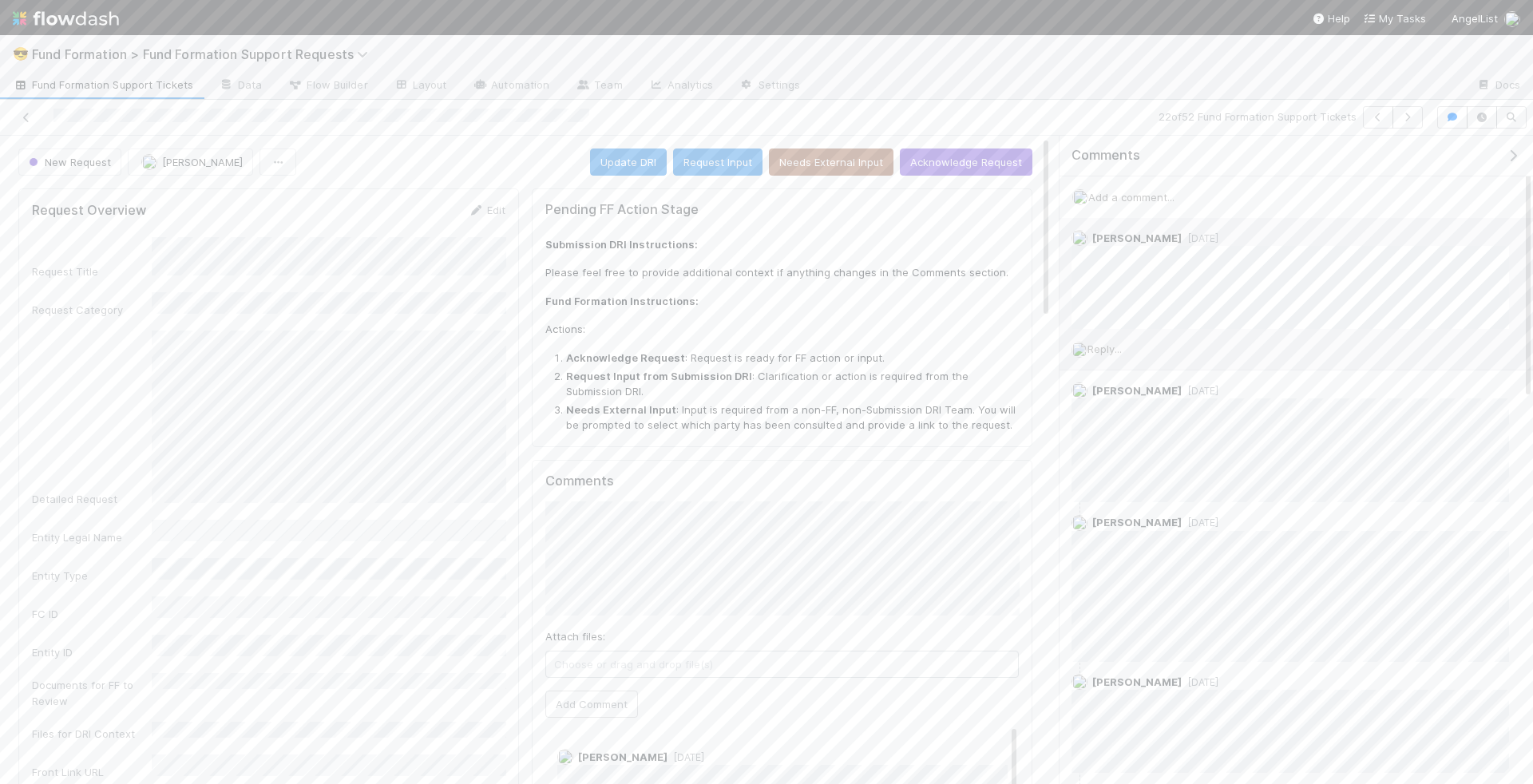
click at [1105, 354] on div "Reply..." at bounding box center [1290, 349] width 461 height 40
click at [1112, 337] on div "Reply..." at bounding box center [1290, 349] width 461 height 40
click at [1110, 349] on span "Reply..." at bounding box center [1104, 349] width 34 height 13
click at [1236, 522] on span "Choose or drag and drop file(s)" at bounding box center [1300, 527] width 417 height 26
click at [1106, 550] on icon at bounding box center [1107, 554] width 16 height 9
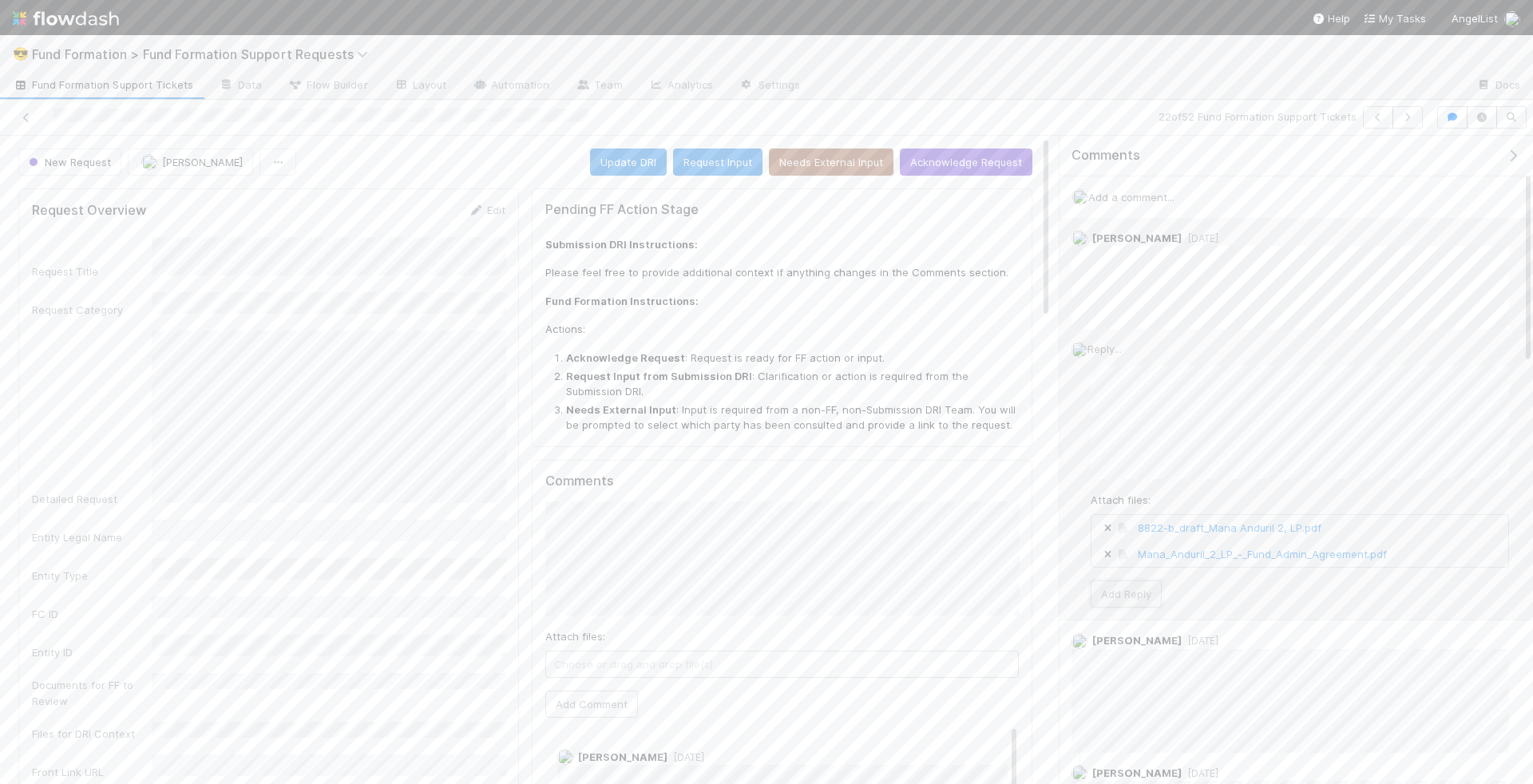
click at [1149, 592] on button "Add Reply" at bounding box center [1126, 594] width 71 height 27
click at [971, 152] on button "Acknowledge Request" at bounding box center [966, 162] width 133 height 27
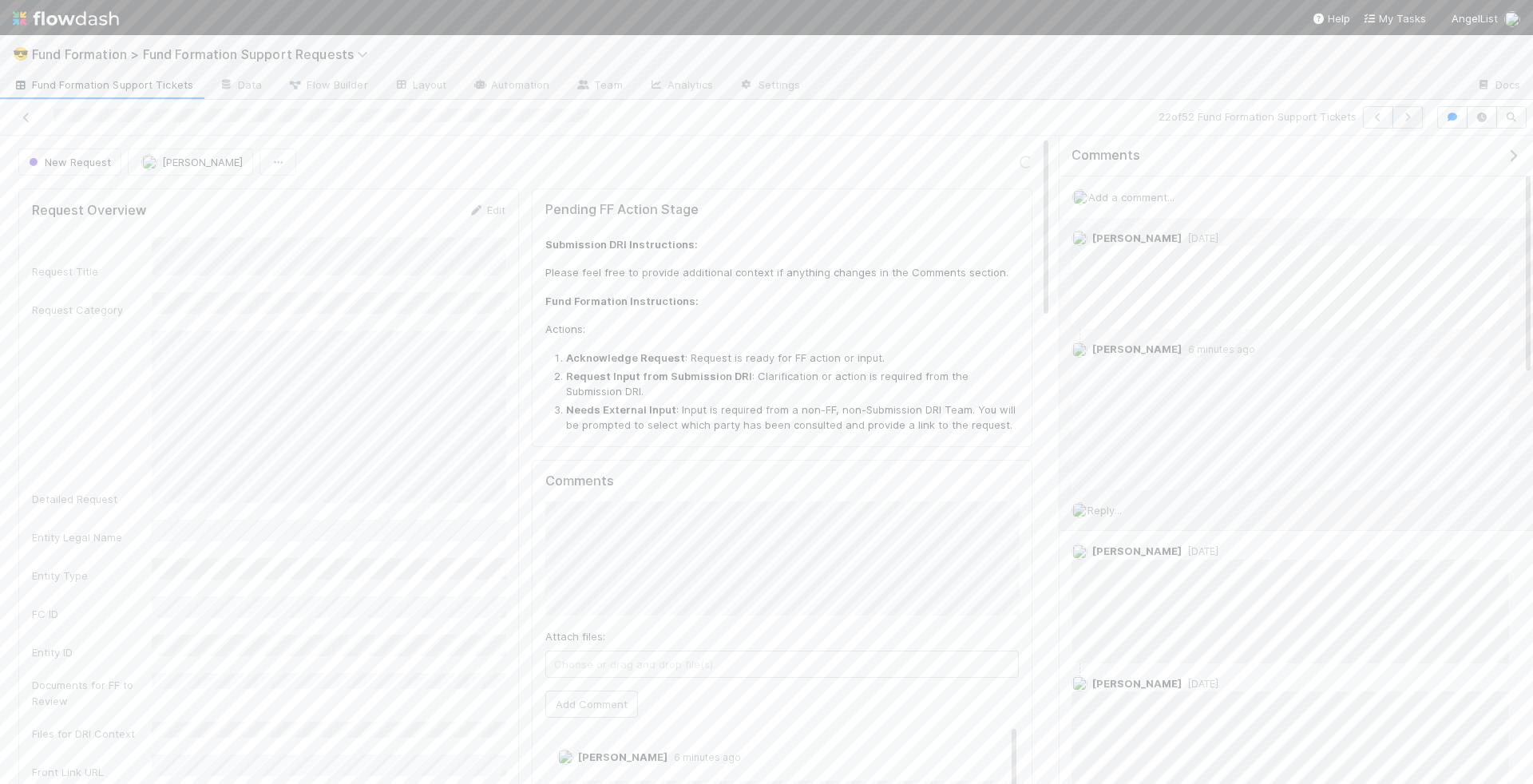
click at [1414, 117] on icon "button" at bounding box center [1407, 116] width 16 height 9
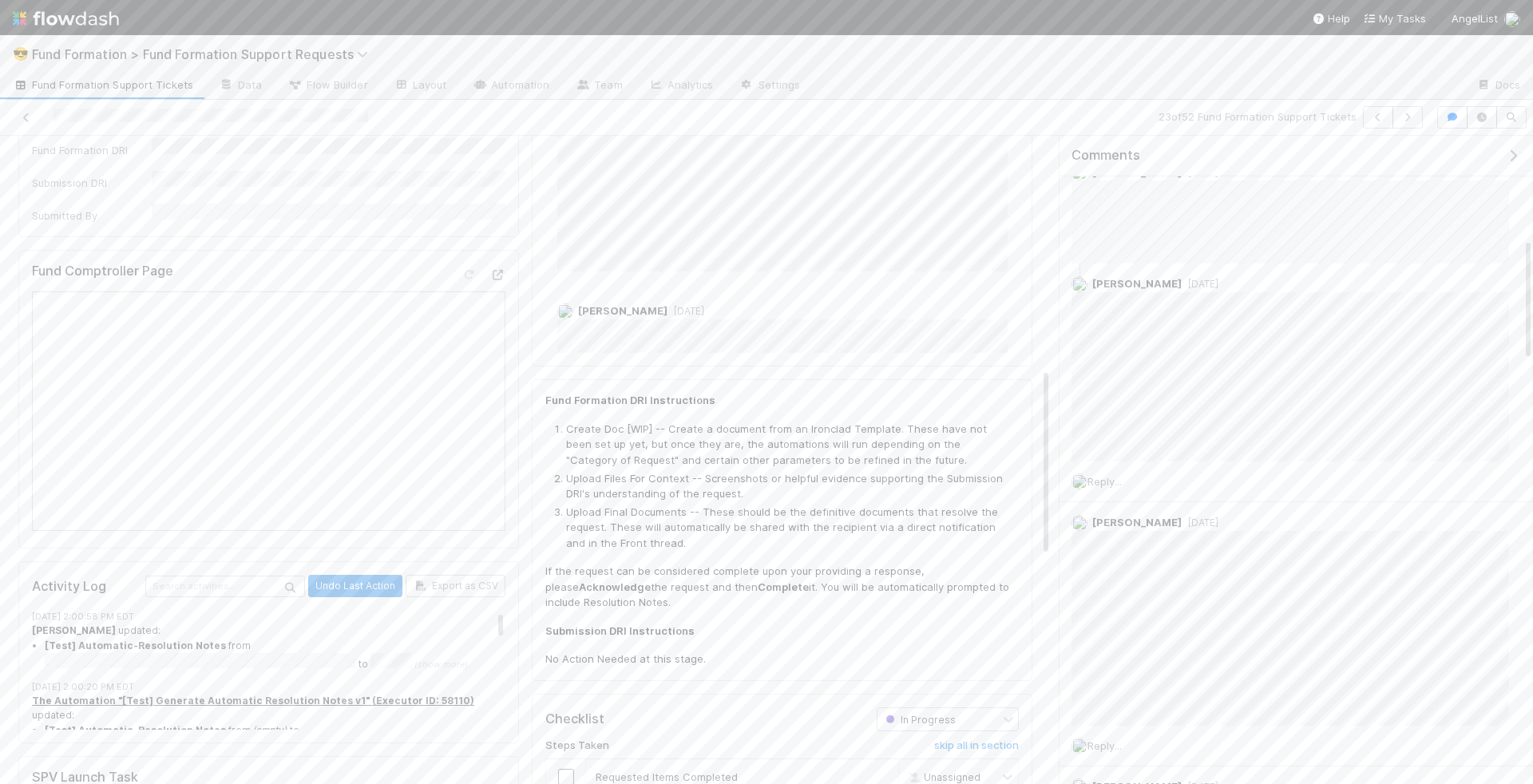
scroll to position [803, 0]
click at [567, 765] on input "checkbox" at bounding box center [566, 773] width 16 height 16
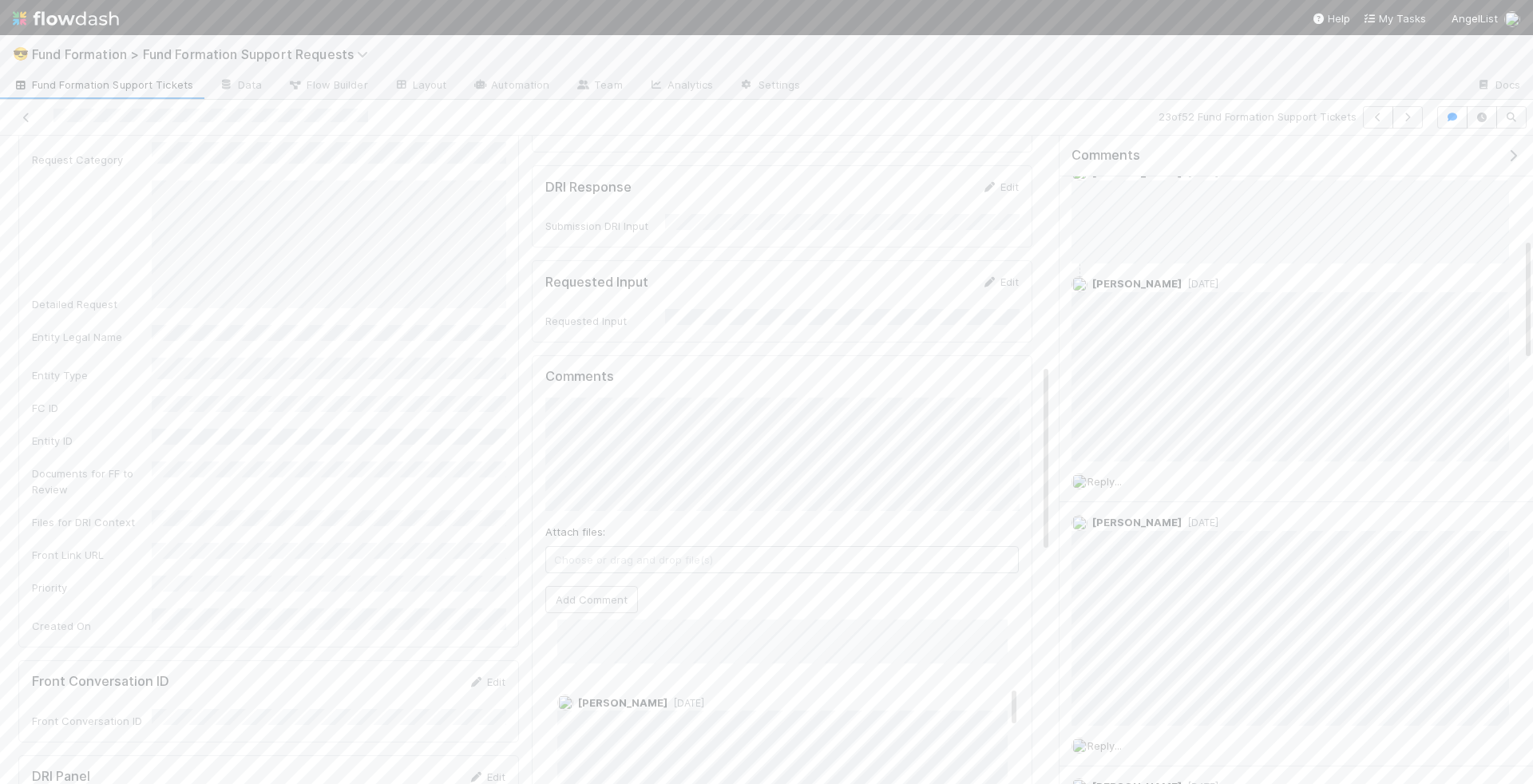
scroll to position [0, 0]
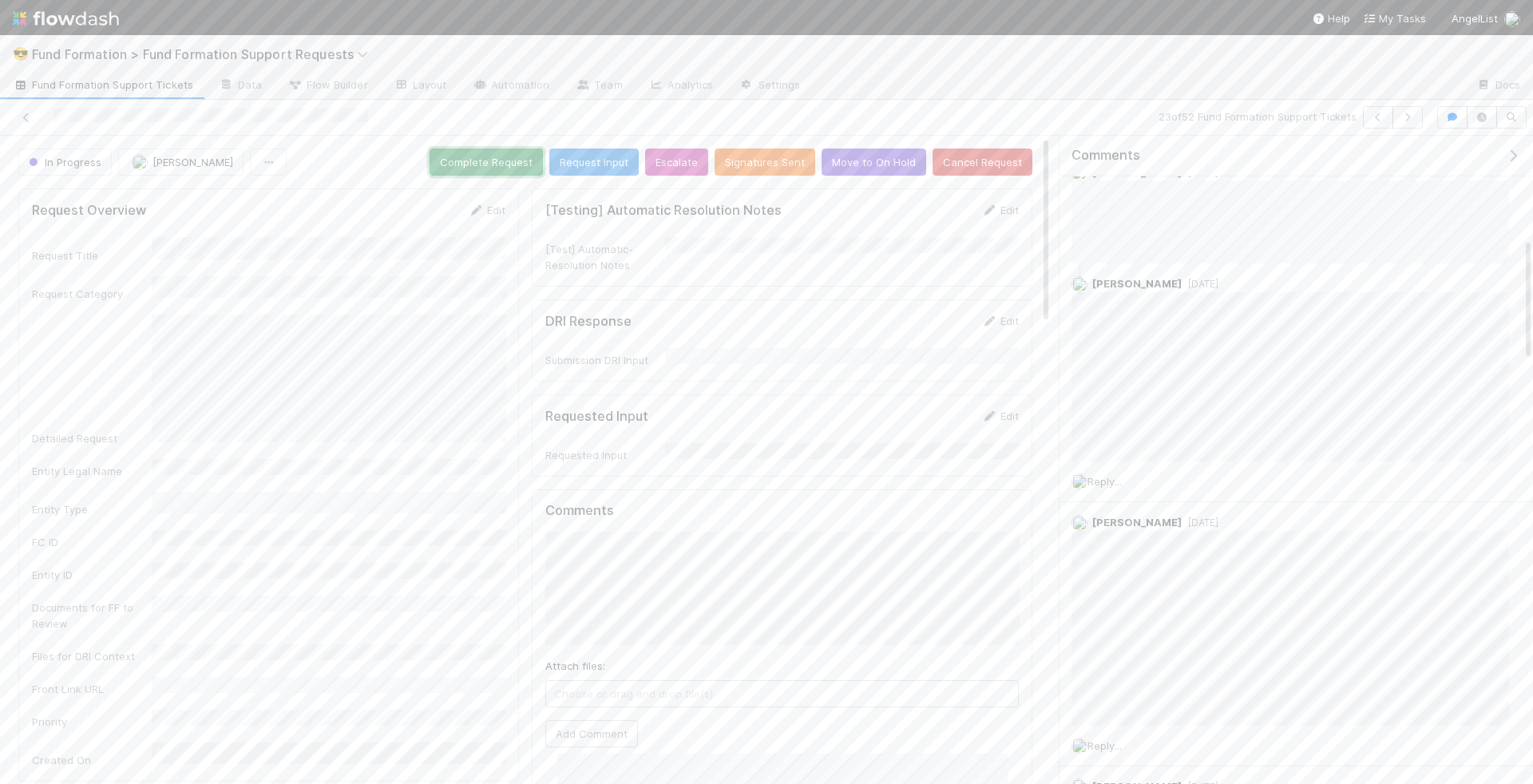
click at [487, 159] on button "Complete Request" at bounding box center [486, 162] width 113 height 27
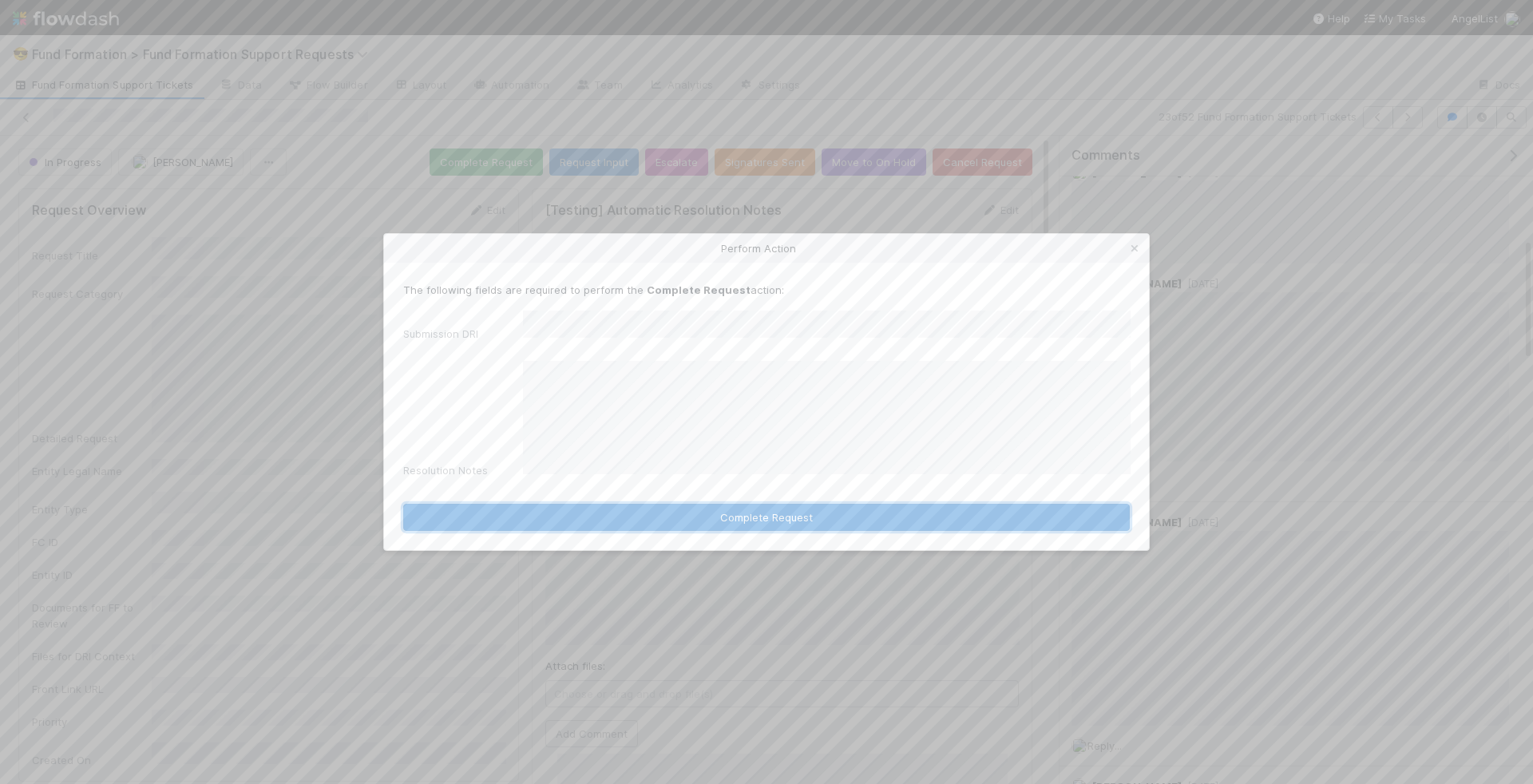
click at [851, 503] on button "Complete Request" at bounding box center [766, 517] width 727 height 27
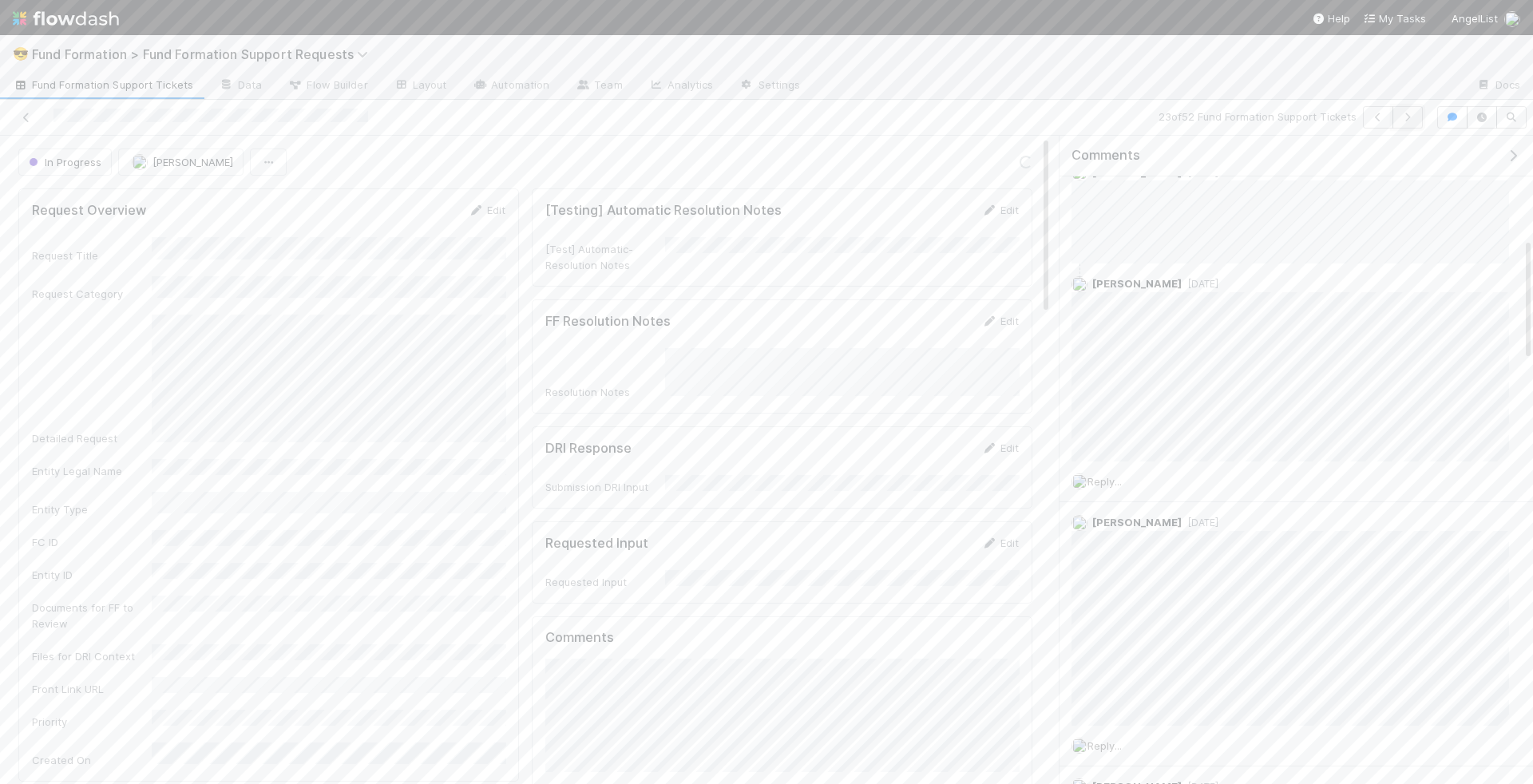
click at [1405, 121] on icon "button" at bounding box center [1407, 116] width 16 height 9
click at [1406, 111] on button "button" at bounding box center [1408, 117] width 31 height 22
click at [1158, 198] on span "Add a comment..." at bounding box center [1131, 196] width 86 height 13
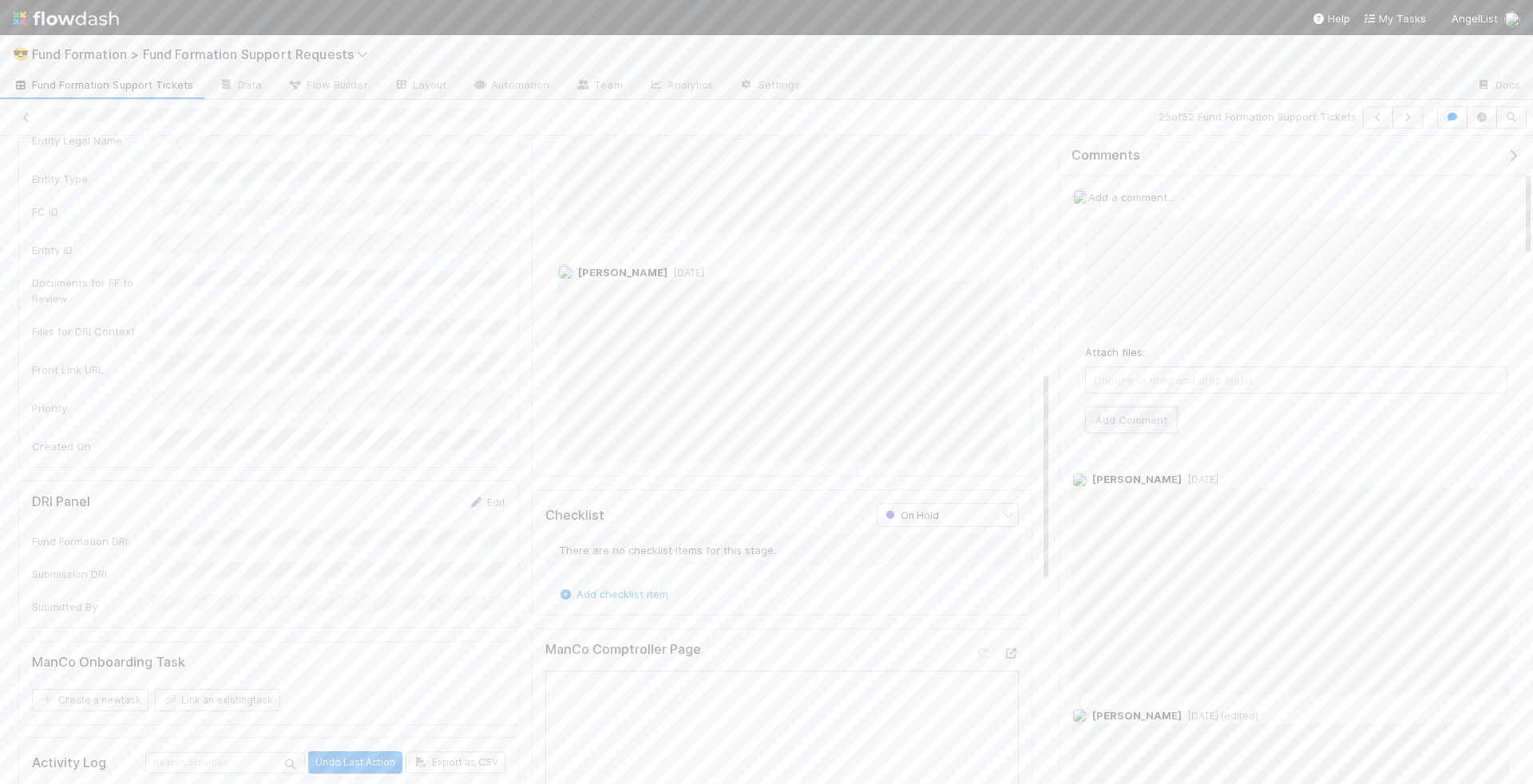
click at [1135, 407] on button "Add Comment" at bounding box center [1131, 420] width 93 height 27
click at [1420, 116] on button "button" at bounding box center [1408, 117] width 31 height 22
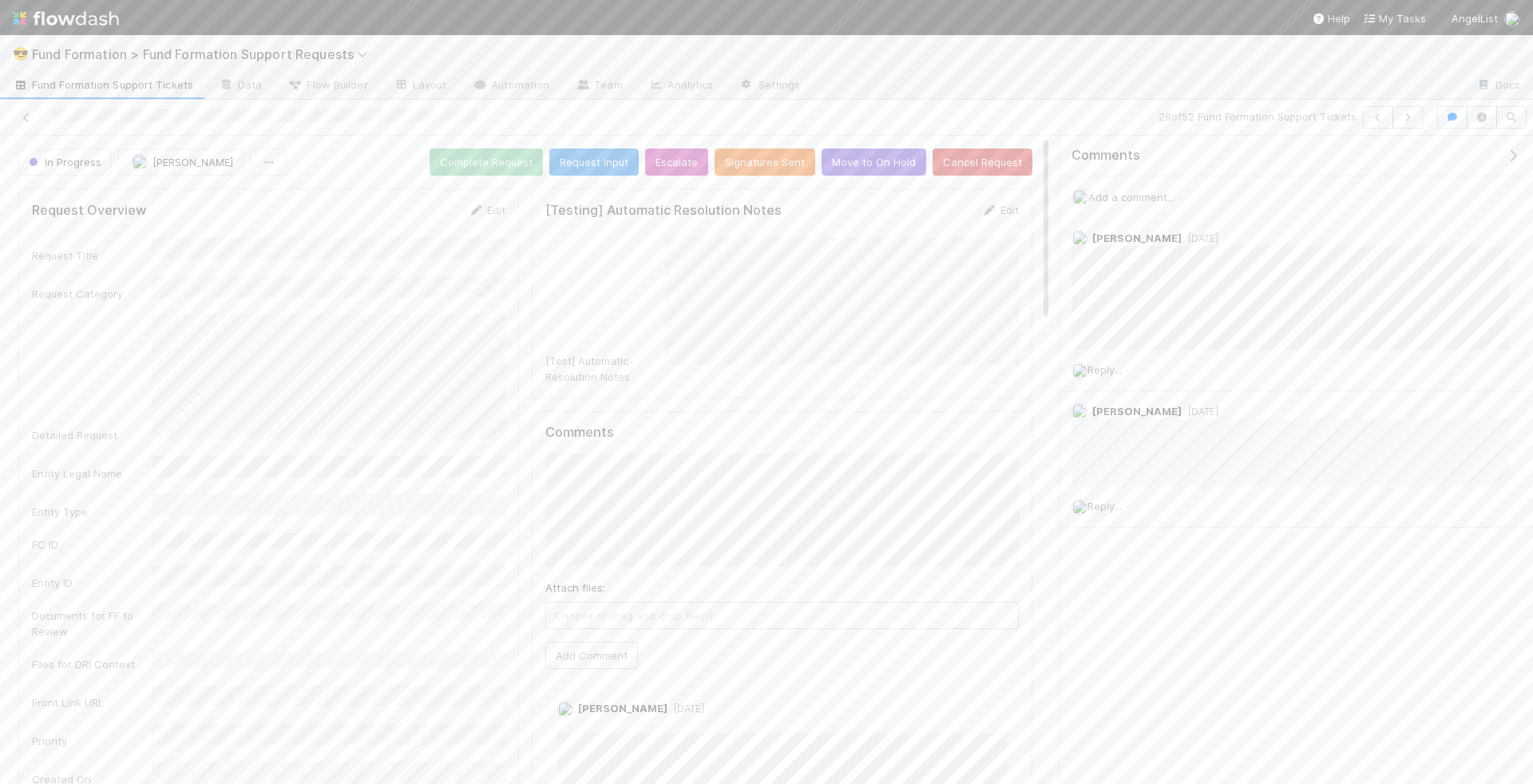
click at [118, 84] on span "Fund Formation Support Tickets" at bounding box center [103, 84] width 180 height 16
click at [1405, 114] on icon "button" at bounding box center [1407, 116] width 16 height 9
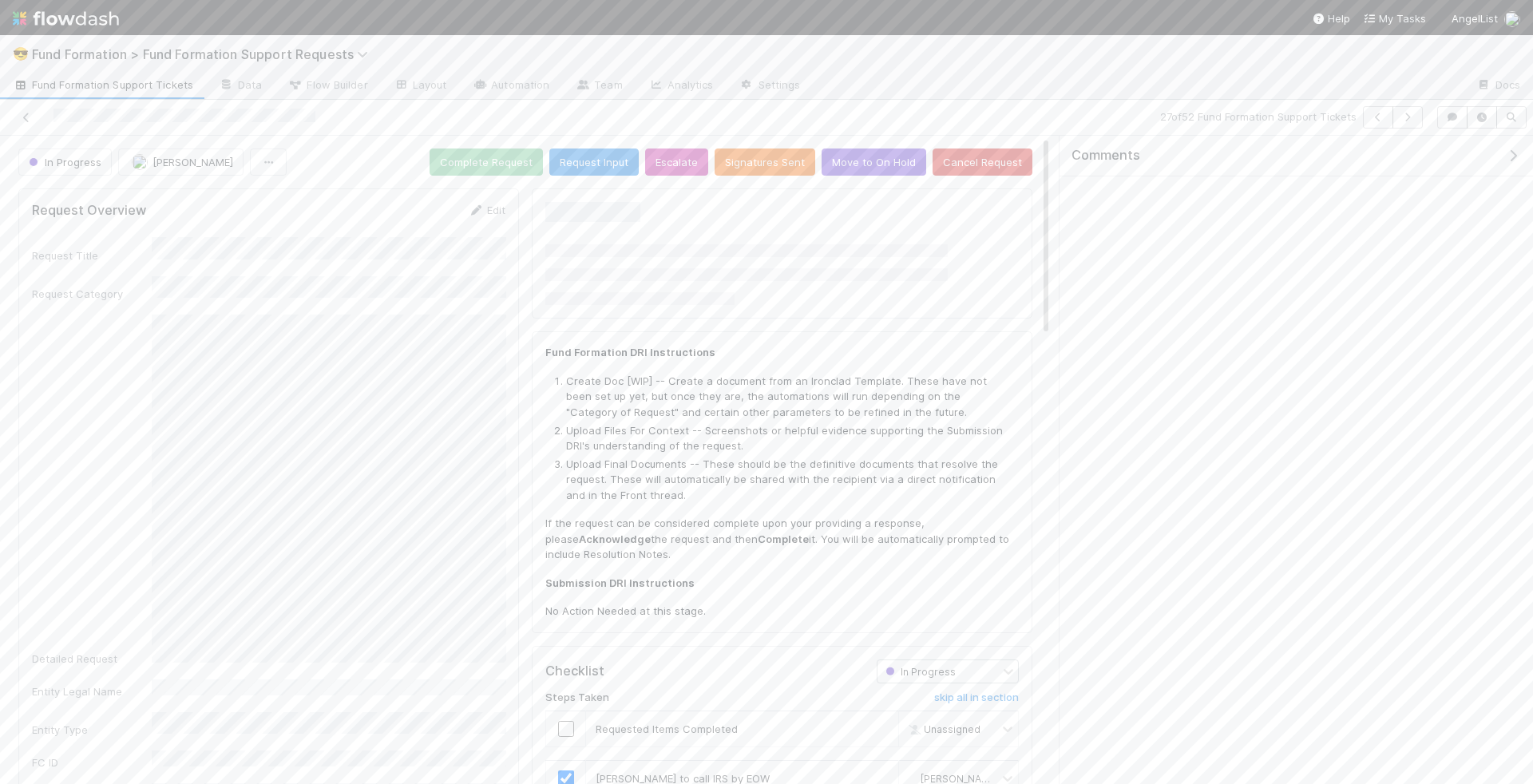
scroll to position [325, 474]
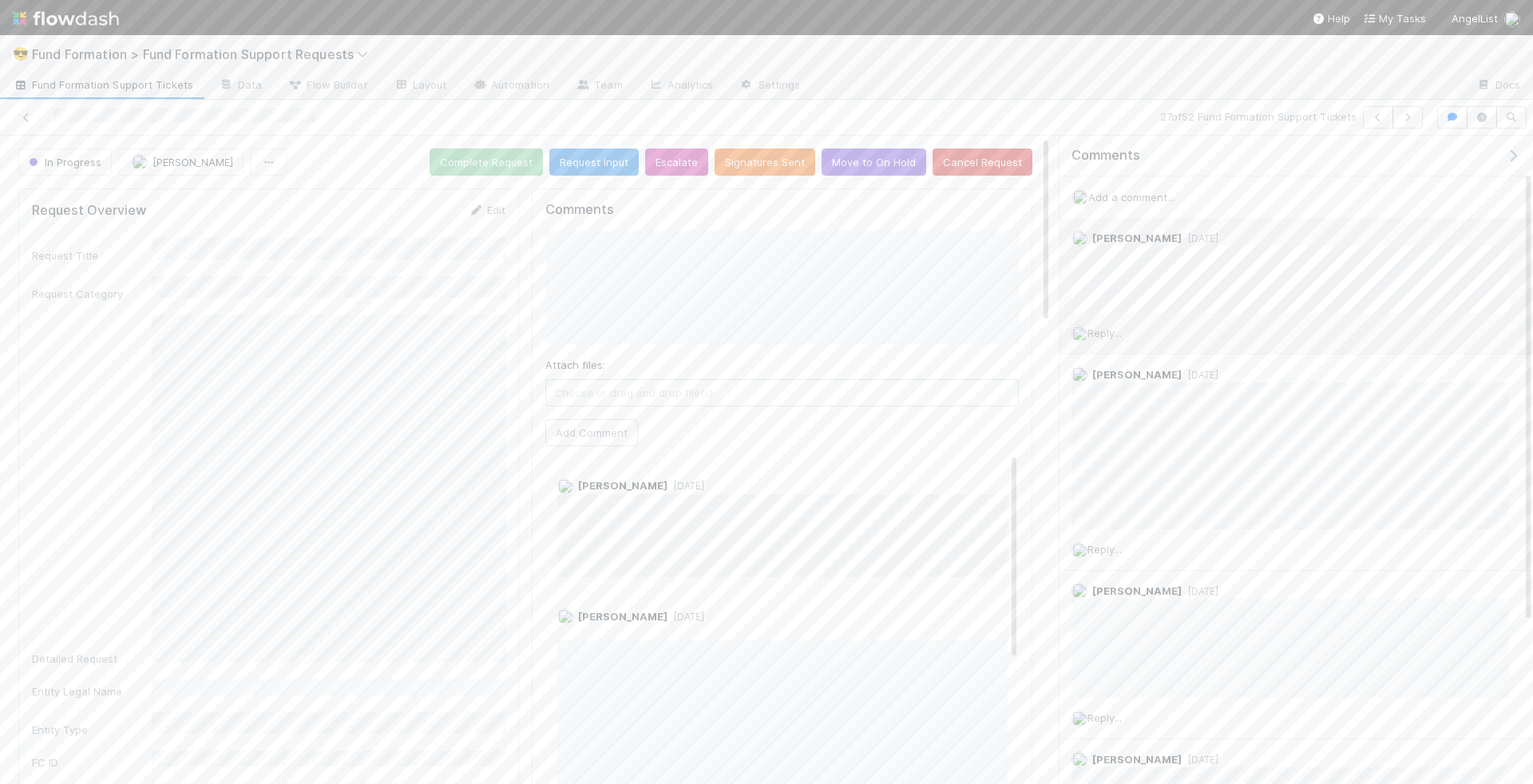
click at [1113, 329] on span "Reply..." at bounding box center [1104, 332] width 34 height 13
click at [1136, 549] on button "Add Reply" at bounding box center [1126, 552] width 71 height 27
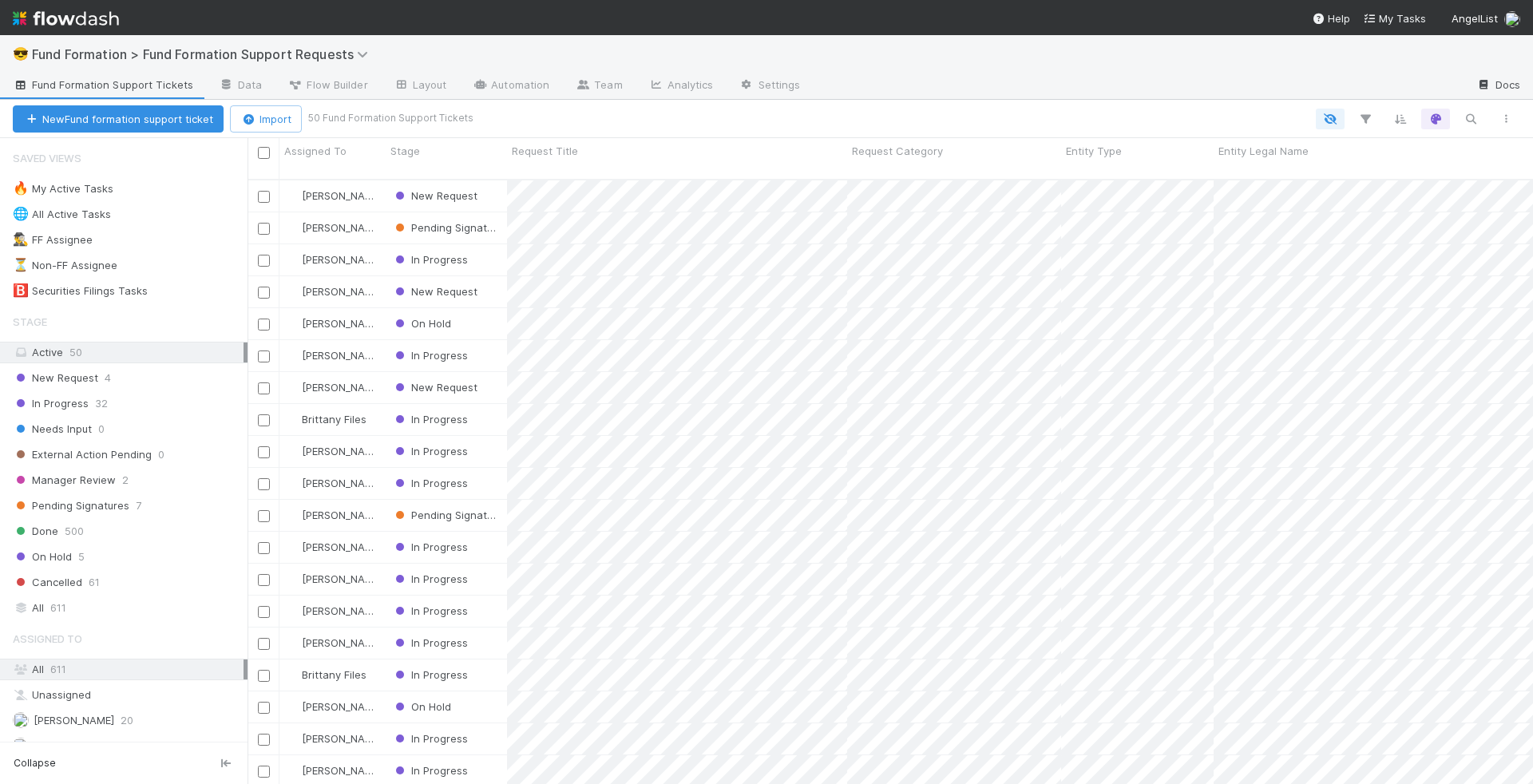
scroll to position [617, 1285]
click at [1474, 115] on icon "button" at bounding box center [1470, 118] width 16 height 14
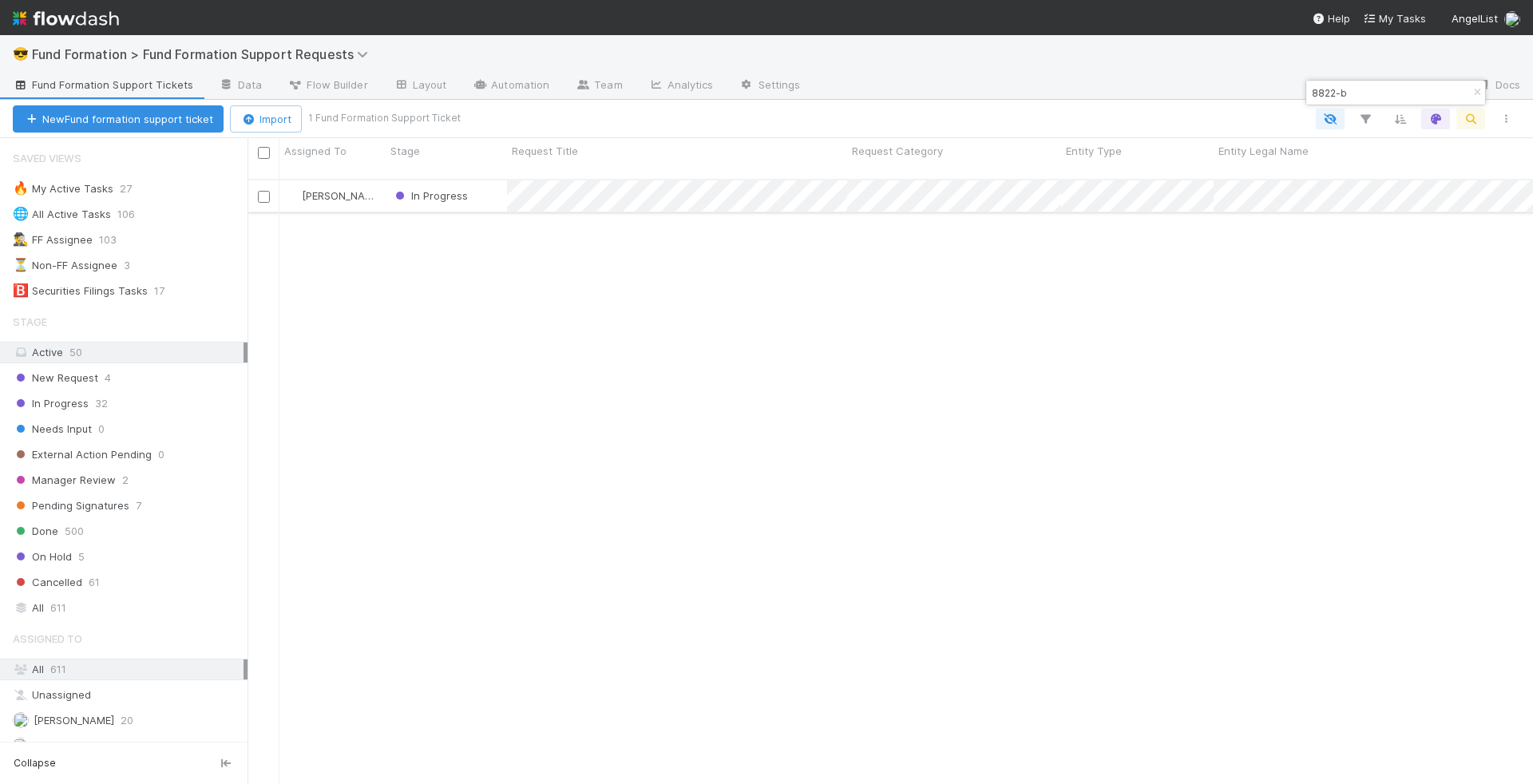
type input "8822-b"
click at [1387, 94] on input "8822-b" at bounding box center [1388, 93] width 160 height 20
type input "8822"
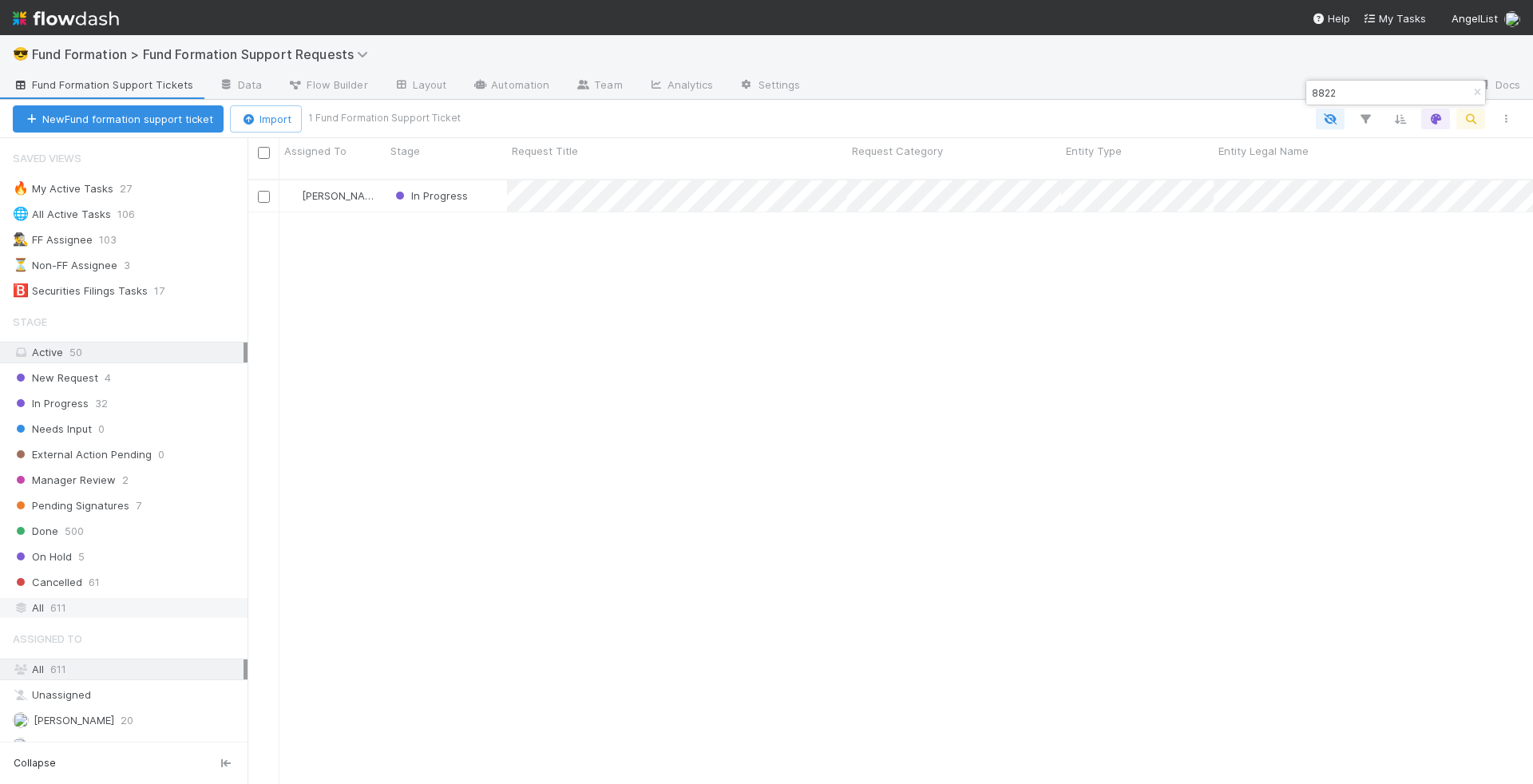
click at [128, 605] on div "All 611" at bounding box center [128, 607] width 231 height 20
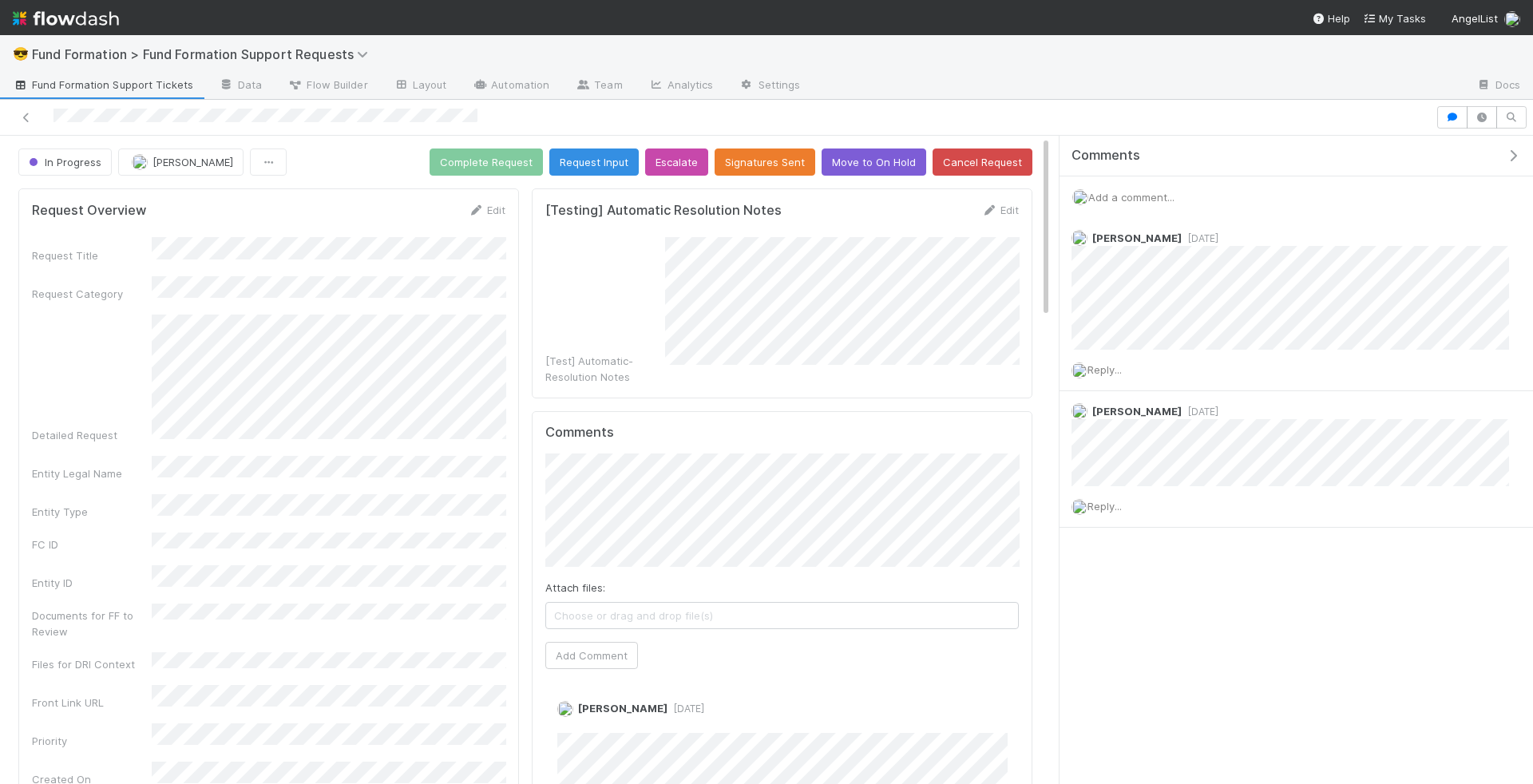
click at [1136, 184] on div "Add a comment..." at bounding box center [1296, 196] width 474 height 42
click at [1136, 190] on span "Add a comment..." at bounding box center [1131, 196] width 86 height 13
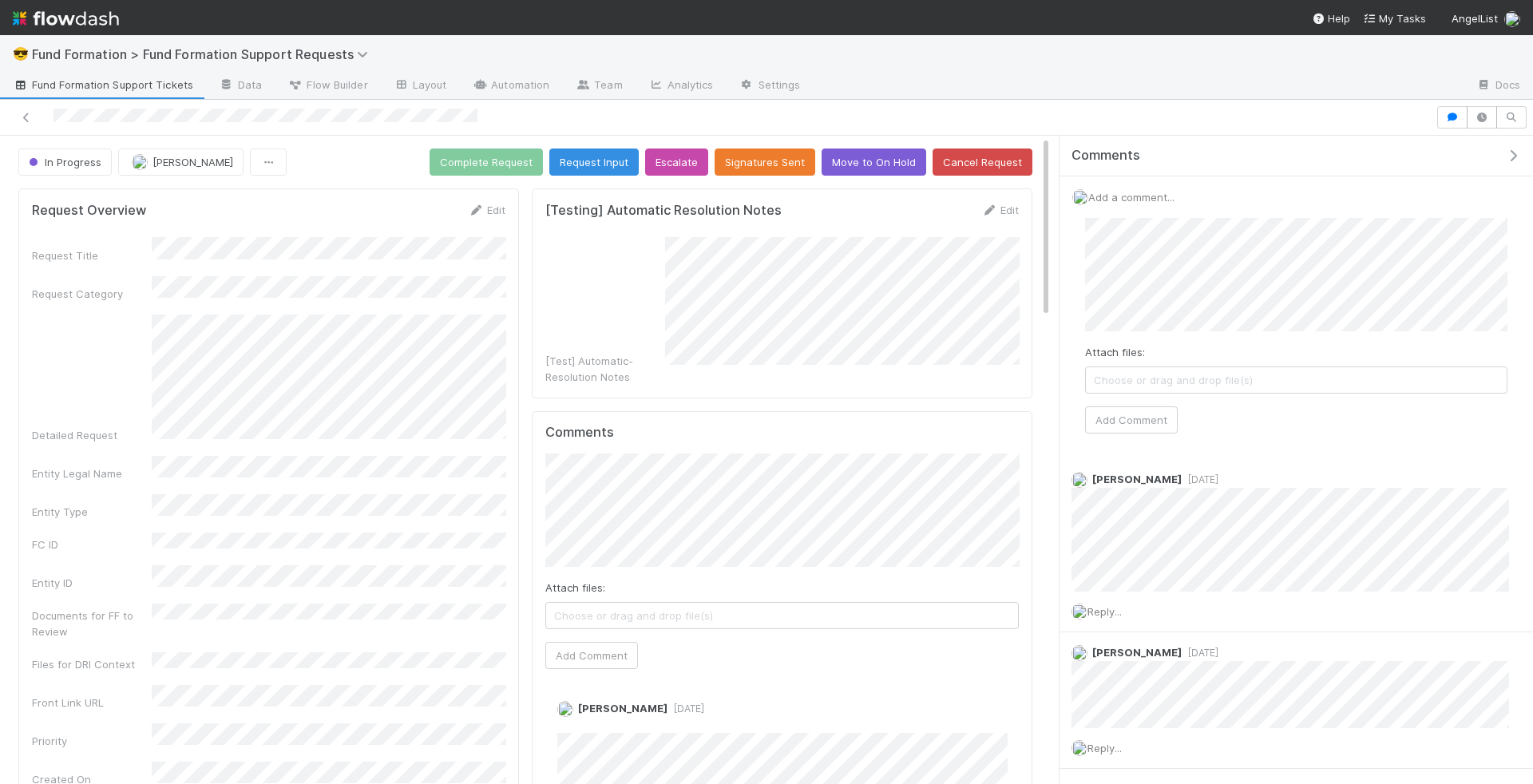
click at [1147, 378] on span "Choose or drag and drop file(s)" at bounding box center [1296, 380] width 421 height 26
click at [1393, 128] on div at bounding box center [766, 117] width 1533 height 36
click at [1263, 383] on span "Choose or drag and drop file(s)" at bounding box center [1296, 380] width 421 height 26
click at [1118, 410] on button "Add Comment" at bounding box center [1131, 421] width 93 height 27
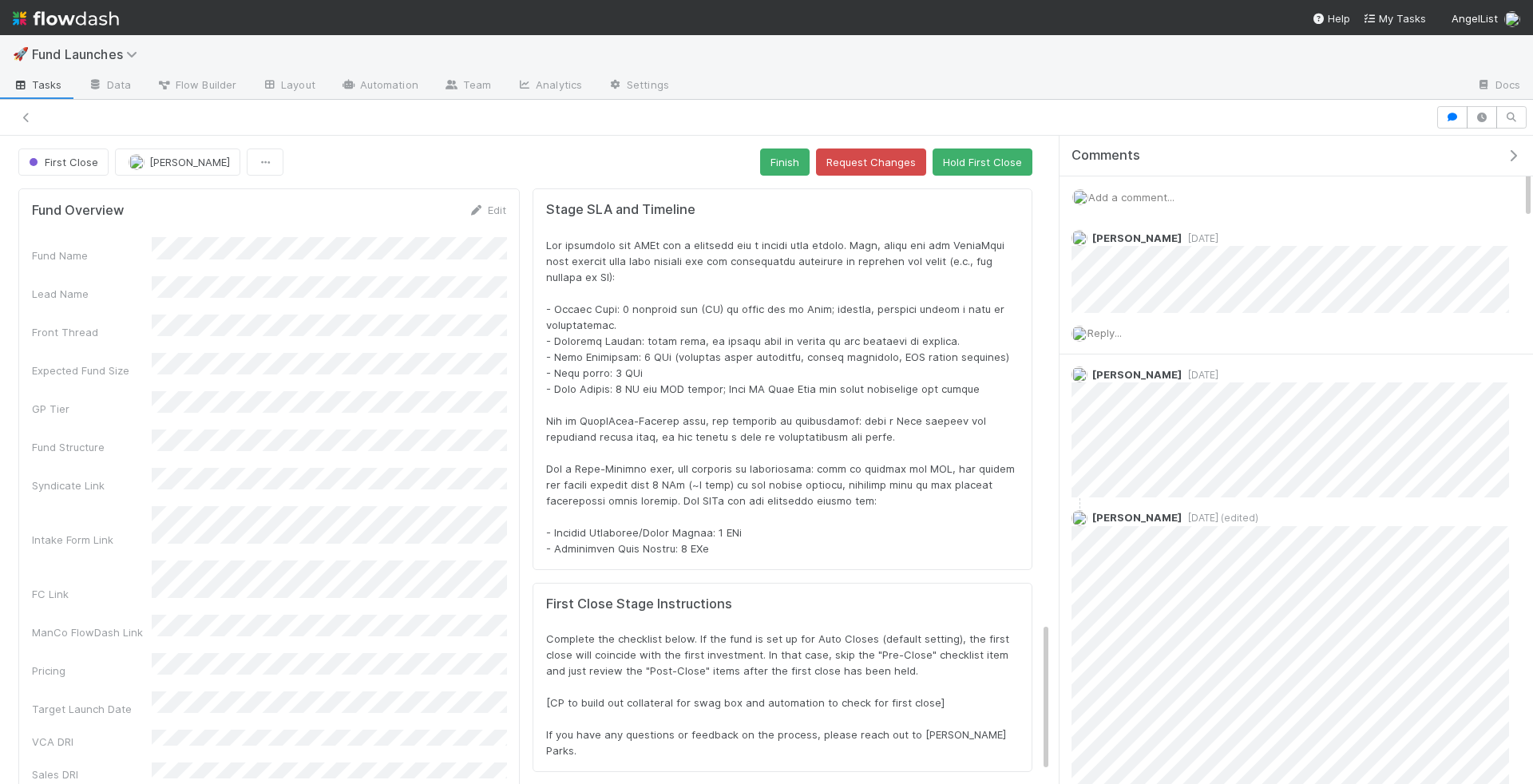
scroll to position [4127, 0]
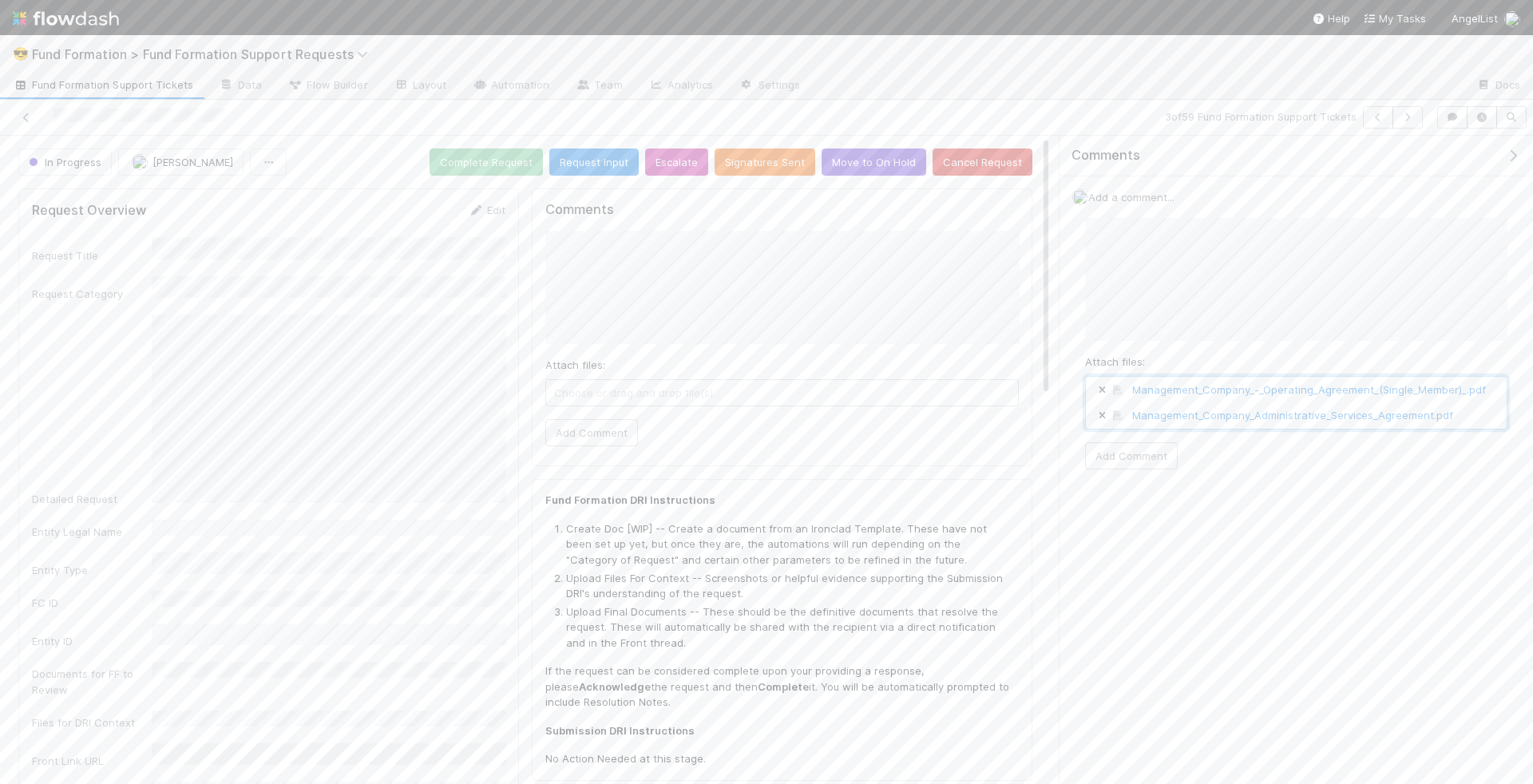
click at [1473, 402] on span "Management_Company_Administrative_Services_Agreement.pdf" at bounding box center [1296, 415] width 421 height 26
click at [1149, 479] on button "Add Comment" at bounding box center [1131, 481] width 93 height 27
click at [887, 162] on button "Move to On Hold" at bounding box center [874, 162] width 105 height 27
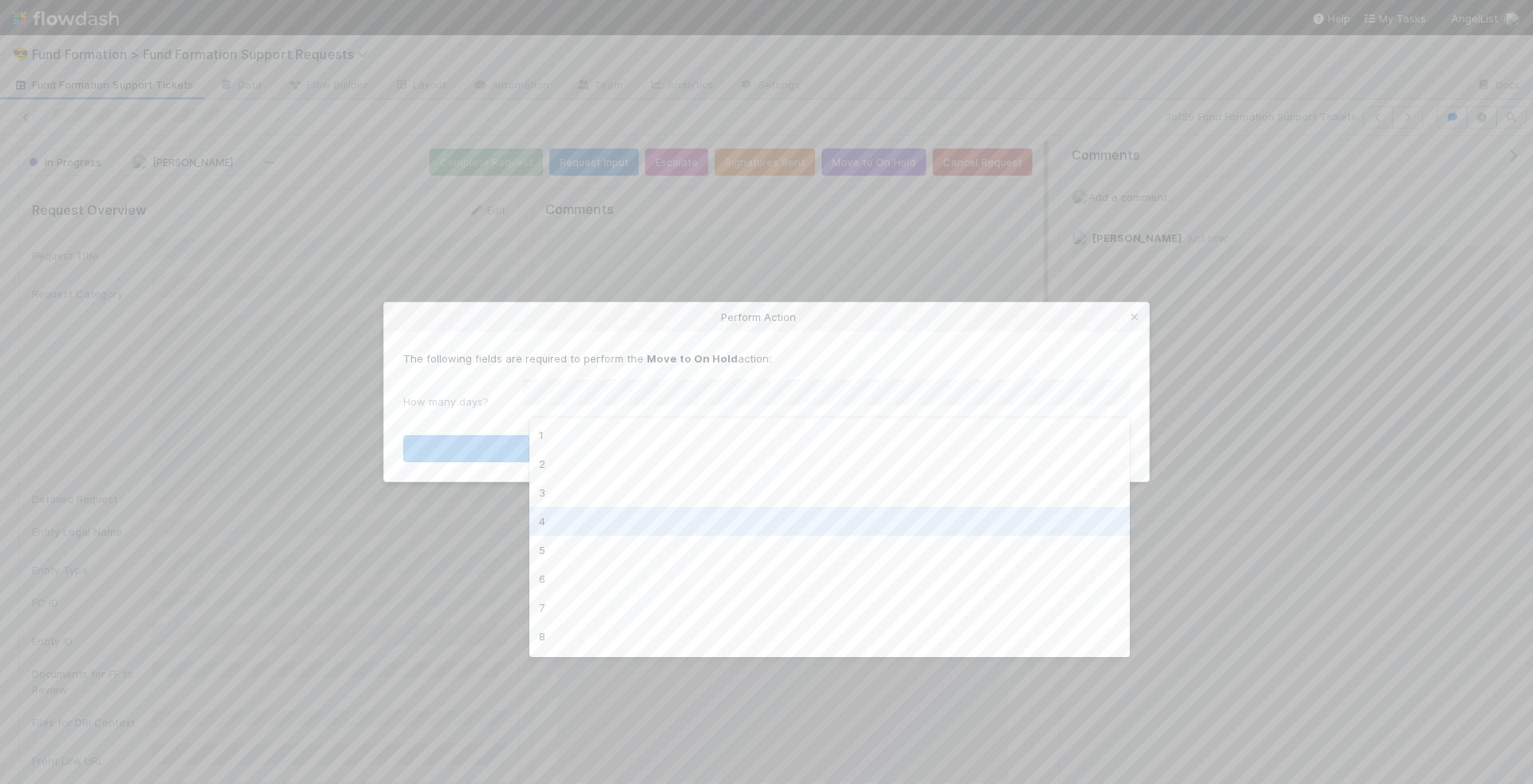
click at [721, 515] on div "4" at bounding box center [829, 521] width 601 height 29
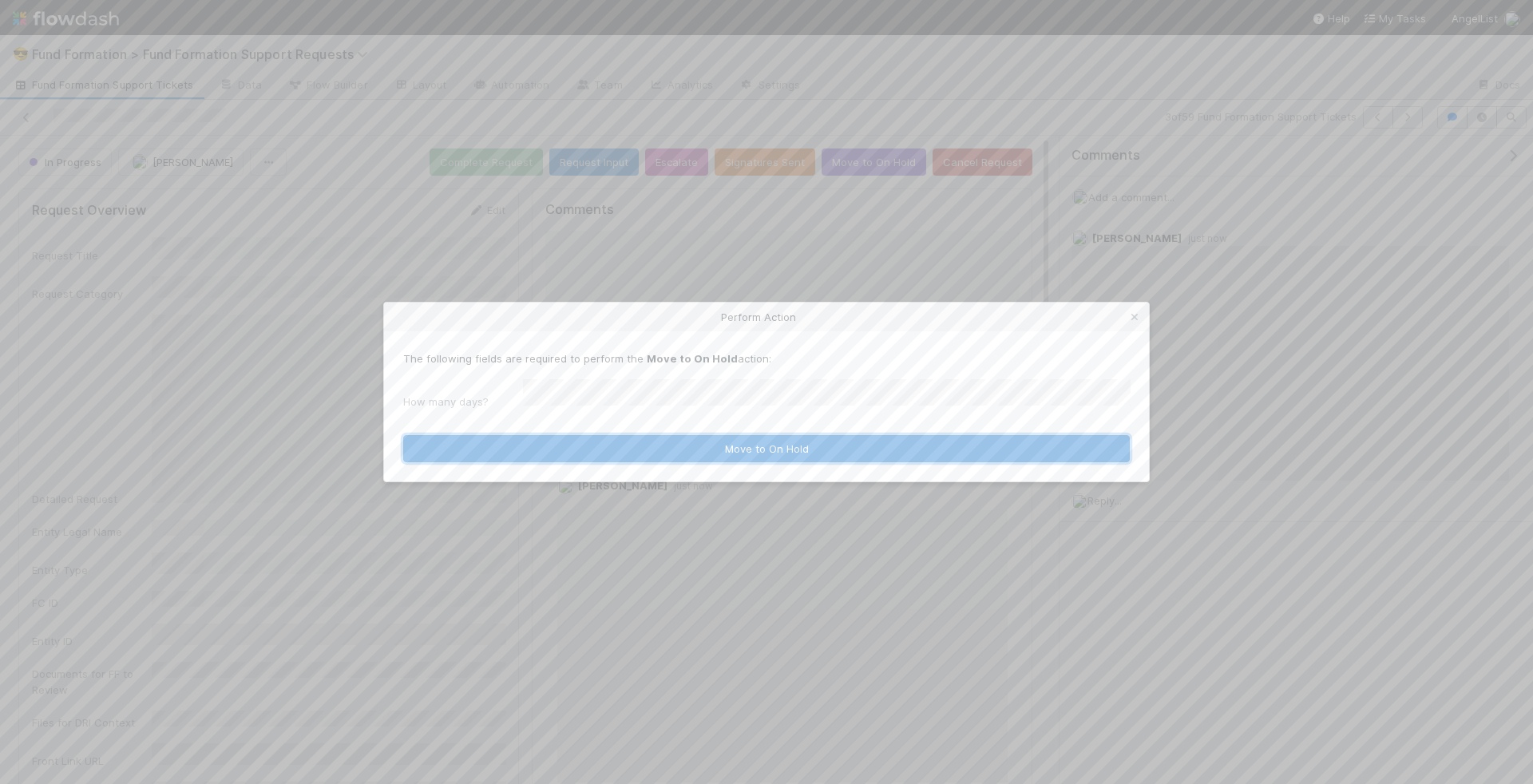
click at [792, 453] on button "Move to On Hold" at bounding box center [766, 448] width 727 height 27
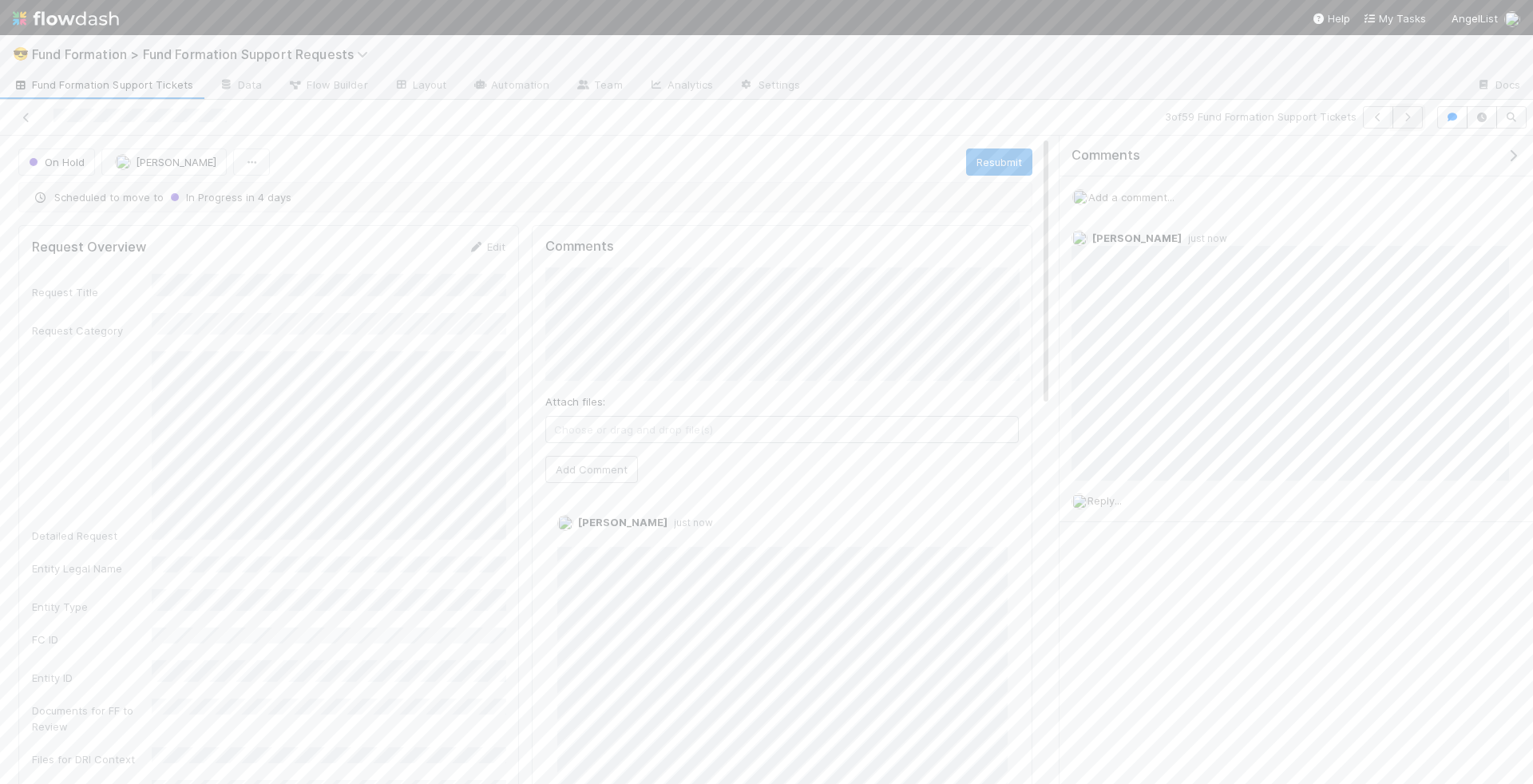
click at [1422, 111] on button "button" at bounding box center [1408, 117] width 31 height 22
click at [1419, 114] on button "button" at bounding box center [1408, 117] width 31 height 22
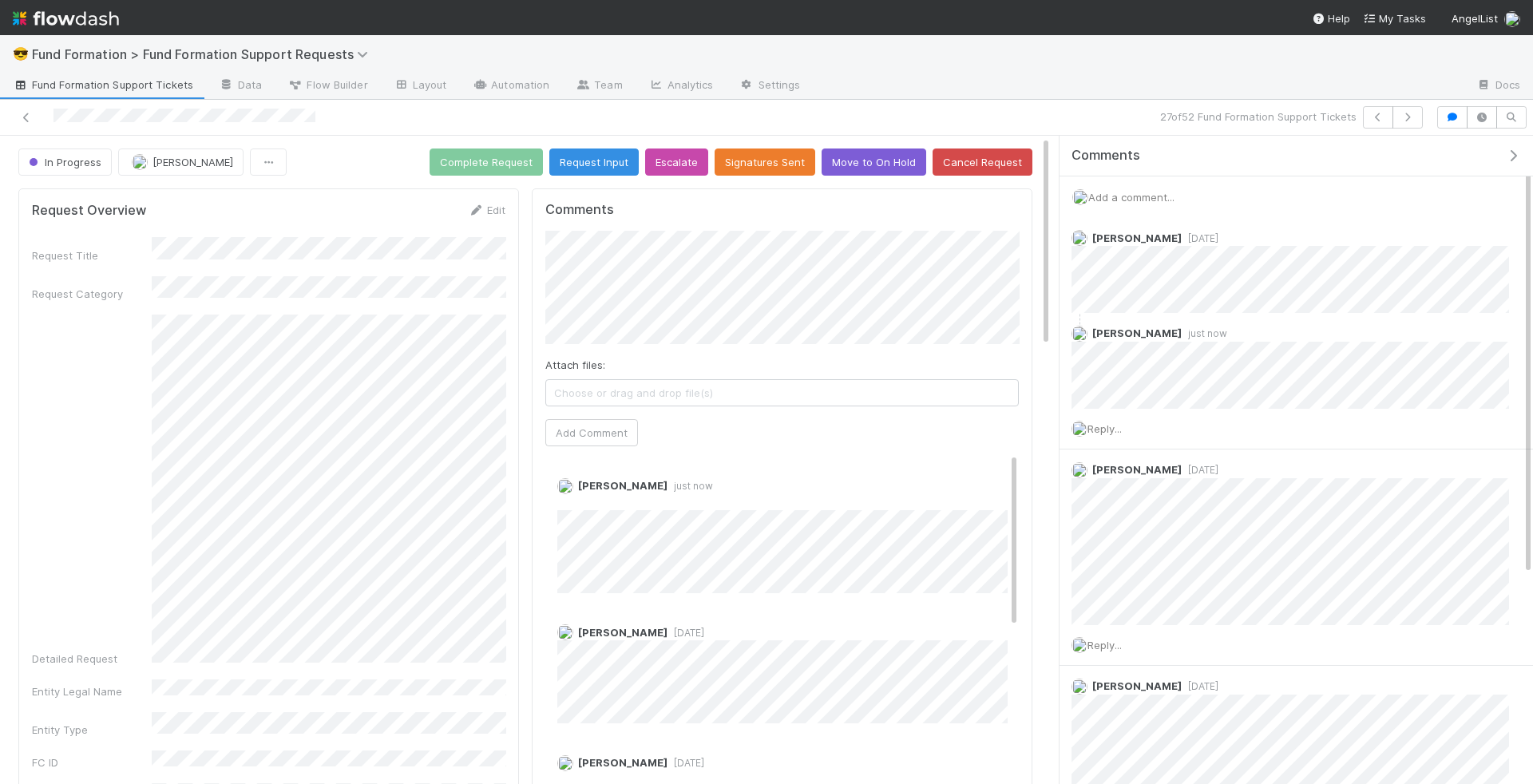
scroll to position [325, 474]
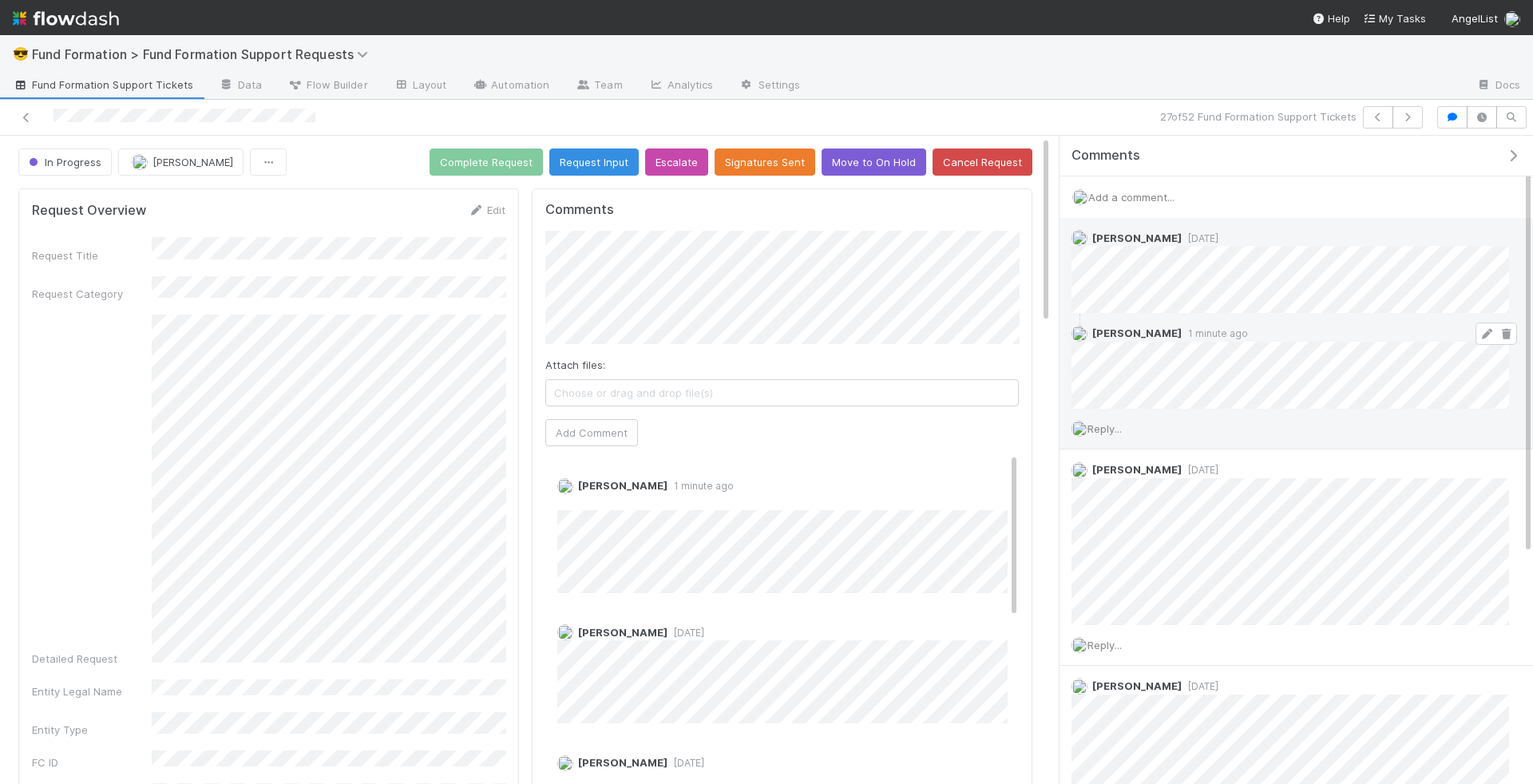
click at [1487, 329] on icon at bounding box center [1486, 334] width 16 height 10
click at [1405, 122] on icon "button" at bounding box center [1407, 116] width 16 height 9
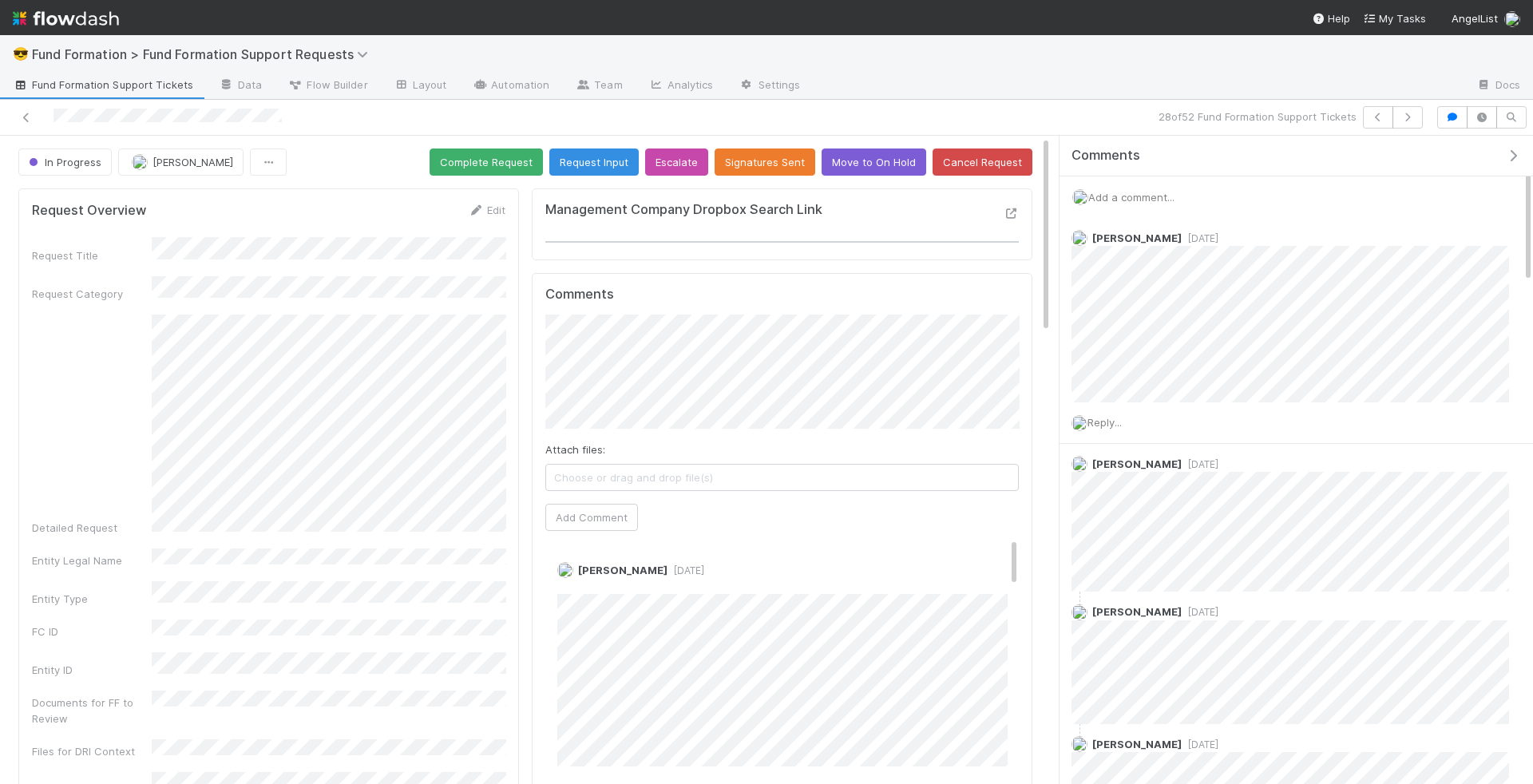
click at [474, 162] on button "Complete Request" at bounding box center [486, 162] width 113 height 27
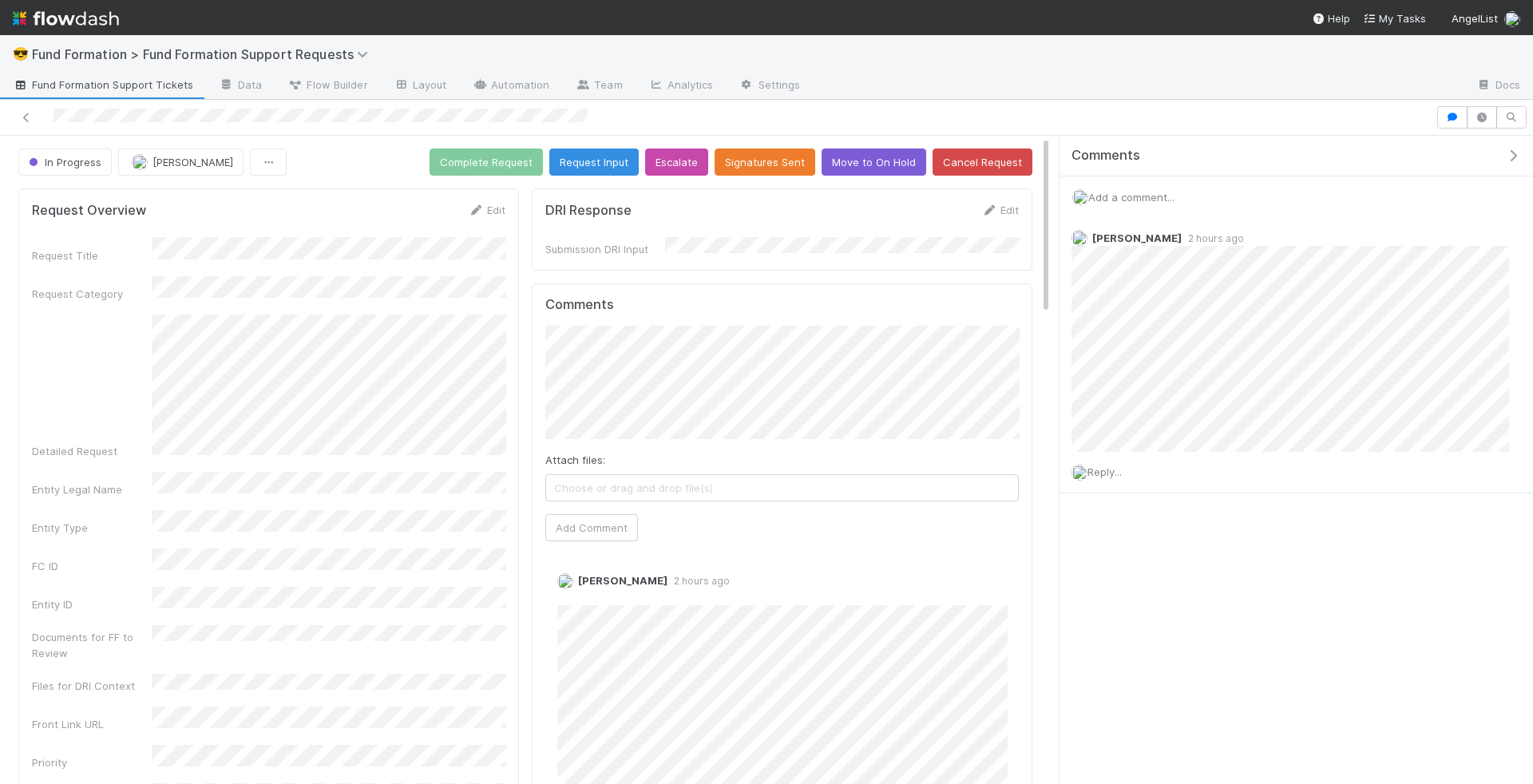
click at [1164, 196] on span "Add a comment..." at bounding box center [1131, 196] width 86 height 13
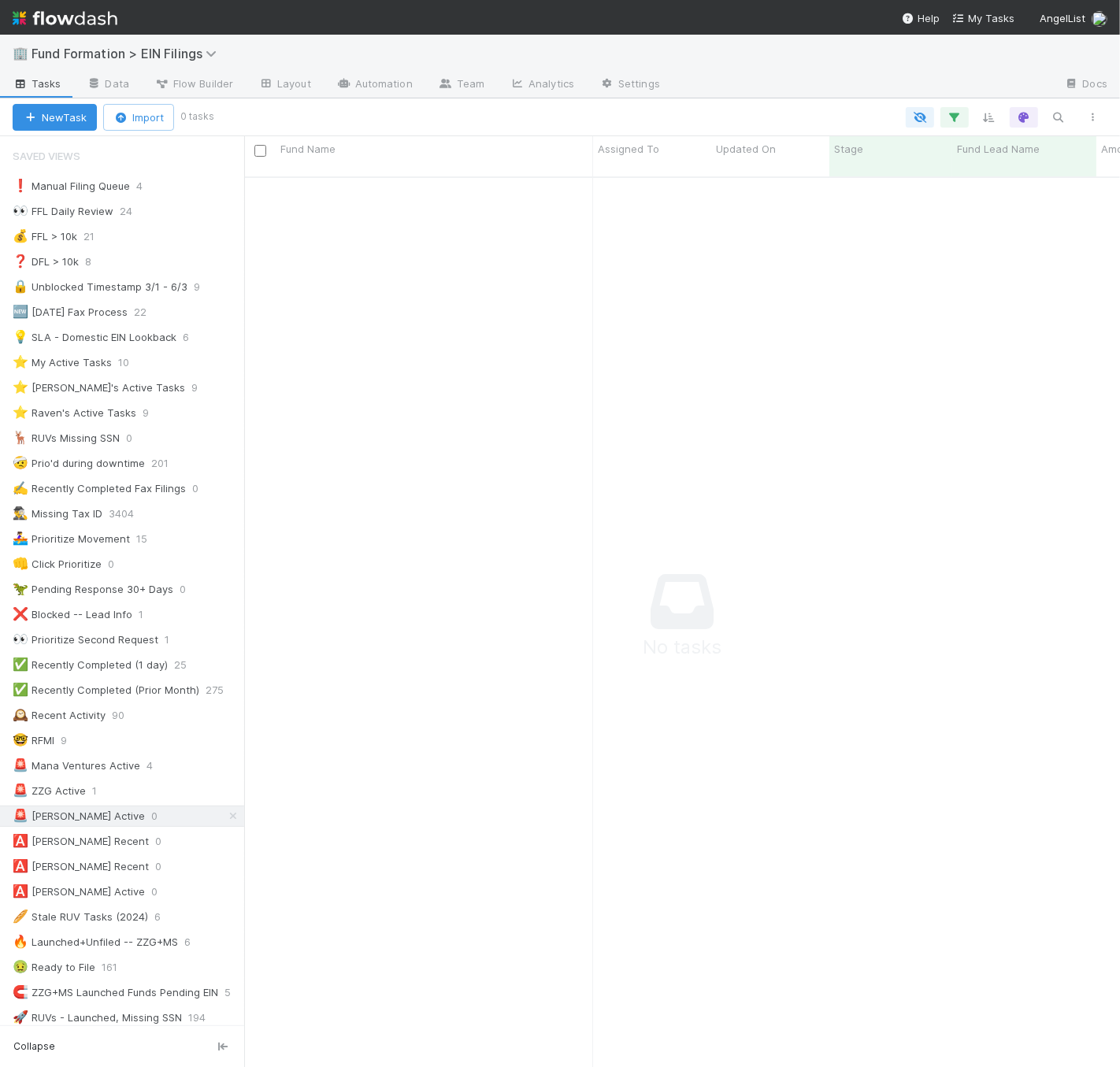
scroll to position [877, 849]
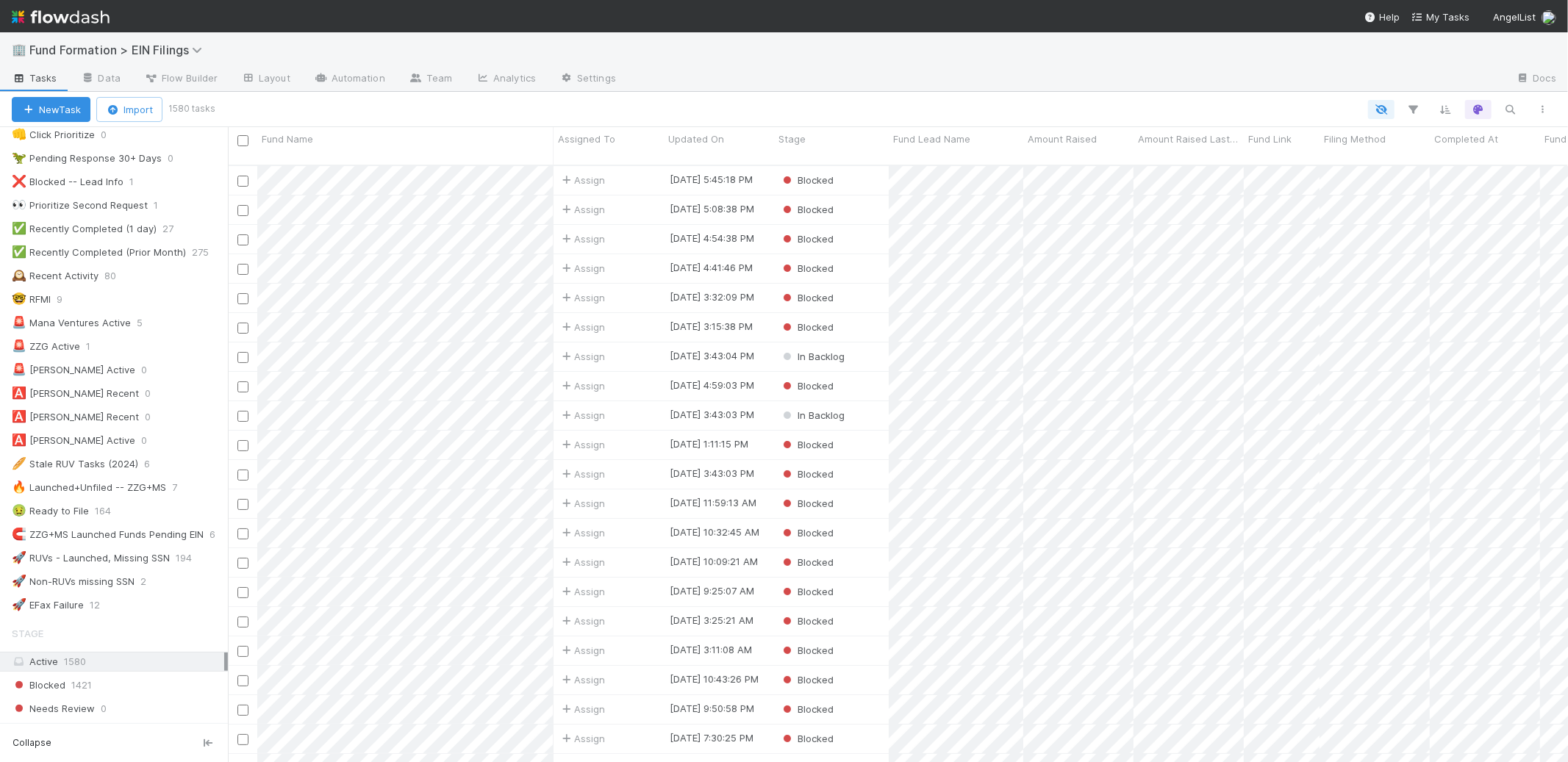
scroll to position [388, 0]
click at [180, 351] on div "🚨 ZZG Active 1" at bounding box center [120, 350] width 216 height 18
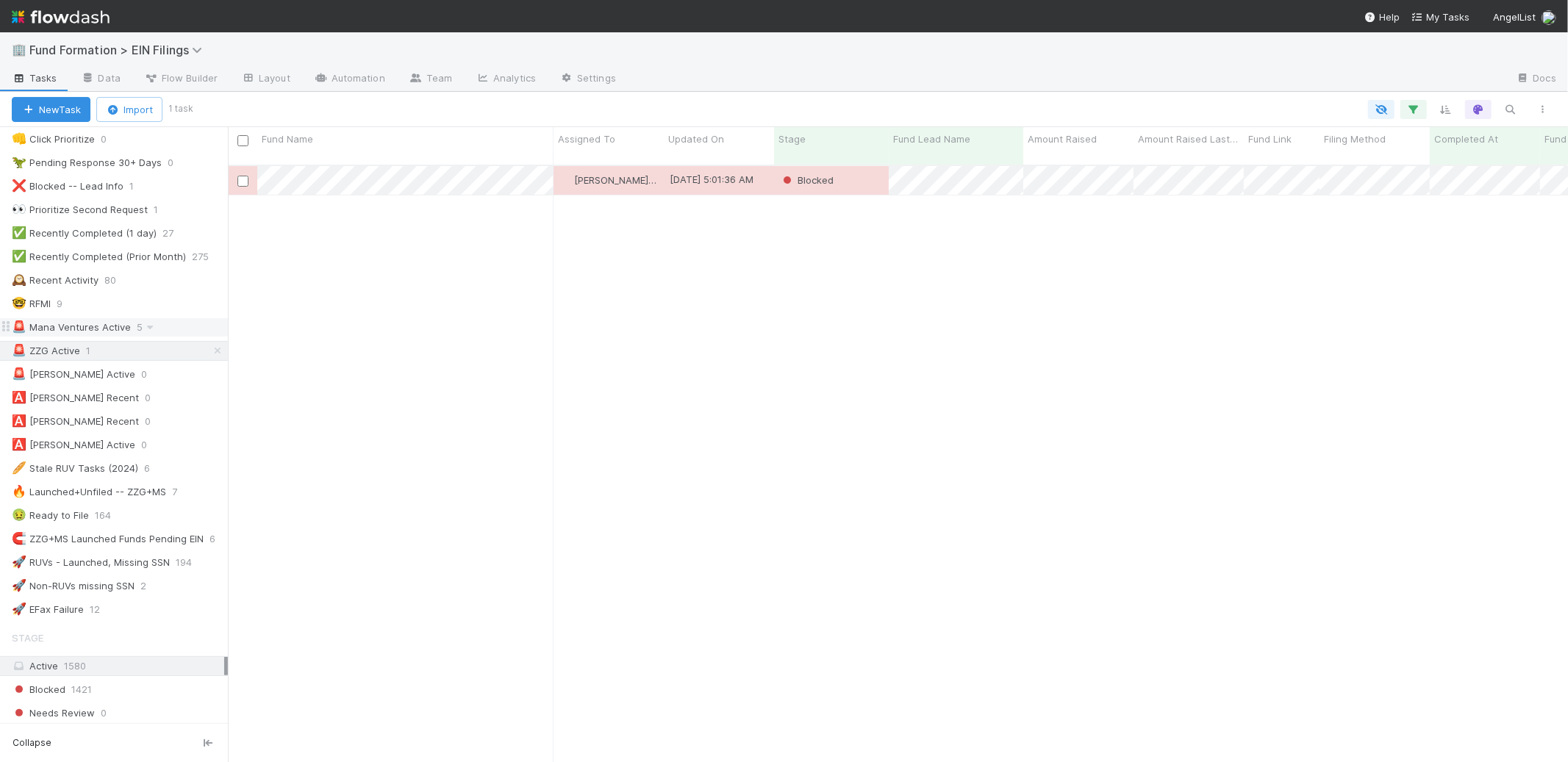
scroll to position [598, 1328]
click at [186, 329] on div "🚨 Mana Ventures Active 5" at bounding box center [120, 327] width 216 height 18
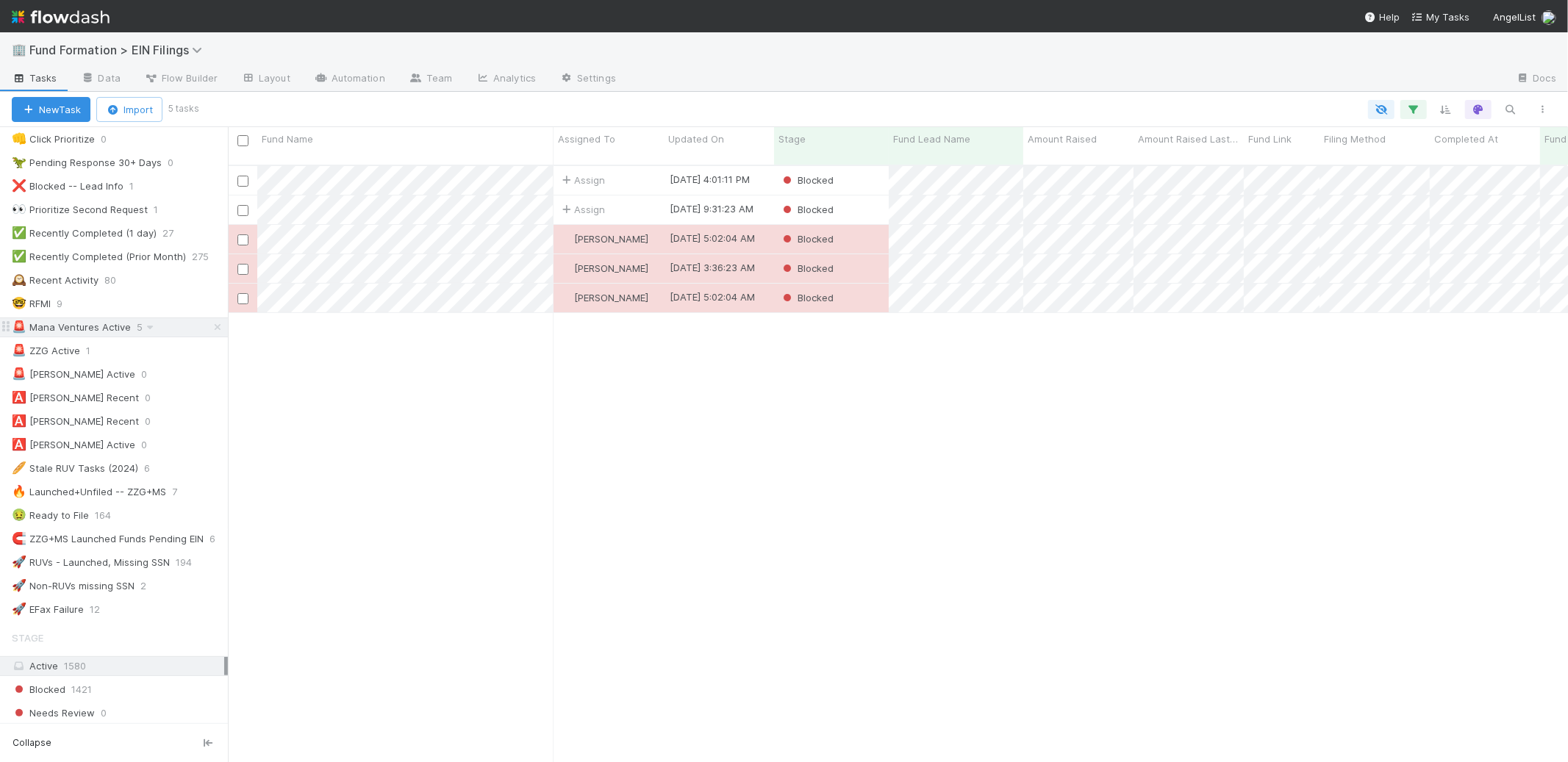
scroll to position [598, 1328]
